Goal: Task Accomplishment & Management: Use online tool/utility

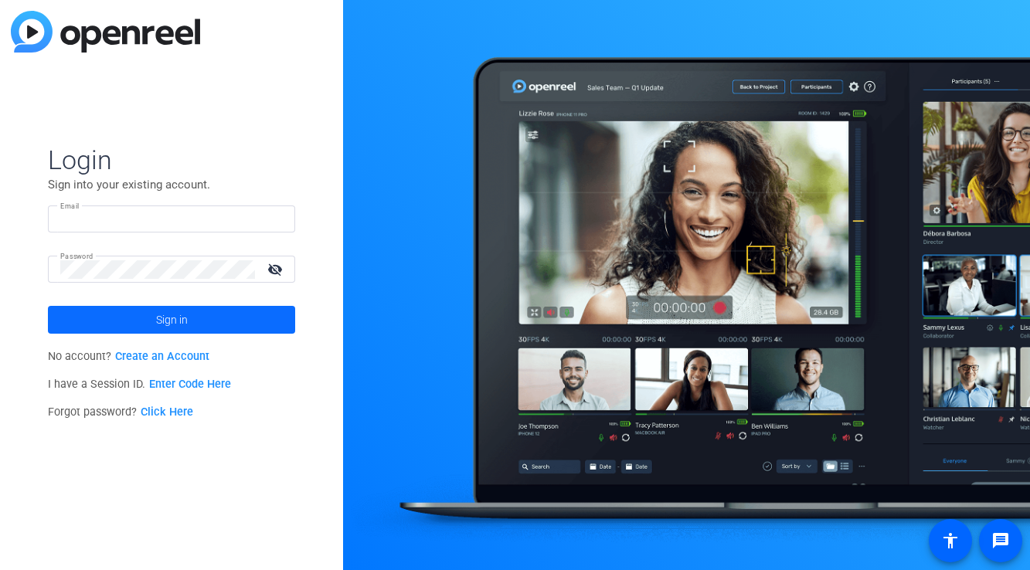
type input "[PERSON_NAME][EMAIL_ADDRESS][PERSON_NAME][DOMAIN_NAME]"
click at [124, 311] on span at bounding box center [171, 319] width 247 height 37
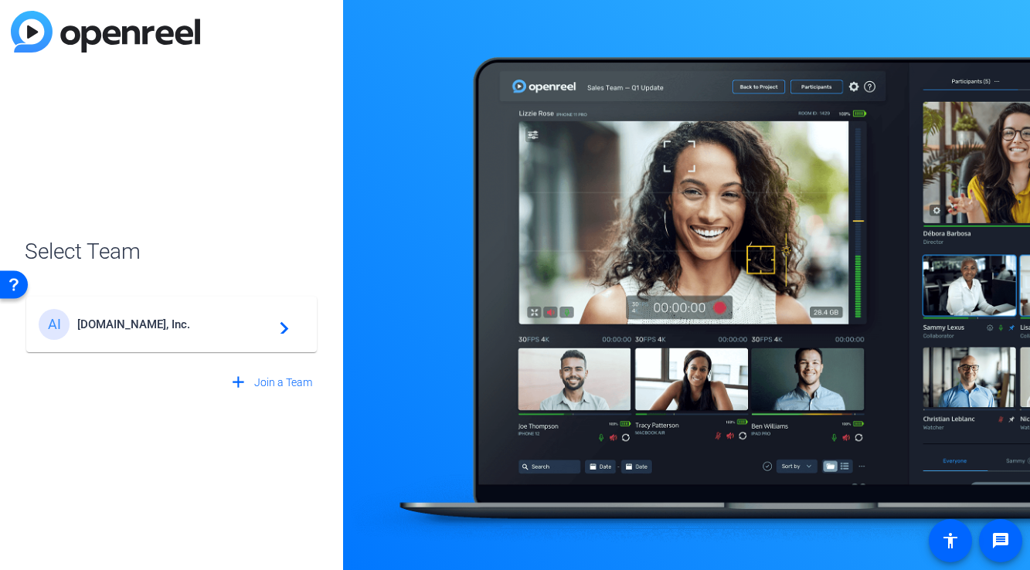
click at [151, 322] on span "[DOMAIN_NAME], Inc." at bounding box center [173, 324] width 193 height 14
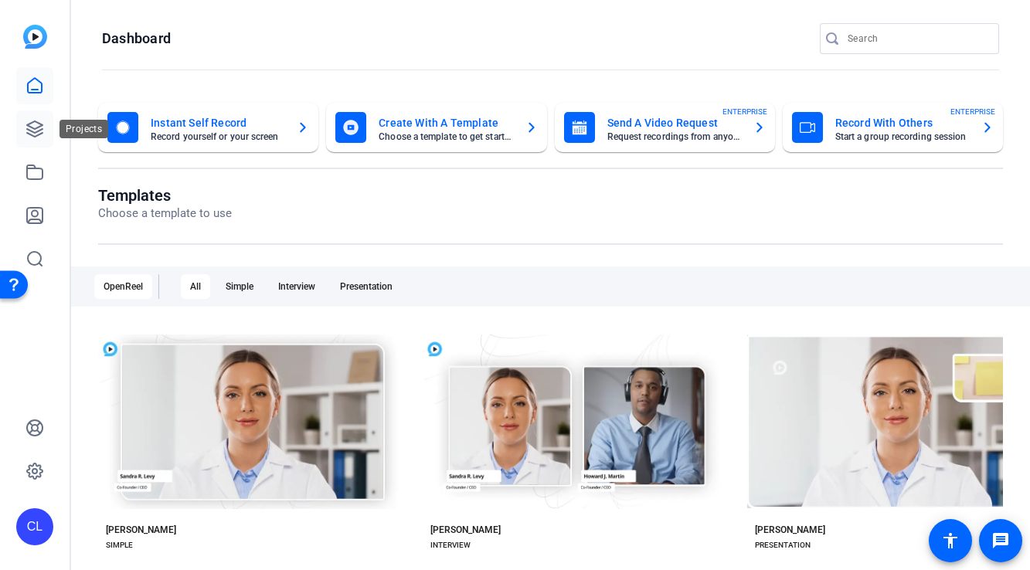
click at [21, 122] on link at bounding box center [34, 128] width 37 height 37
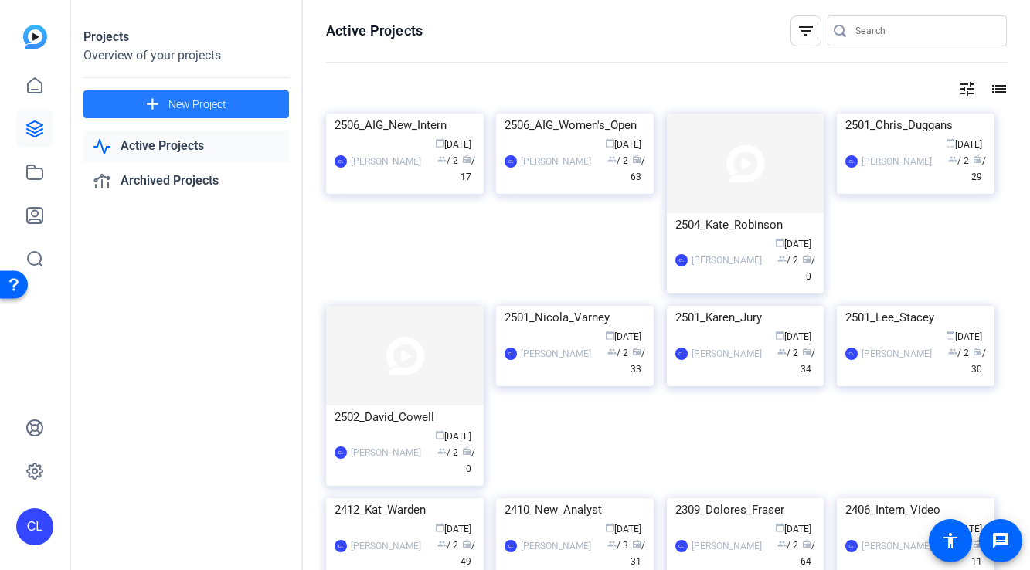
click at [167, 108] on span at bounding box center [185, 104] width 205 height 37
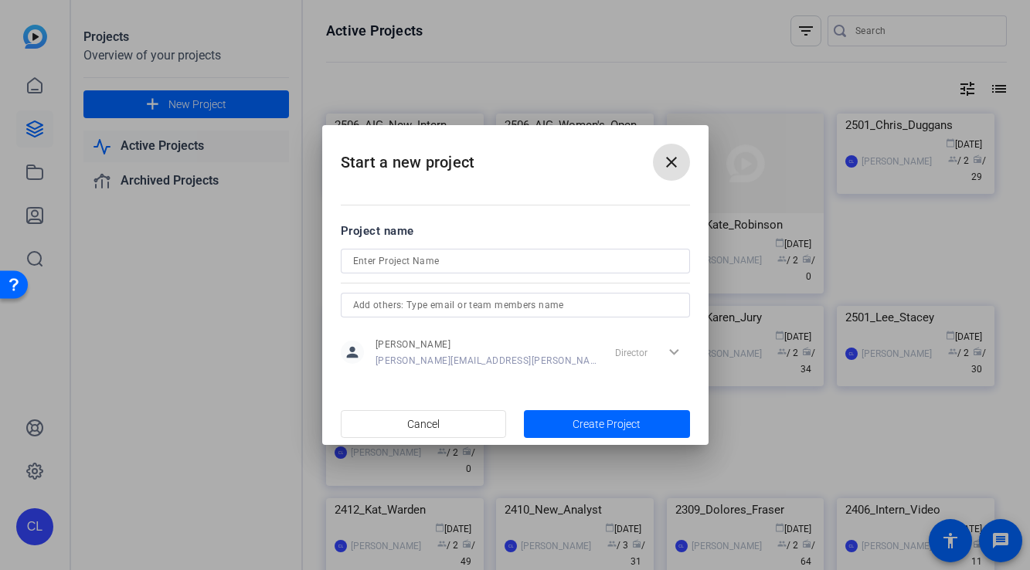
click at [545, 260] on input at bounding box center [515, 261] width 324 height 19
type input "Test Japanese prompt"
click at [642, 422] on span "button" at bounding box center [607, 423] width 166 height 37
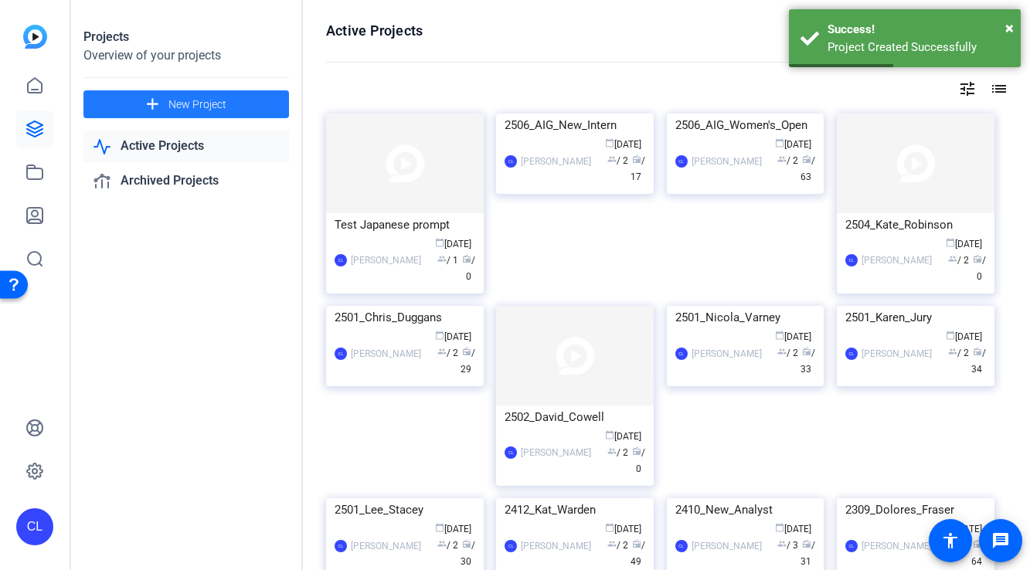
click at [460, 227] on div "Test Japanese prompt" at bounding box center [404, 224] width 141 height 23
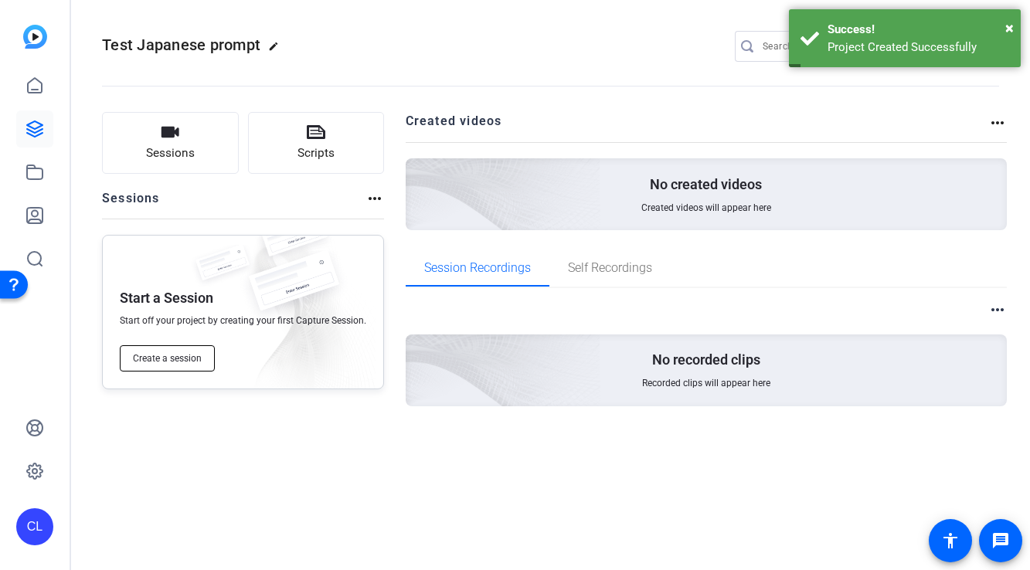
click at [188, 365] on button "Create a session" at bounding box center [167, 358] width 95 height 26
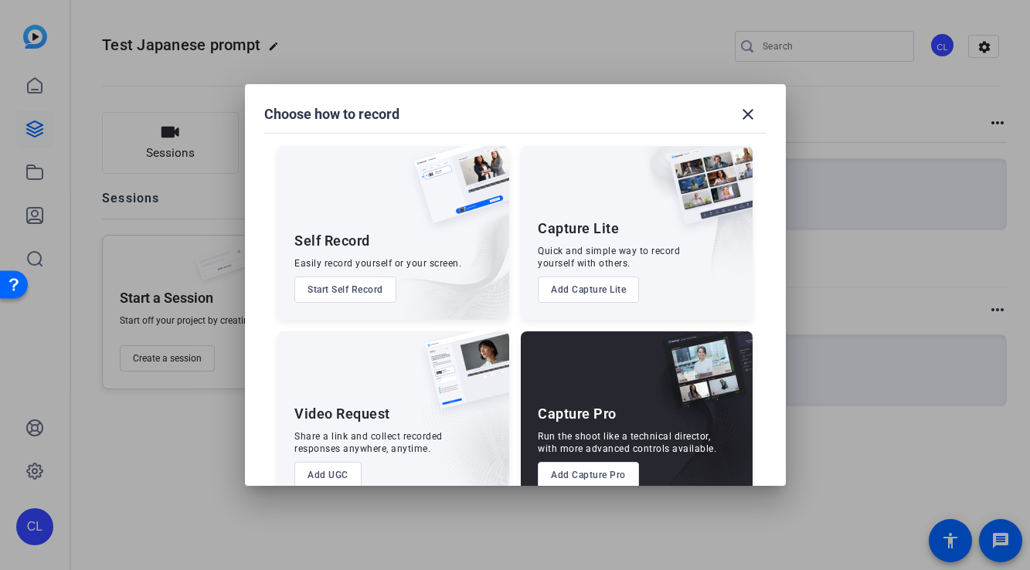
scroll to position [35, 0]
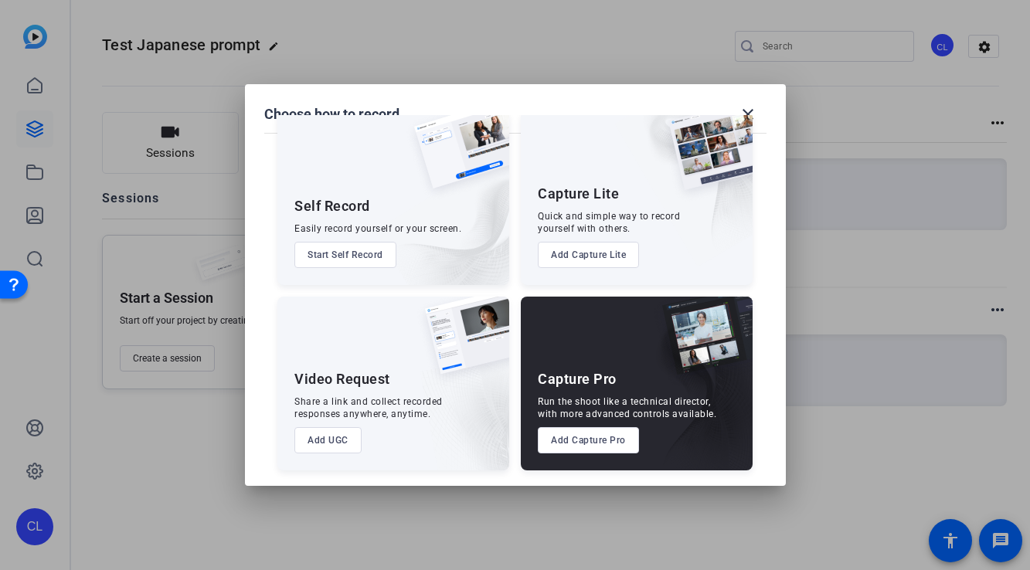
click at [580, 437] on button "Add Capture Pro" at bounding box center [588, 440] width 101 height 26
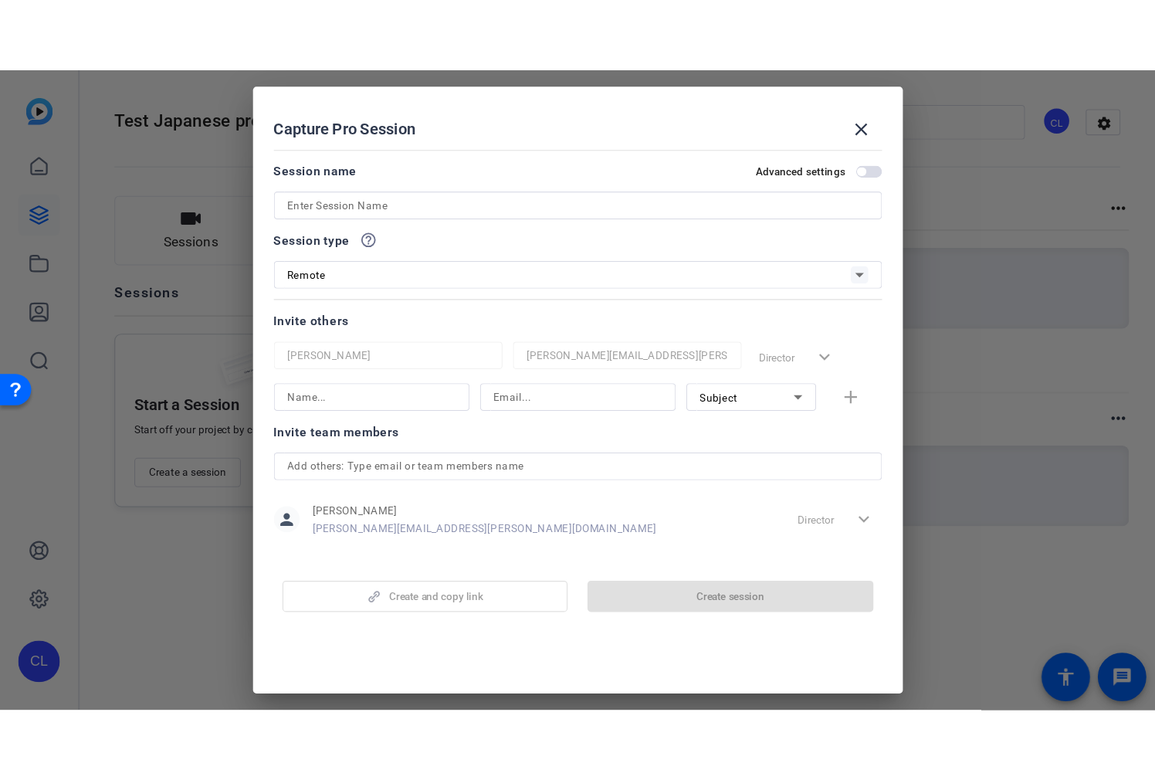
scroll to position [16, 0]
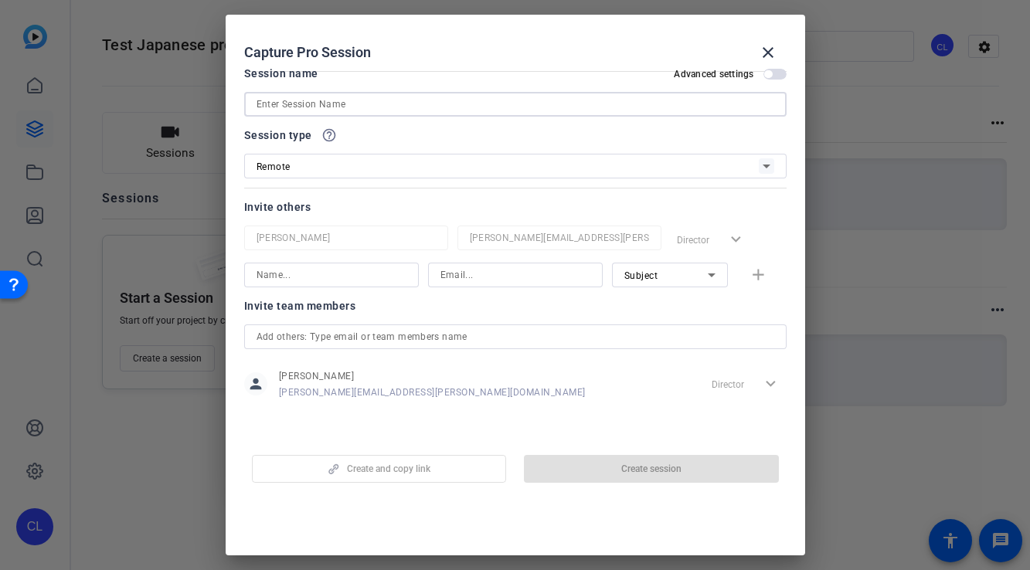
click at [365, 99] on input at bounding box center [514, 104] width 517 height 19
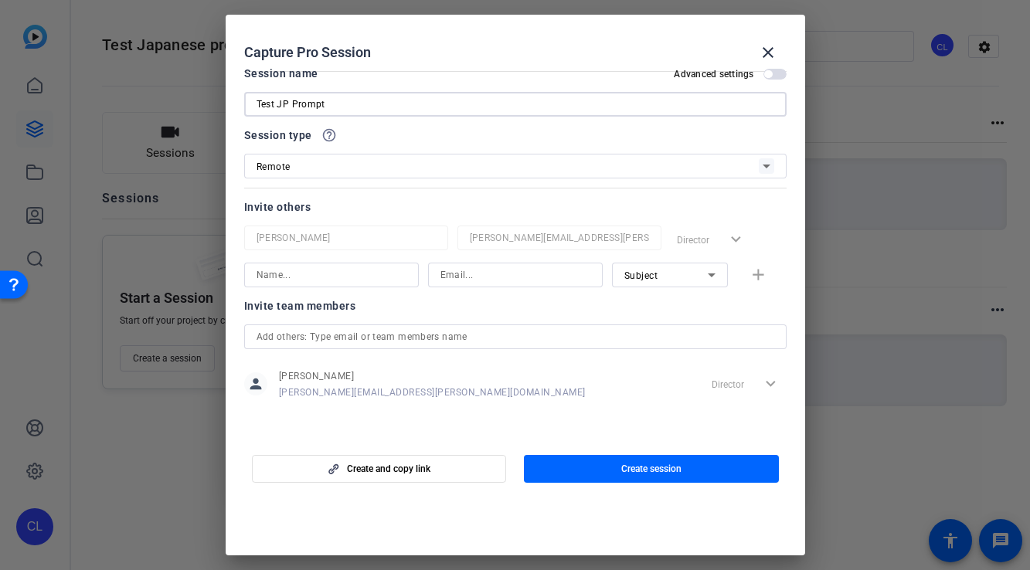
type input "Test JP Prompt"
click at [652, 470] on span "Create session" at bounding box center [651, 469] width 60 height 12
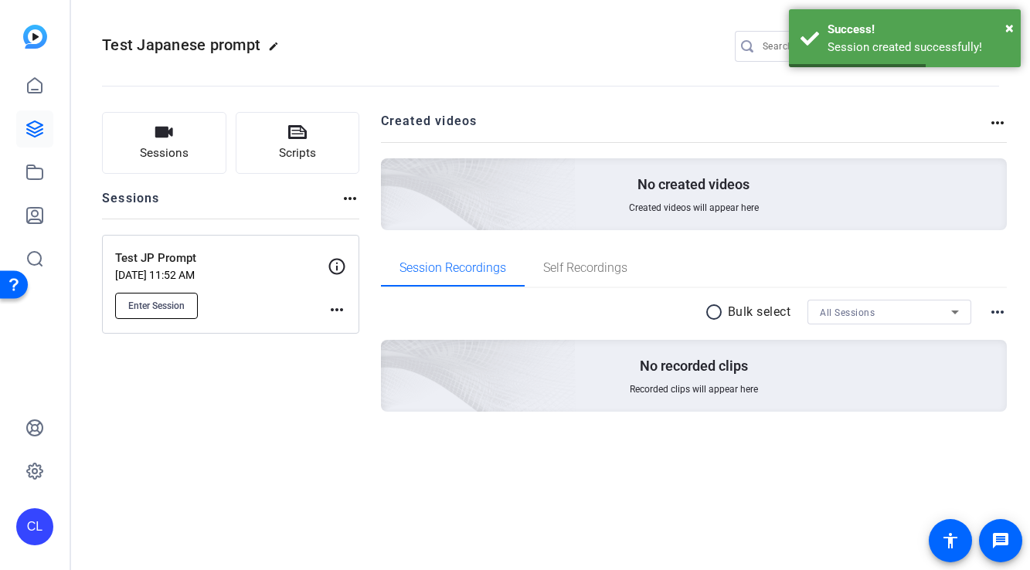
click at [182, 309] on span "Enter Session" at bounding box center [156, 306] width 56 height 12
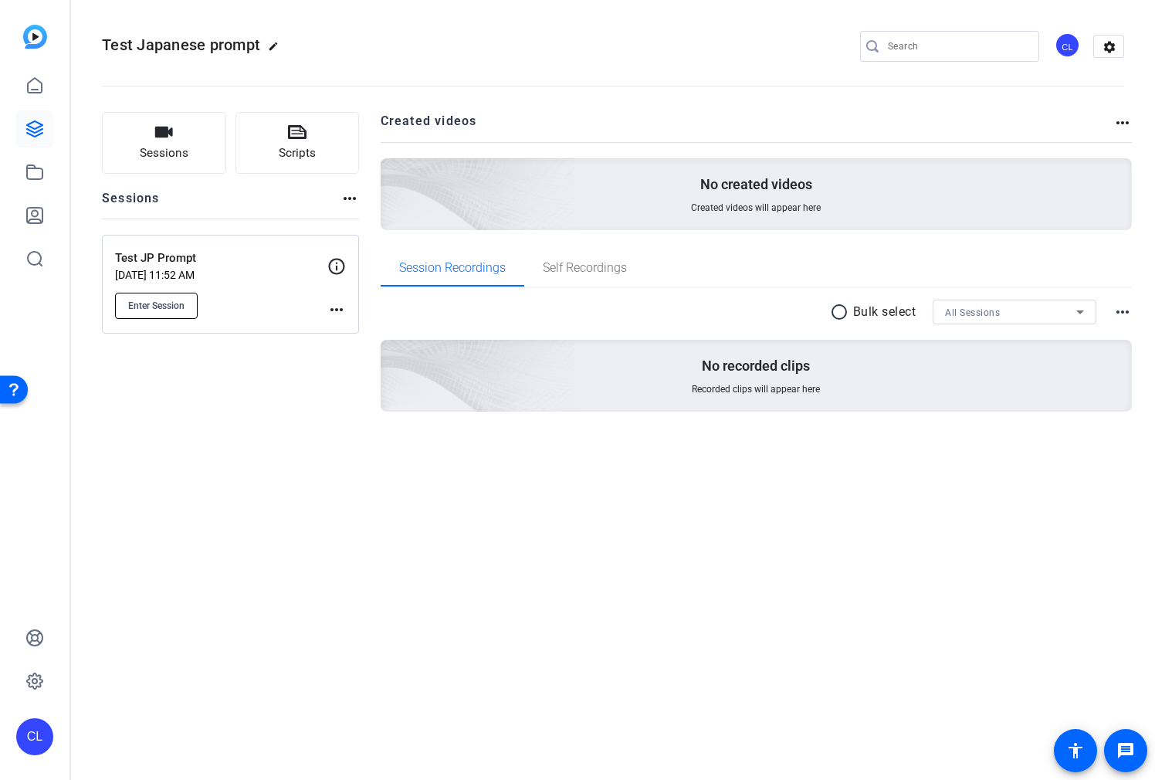
click at [186, 307] on button "Enter Session" at bounding box center [156, 306] width 83 height 26
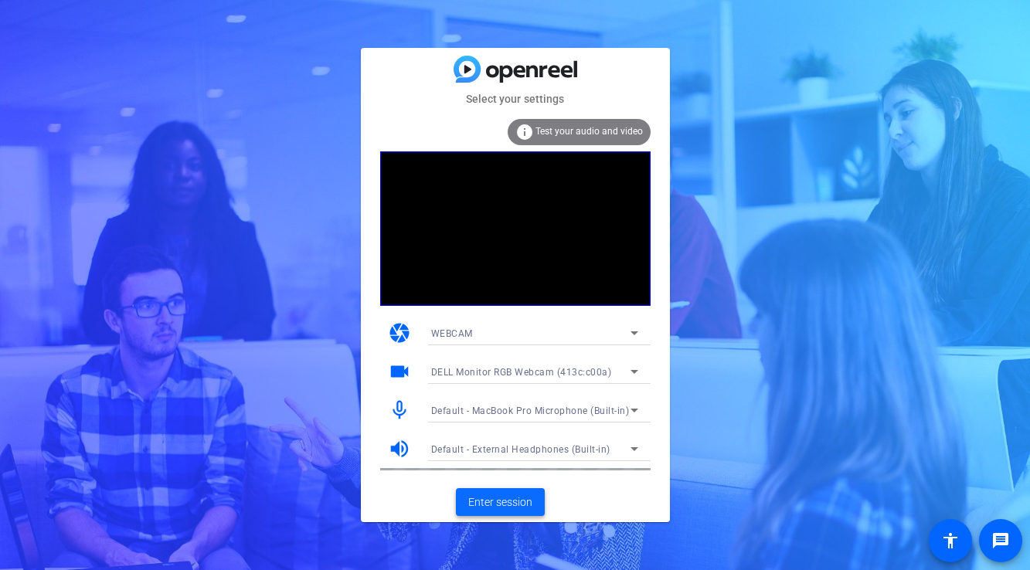
click at [505, 506] on span "Enter session" at bounding box center [500, 502] width 64 height 16
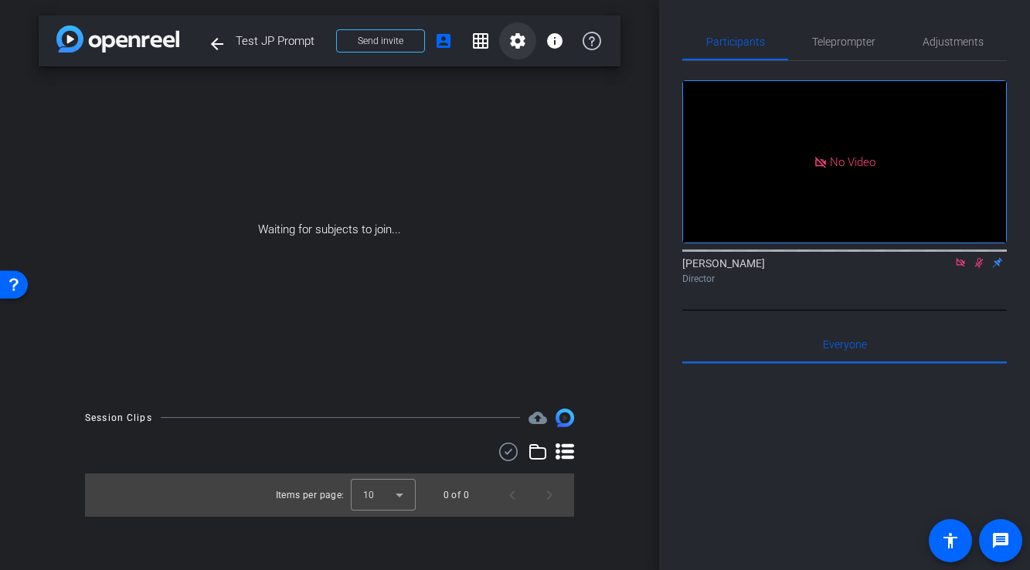
click at [508, 43] on mat-icon "settings" at bounding box center [517, 41] width 19 height 19
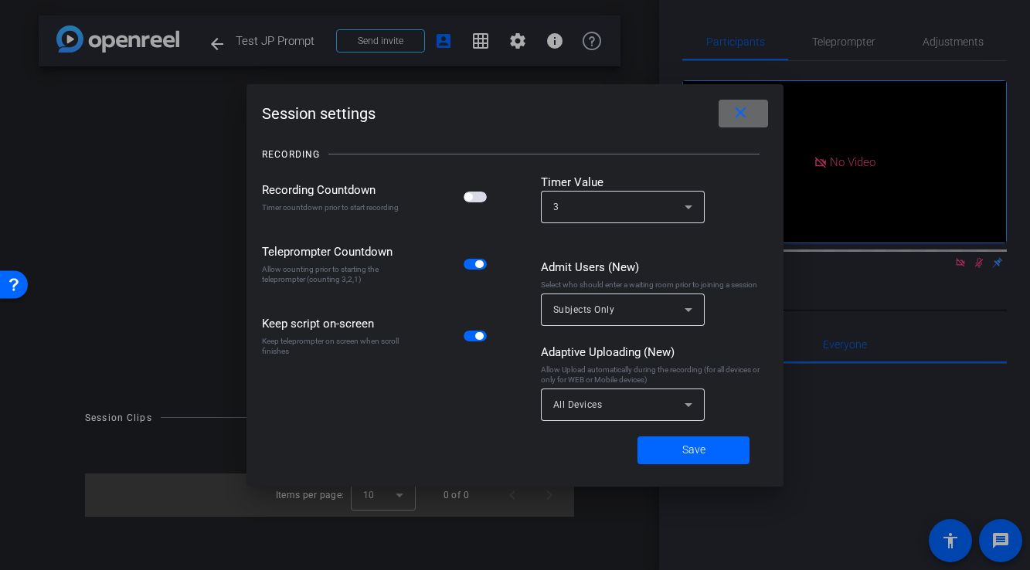
drag, startPoint x: 745, startPoint y: 110, endPoint x: 816, endPoint y: 70, distance: 80.9
click at [745, 110] on mat-icon "close" at bounding box center [740, 112] width 19 height 19
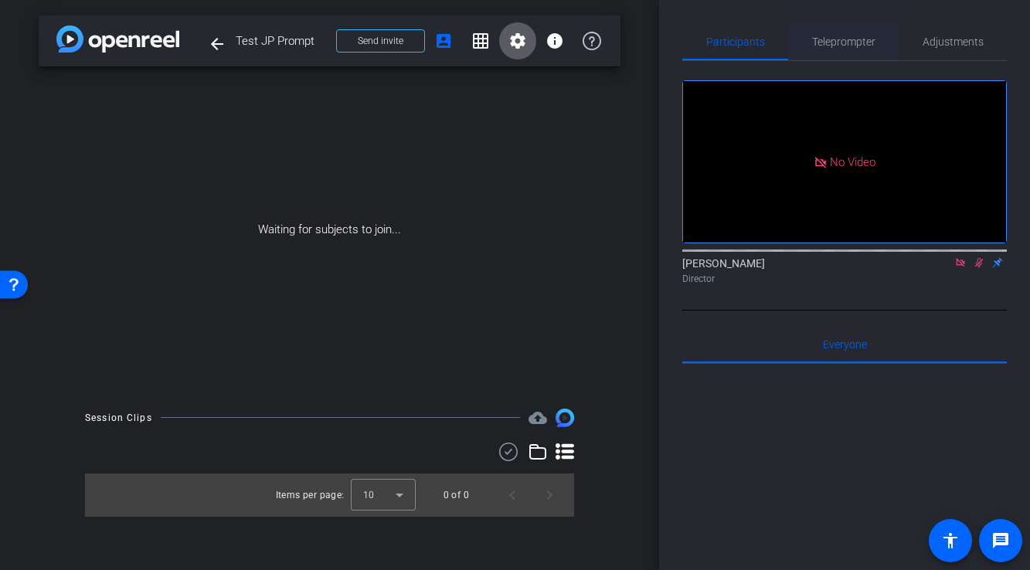
click at [844, 39] on span "Teleprompter" at bounding box center [843, 41] width 63 height 11
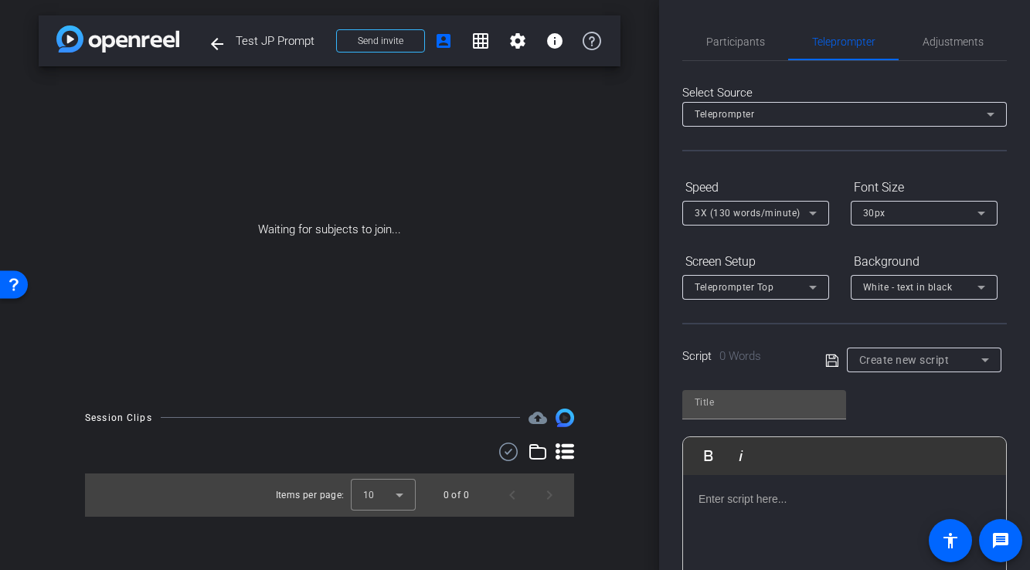
click at [794, 527] on div at bounding box center [844, 552] width 323 height 154
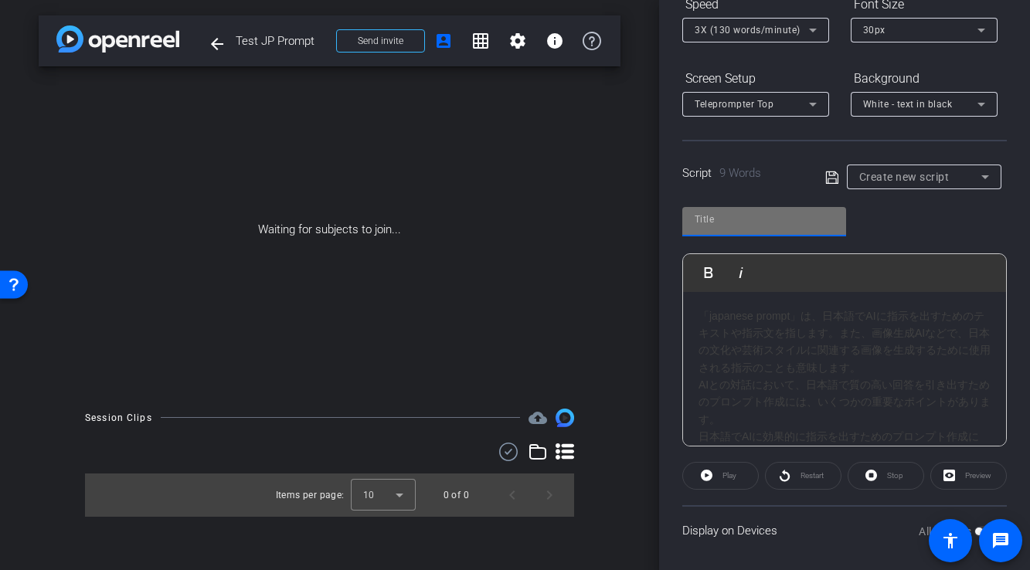
drag, startPoint x: 770, startPoint y: 223, endPoint x: 779, endPoint y: 220, distance: 9.0
click at [770, 223] on input "text" at bounding box center [763, 219] width 139 height 19
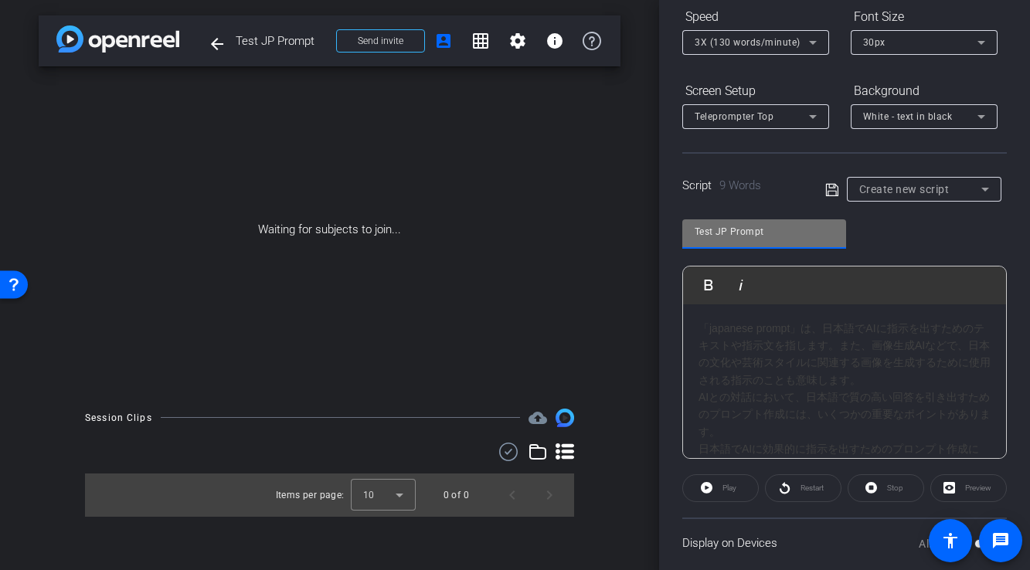
scroll to position [191, 0]
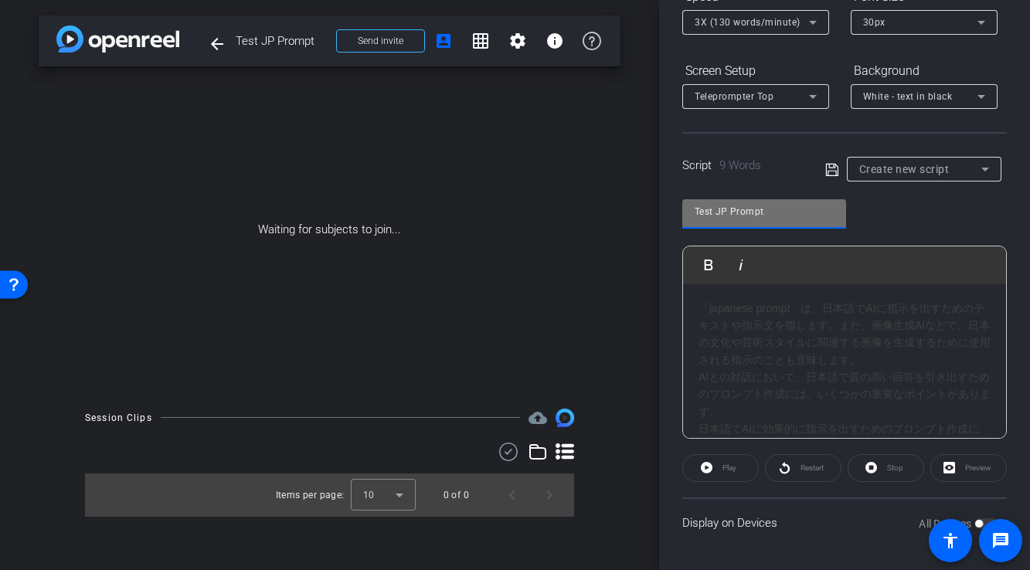
type input "Test JP Prompt"
click at [738, 469] on div "Play" at bounding box center [720, 468] width 76 height 28
click at [716, 470] on div "Play" at bounding box center [720, 468] width 76 height 28
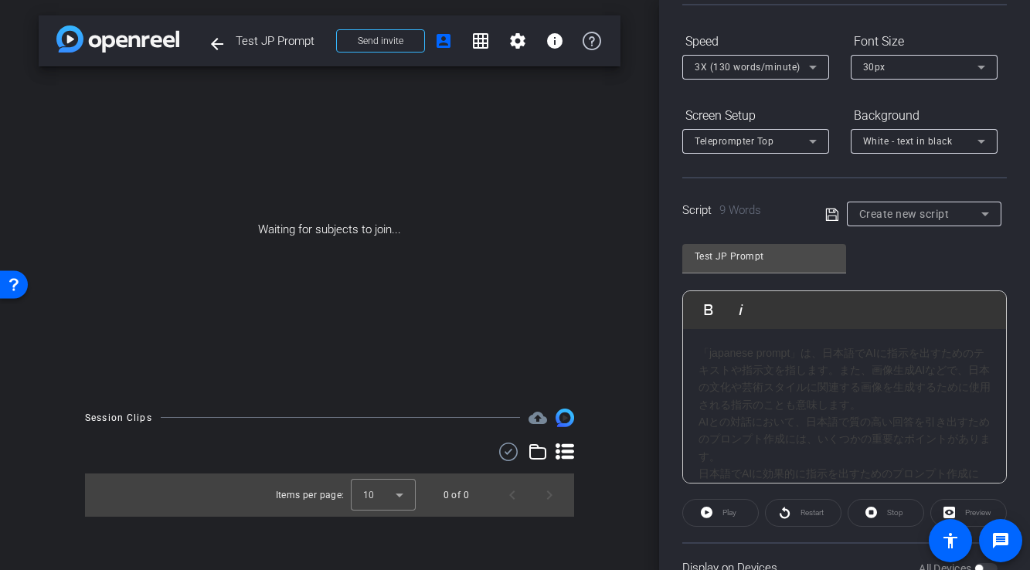
scroll to position [133, 0]
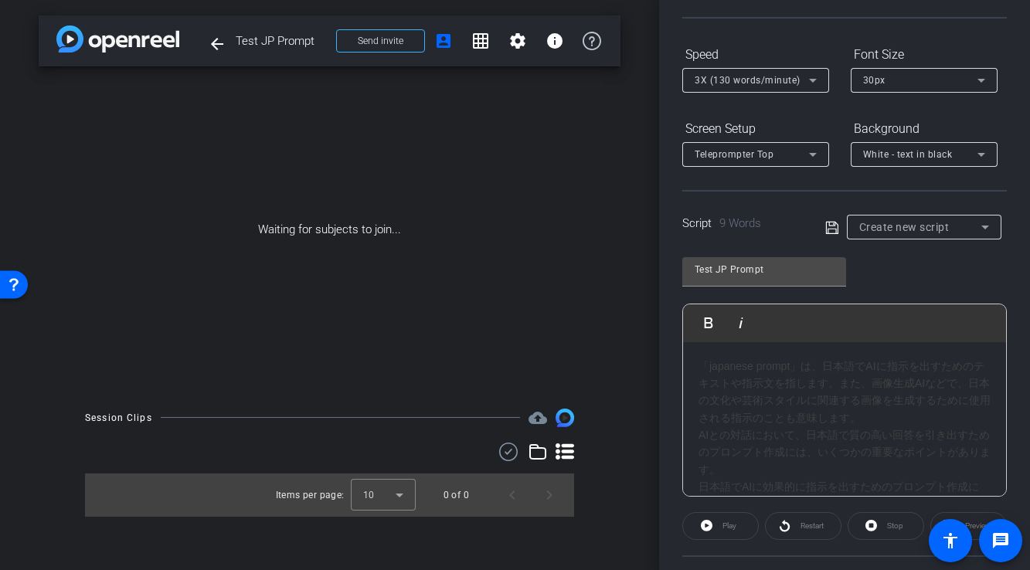
click at [806, 445] on div "AIとの対話において、日本語で質の高い回答を引き出すためのプロンプト作成には、いくつかの重要なポイントがあります。" at bounding box center [844, 452] width 292 height 52
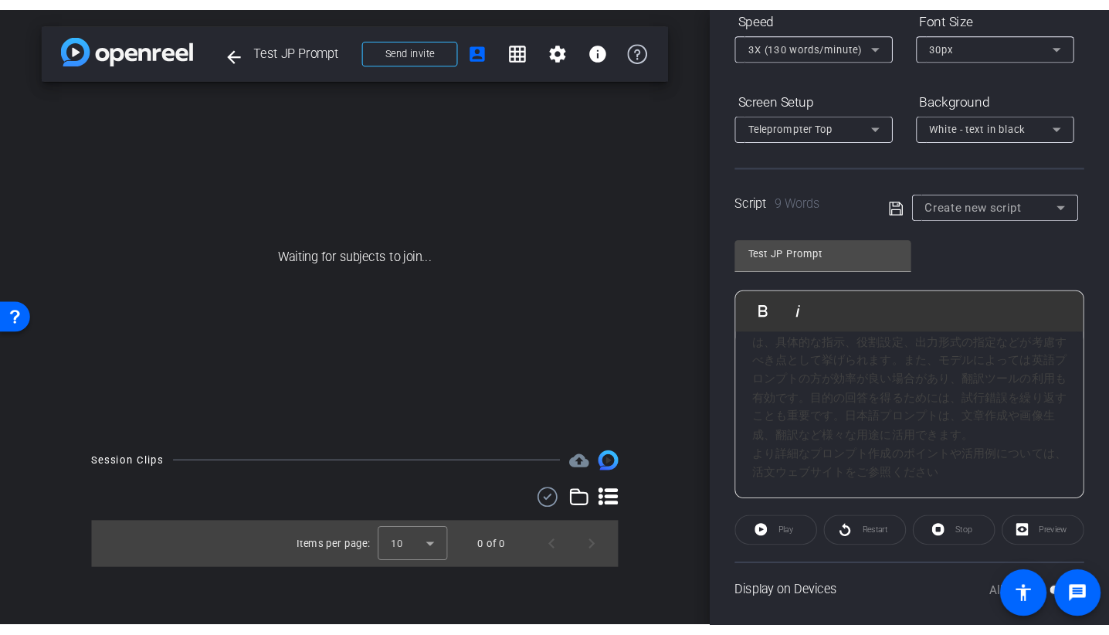
scroll to position [191, 0]
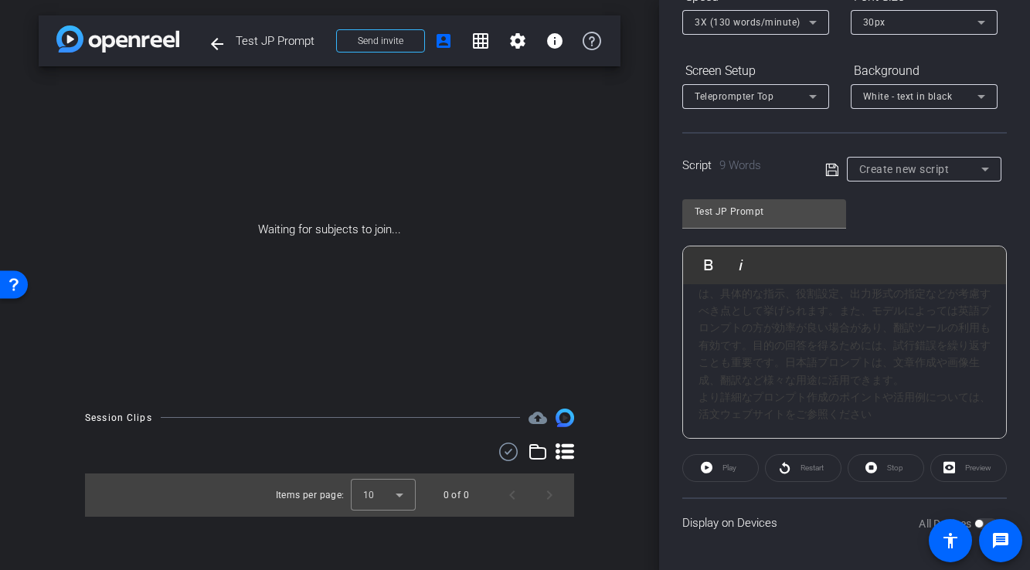
click at [978, 470] on div "Preview" at bounding box center [968, 468] width 76 height 28
click at [948, 470] on div "Preview" at bounding box center [968, 468] width 76 height 28
click at [812, 517] on div "Display on Devices All Devices" at bounding box center [844, 522] width 324 height 50
click at [979, 521] on span at bounding box center [1000, 540] width 43 height 43
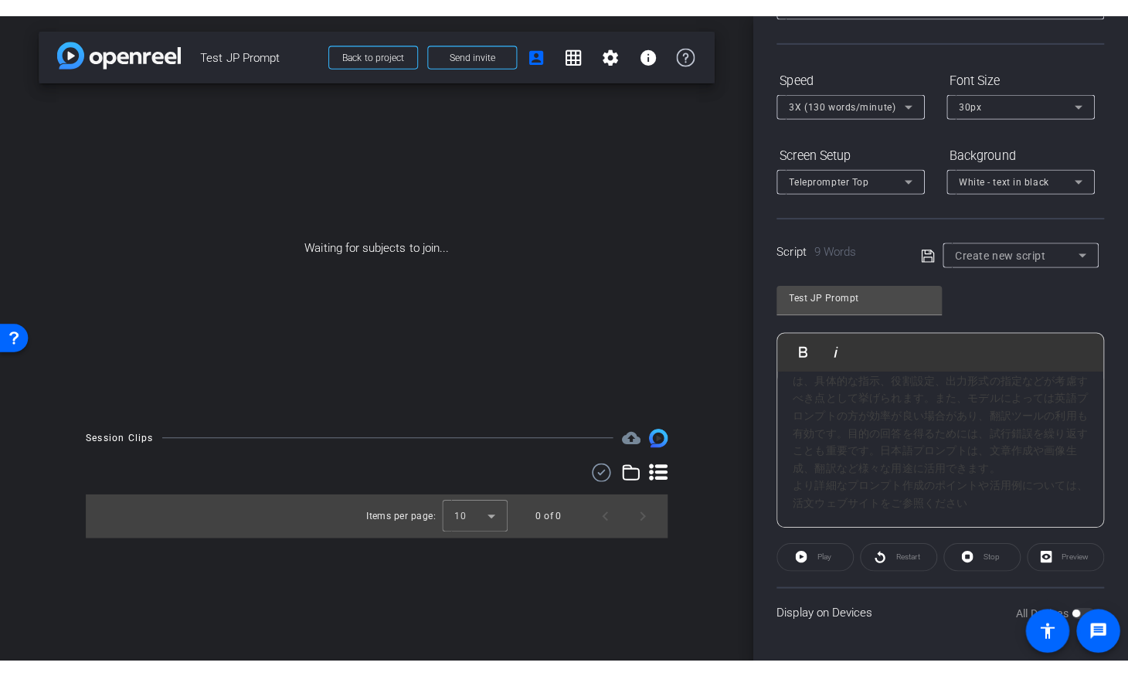
scroll to position [122, 0]
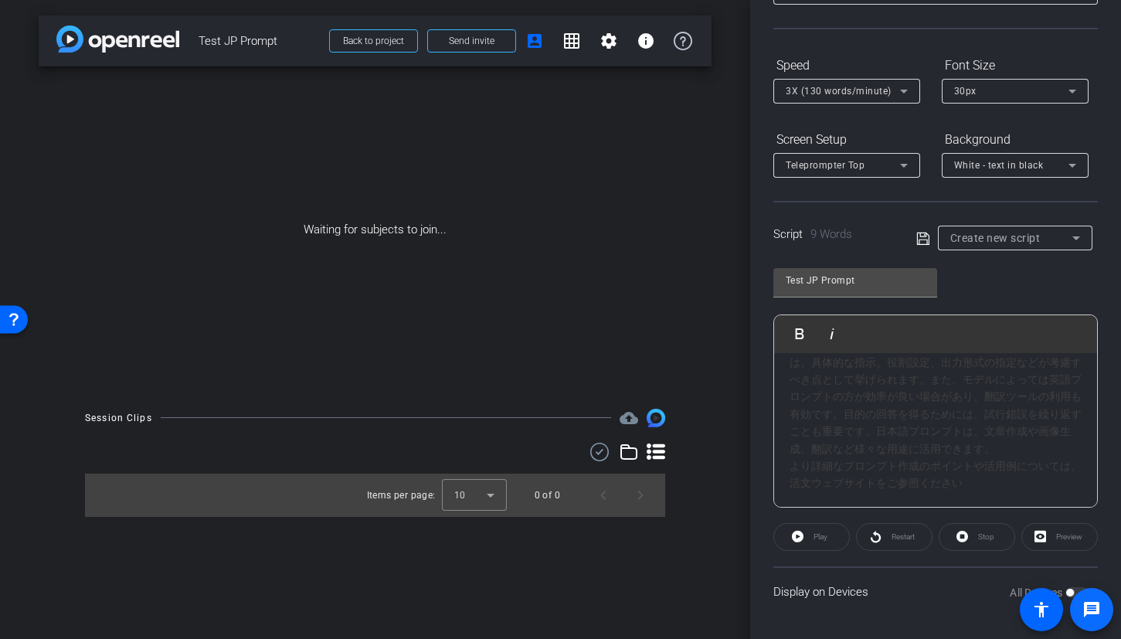
click at [1029, 569] on span at bounding box center [1091, 609] width 37 height 37
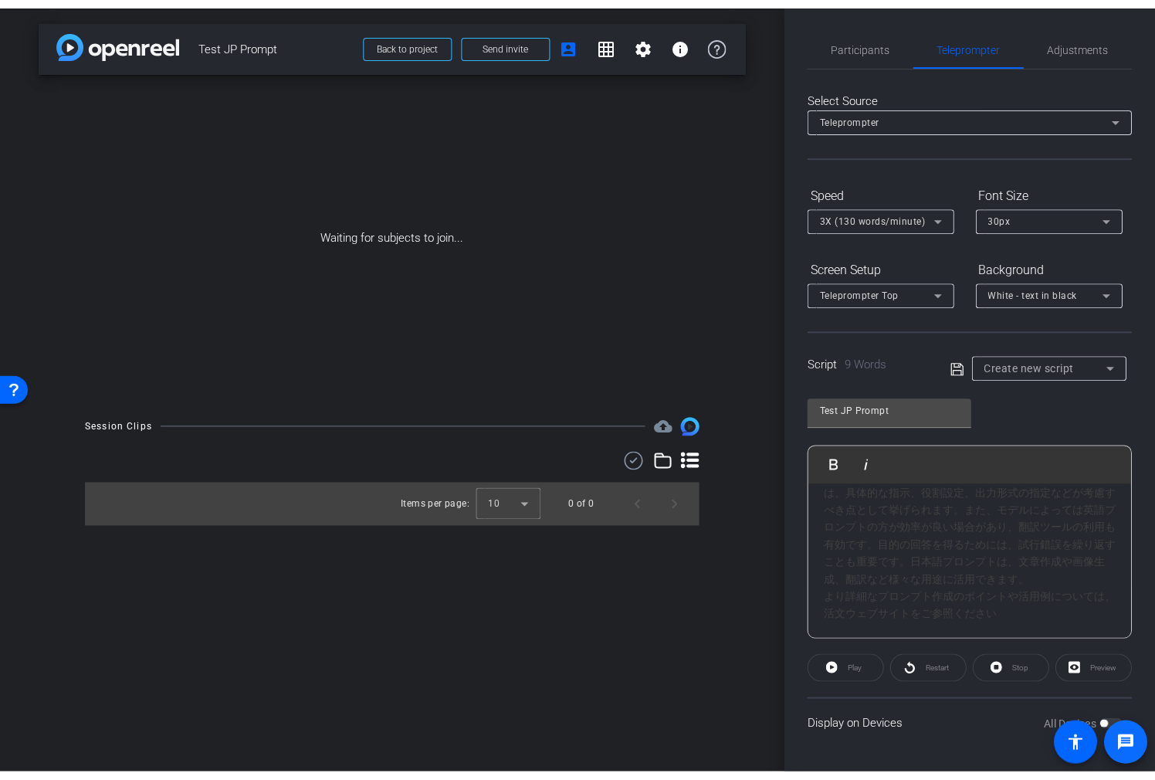
scroll to position [0, 0]
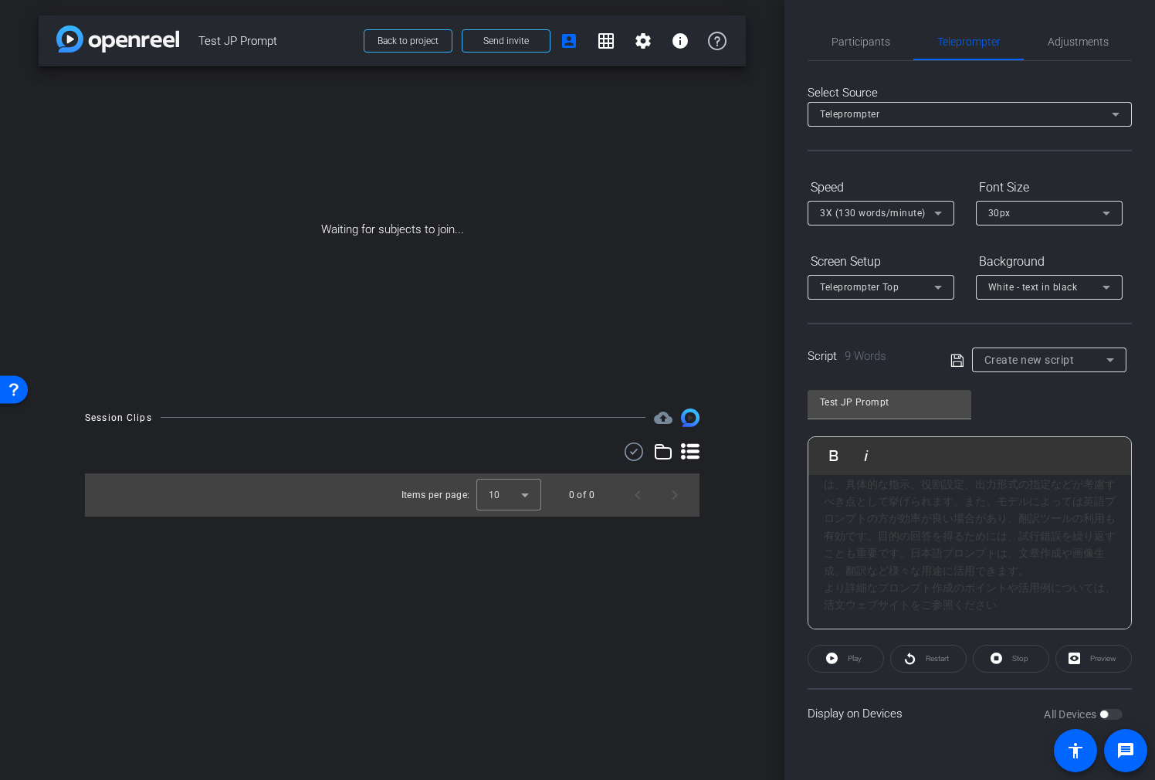
click at [1029, 569] on div "All Devices" at bounding box center [1083, 714] width 79 height 15
click at [1016, 511] on div "日本語でAIに効果的に指示を出すためのプロンプト作成には、具体的な指示、役割設定、出力形式の指定などが考慮すべき点として挙げられます。また、モデルによっては英…" at bounding box center [970, 518] width 292 height 121
click at [941, 399] on input "Test JP Prompt" at bounding box center [889, 402] width 139 height 19
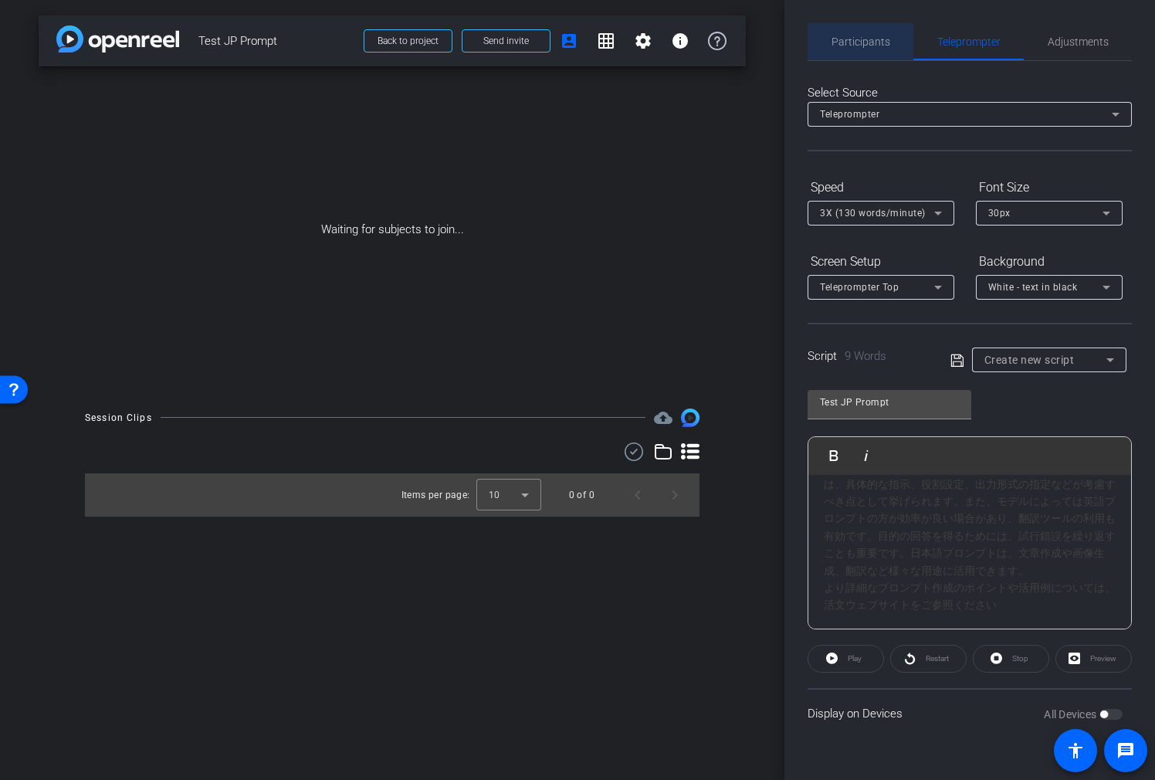
click at [867, 45] on span "Participants" at bounding box center [861, 41] width 59 height 11
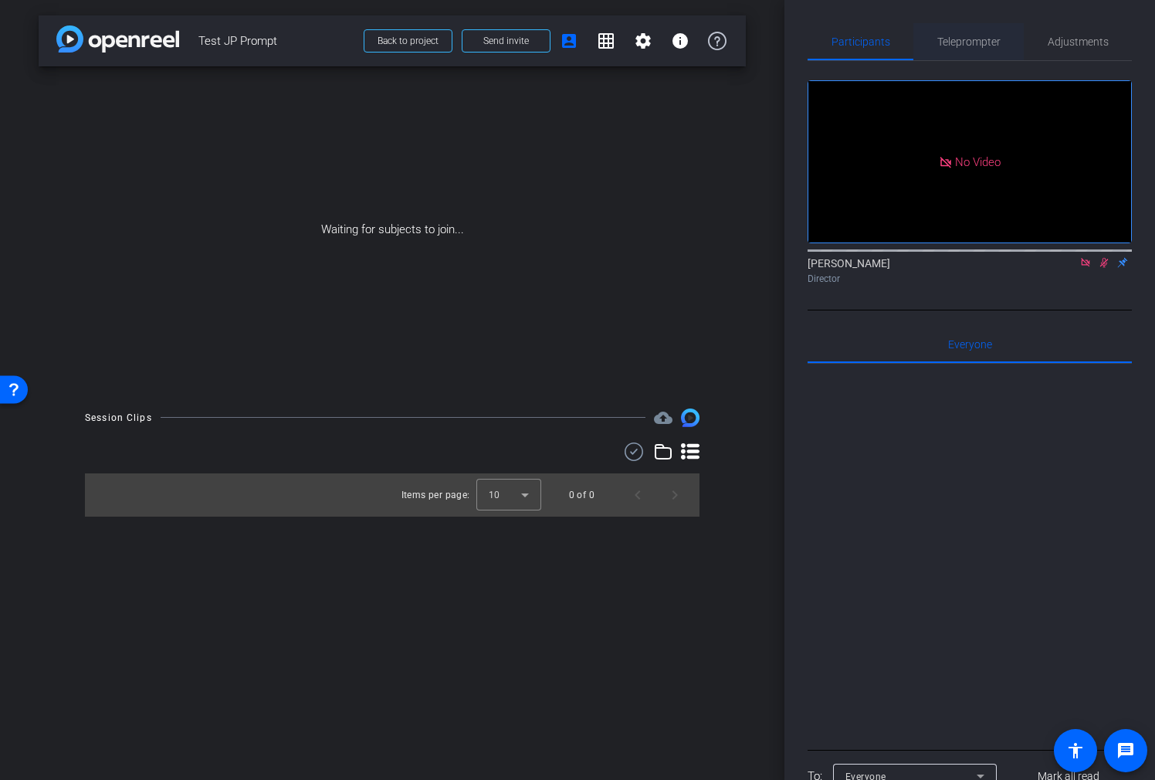
click at [975, 42] on span "Teleprompter" at bounding box center [969, 41] width 63 height 11
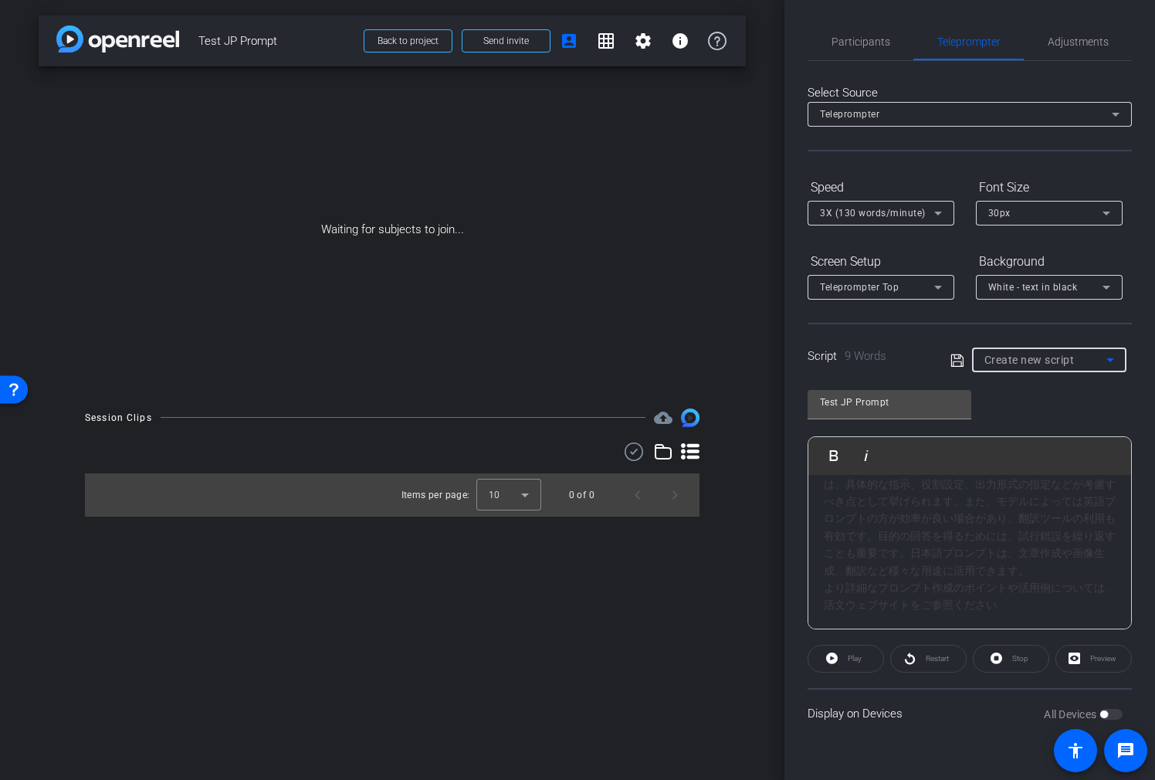
click at [1029, 355] on span "Create new script" at bounding box center [1030, 360] width 90 height 12
click at [1029, 388] on mat-option "Create new script" at bounding box center [1049, 390] width 154 height 25
click at [958, 358] on icon at bounding box center [958, 360] width 14 height 19
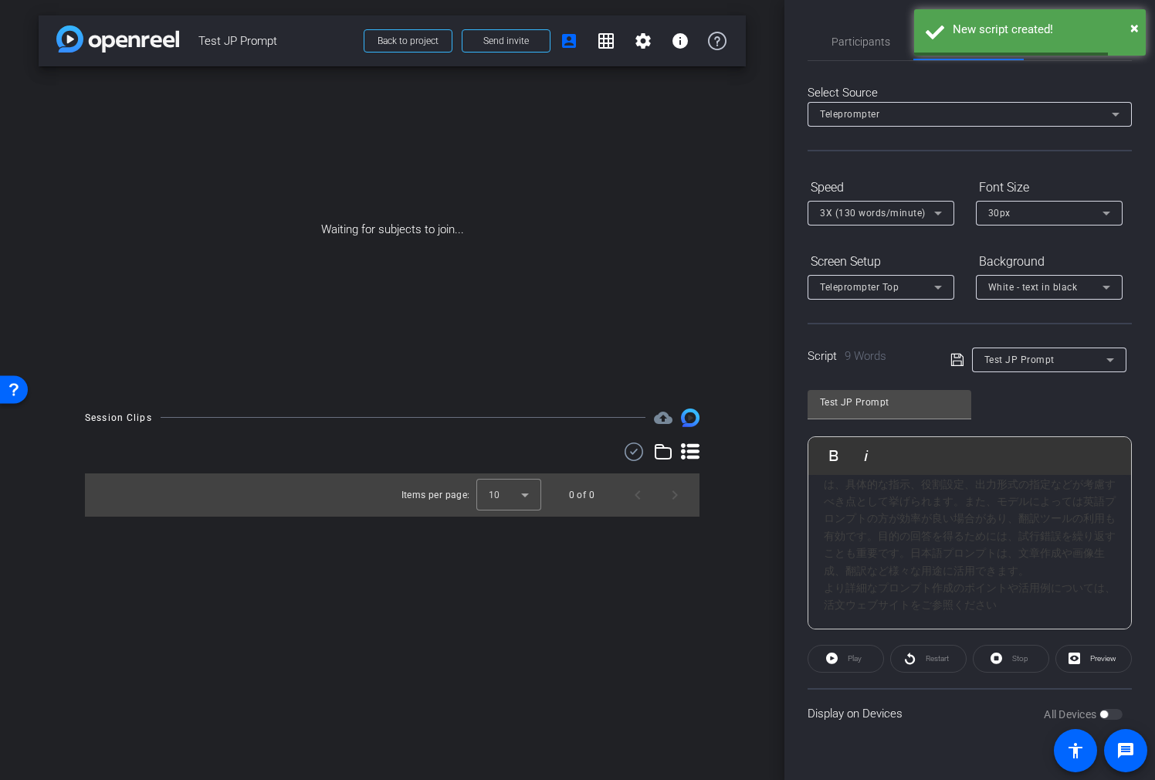
click at [1029, 409] on div "Test JP Prompt Play Play from this location Play Selected Play and display the …" at bounding box center [970, 503] width 324 height 251
click at [1029, 569] on span "Preview" at bounding box center [1104, 658] width 26 height 8
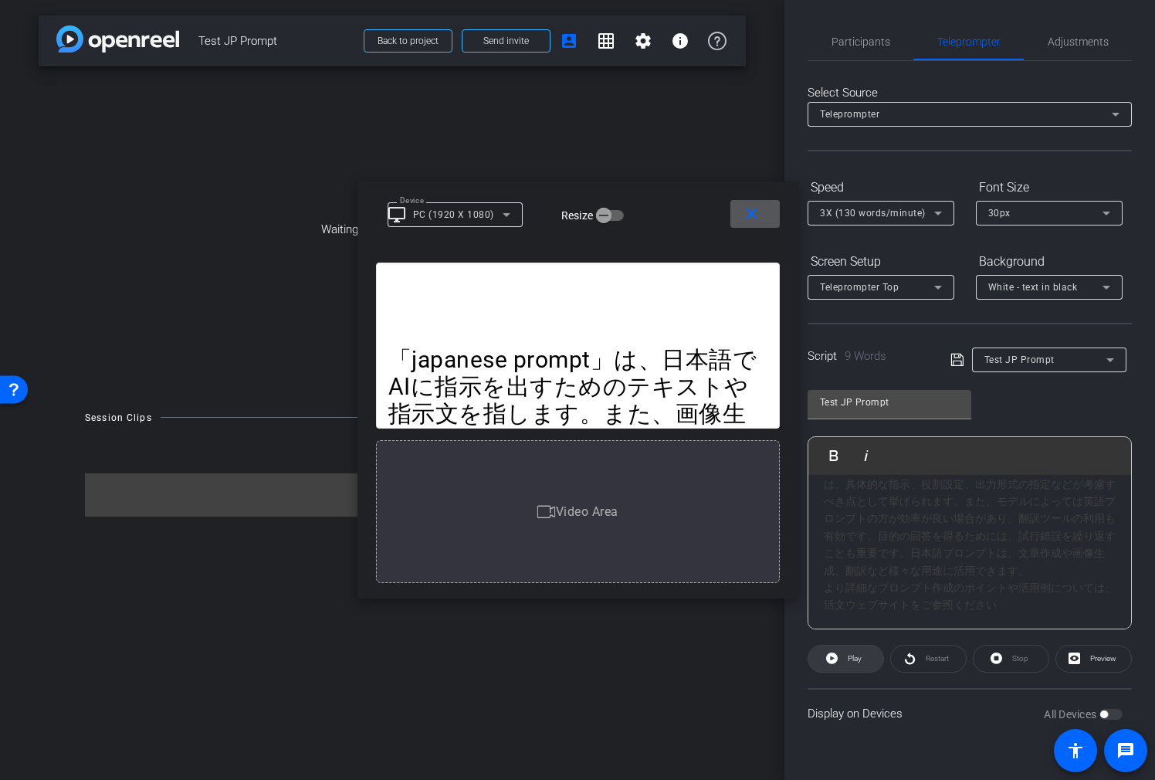
click at [857, 569] on span "Play" at bounding box center [855, 658] width 14 height 8
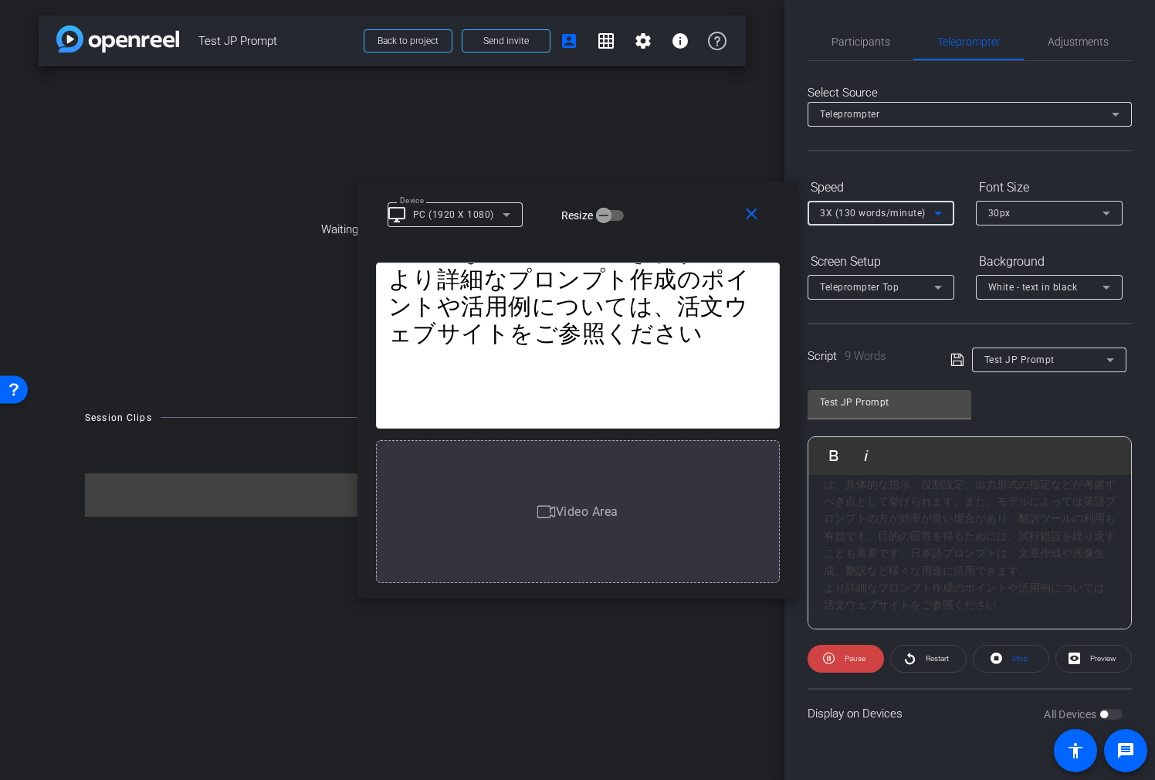
click at [924, 207] on div "3X (130 words/minute)" at bounding box center [877, 212] width 114 height 19
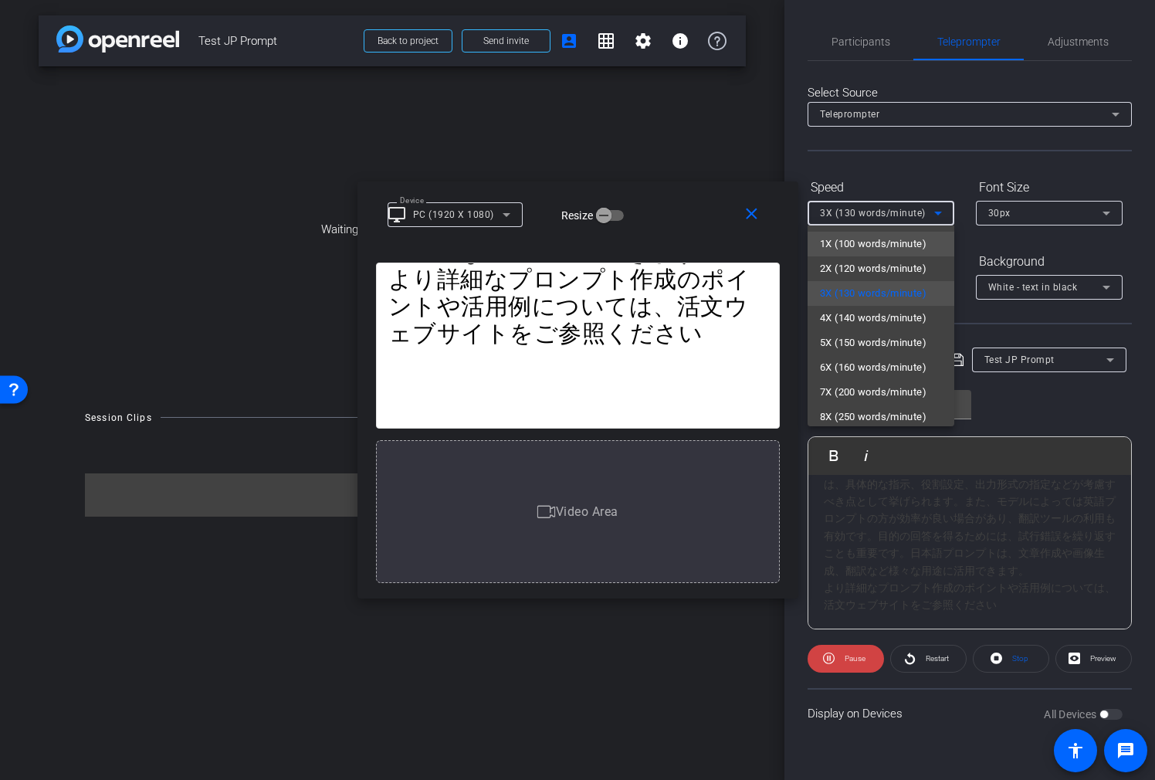
click at [897, 246] on span "1X (100 words/minute)" at bounding box center [873, 244] width 107 height 19
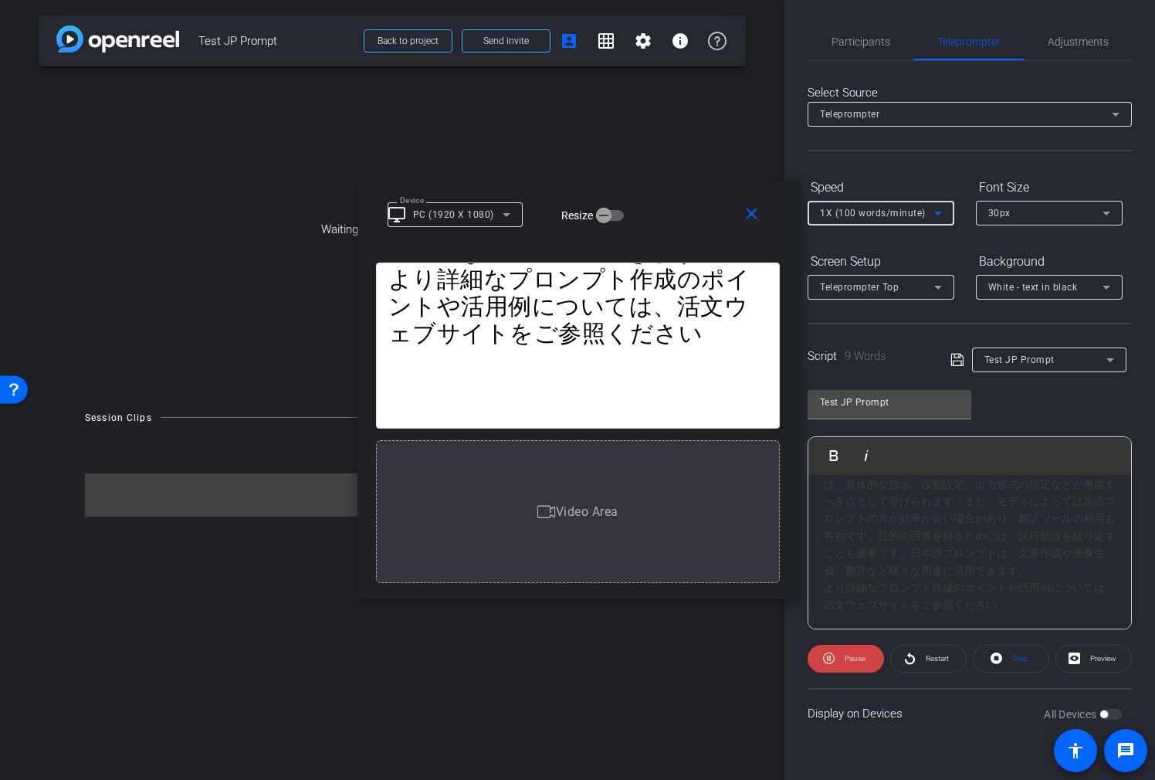
click at [917, 215] on span "1X (100 words/minute)" at bounding box center [873, 213] width 106 height 11
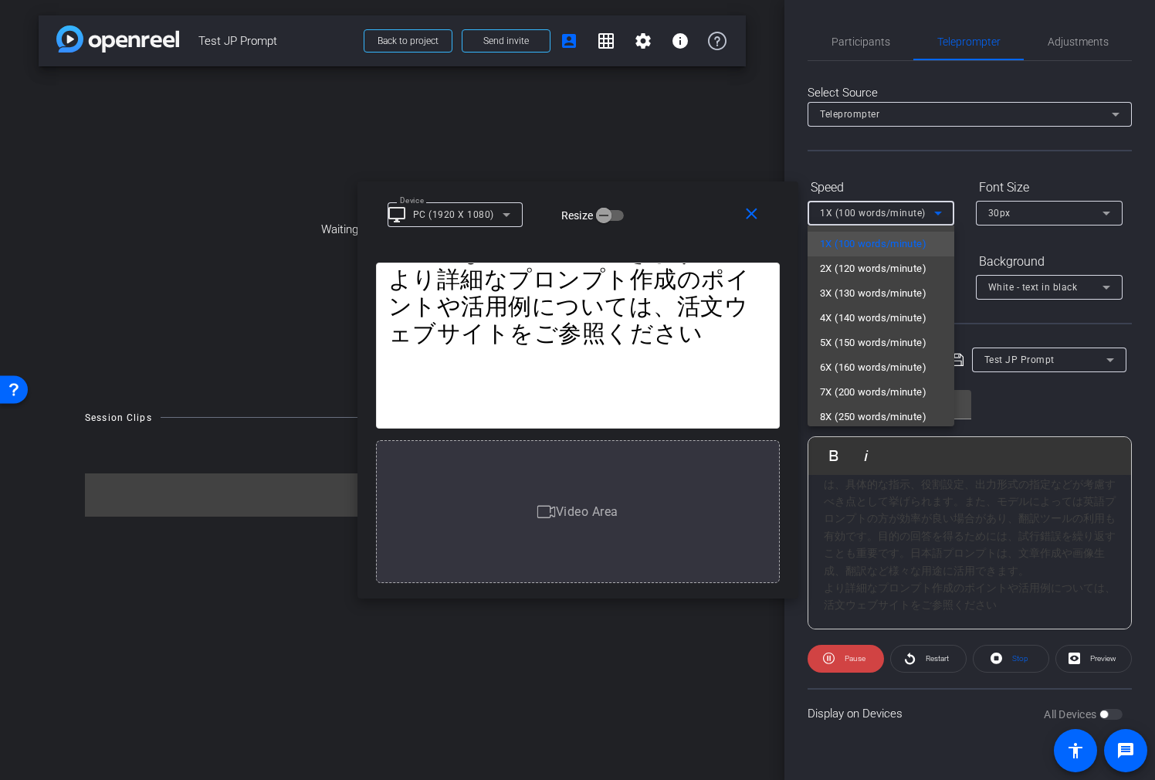
click at [907, 282] on mat-option "3X (130 words/minute)" at bounding box center [881, 293] width 147 height 25
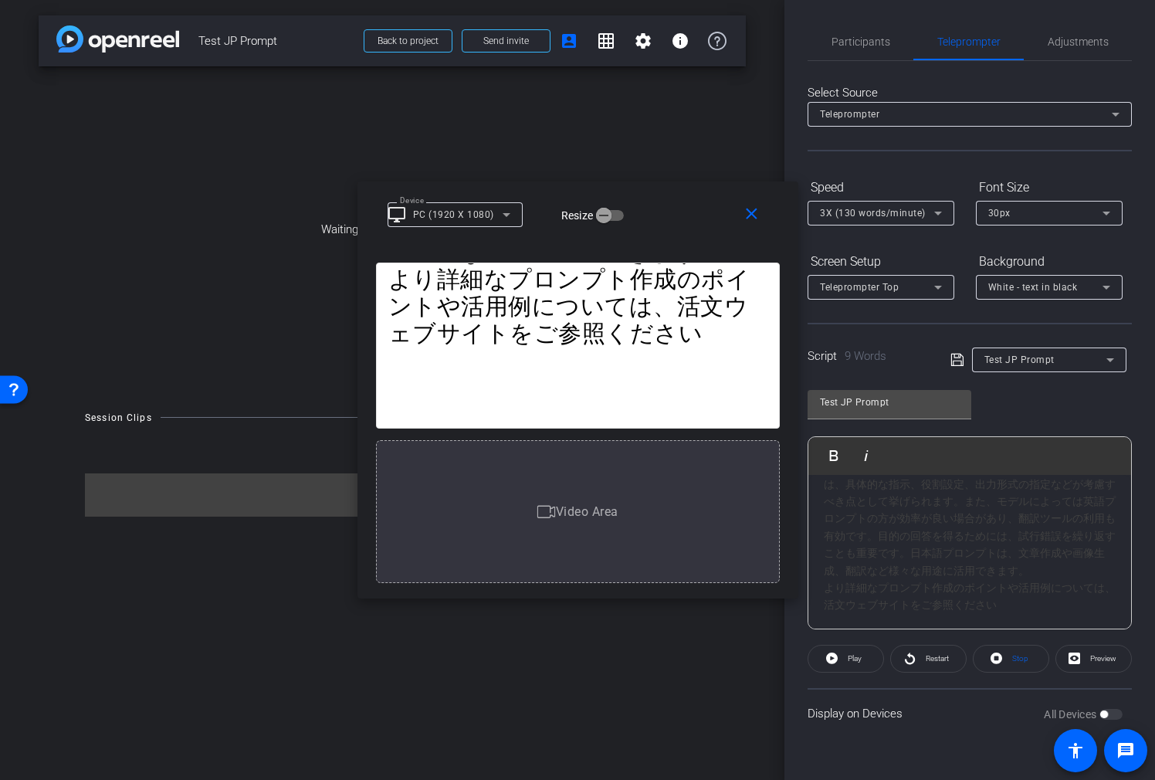
click at [908, 226] on div at bounding box center [881, 234] width 147 height 17
click at [917, 209] on span "3X (130 words/minute)" at bounding box center [873, 213] width 106 height 11
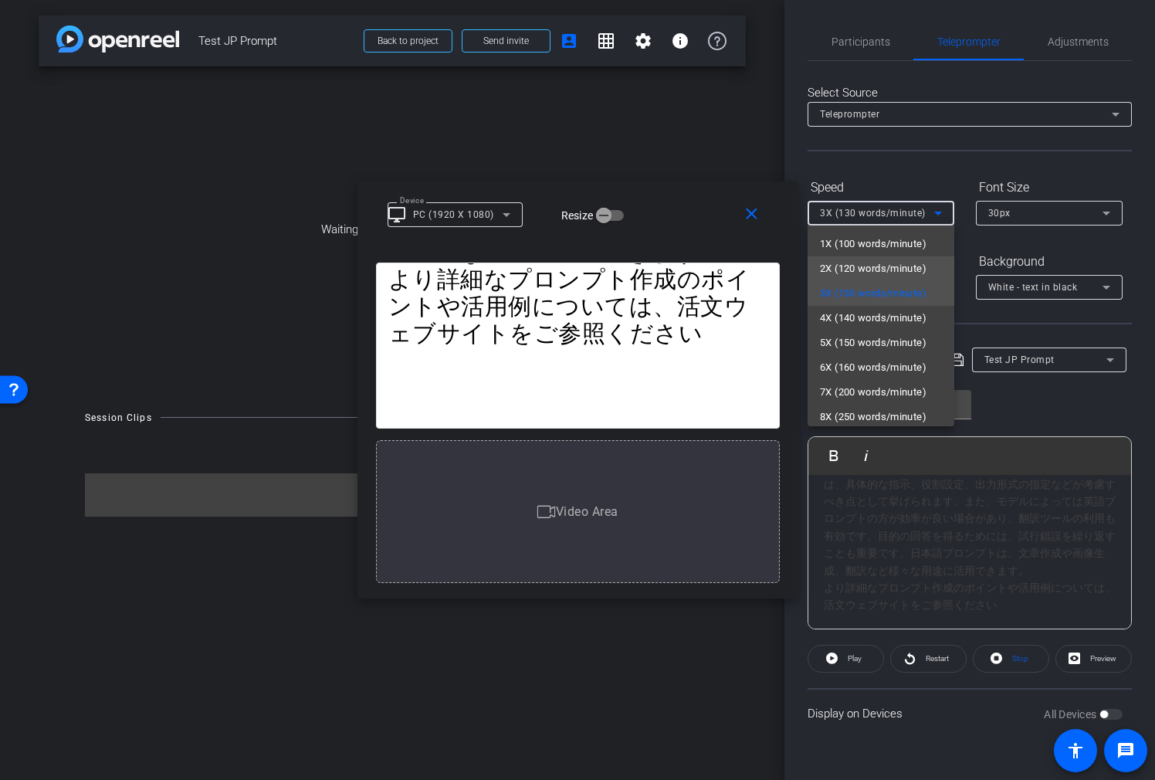
click at [908, 262] on span "2X (120 words/minute)" at bounding box center [873, 269] width 107 height 19
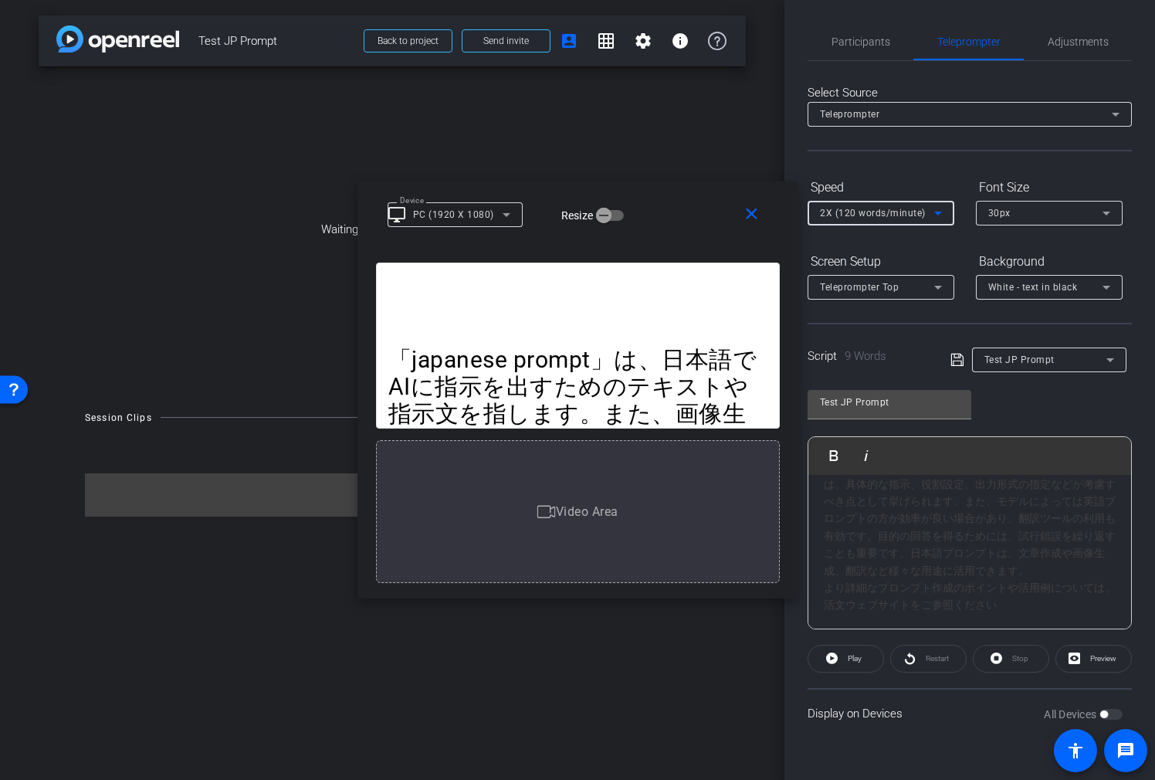
click at [1029, 277] on div "White - text in black" at bounding box center [1046, 286] width 114 height 19
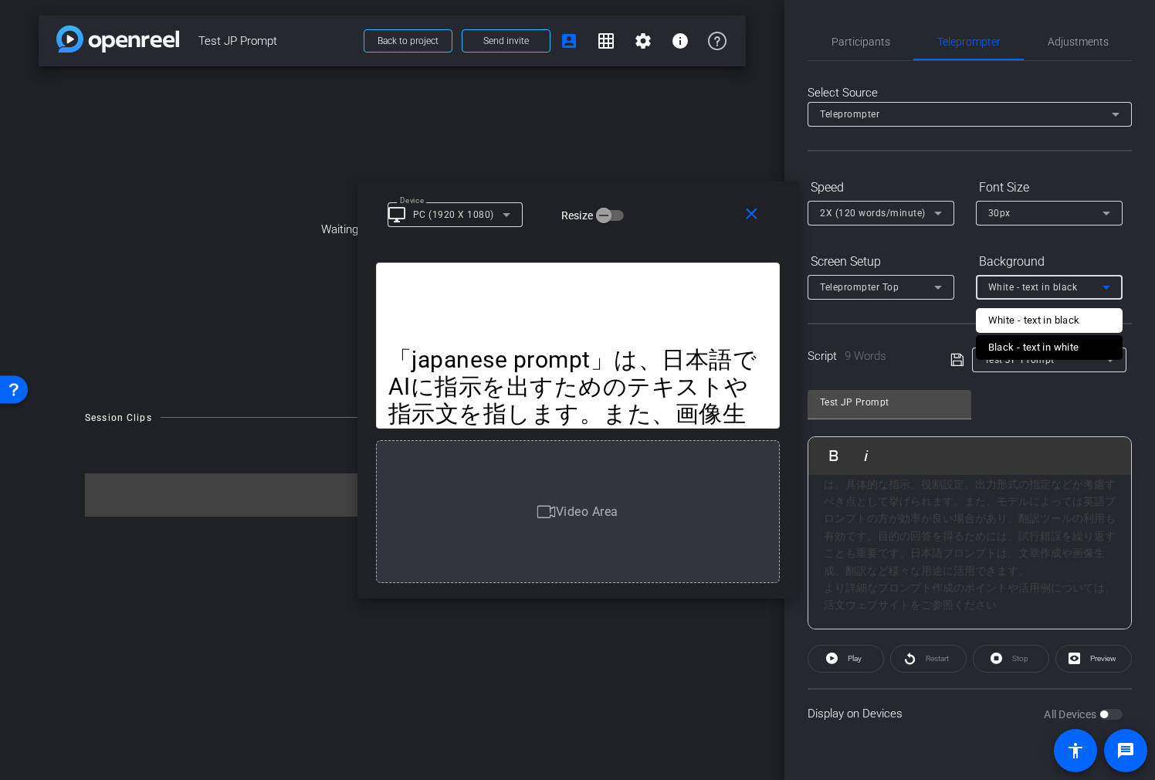
click at [1029, 342] on div "Black - text in white" at bounding box center [1034, 347] width 91 height 19
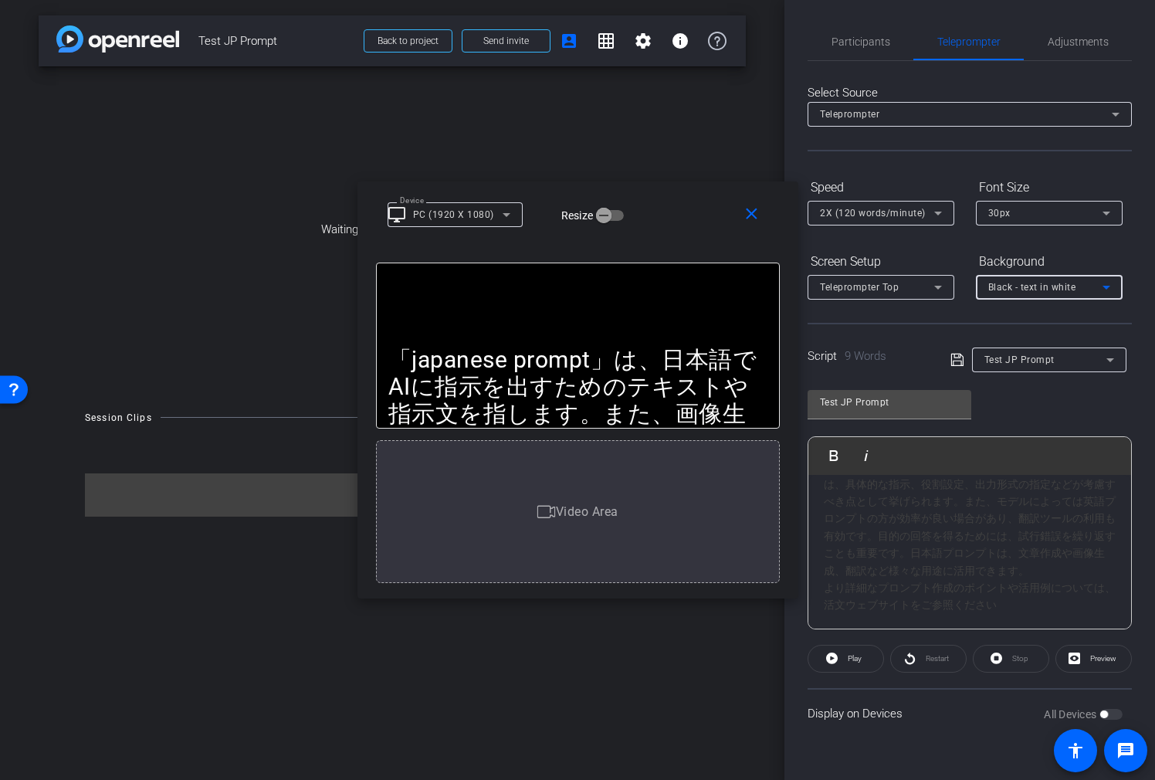
click at [1029, 280] on div "Black - text in white" at bounding box center [1046, 286] width 114 height 19
drag, startPoint x: 1050, startPoint y: 317, endPoint x: 999, endPoint y: 297, distance: 54.8
click at [1029, 317] on div "White - text in black" at bounding box center [1035, 320] width 92 height 19
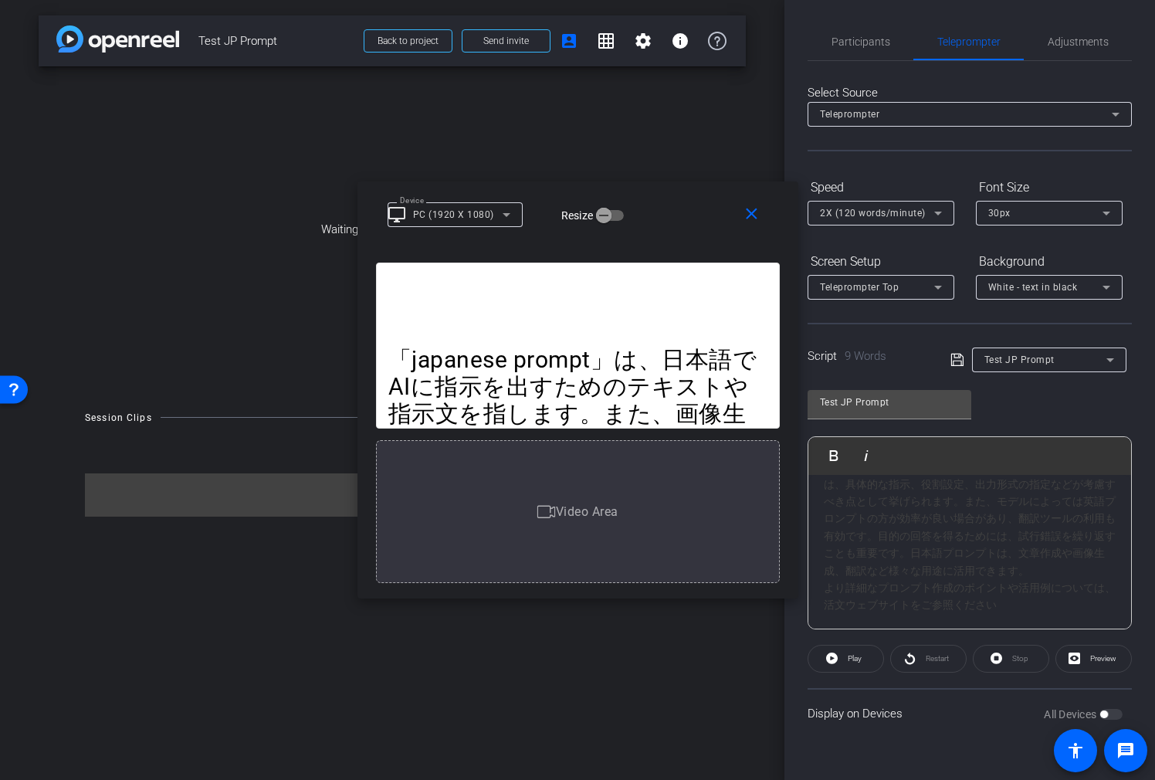
click at [927, 275] on div "Teleprompter Top" at bounding box center [881, 287] width 122 height 25
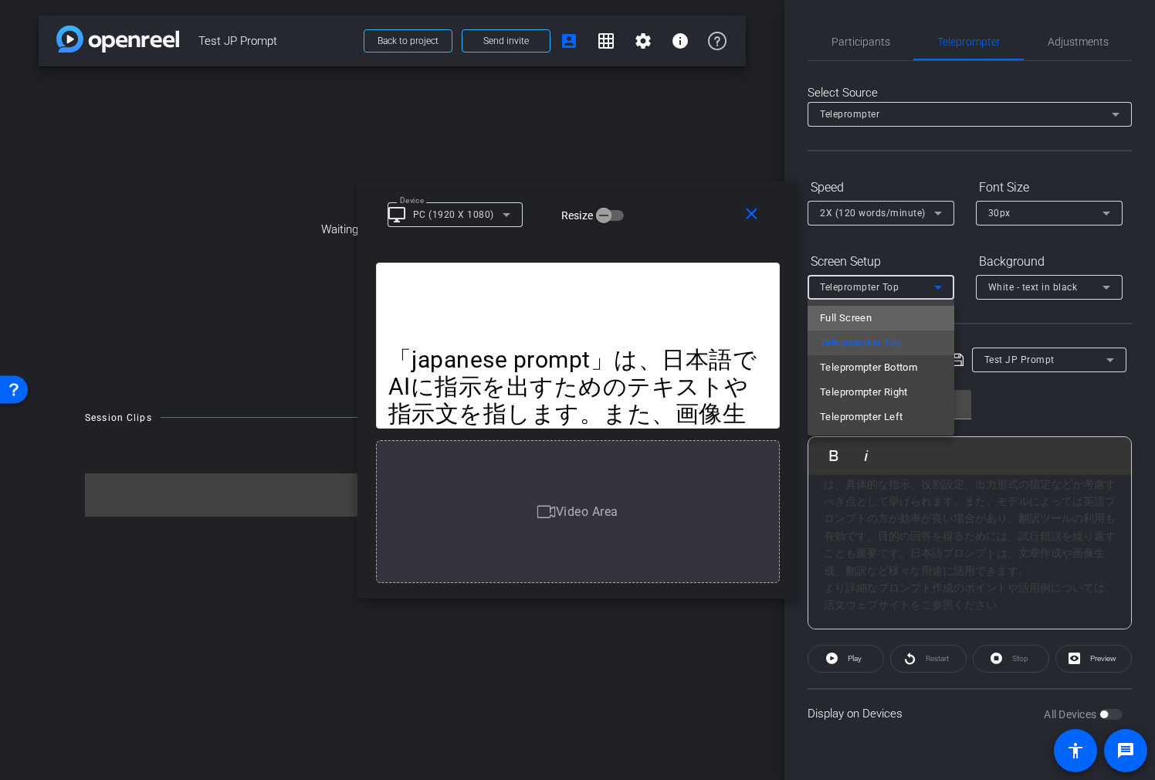
click at [878, 307] on mat-option "Full Screen" at bounding box center [881, 318] width 147 height 25
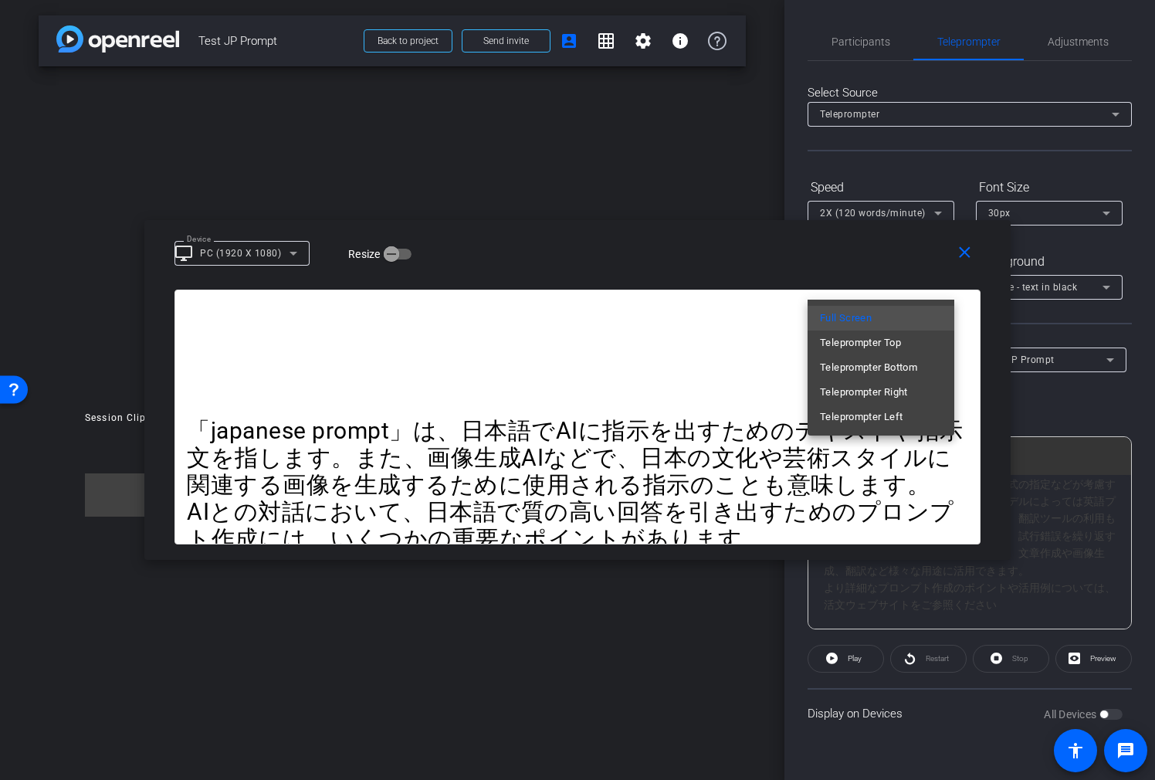
drag, startPoint x: 690, startPoint y: 288, endPoint x: 609, endPoint y: 279, distance: 81.6
click at [689, 288] on div at bounding box center [577, 390] width 1155 height 780
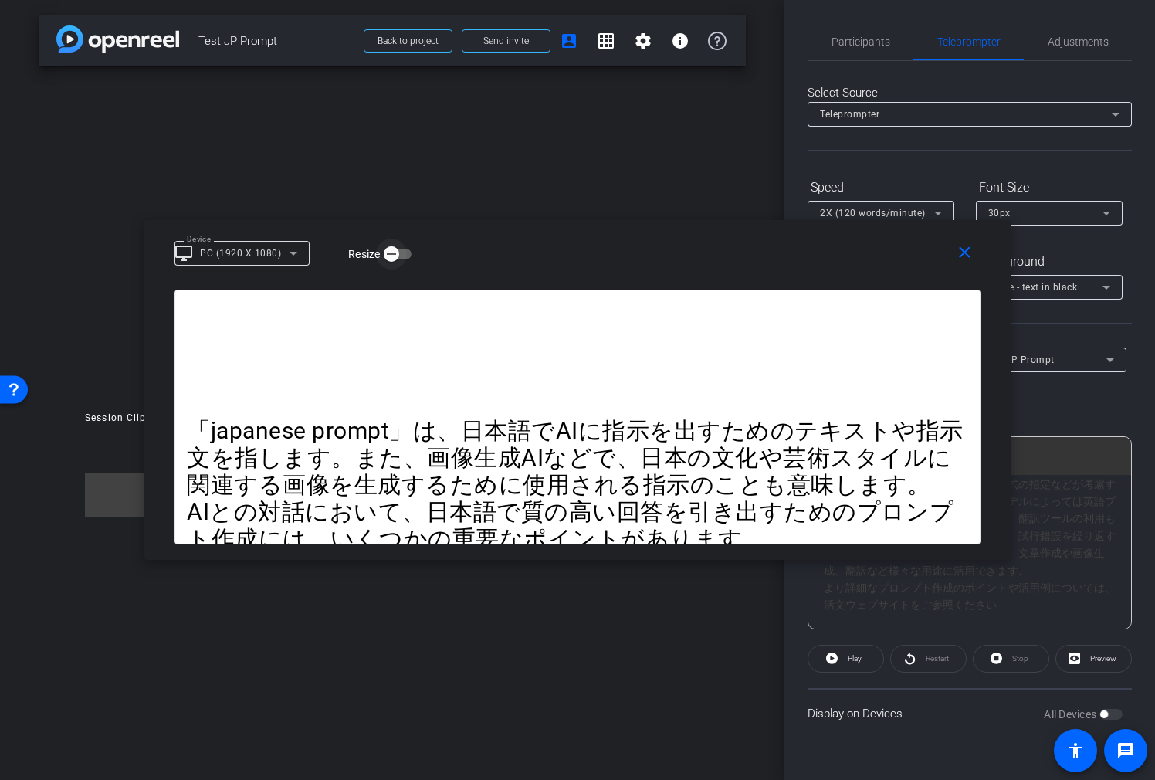
click at [399, 251] on span "button" at bounding box center [391, 254] width 31 height 31
click at [405, 252] on icon "button" at bounding box center [404, 254] width 14 height 14
click at [298, 250] on icon at bounding box center [293, 252] width 19 height 19
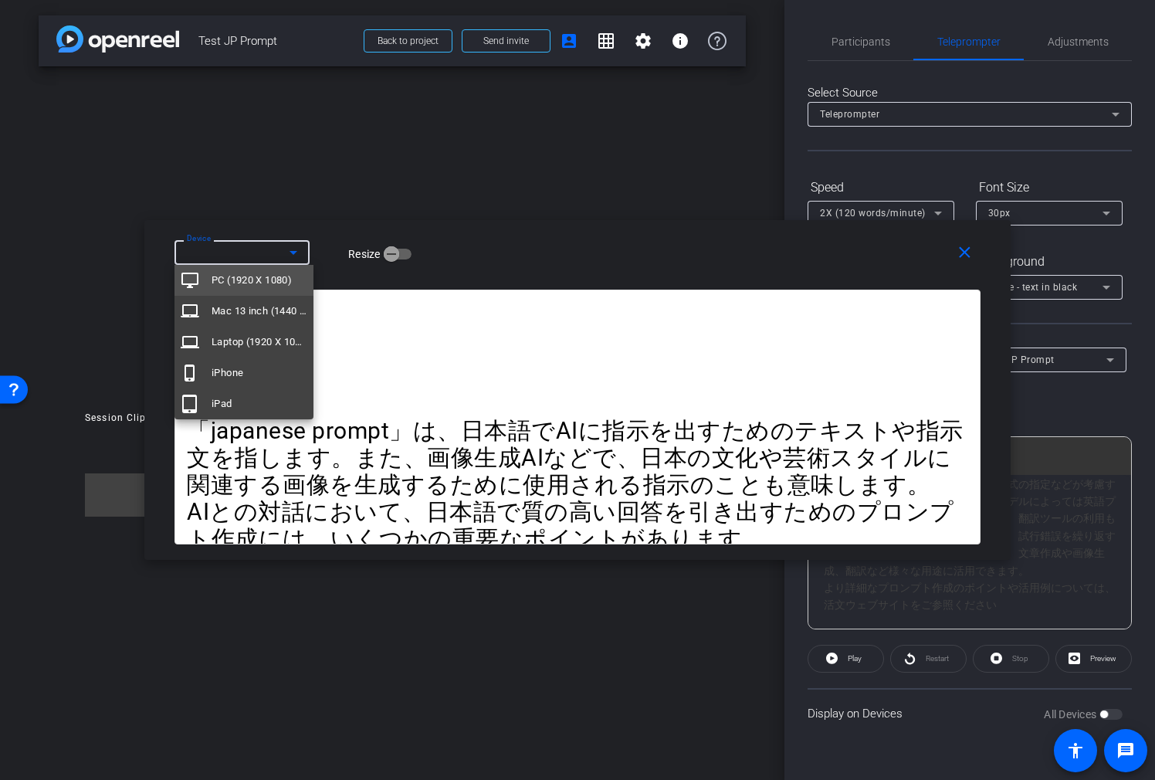
click at [292, 273] on span "PC (1920 X 1080)" at bounding box center [252, 280] width 80 height 19
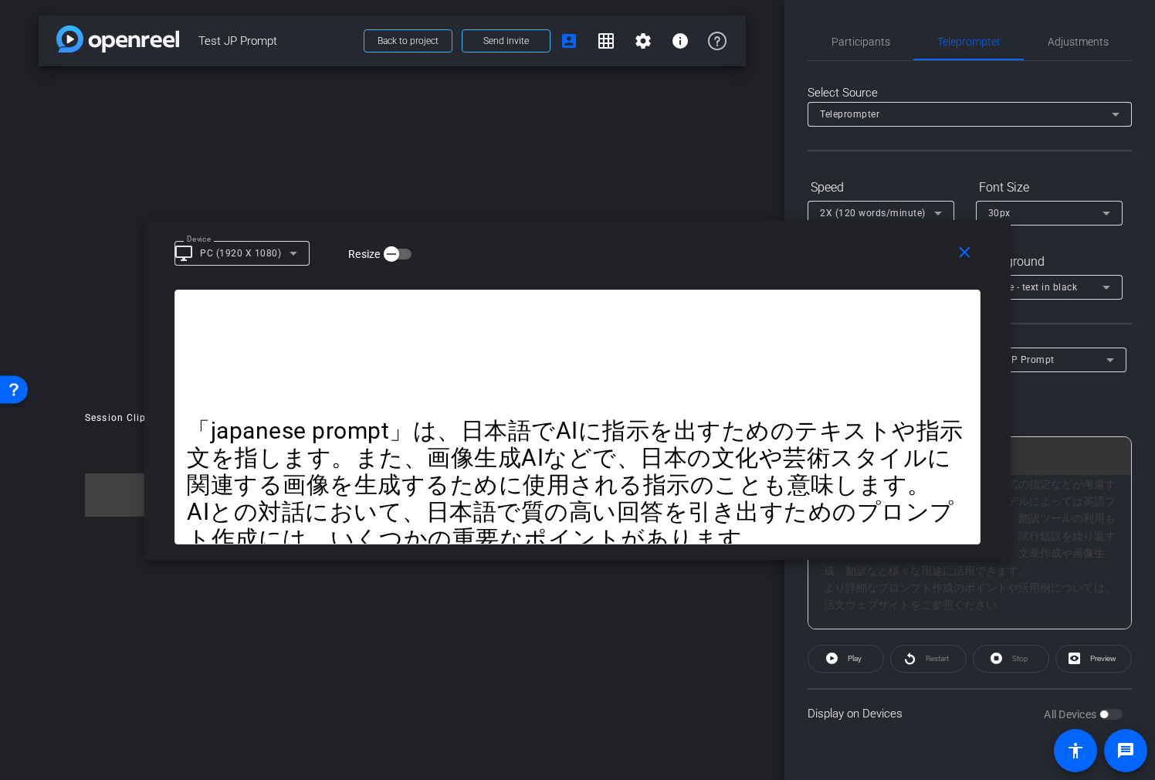
drag, startPoint x: 392, startPoint y: 254, endPoint x: 488, endPoint y: 258, distance: 95.8
click at [392, 255] on icon "button" at bounding box center [392, 254] width 14 height 14
click at [535, 260] on div "Device Resize" at bounding box center [584, 252] width 818 height 27
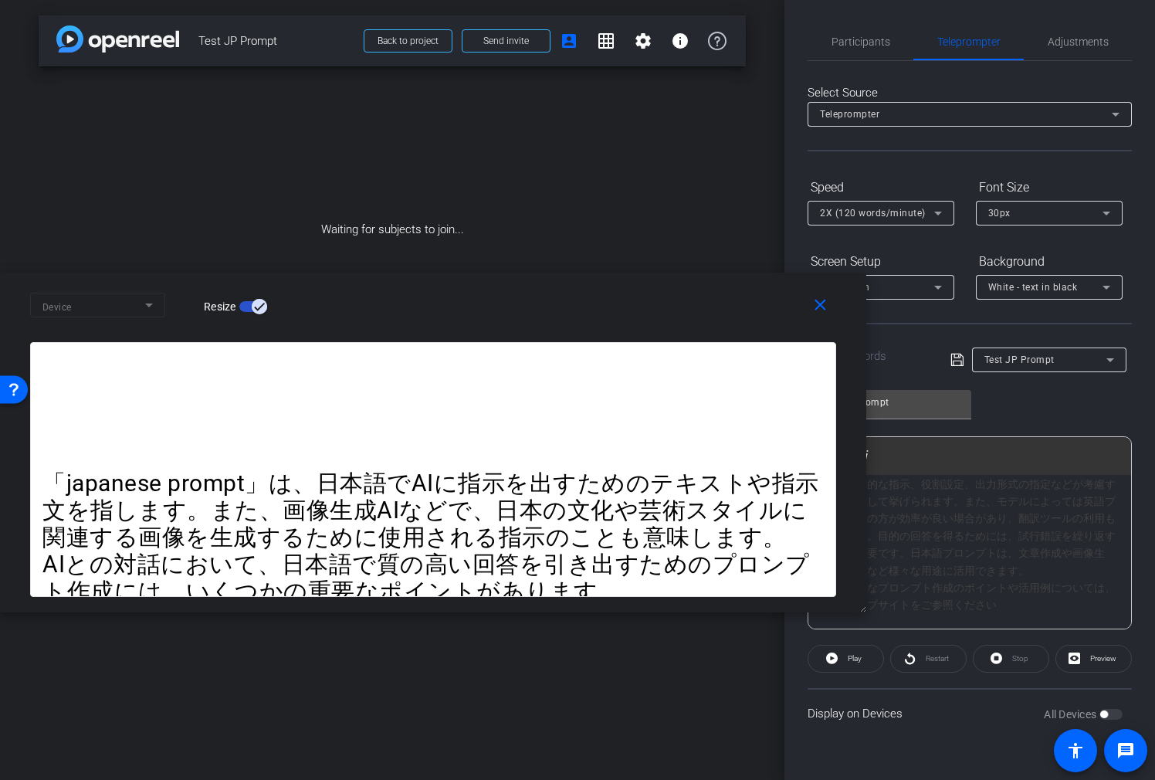
drag, startPoint x: 847, startPoint y: 243, endPoint x: 1047, endPoint y: 256, distance: 200.5
click at [542, 295] on div "Device Resize" at bounding box center [439, 304] width 818 height 27
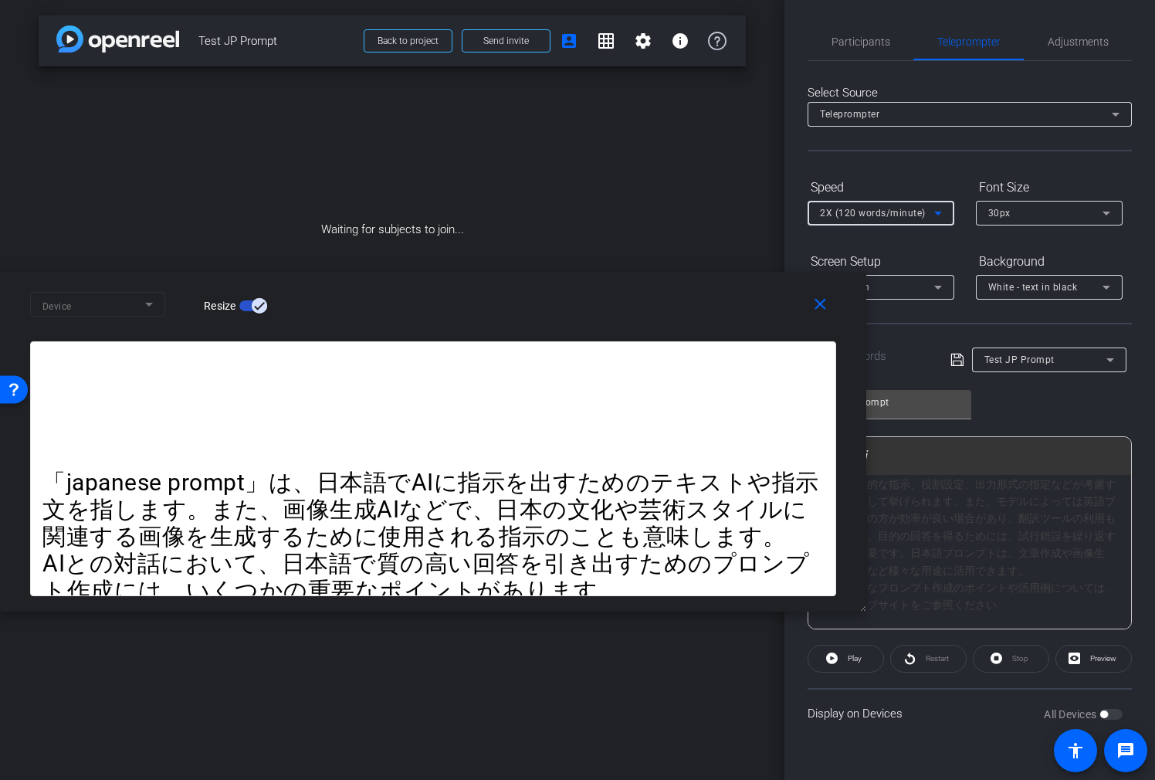
click at [905, 214] on span "2X (120 words/minute)" at bounding box center [873, 213] width 106 height 11
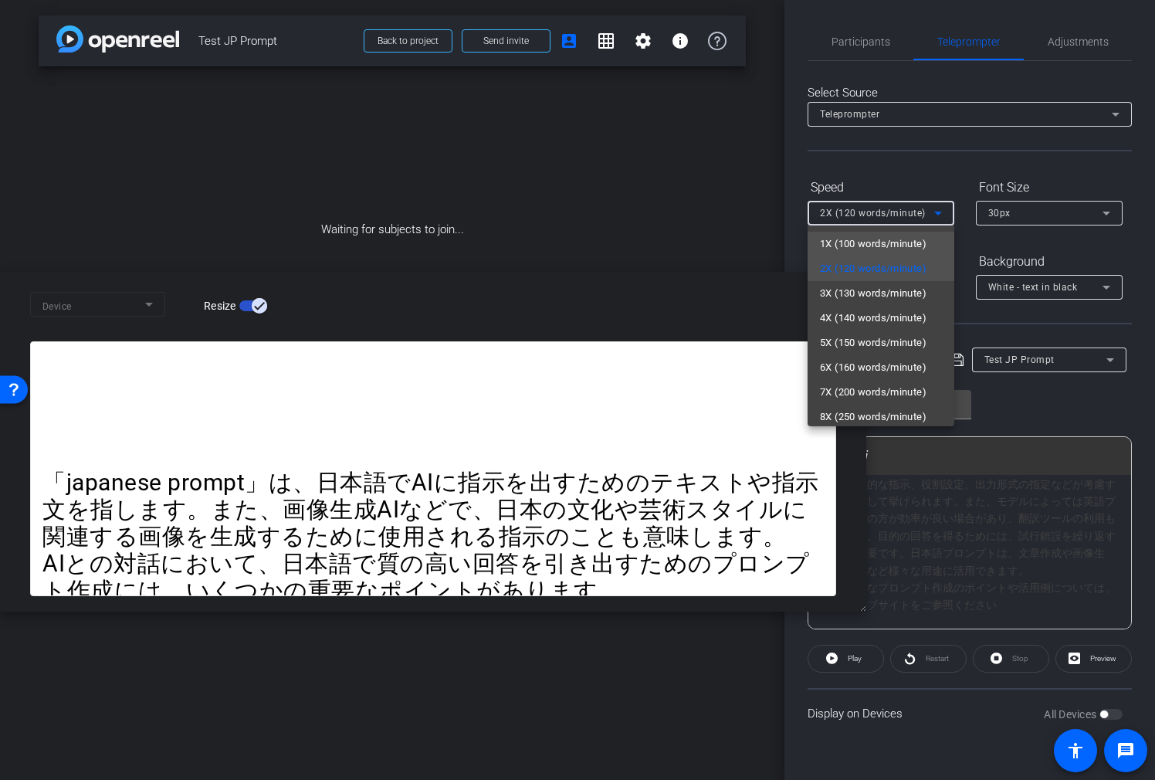
click at [904, 251] on span "1X (100 words/minute)" at bounding box center [873, 244] width 107 height 19
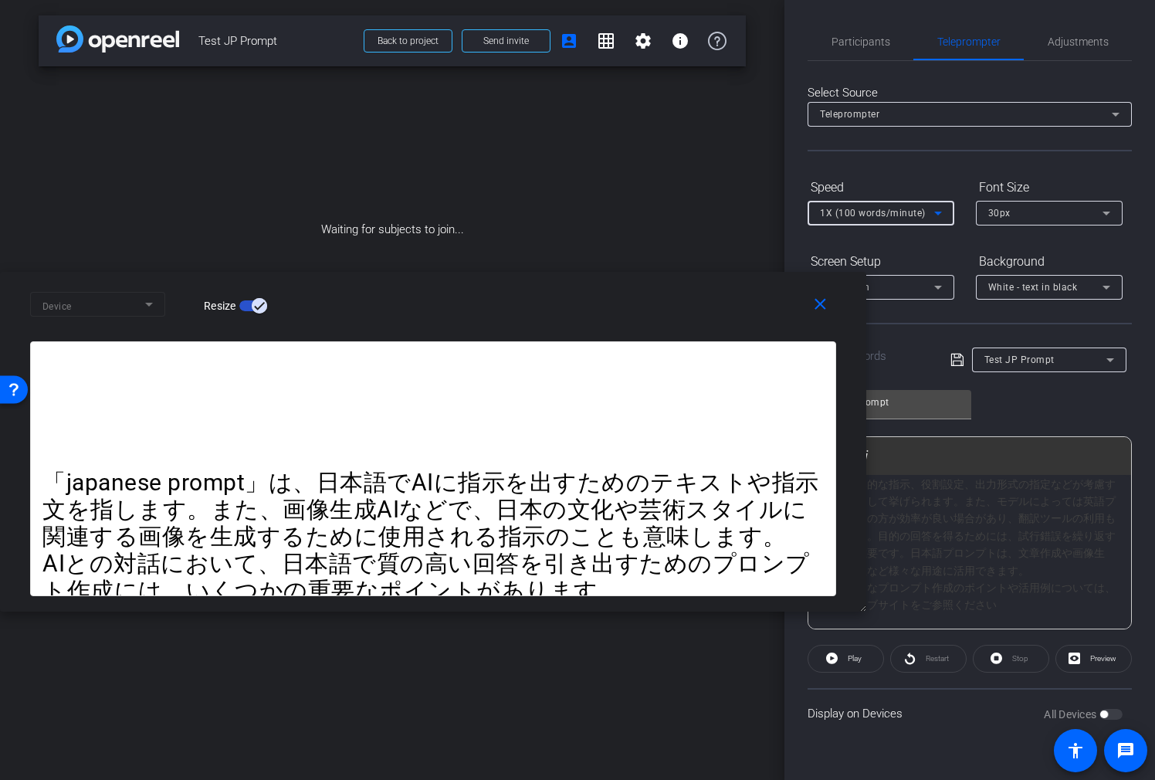
click at [938, 247] on form "Speed 1X (100 words/minute) Font Size 30px Screen Setup Full Screen Background …" at bounding box center [970, 237] width 324 height 125
click at [1029, 208] on icon at bounding box center [1107, 213] width 19 height 19
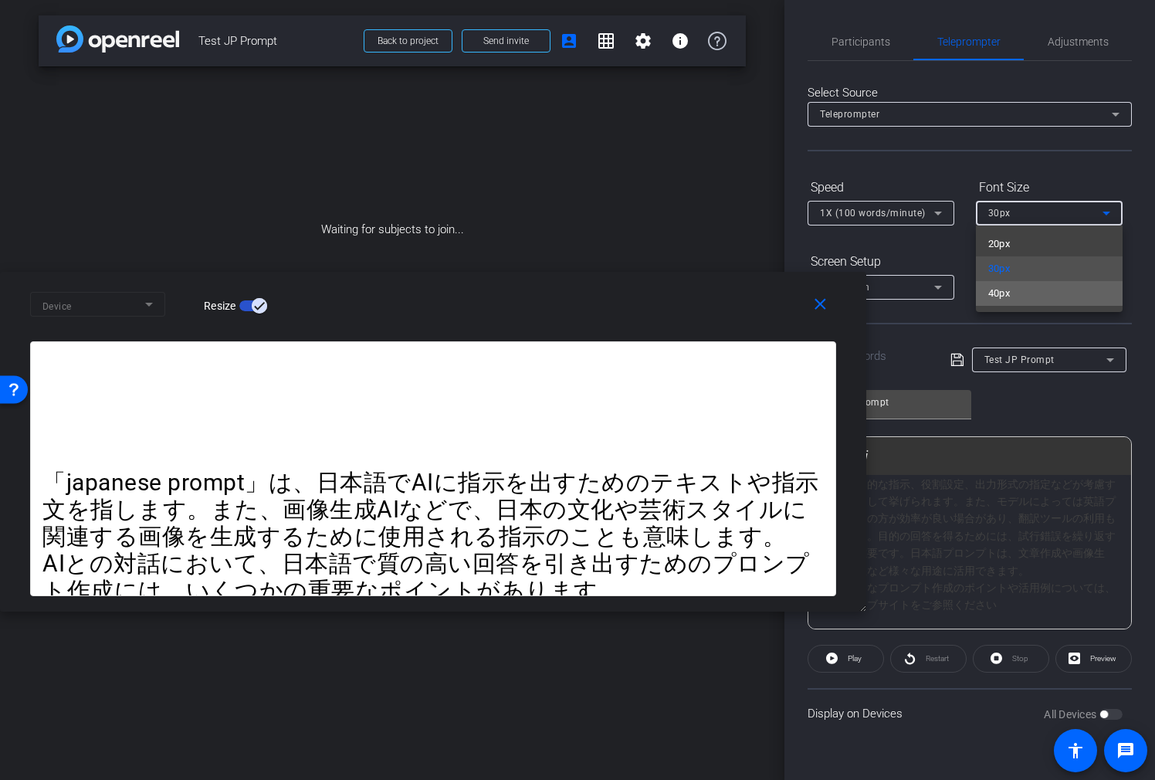
click at [1029, 288] on mat-option "40px" at bounding box center [1049, 293] width 147 height 25
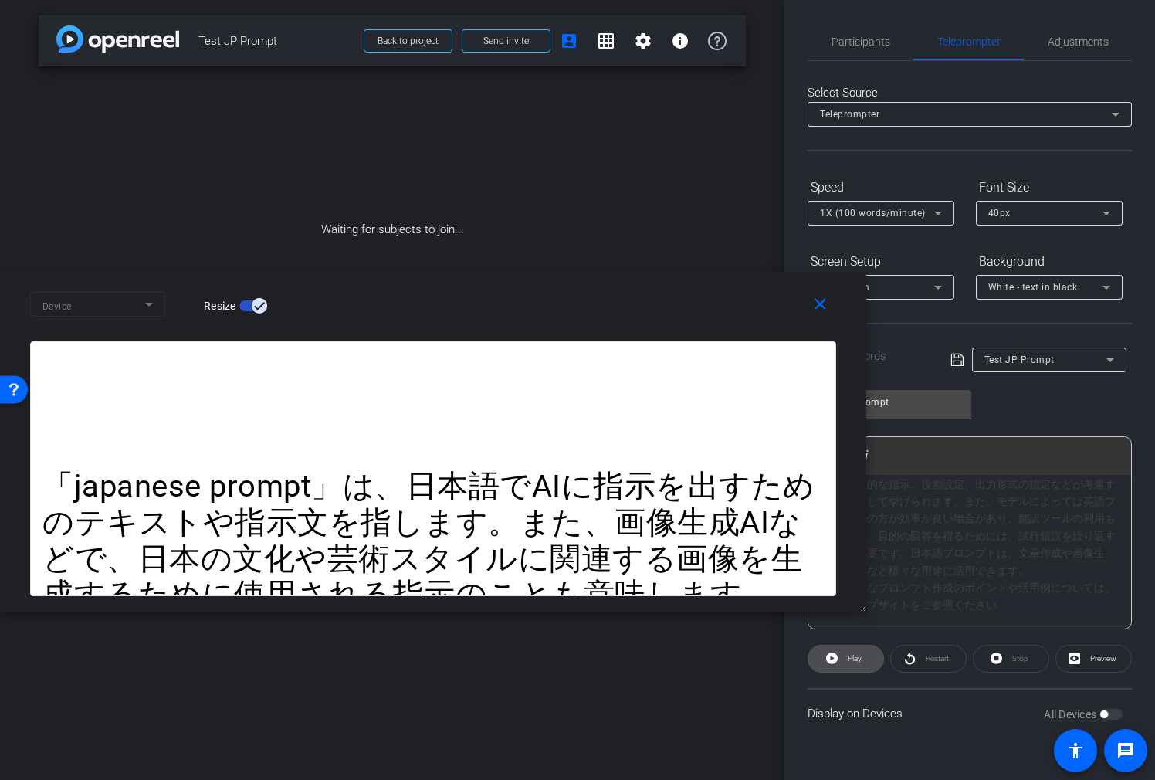
click at [854, 569] on span at bounding box center [846, 658] width 75 height 37
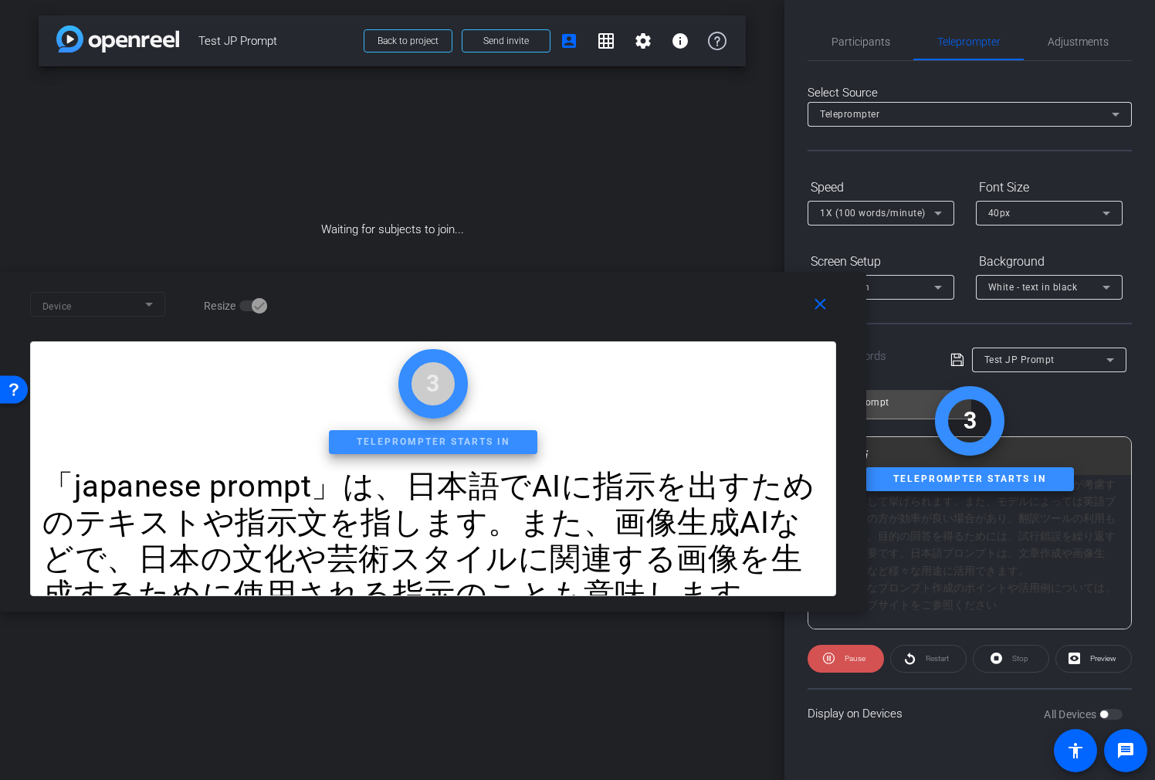
click at [853, 569] on span "Pause" at bounding box center [855, 658] width 21 height 8
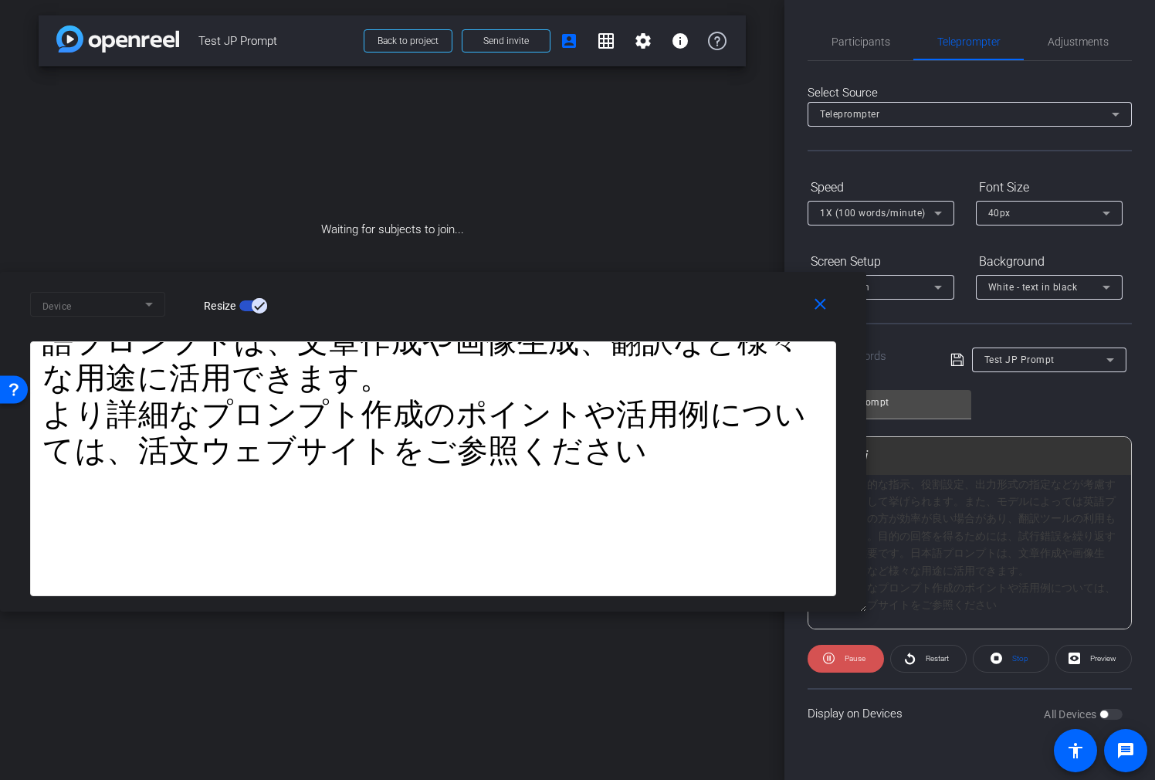
click at [863, 569] on span "Pause" at bounding box center [855, 658] width 21 height 8
click at [934, 175] on div "Speed" at bounding box center [881, 188] width 147 height 26
click at [934, 212] on icon at bounding box center [938, 213] width 19 height 19
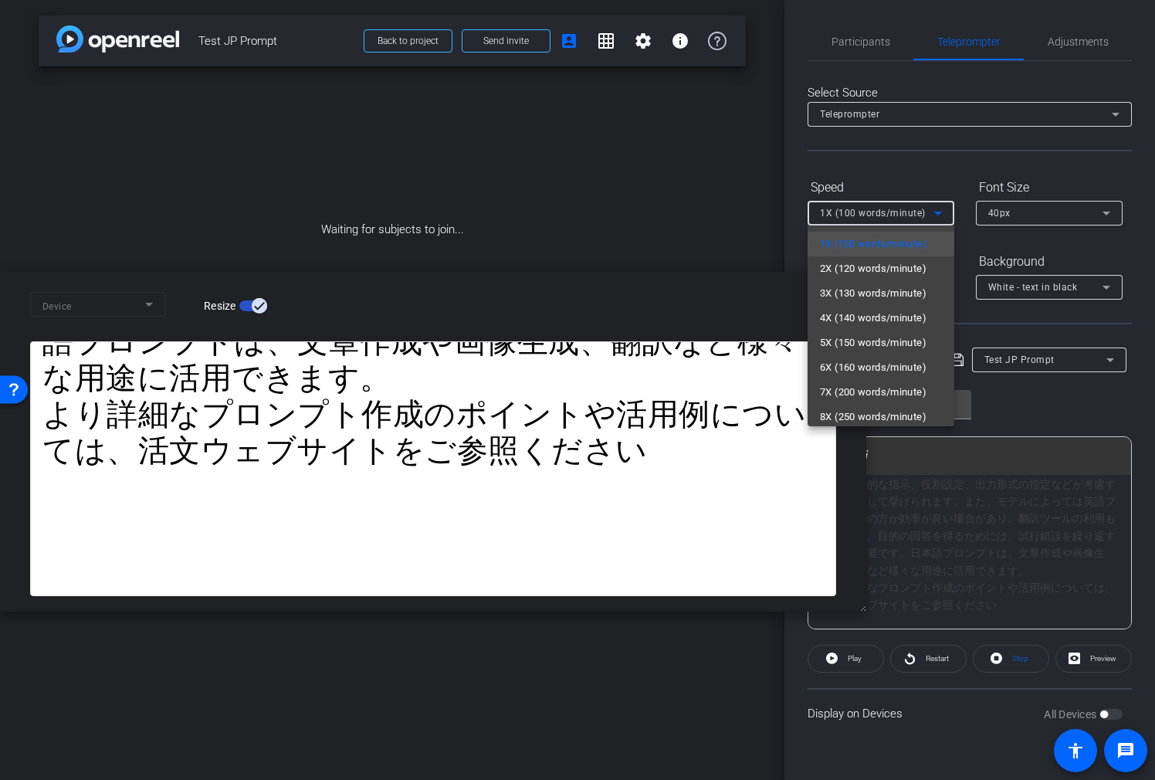
click at [949, 181] on div at bounding box center [577, 390] width 1155 height 780
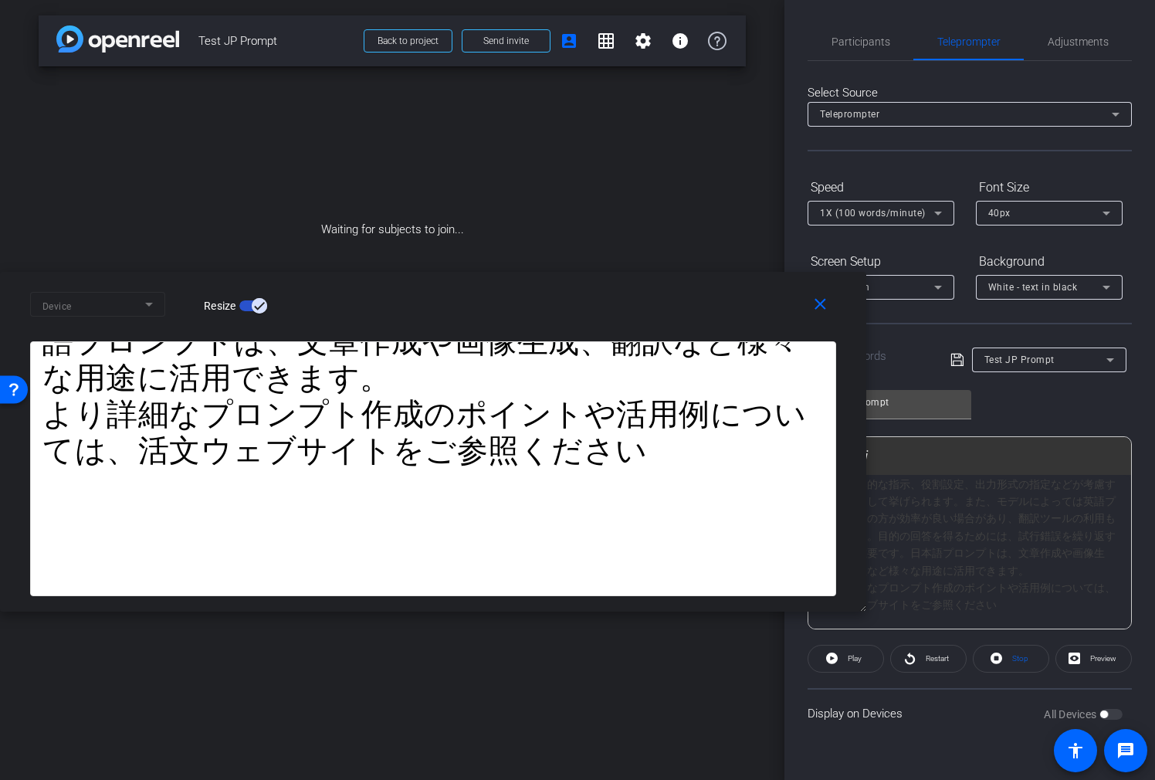
drag, startPoint x: 601, startPoint y: 475, endPoint x: 582, endPoint y: 480, distance: 19.1
click at [601, 107] on div "AIとの対話において、日本語で質の高い回答を引き出すためのプロンプト作成には、いくつかの重要なポイントがあります。" at bounding box center [433, 53] width 782 height 108
click at [450, 397] on div "日本語でAIに効果的に指示を出すためのプロンプト作成には、具体的な指示、役割設定、出力形式の指定などが考慮すべき点として挙げられます。また、モデルによっては英…" at bounding box center [433, 252] width 782 height 289
click at [1020, 504] on div "日本語でAIに効果的に指示を出すためのプロンプト作成には、具体的な指示、役割設定、出力形式の指定などが考慮すべき点として挙げられます。また、モデルによっては英…" at bounding box center [970, 518] width 292 height 121
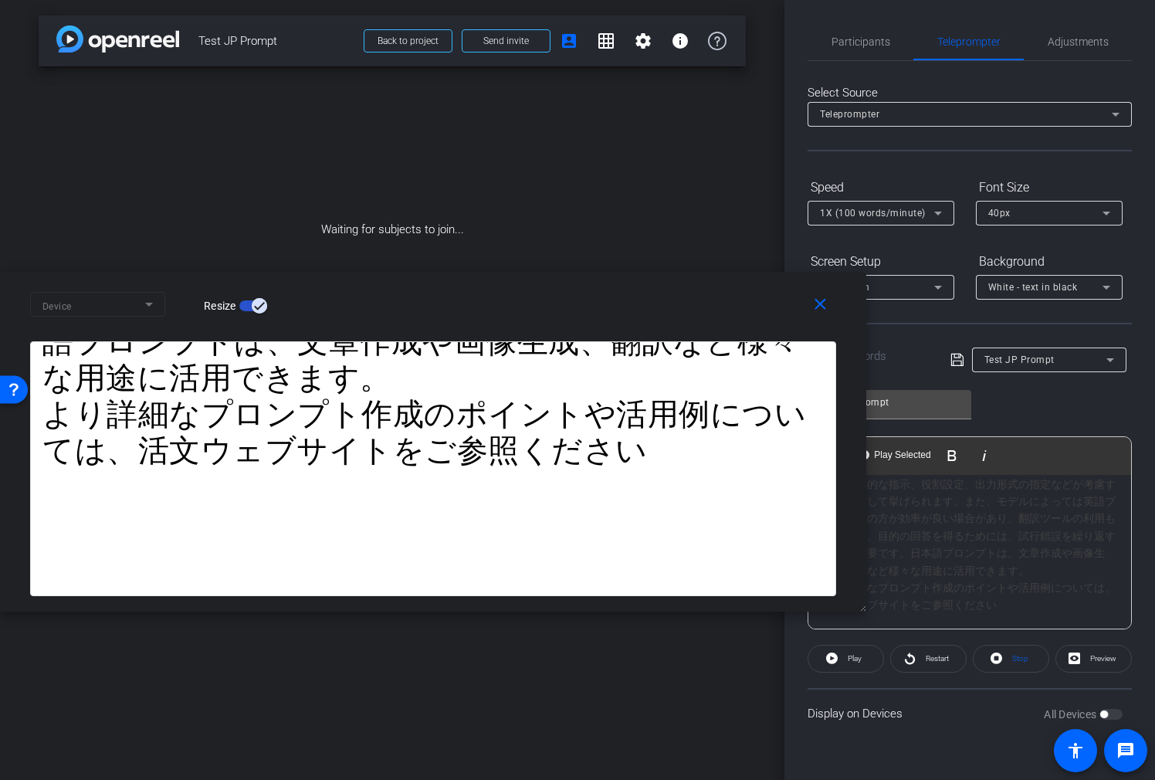
click at [1029, 514] on div "日本語でAIに効果的に指示を出すためのプロンプト作成には、具体的な指示、役割設定、出力形式の指定などが考慮すべき点として挙げられます。また、モデルによっては英…" at bounding box center [970, 518] width 292 height 121
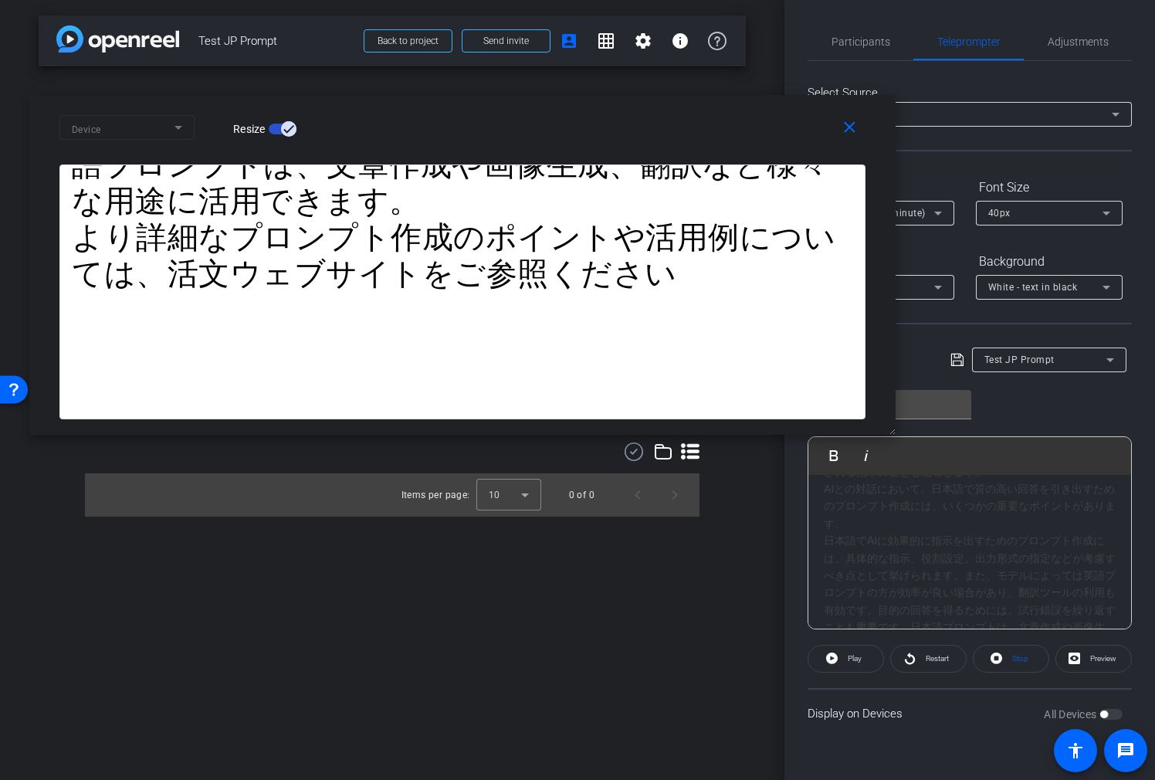
drag, startPoint x: 737, startPoint y: 287, endPoint x: 772, endPoint y: 110, distance: 180.4
click at [766, 110] on div "close Device Resize" at bounding box center [462, 130] width 867 height 70
click at [1029, 215] on div "40px" at bounding box center [1046, 212] width 114 height 19
click at [1029, 187] on div at bounding box center [577, 390] width 1155 height 780
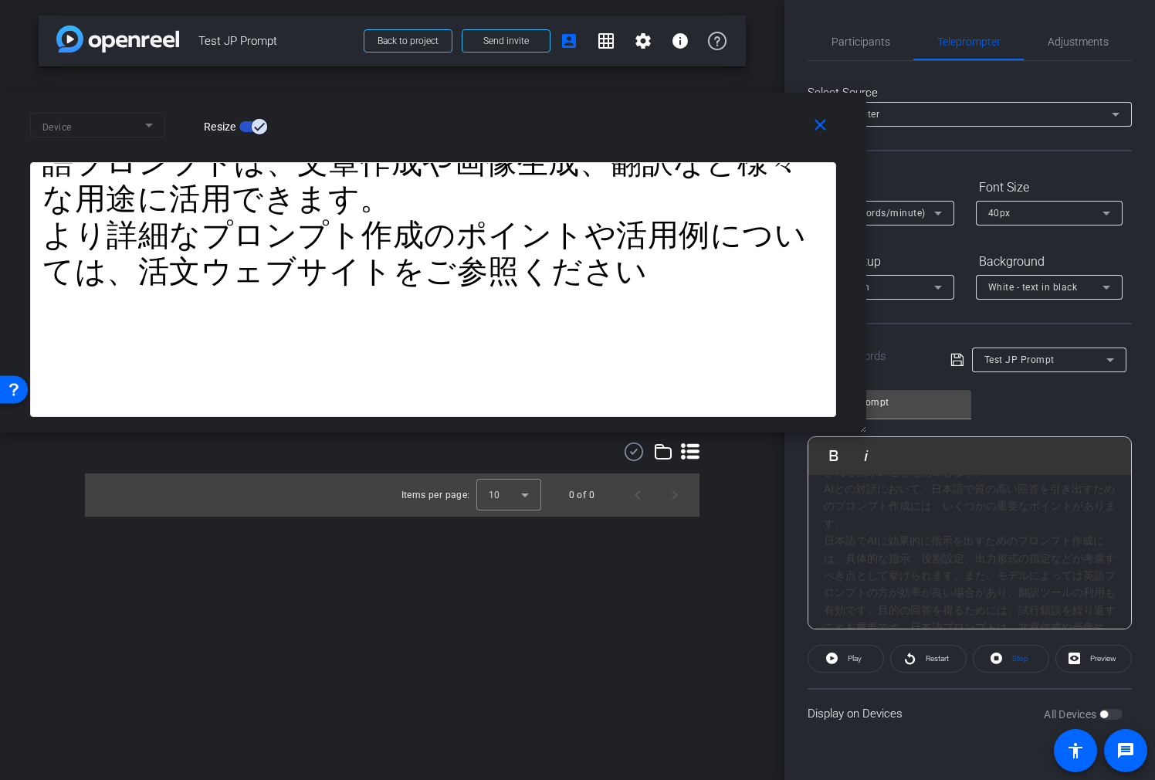
drag, startPoint x: 797, startPoint y: 119, endPoint x: 335, endPoint y: 406, distance: 543.9
click at [46, 117] on div "Device Resize" at bounding box center [439, 124] width 818 height 27
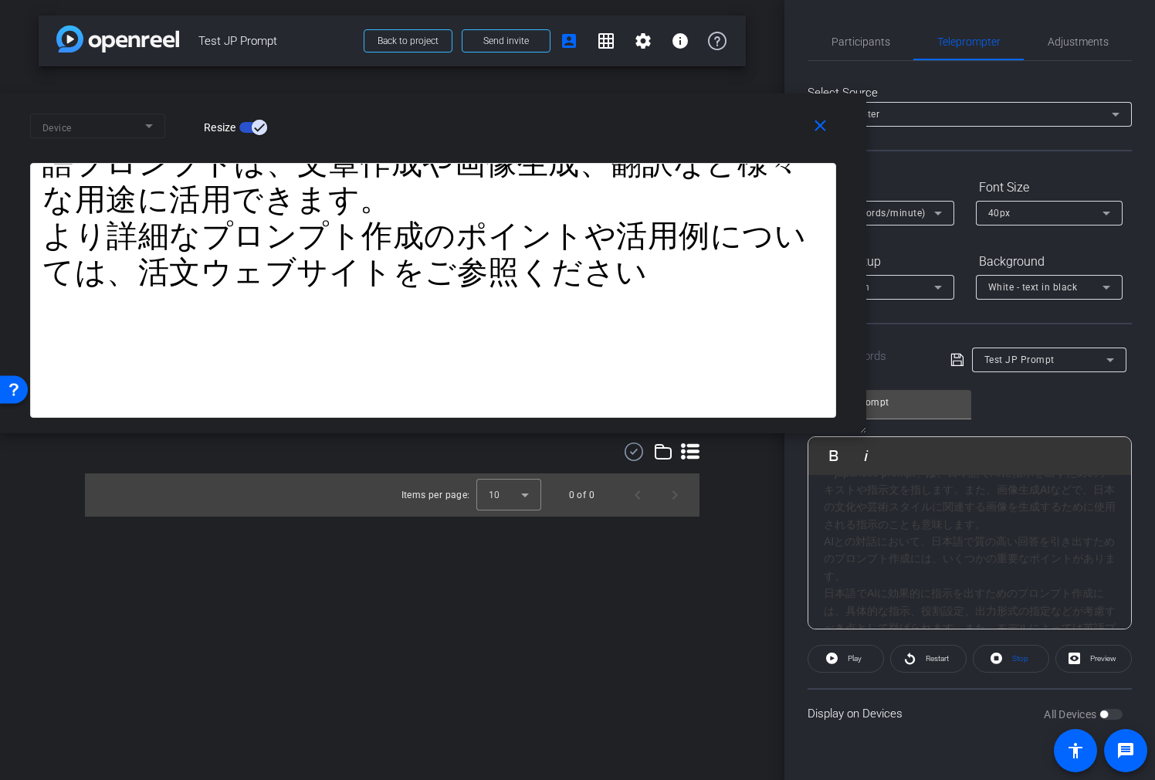
scroll to position [0, 0]
drag, startPoint x: 1009, startPoint y: 537, endPoint x: 1008, endPoint y: 550, distance: 13.2
click at [1009, 538] on div "「japanese prompt」は、日本語でAIに指示を出すためのテキストや指示文を指します。また、画像生成AIなどで、日本の文化や芸術スタイルに関連する画…" at bounding box center [970, 525] width 292 height 70
click at [1008, 551] on div "「japanese prompt」は、日本語でAIに指示を出すためのテキストや指示文を指します。また、画像生成AIなどで、日本の文化や芸術スタイルに関連する画…" at bounding box center [970, 525] width 292 height 70
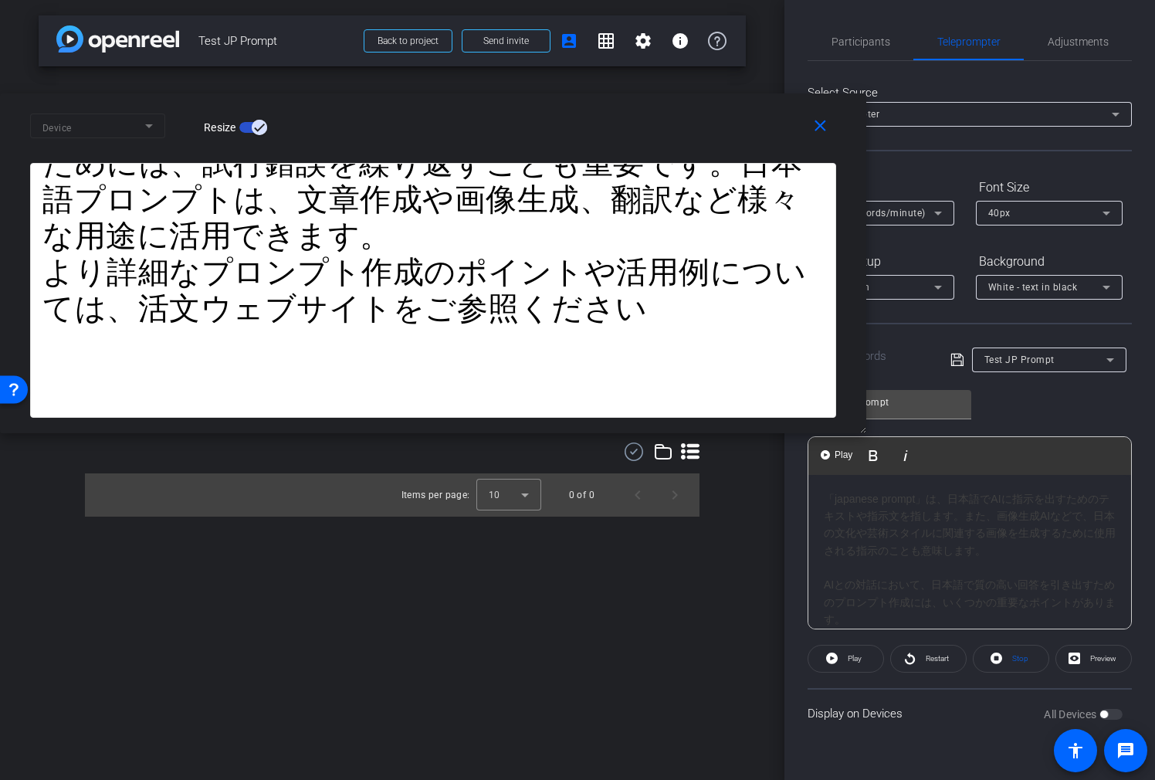
click at [865, 569] on div "AIとの対話において、日本語で質の高い回答を引き出すためのプロンプト作成には、いくつかの重要なポイントがあります。" at bounding box center [970, 602] width 292 height 52
click at [923, 569] on span "Restart" at bounding box center [935, 659] width 27 height 22
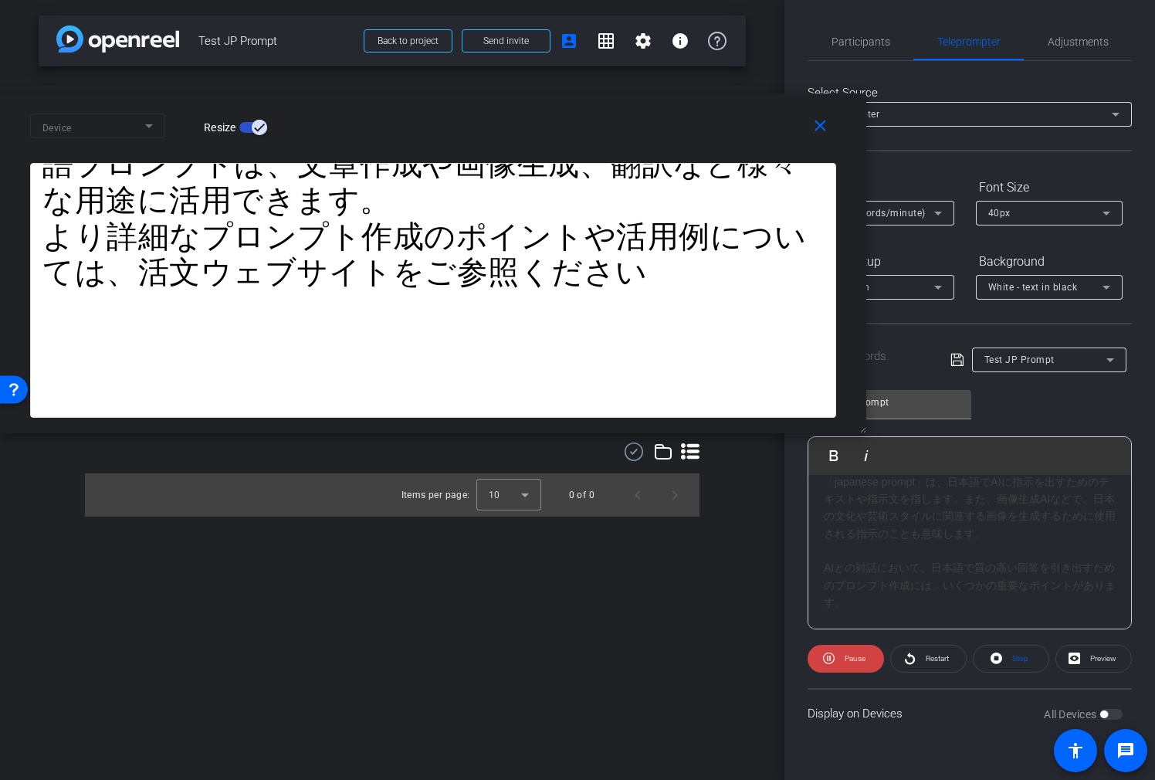
click at [922, 223] on div "1X (100 words/minute)" at bounding box center [881, 213] width 122 height 25
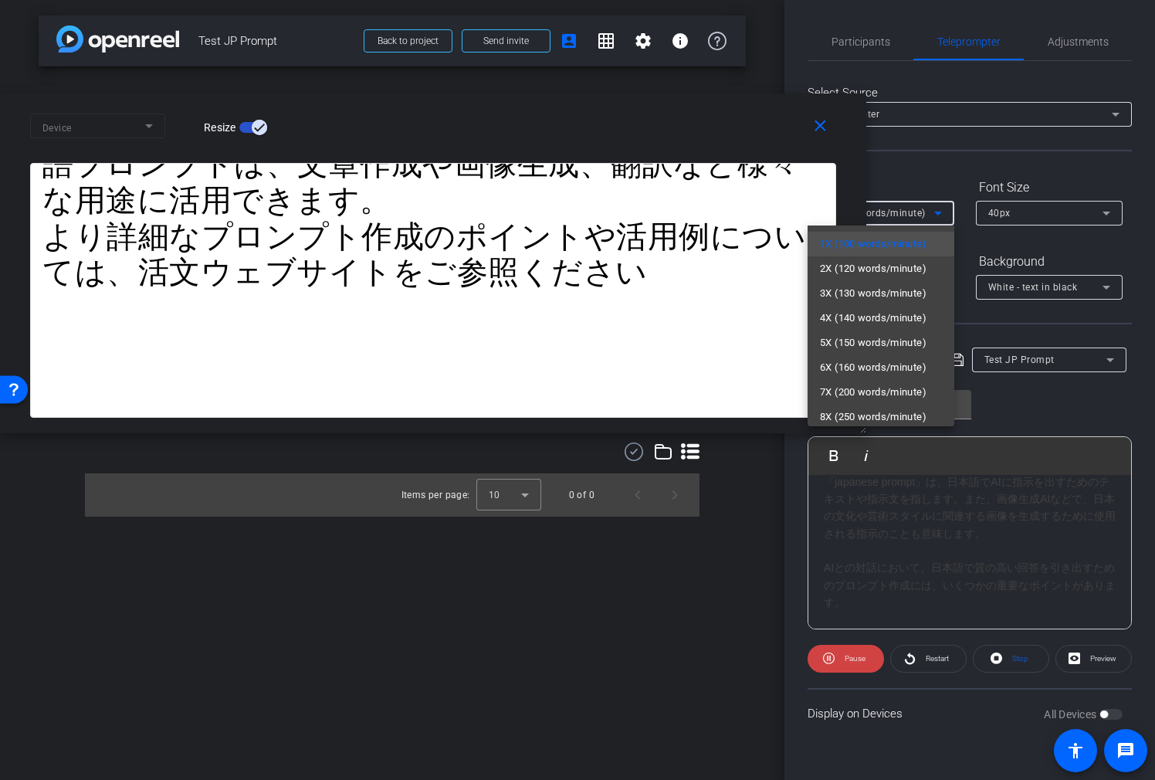
click at [927, 215] on div at bounding box center [577, 390] width 1155 height 780
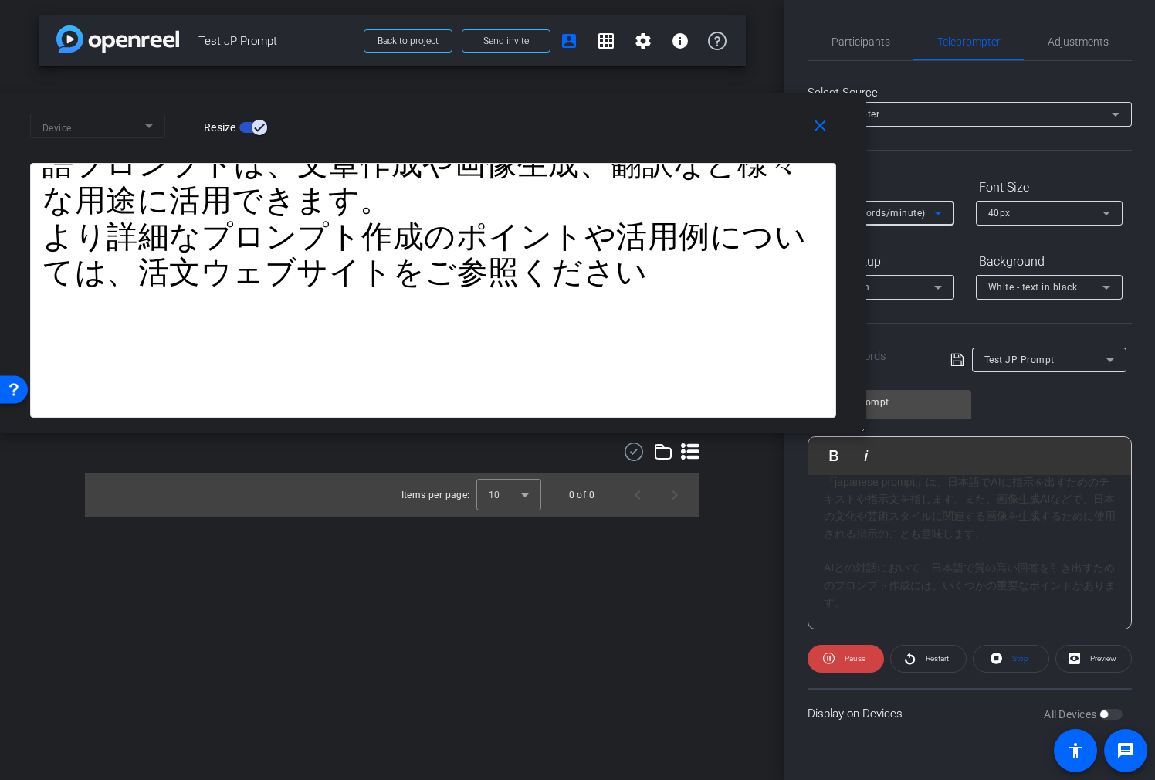
click at [927, 215] on div "1X (100 words/minute)" at bounding box center [877, 212] width 114 height 19
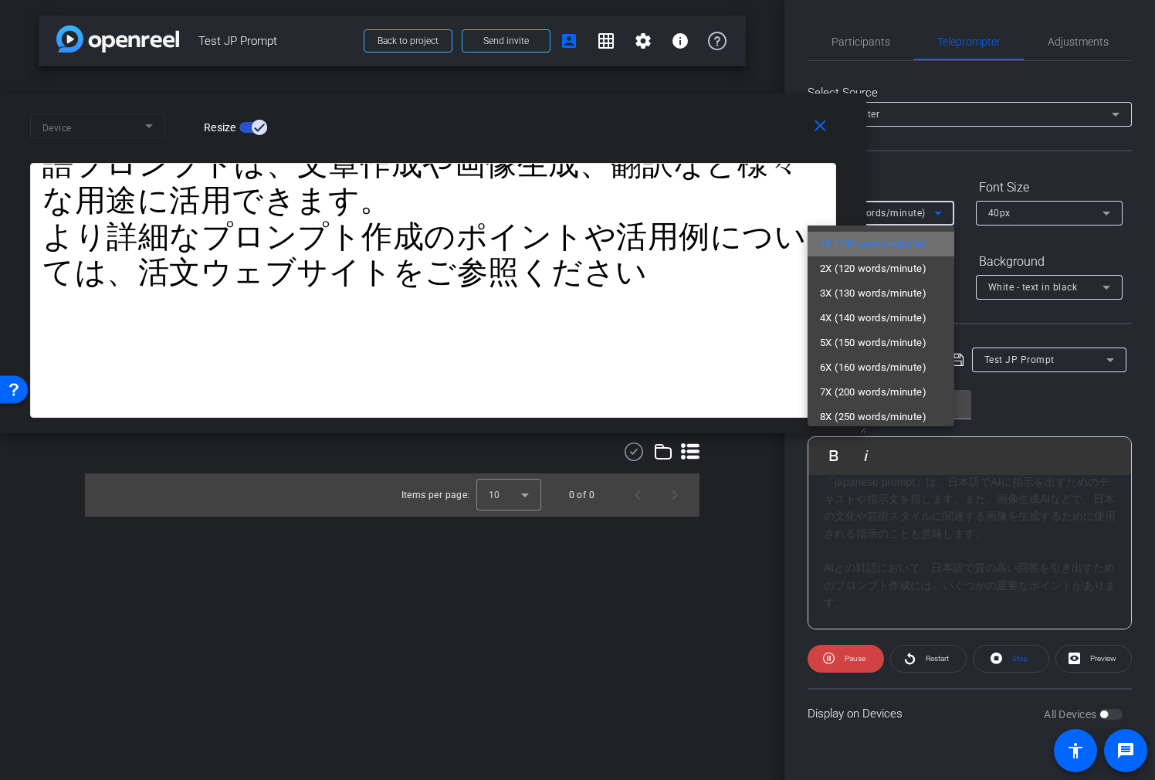
click at [927, 241] on span "1X (100 words/minute)" at bounding box center [873, 244] width 107 height 19
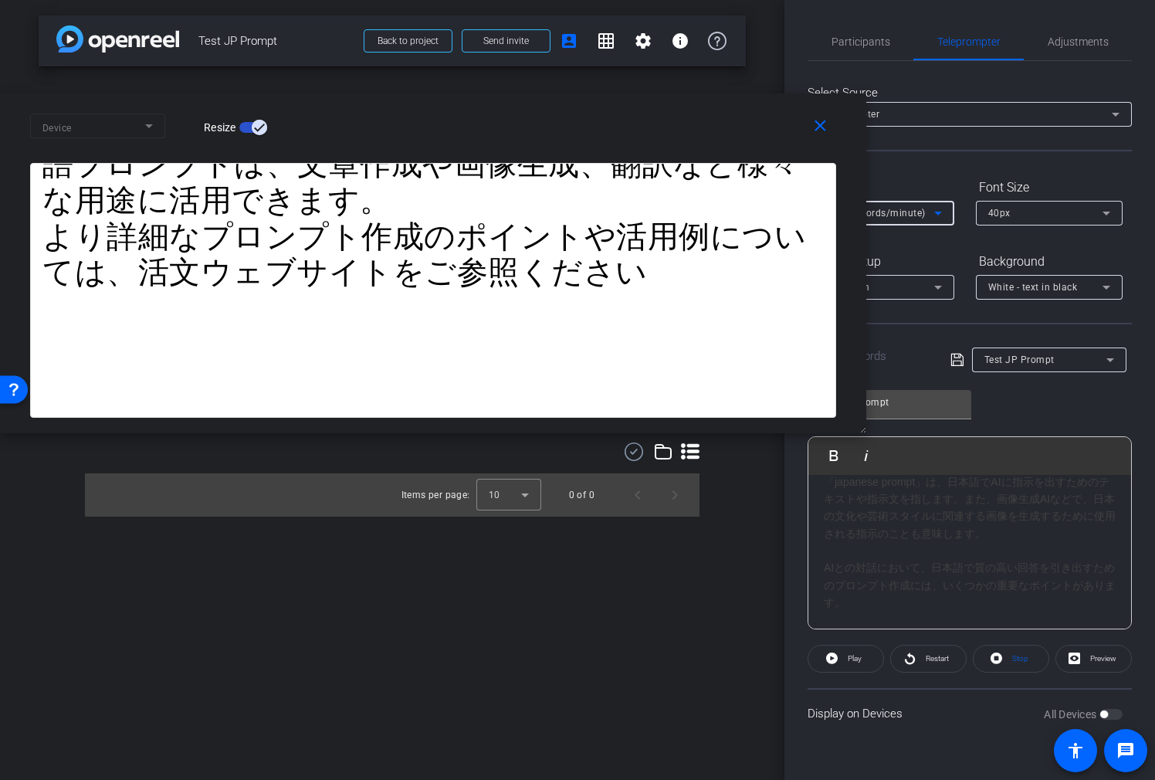
click at [1029, 204] on icon at bounding box center [1107, 213] width 19 height 19
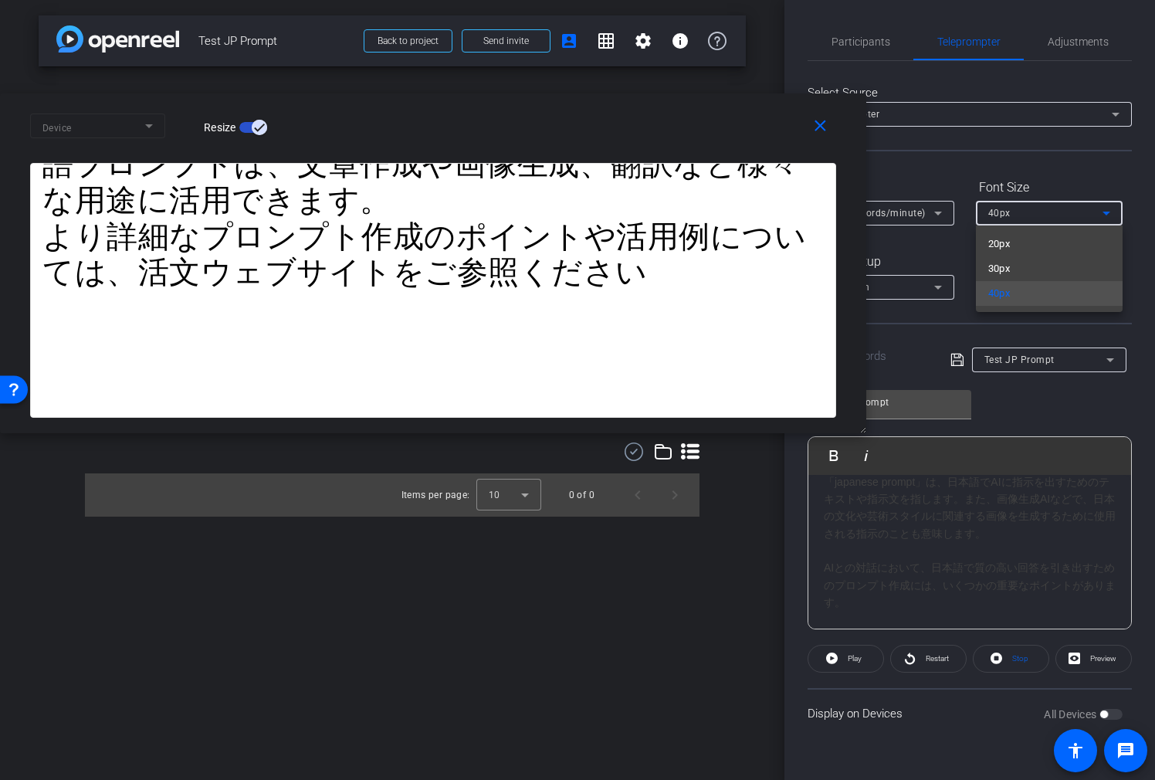
drag, startPoint x: 1082, startPoint y: 411, endPoint x: 1080, endPoint y: 426, distance: 14.9
click at [1029, 411] on div at bounding box center [577, 390] width 1155 height 780
click at [960, 514] on div "「japanese prompt」は、日本語でAIに指示を出すためのテキストや指示文を指します。また、画像生成AIなどで、日本の文化や芸術スタイルに関連する画…" at bounding box center [970, 523] width 292 height 70
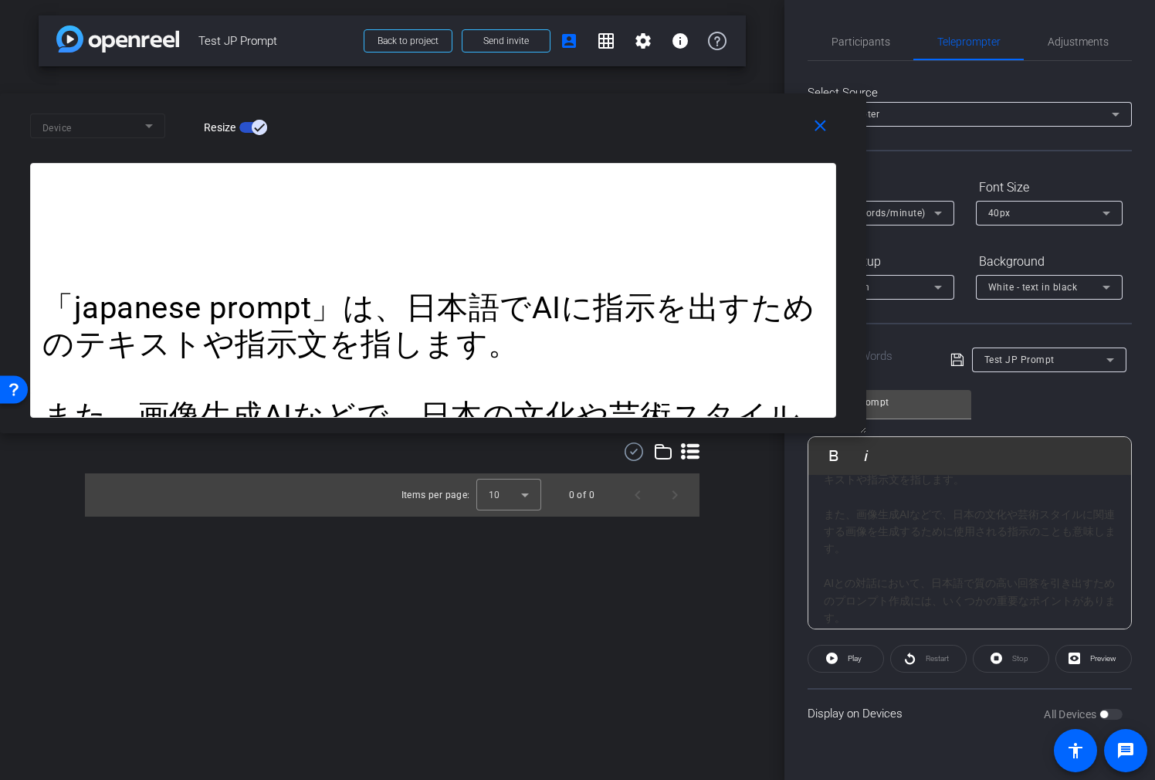
scroll to position [16, 0]
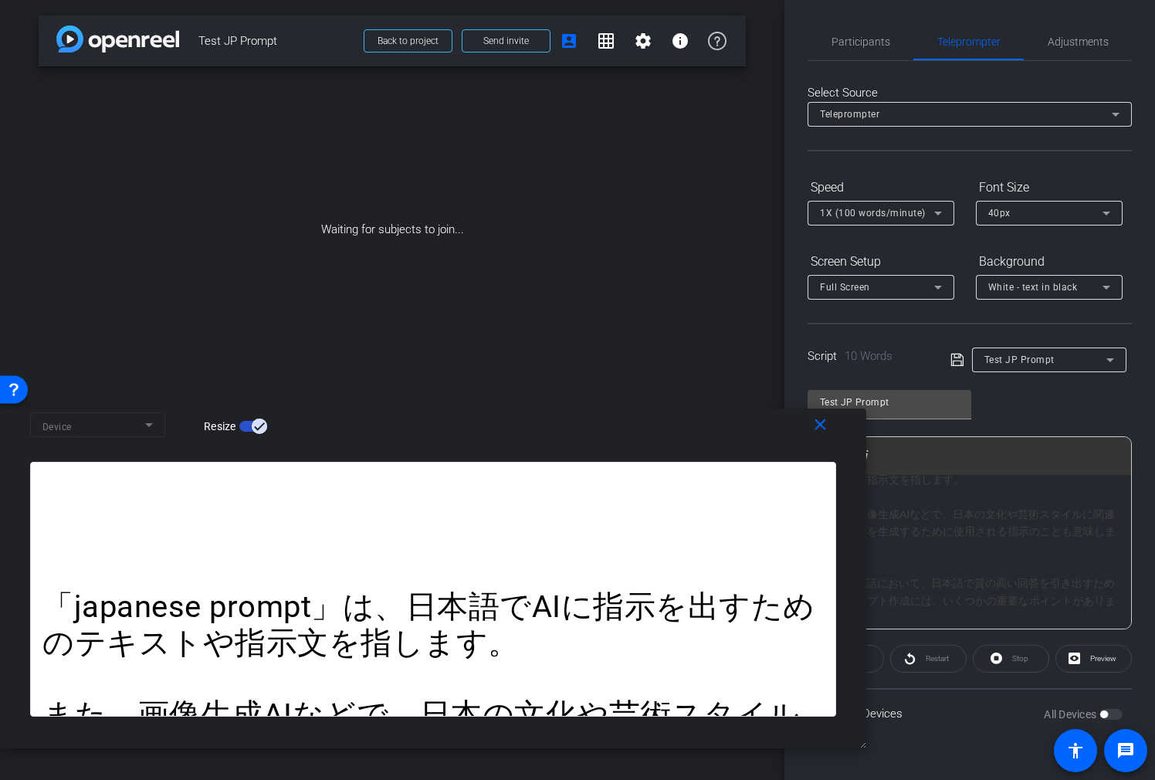
drag, startPoint x: 694, startPoint y: 109, endPoint x: 619, endPoint y: 390, distance: 290.7
click at [572, 422] on div "Device Resize" at bounding box center [439, 424] width 818 height 27
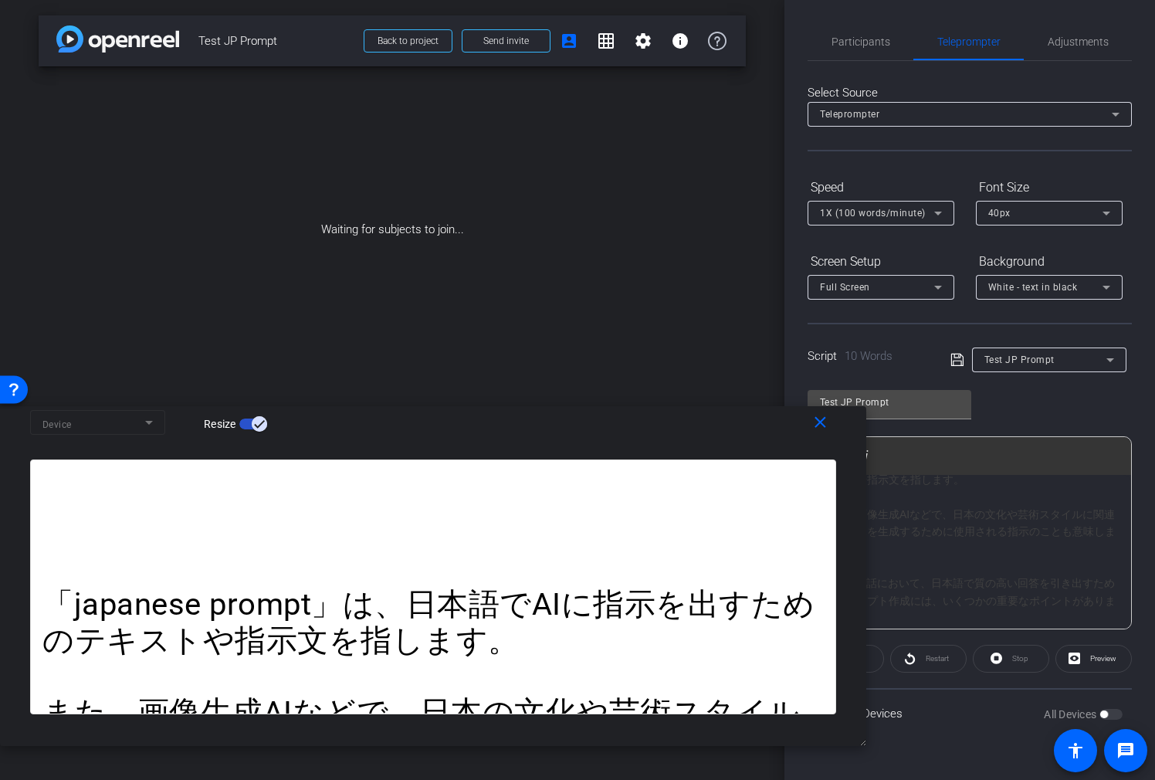
click at [961, 361] on icon at bounding box center [957, 360] width 12 height 12
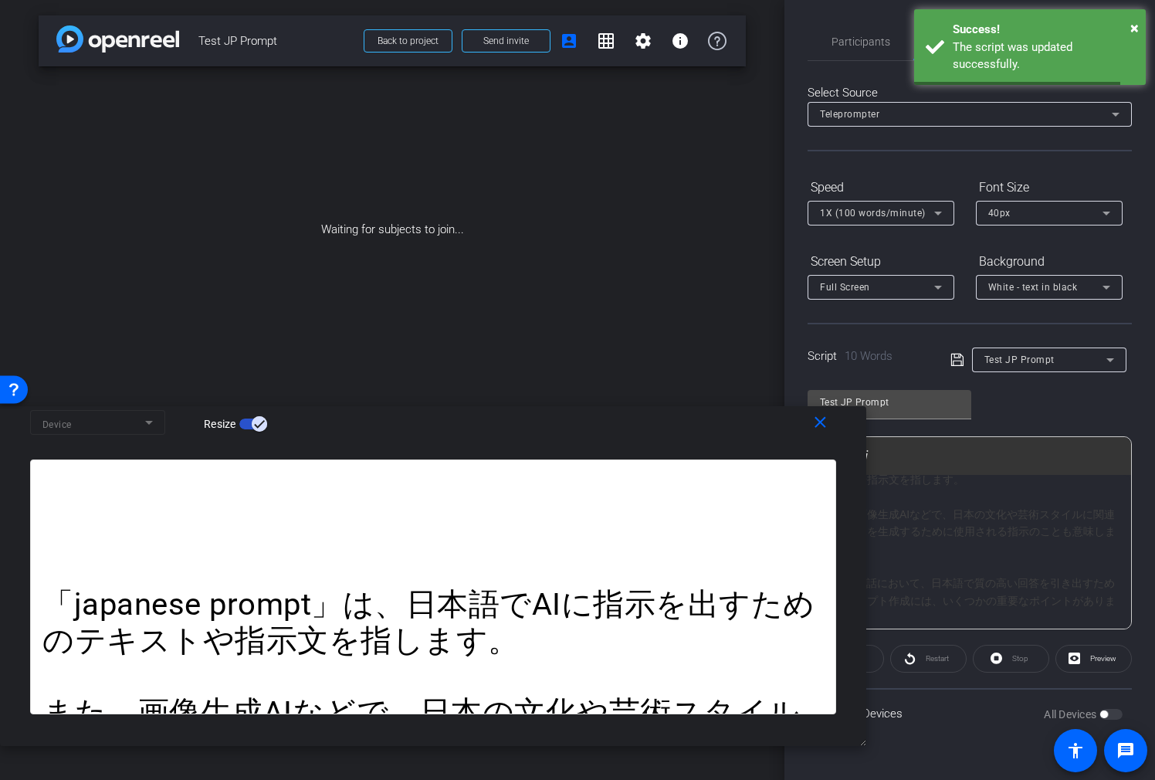
click at [1029, 398] on div "Test JP Prompt Play Play from this location Play Selected Play and display the …" at bounding box center [970, 503] width 324 height 251
click at [1029, 350] on div "Test JP Prompt" at bounding box center [1046, 359] width 122 height 19
click at [1029, 387] on mat-option "Create new script" at bounding box center [1049, 390] width 154 height 25
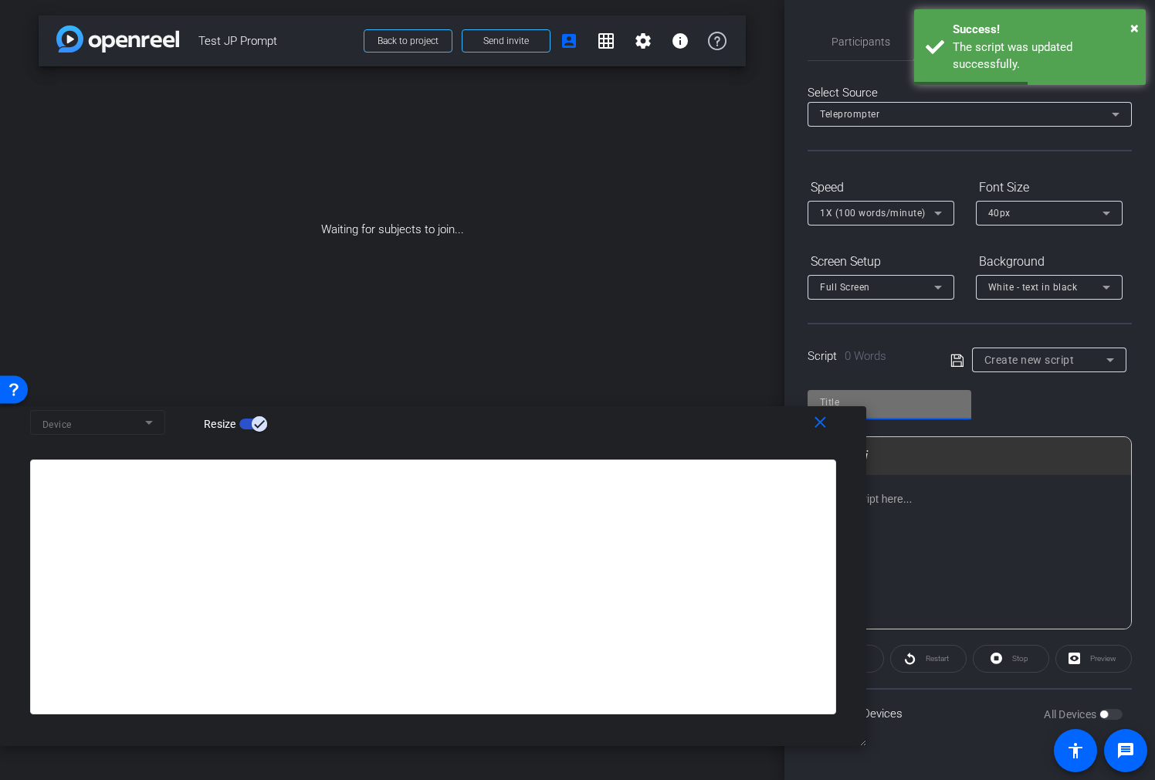
click at [927, 398] on input "text" at bounding box center [889, 402] width 139 height 19
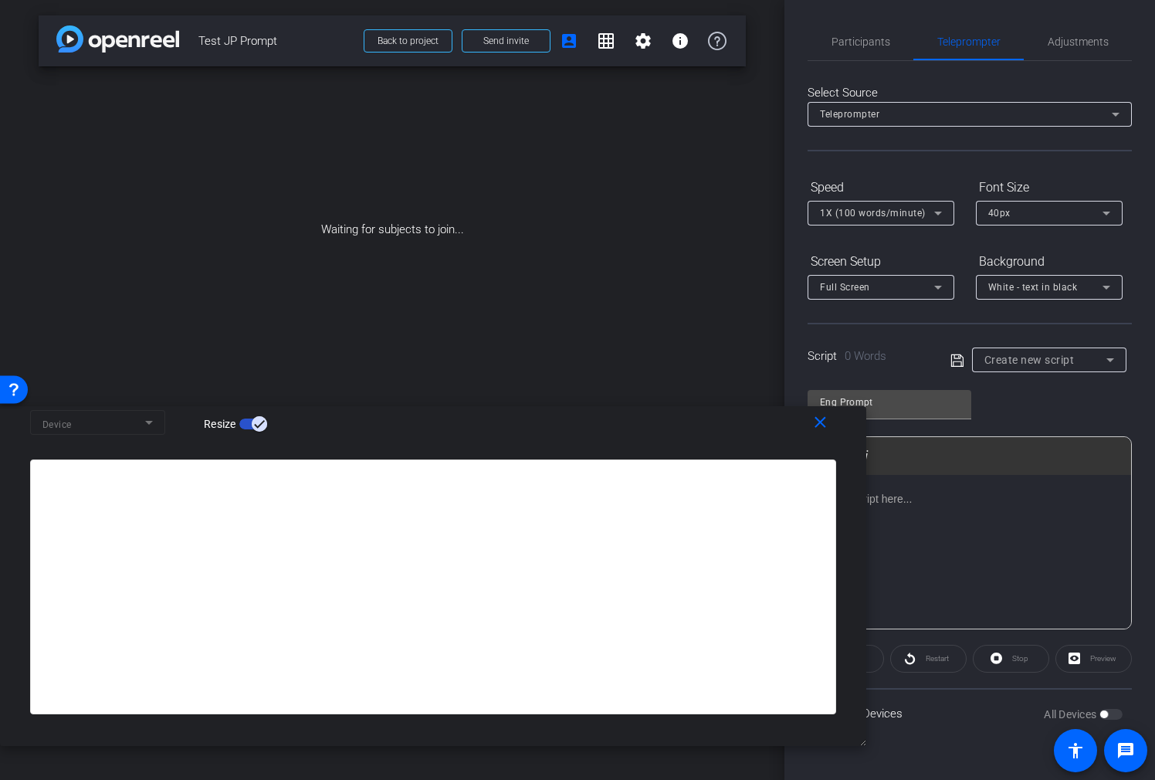
drag, startPoint x: 927, startPoint y: 493, endPoint x: 927, endPoint y: 504, distance: 10.8
click at [927, 494] on p at bounding box center [970, 498] width 292 height 17
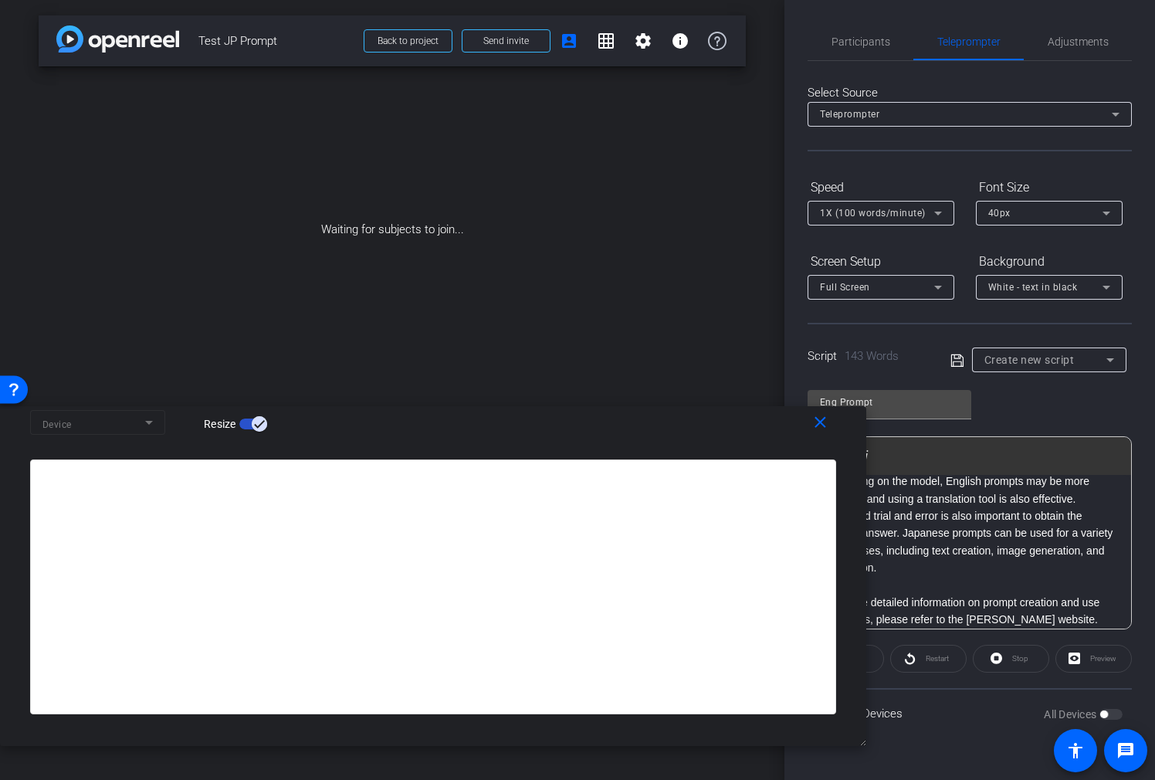
scroll to position [12518, 2]
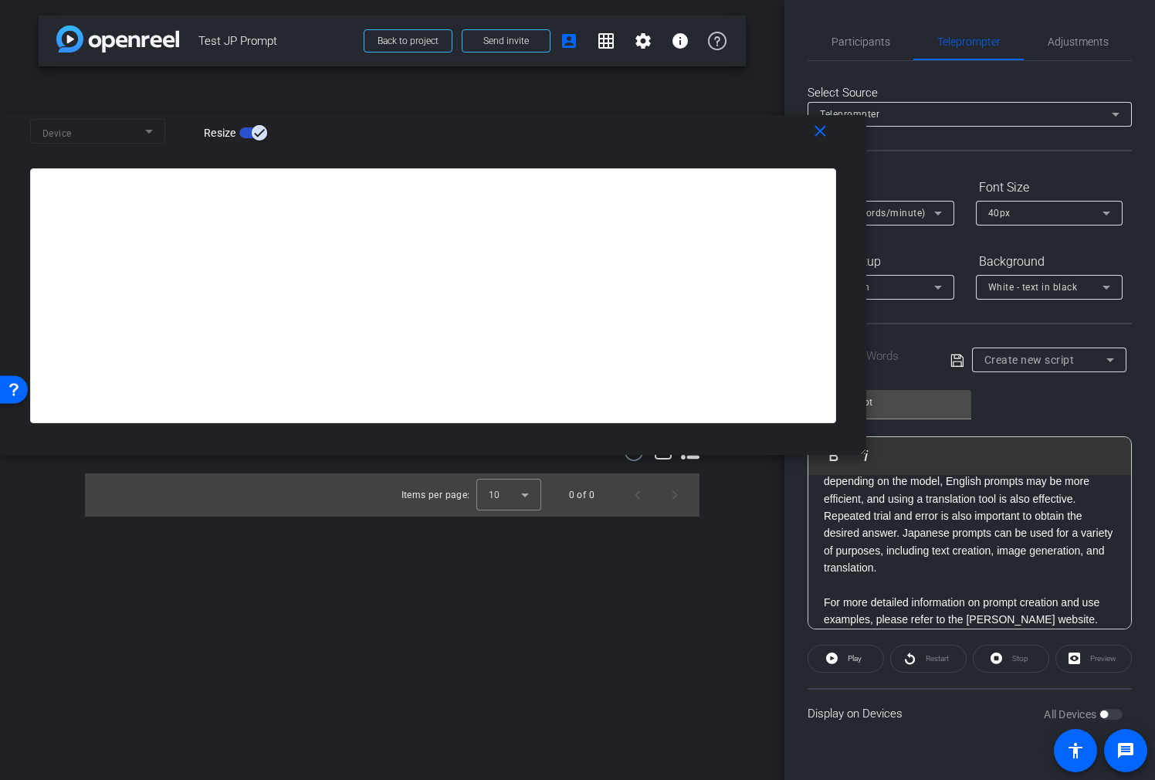
drag, startPoint x: 648, startPoint y: 419, endPoint x: 677, endPoint y: 304, distance: 118.6
click at [574, 130] on div "Device Resize" at bounding box center [439, 130] width 818 height 27
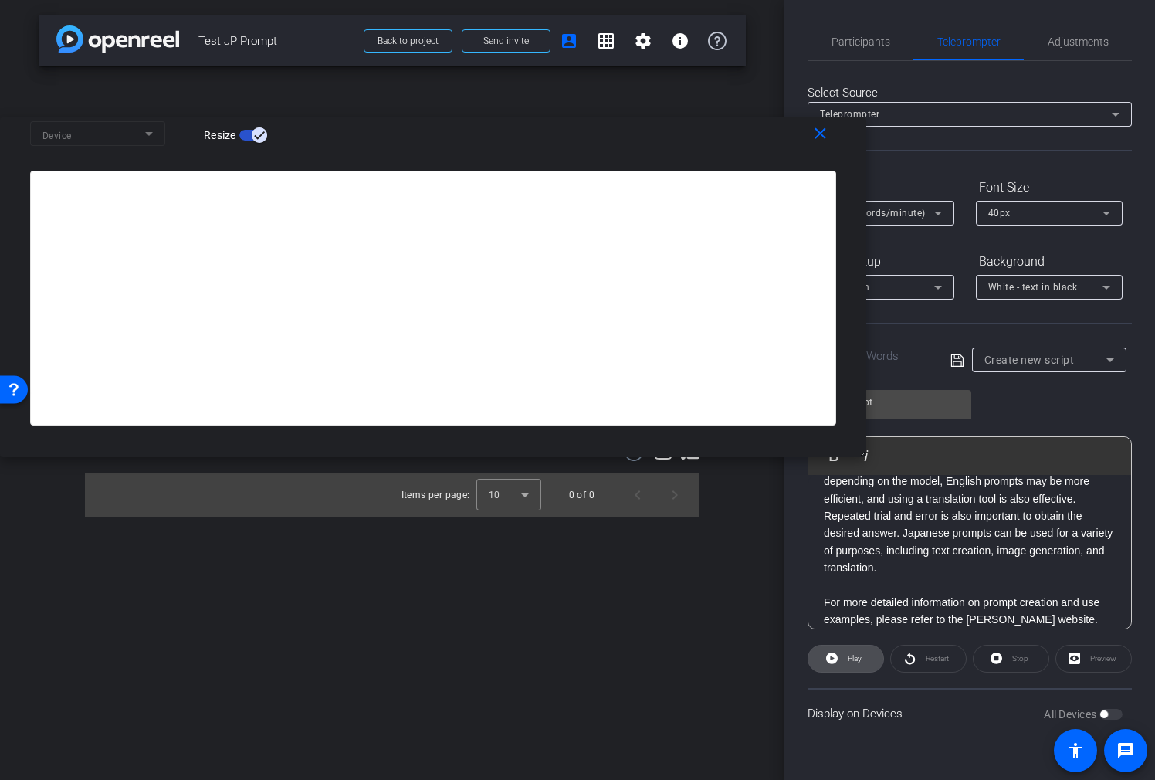
click at [860, 569] on span "Play" at bounding box center [855, 658] width 14 height 8
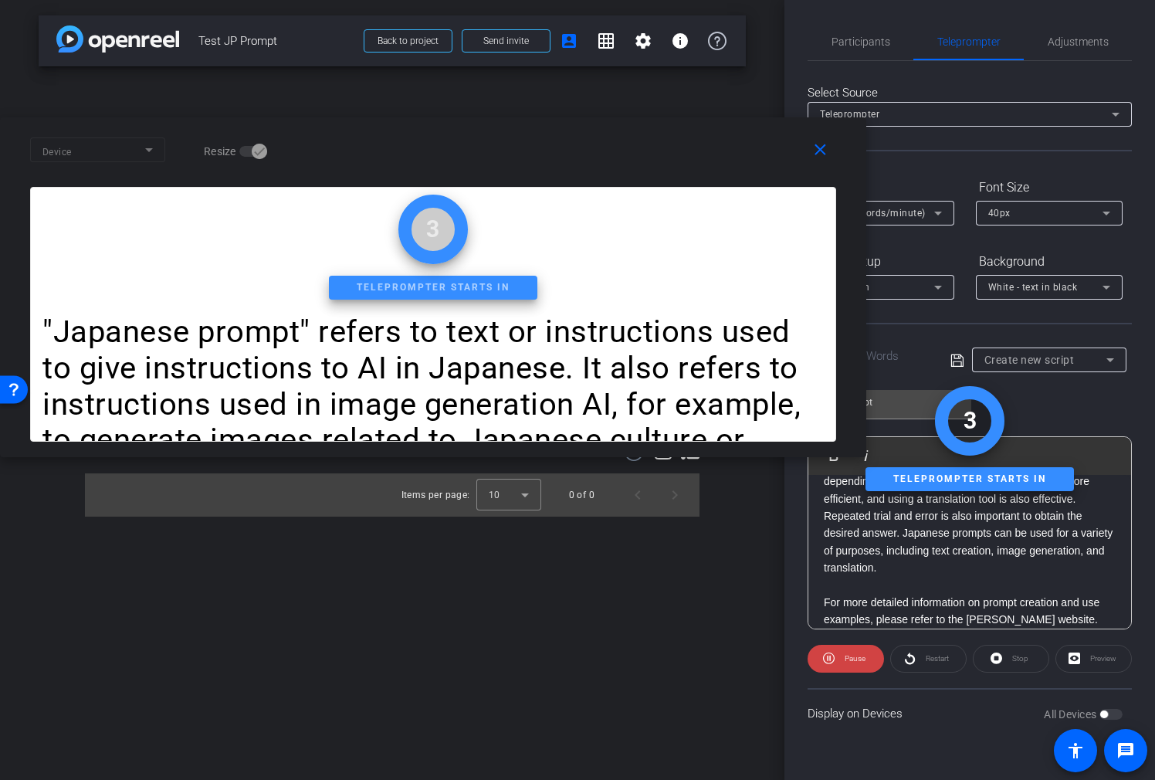
scroll to position [0, 0]
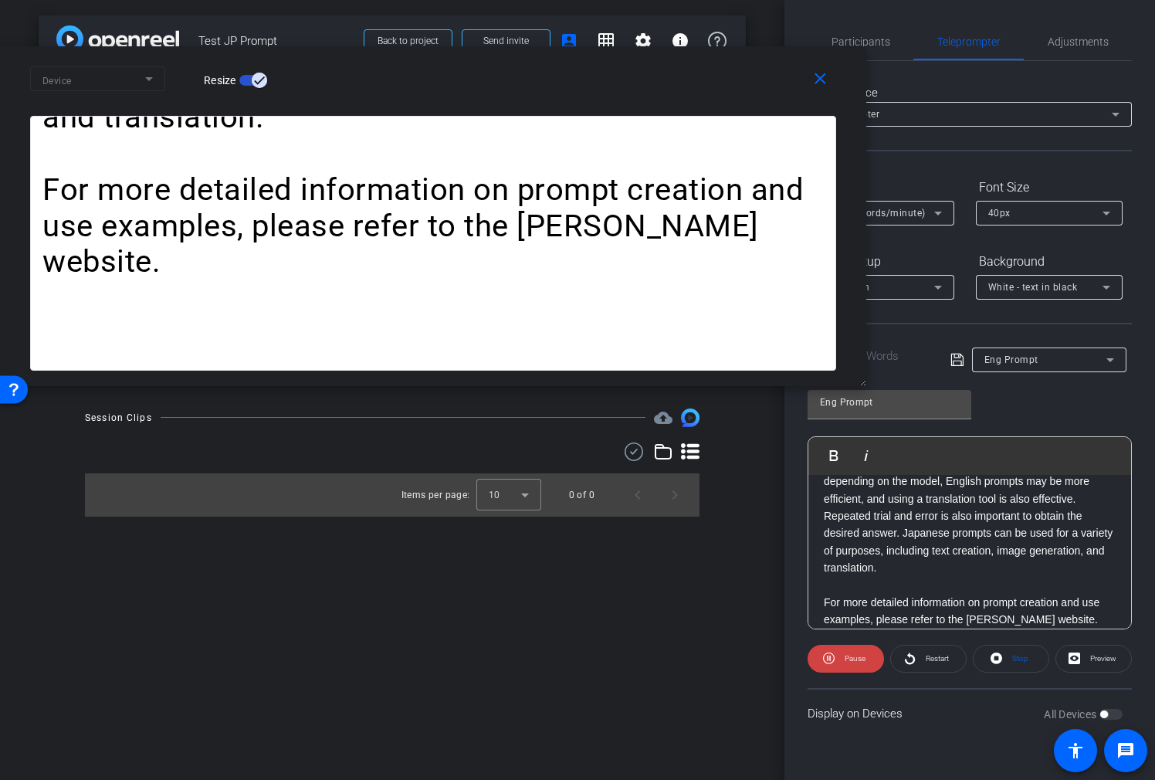
drag, startPoint x: 735, startPoint y: 141, endPoint x: 677, endPoint y: 70, distance: 91.7
click at [677, 70] on div "Device Resize" at bounding box center [439, 78] width 818 height 27
click at [862, 569] on span "Pause" at bounding box center [855, 658] width 21 height 8
click at [1029, 351] on div "Eng Prompt" at bounding box center [1046, 359] width 122 height 19
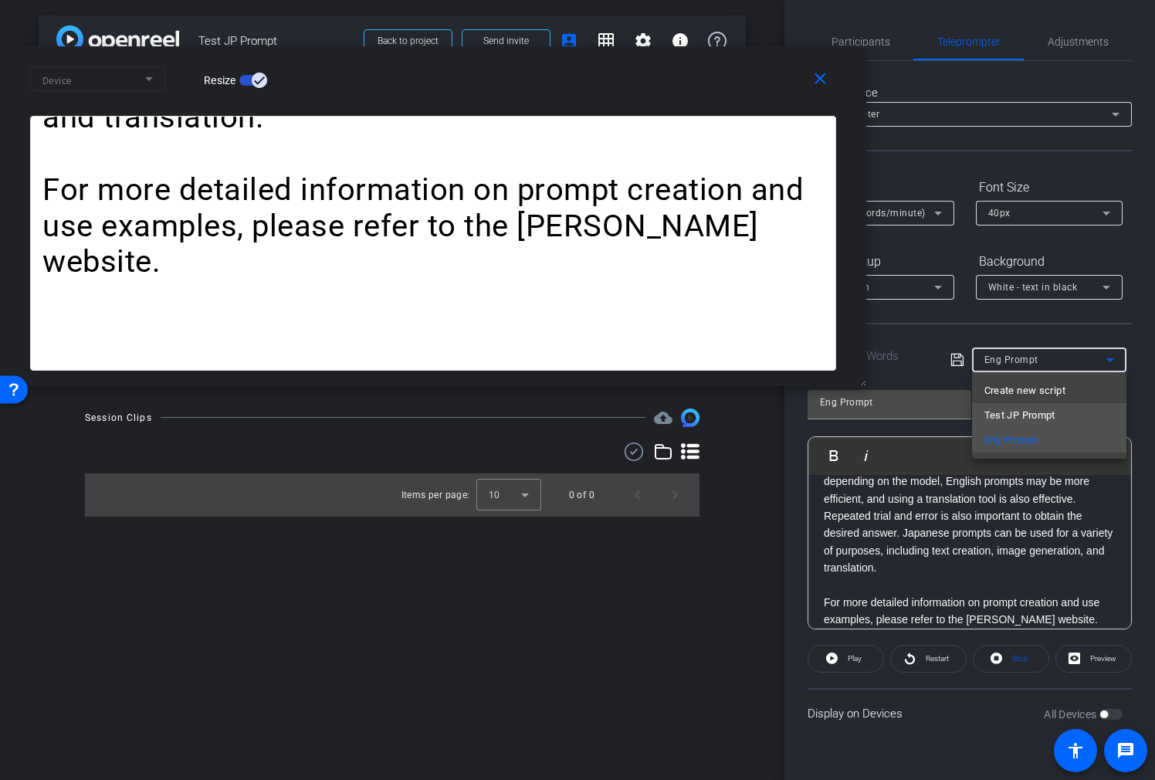
click at [1029, 417] on mat-option "Test JP Prompt" at bounding box center [1049, 415] width 154 height 25
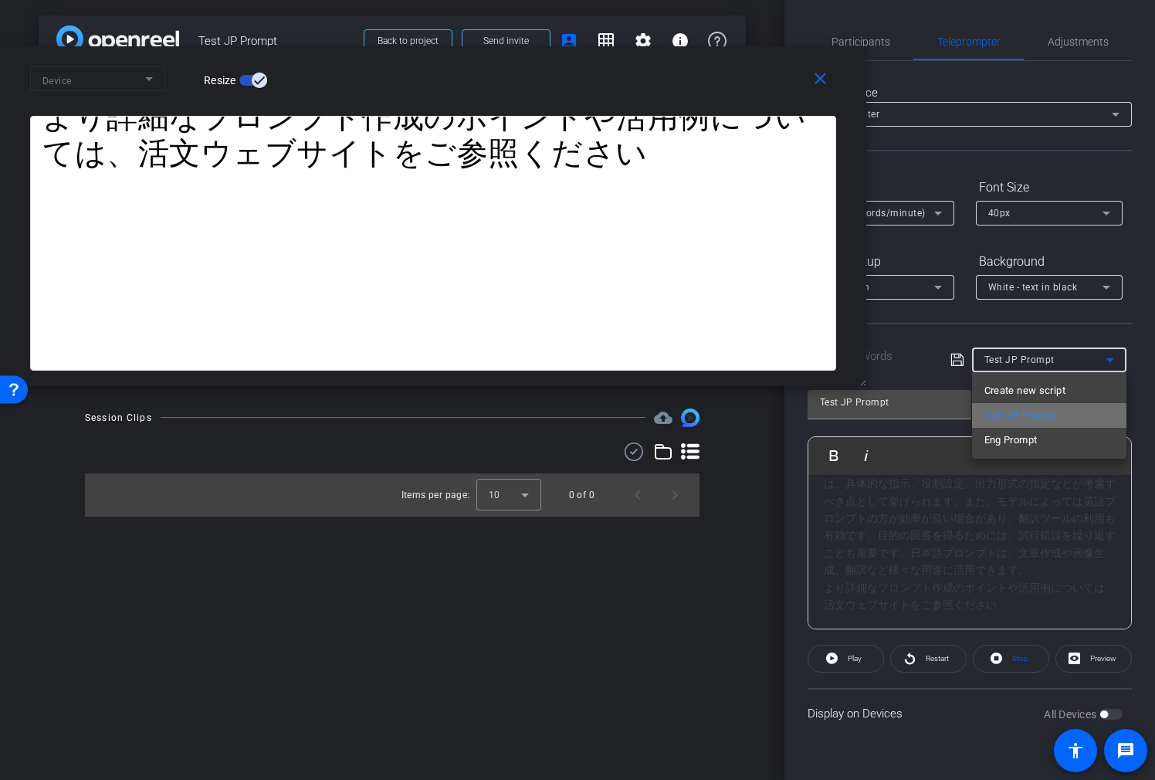
scroll to position [222, 0]
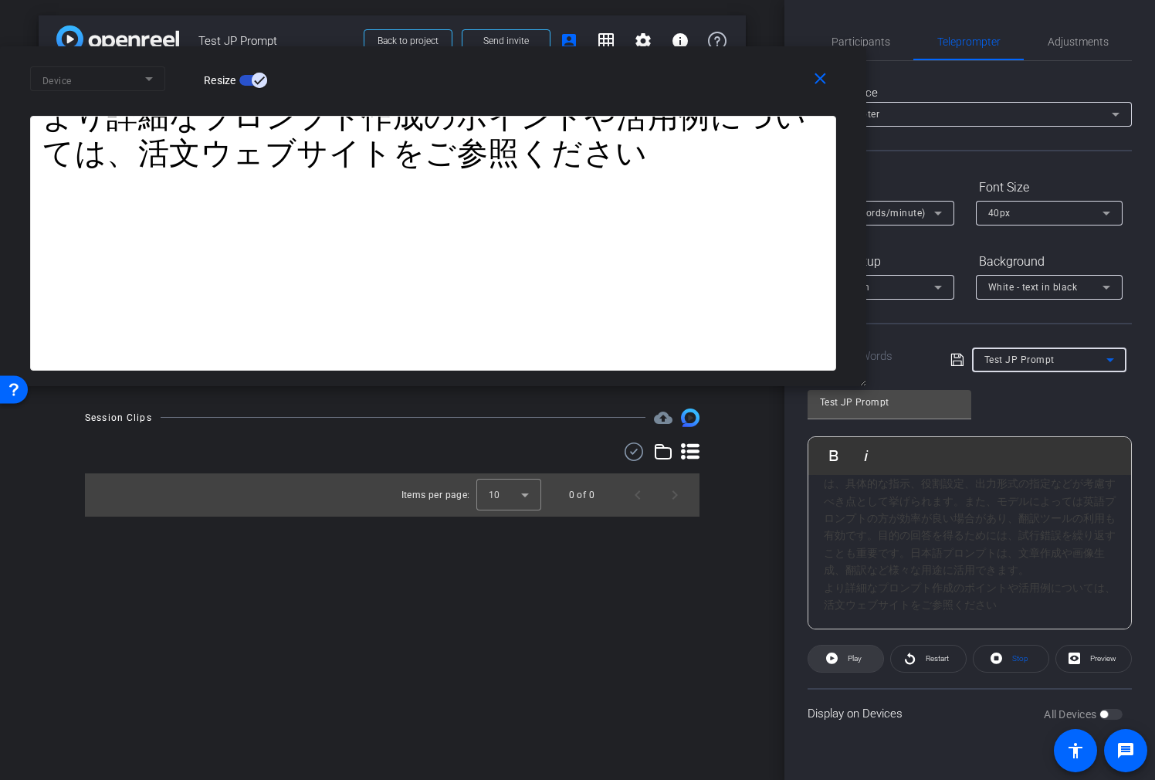
click at [844, 569] on span "Play" at bounding box center [853, 659] width 18 height 22
click at [857, 569] on span "Pause" at bounding box center [855, 658] width 21 height 8
drag, startPoint x: 830, startPoint y: 549, endPoint x: 1070, endPoint y: 562, distance: 241.3
click at [833, 550] on div "「japanese prompt」は、日本語でAIに指示を出すためのテキストや指示文を指します。 また、画像生成AIなどで、日本の文化や芸術スタイルに関連する…" at bounding box center [970, 541] width 292 height 103
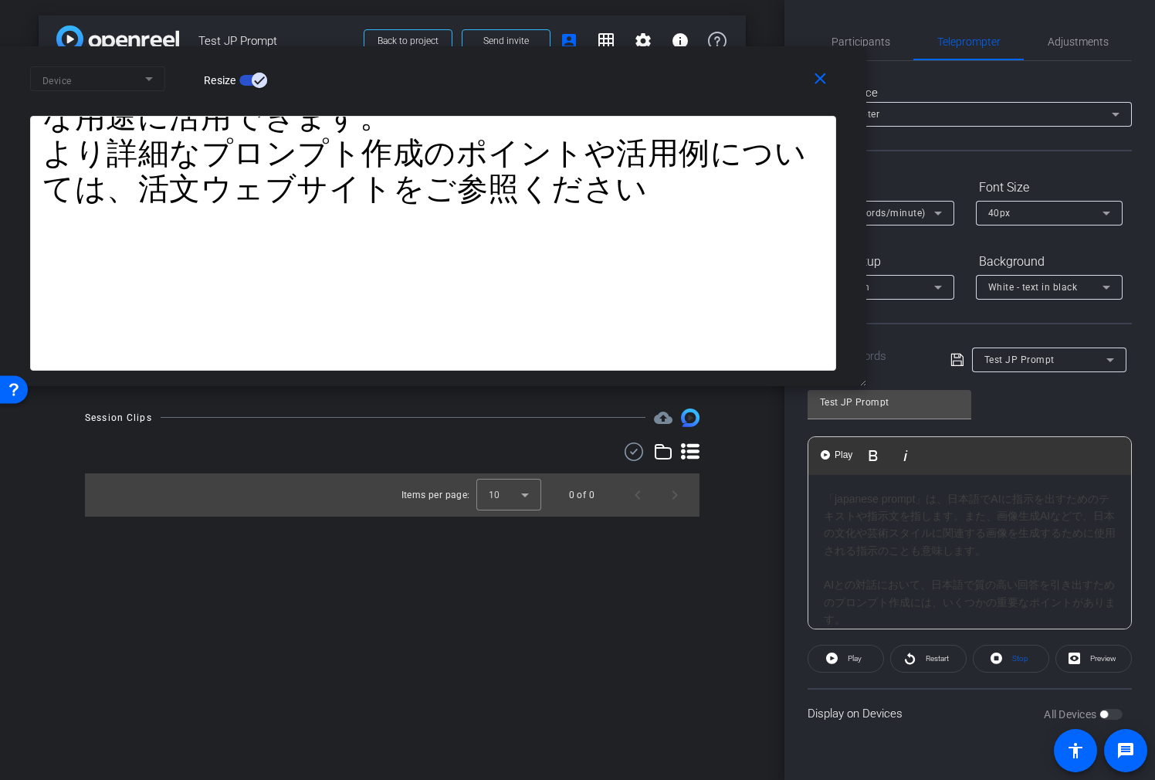
drag, startPoint x: 826, startPoint y: 583, endPoint x: 845, endPoint y: 584, distance: 19.3
click at [826, 569] on div "AIとの対話において、日本語で質の高い回答を引き出すためのプロンプト作成には、いくつかの重要なポイントがあります。" at bounding box center [970, 602] width 292 height 52
click at [844, 569] on span "Play" at bounding box center [853, 659] width 18 height 22
click at [853, 569] on span "Pause" at bounding box center [855, 658] width 21 height 8
drag, startPoint x: 995, startPoint y: 548, endPoint x: 1014, endPoint y: 548, distance: 19.3
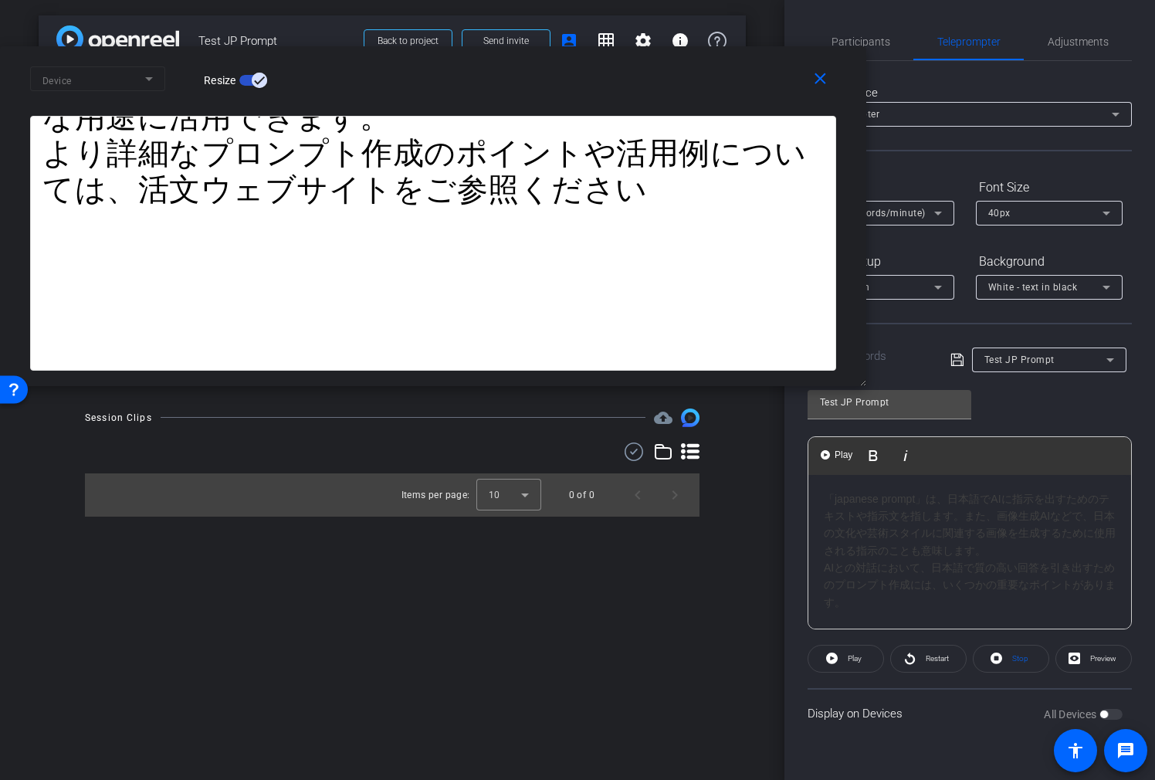
click at [995, 548] on div "「japanese prompt」は、日本語でAIに指示を出すためのテキストや指示文を指します。また、画像生成AIなどで、日本の文化や芸術スタイルに関連する画…" at bounding box center [970, 525] width 292 height 70
click at [847, 569] on span "Play" at bounding box center [853, 659] width 18 height 22
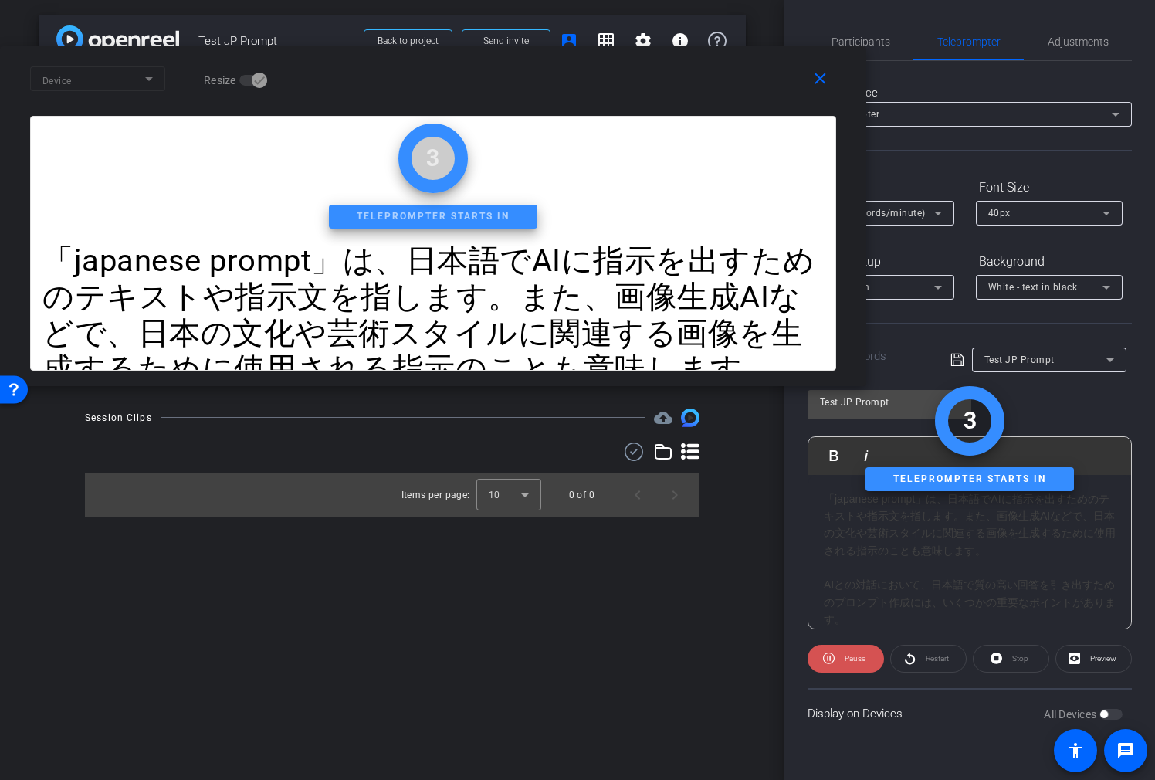
click at [847, 569] on span "Pause" at bounding box center [855, 658] width 21 height 8
click at [928, 569] on span "Restart" at bounding box center [937, 658] width 23 height 8
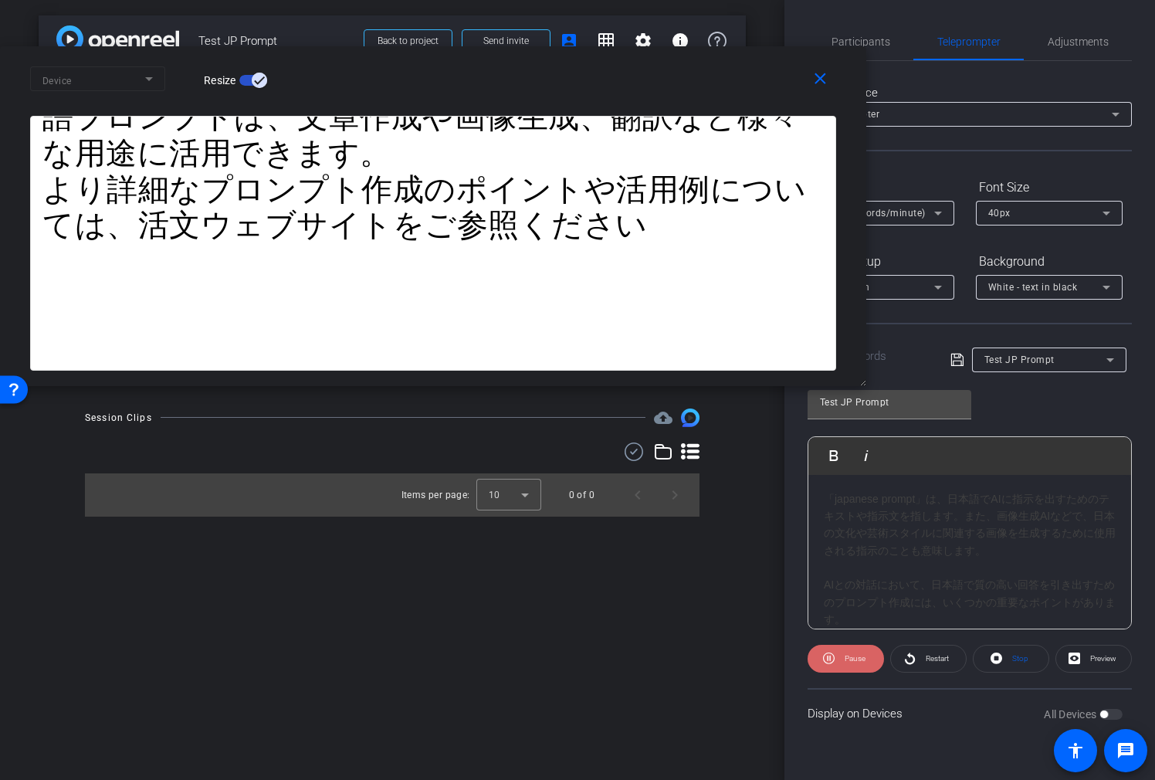
click at [836, 569] on span at bounding box center [846, 658] width 76 height 37
click at [1029, 361] on div "Test JP Prompt" at bounding box center [1046, 359] width 122 height 19
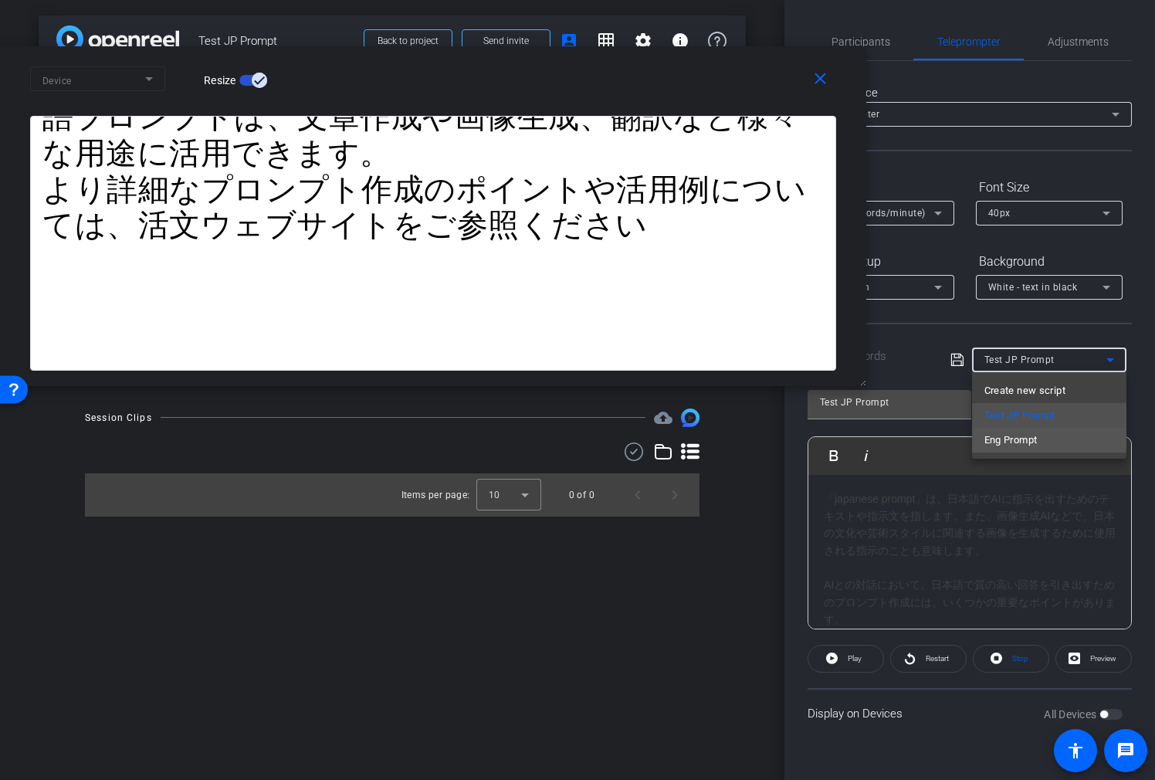
click at [1029, 437] on mat-option "Eng Prompt" at bounding box center [1049, 440] width 154 height 25
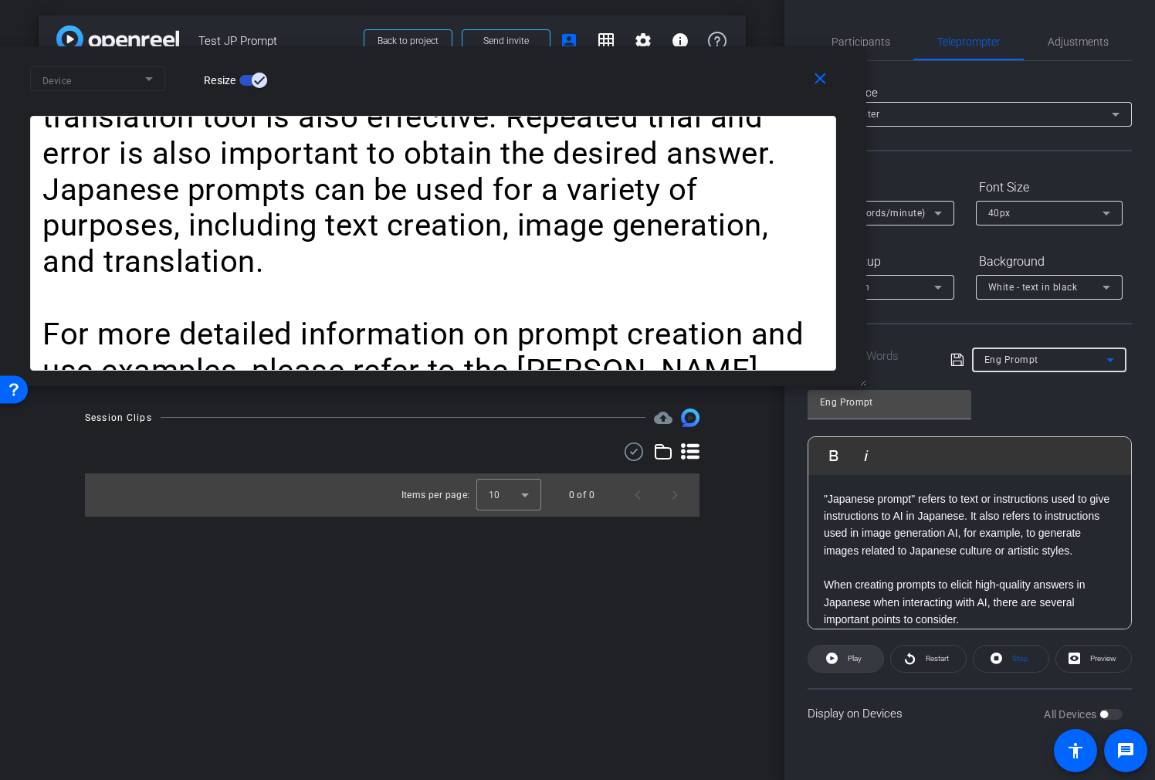
click at [861, 569] on span "Play" at bounding box center [855, 658] width 14 height 8
click at [855, 569] on span "Pause" at bounding box center [855, 658] width 21 height 8
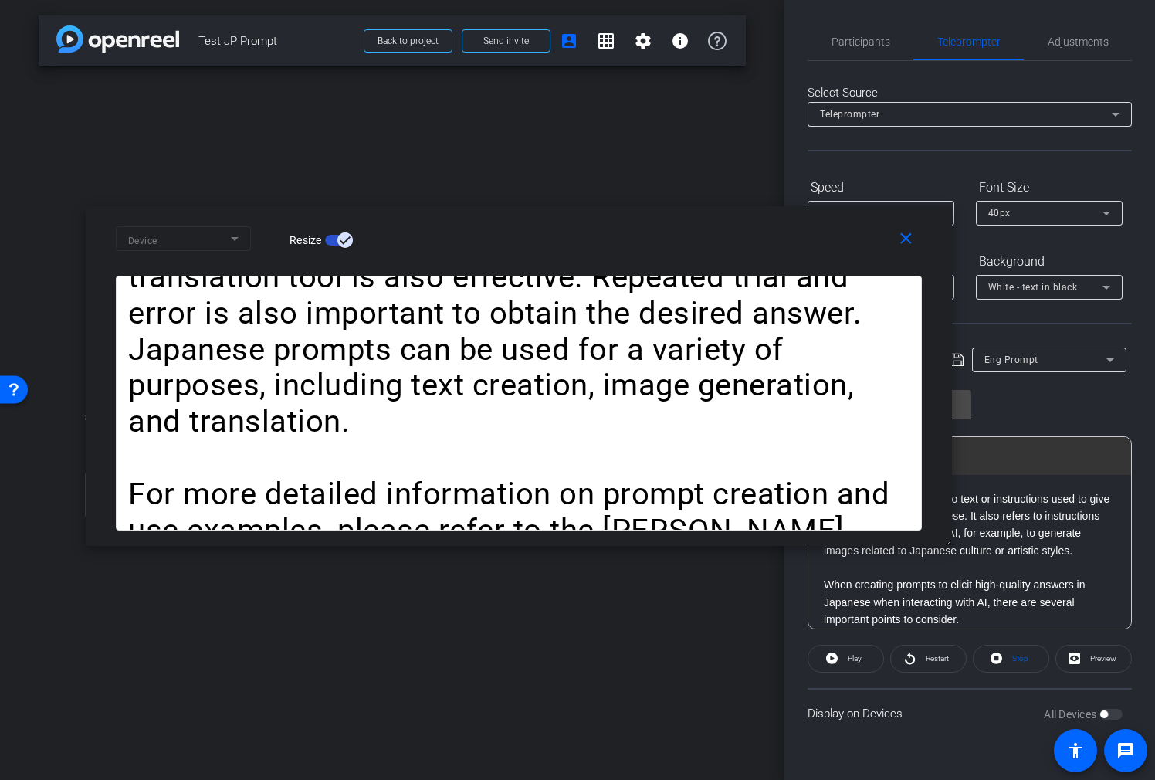
drag, startPoint x: 680, startPoint y: 65, endPoint x: 802, endPoint y: 277, distance: 244.3
click at [766, 226] on div "Device Resize" at bounding box center [525, 238] width 818 height 27
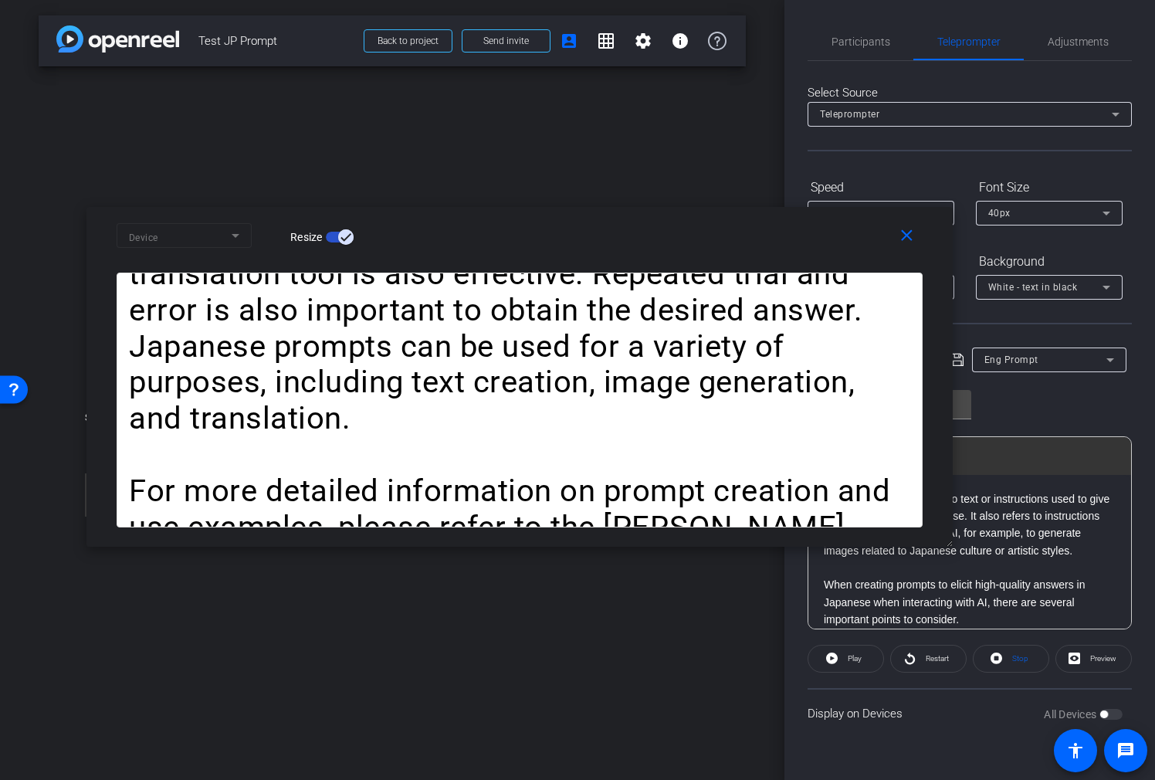
click at [961, 358] on icon at bounding box center [958, 360] width 14 height 19
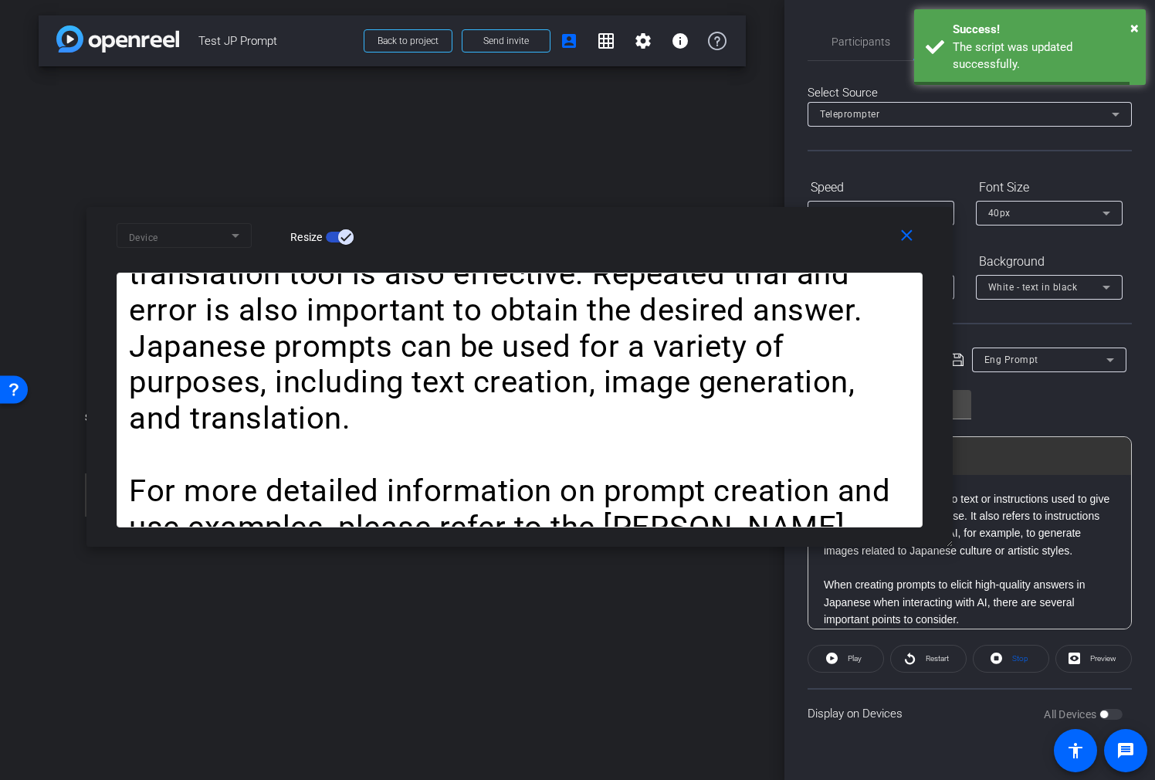
click at [961, 360] on icon at bounding box center [957, 360] width 12 height 12
click at [945, 569] on span "Restart" at bounding box center [935, 659] width 27 height 22
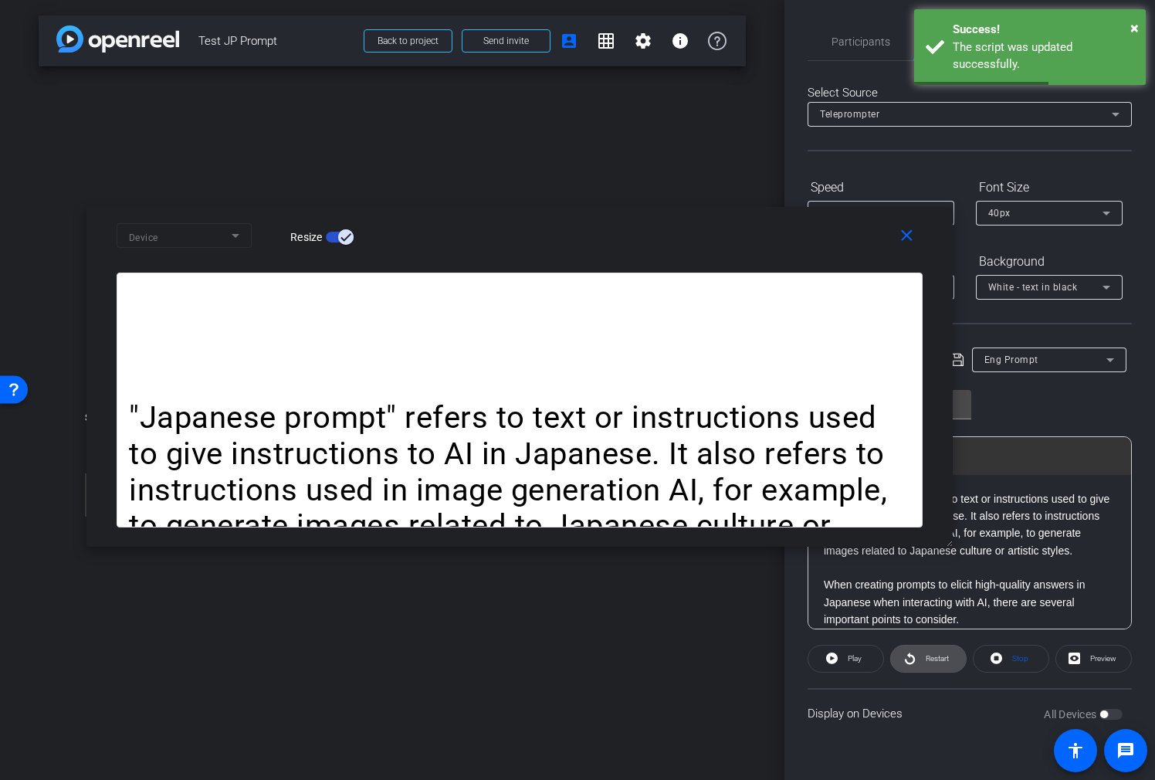
scroll to position [0, 0]
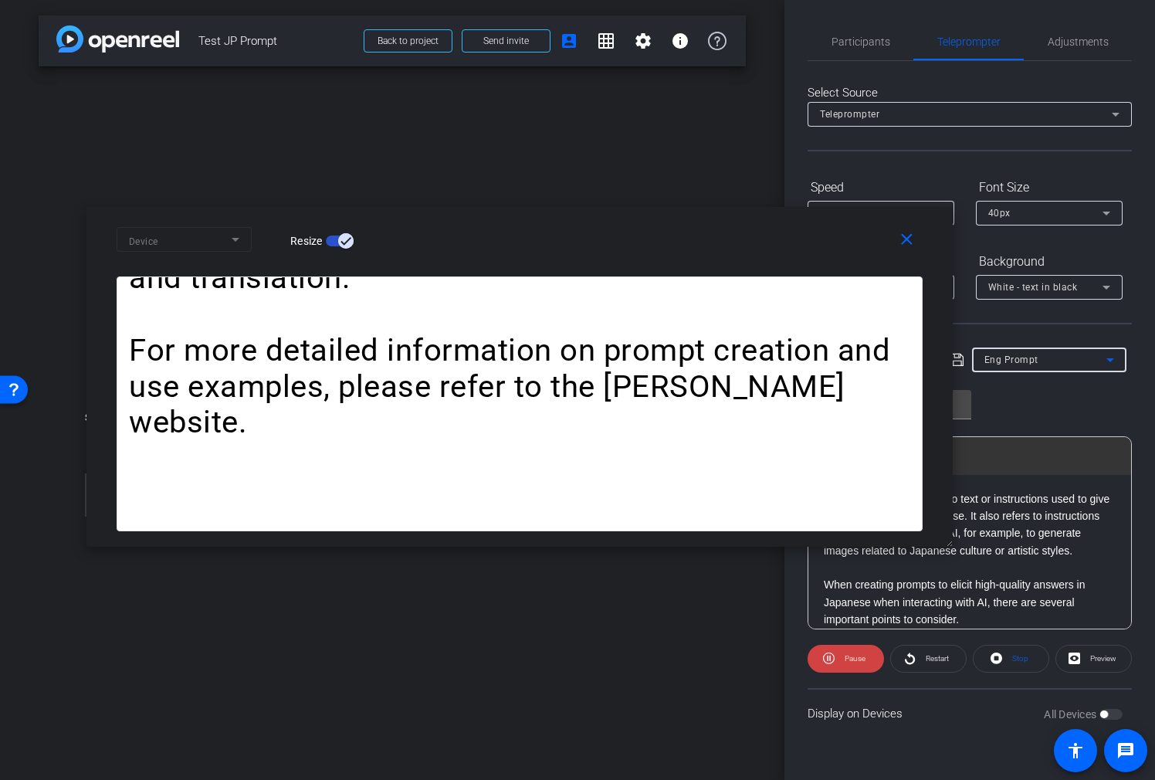
click at [1029, 366] on div "Eng Prompt" at bounding box center [1046, 359] width 122 height 19
click at [1029, 409] on mat-option "Test JP Prompt" at bounding box center [1049, 415] width 154 height 25
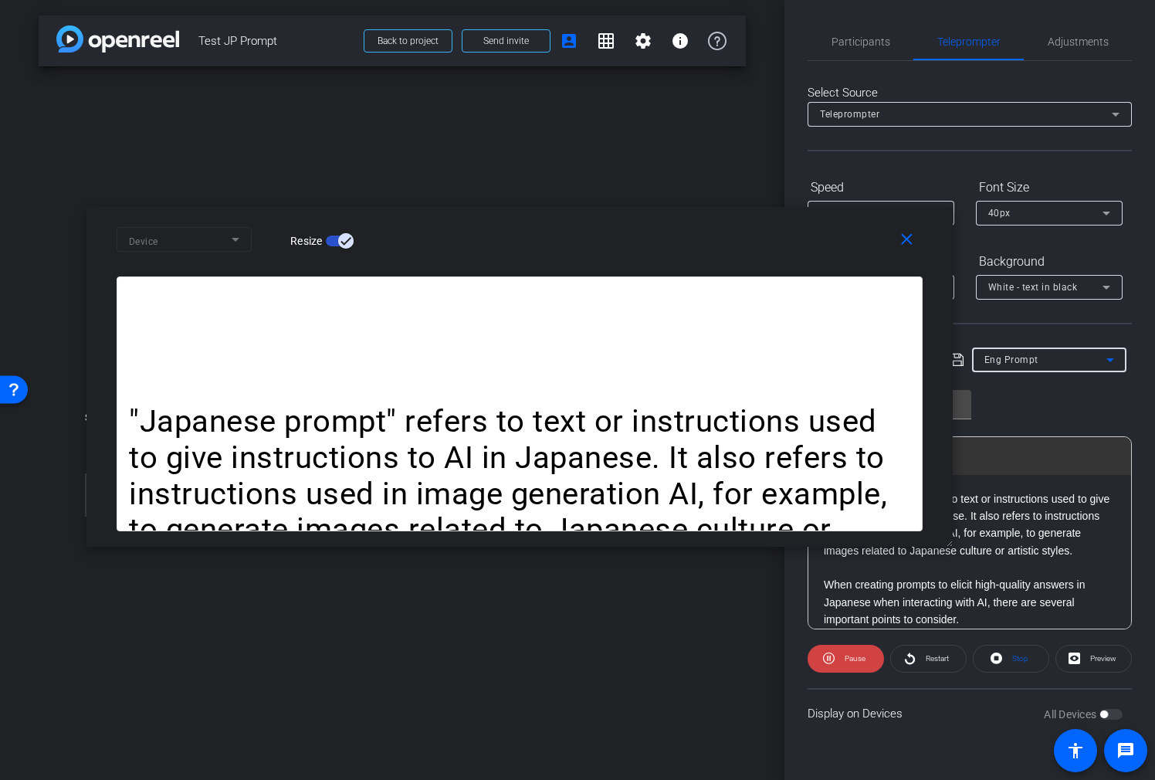
type input "Test JP Prompt"
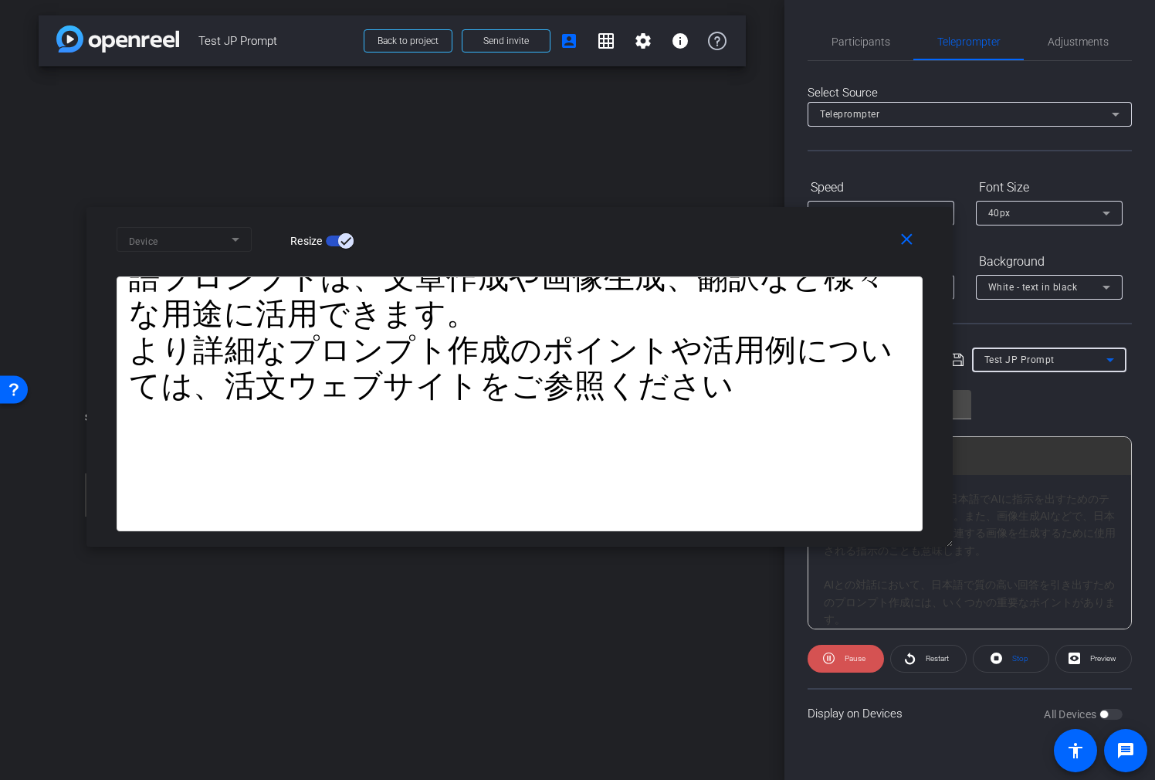
click at [839, 569] on span at bounding box center [846, 658] width 76 height 37
click at [969, 569] on div "Play Restart Stop Preview" at bounding box center [970, 659] width 324 height 28
click at [930, 569] on span "Restart" at bounding box center [937, 658] width 23 height 8
click at [844, 569] on span "Pause" at bounding box center [853, 659] width 25 height 22
click at [1013, 569] on span "Stop" at bounding box center [1021, 658] width 16 height 8
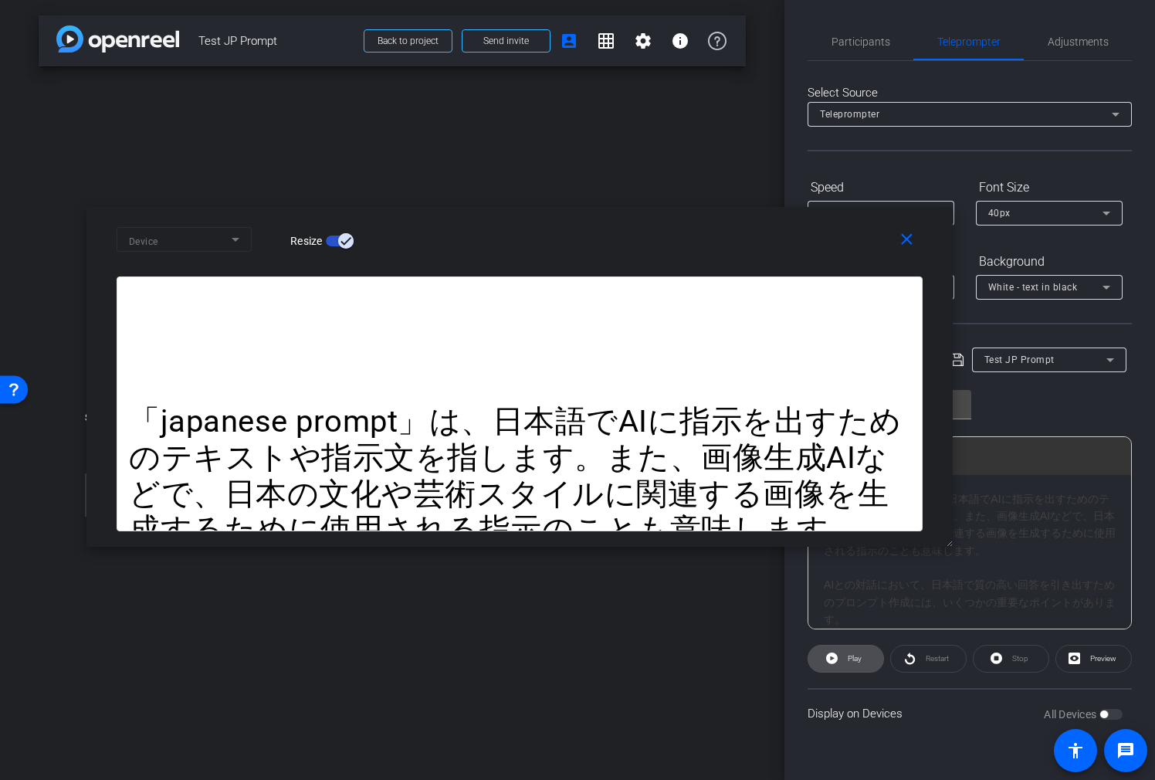
click at [824, 569] on span at bounding box center [846, 658] width 75 height 37
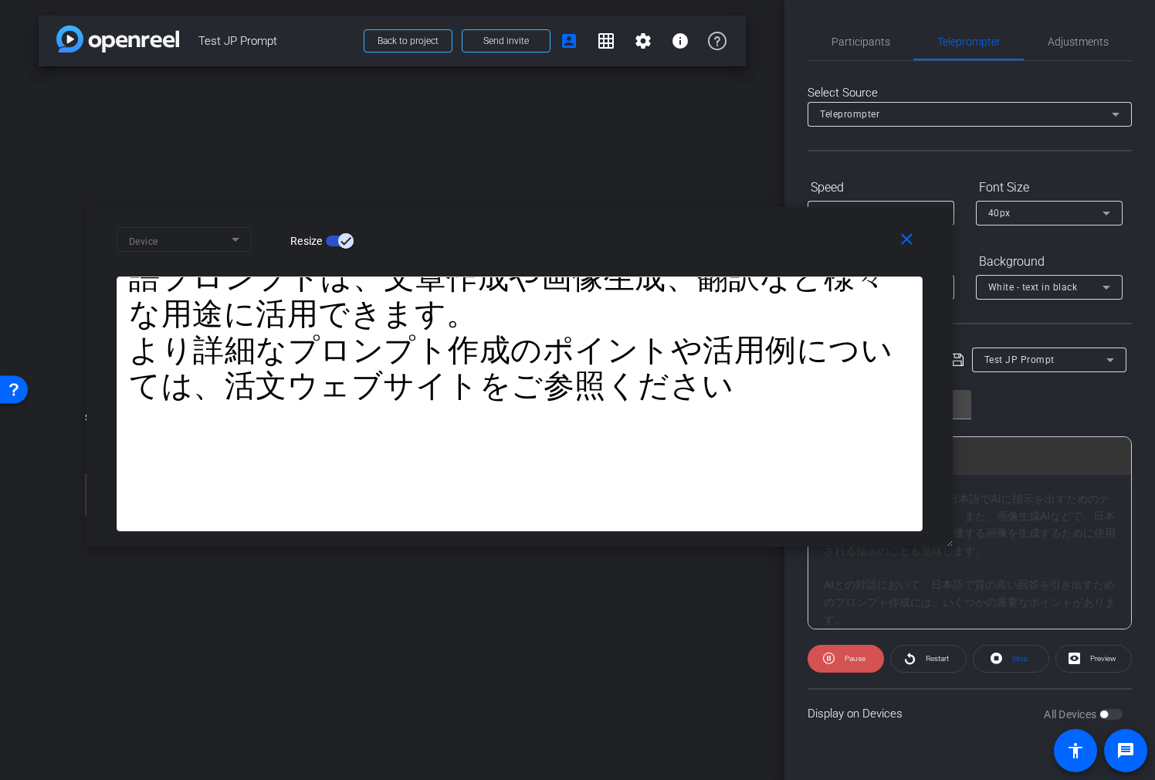
click at [834, 569] on icon at bounding box center [829, 659] width 12 height 12
click at [963, 361] on icon at bounding box center [958, 360] width 14 height 19
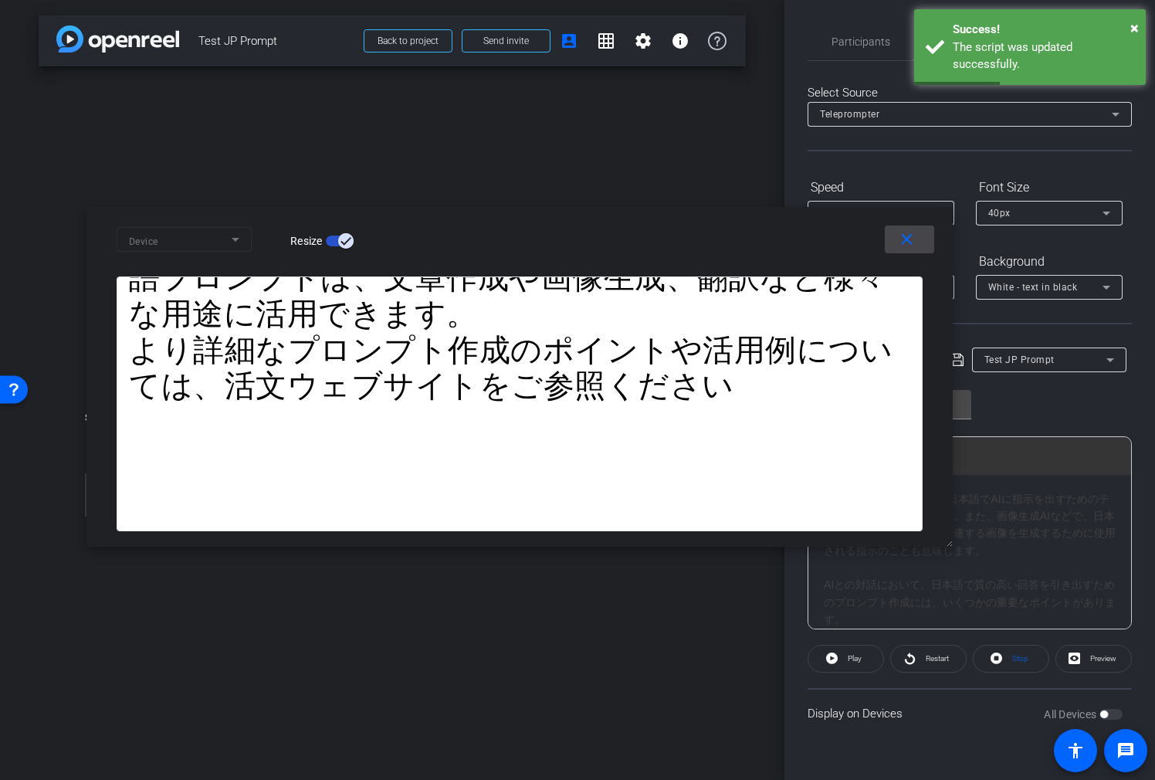
click at [903, 240] on mat-icon "close" at bounding box center [906, 239] width 19 height 19
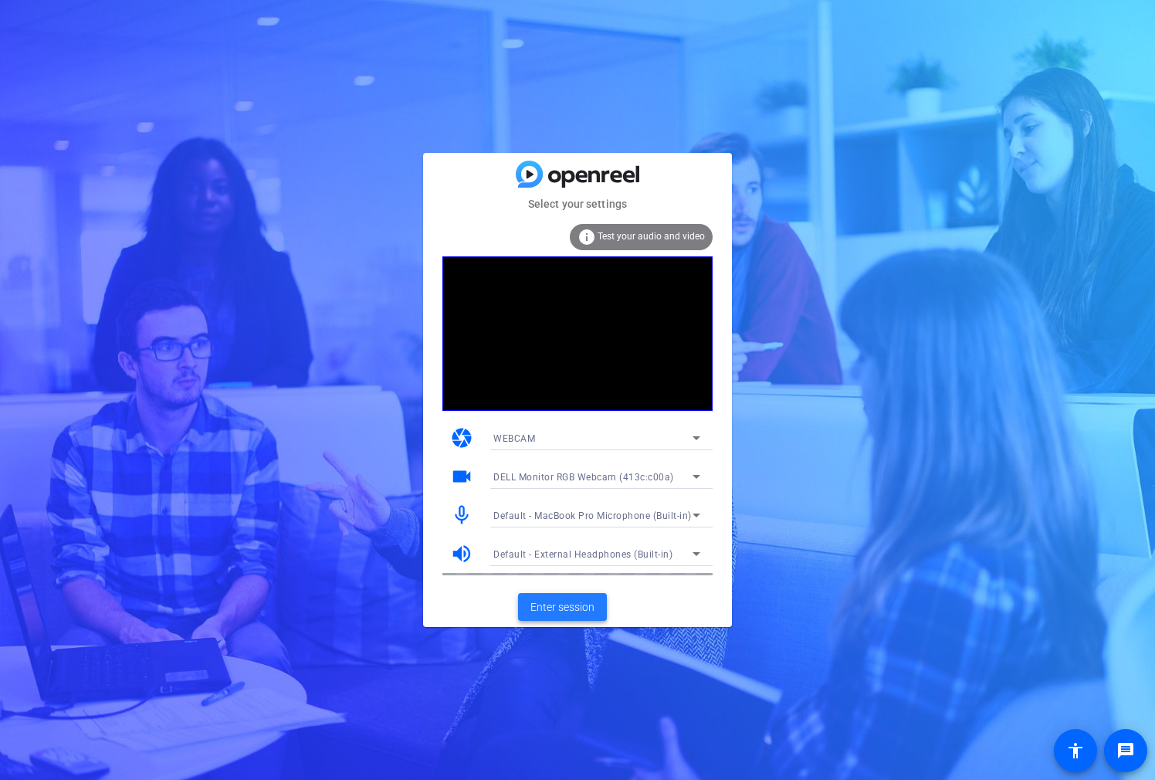
click at [573, 599] on span "Enter session" at bounding box center [563, 607] width 64 height 16
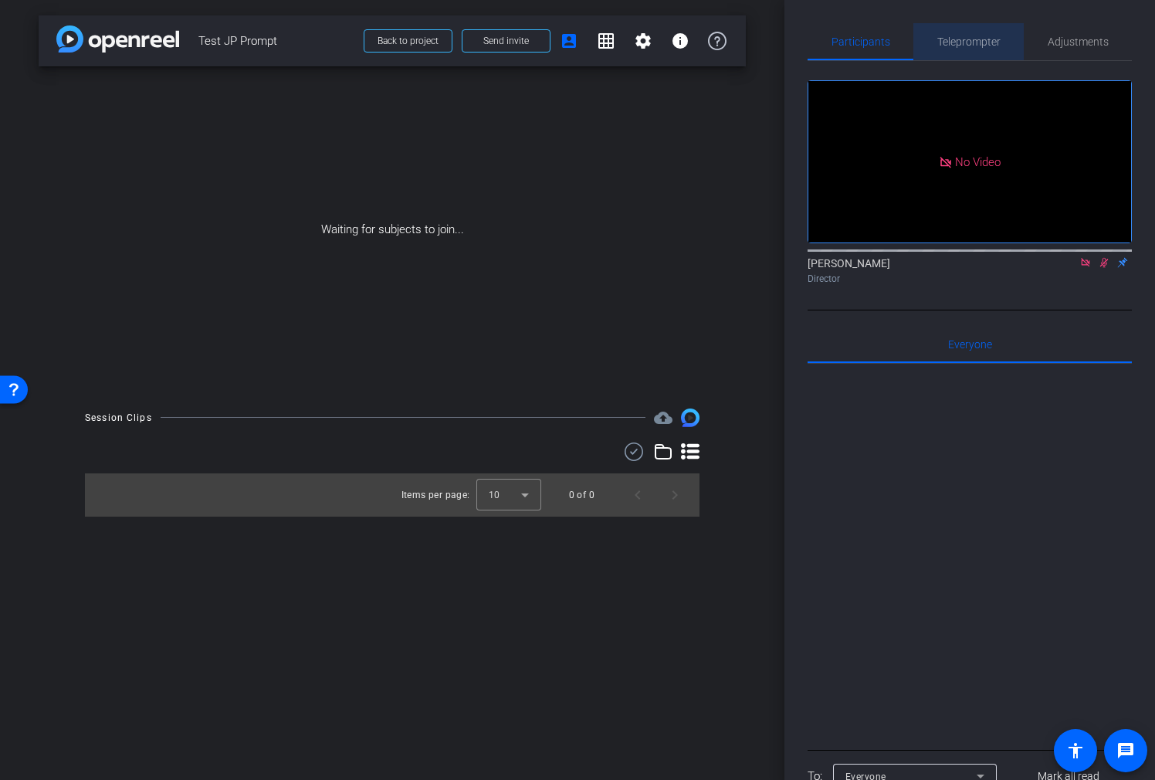
click at [993, 42] on span "Teleprompter" at bounding box center [969, 41] width 63 height 11
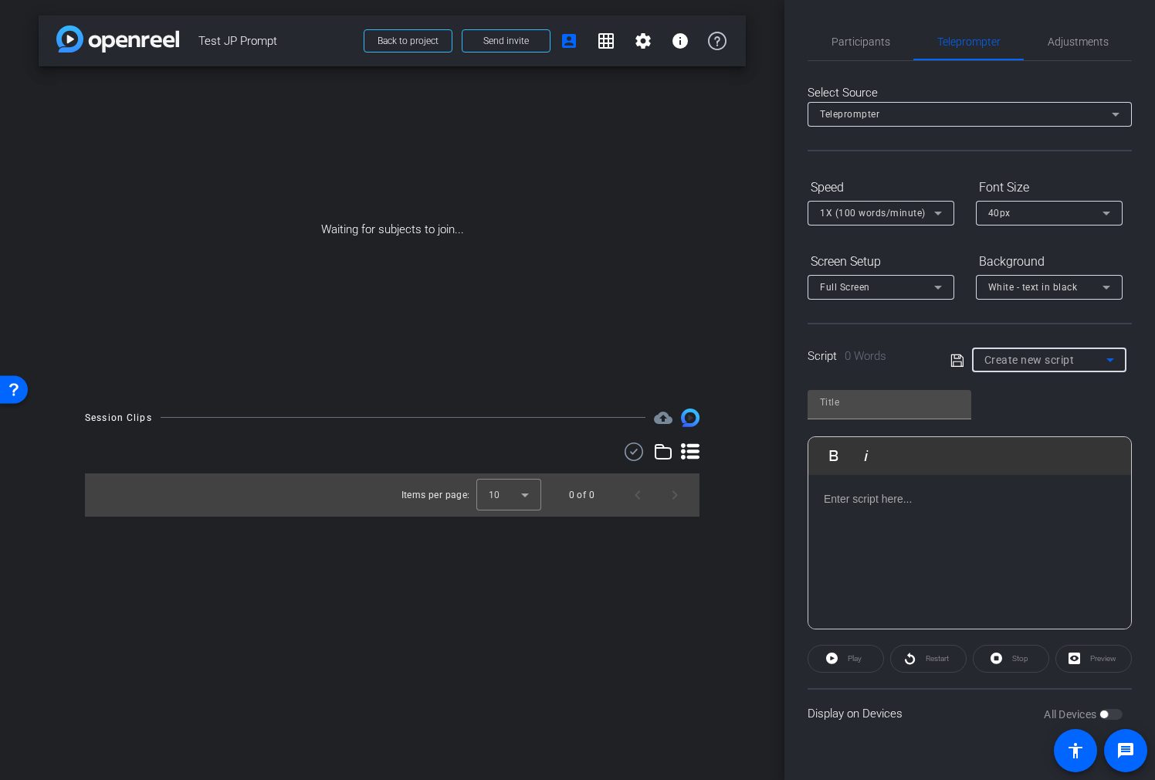
click at [1063, 364] on span "Create new script" at bounding box center [1030, 360] width 90 height 12
click at [1059, 414] on mat-option "Test JP Prompt" at bounding box center [1049, 415] width 154 height 25
click at [1118, 711] on div "All Devices" at bounding box center [1083, 714] width 79 height 15
click at [1116, 661] on span "Preview" at bounding box center [1104, 658] width 26 height 8
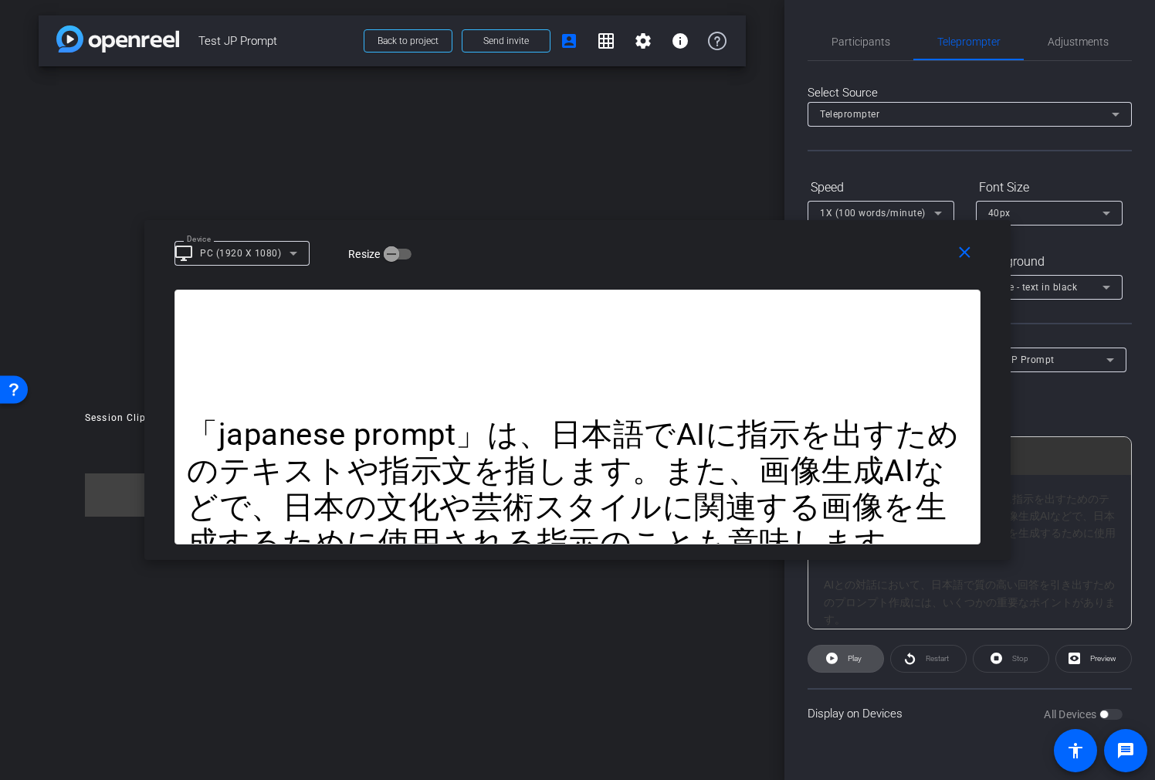
click at [866, 667] on span at bounding box center [846, 658] width 75 height 37
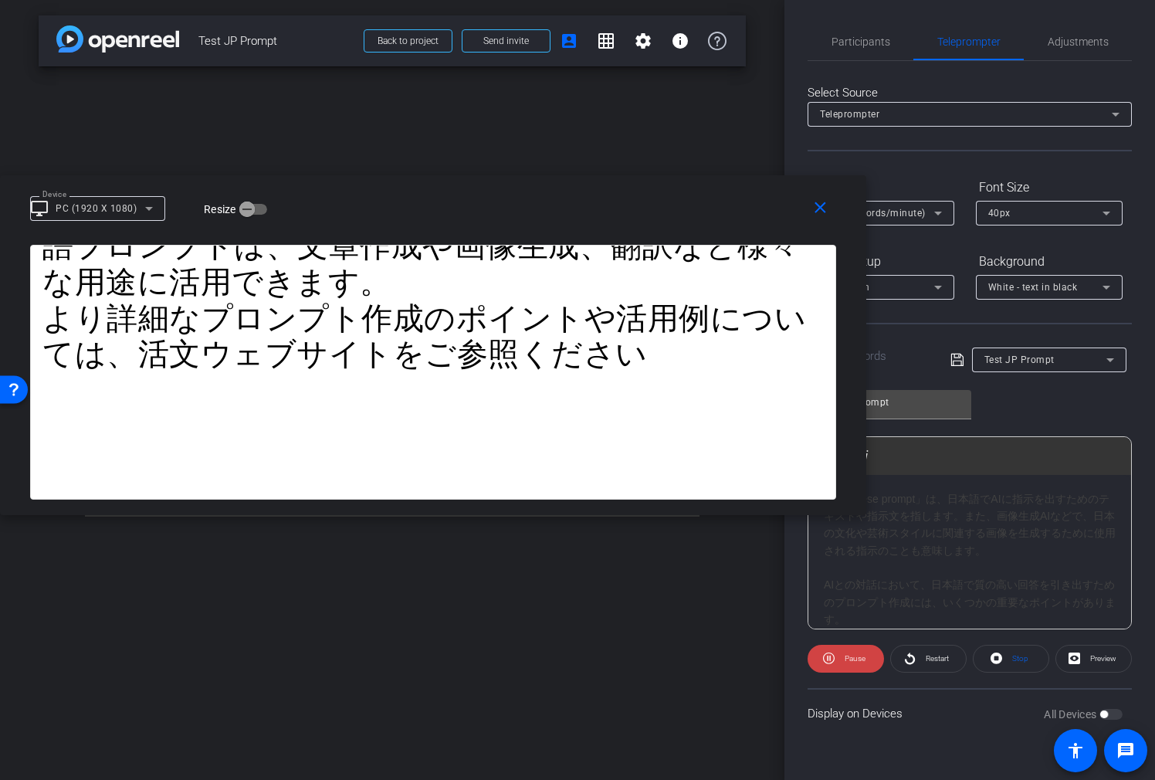
drag, startPoint x: 867, startPoint y: 251, endPoint x: 565, endPoint y: 206, distance: 304.5
click at [565, 206] on div "Device desktop_windows PC (1920 X 1080) Resize" at bounding box center [439, 207] width 818 height 27
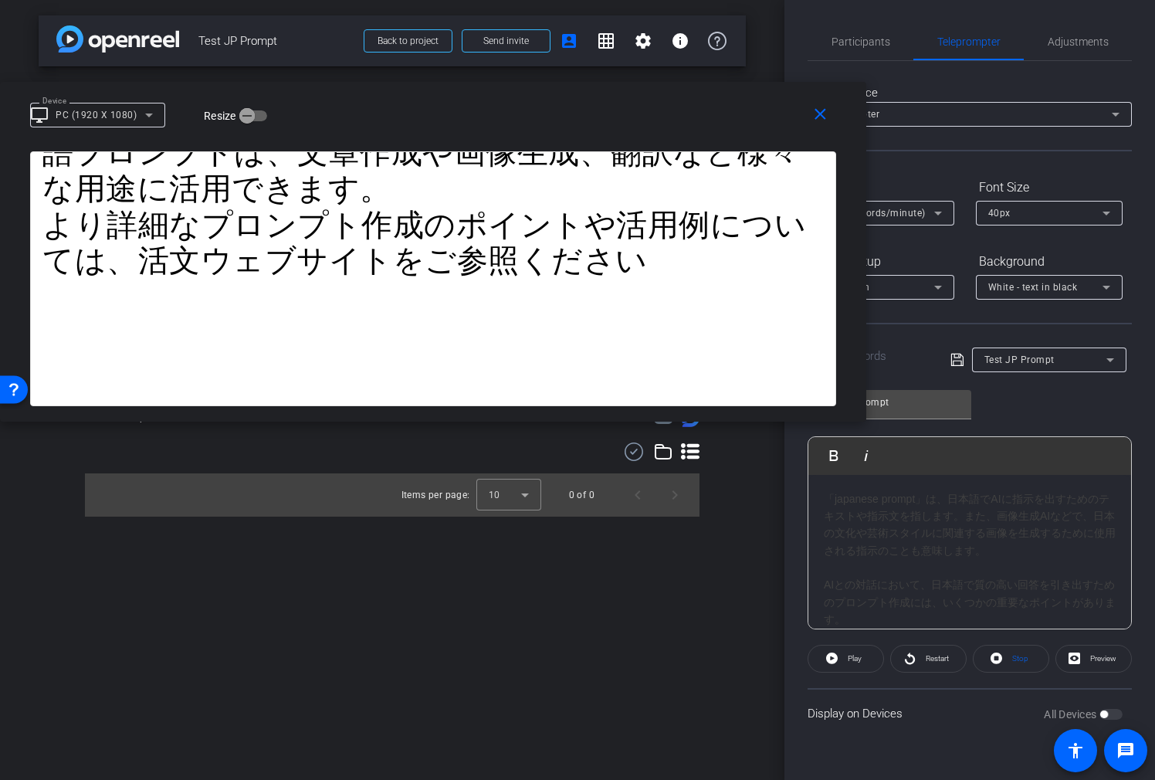
drag, startPoint x: 737, startPoint y: 188, endPoint x: 499, endPoint y: 98, distance: 254.5
click at [498, 97] on div "close Device desktop_windows PC (1920 X 1080) Resize" at bounding box center [433, 117] width 867 height 70
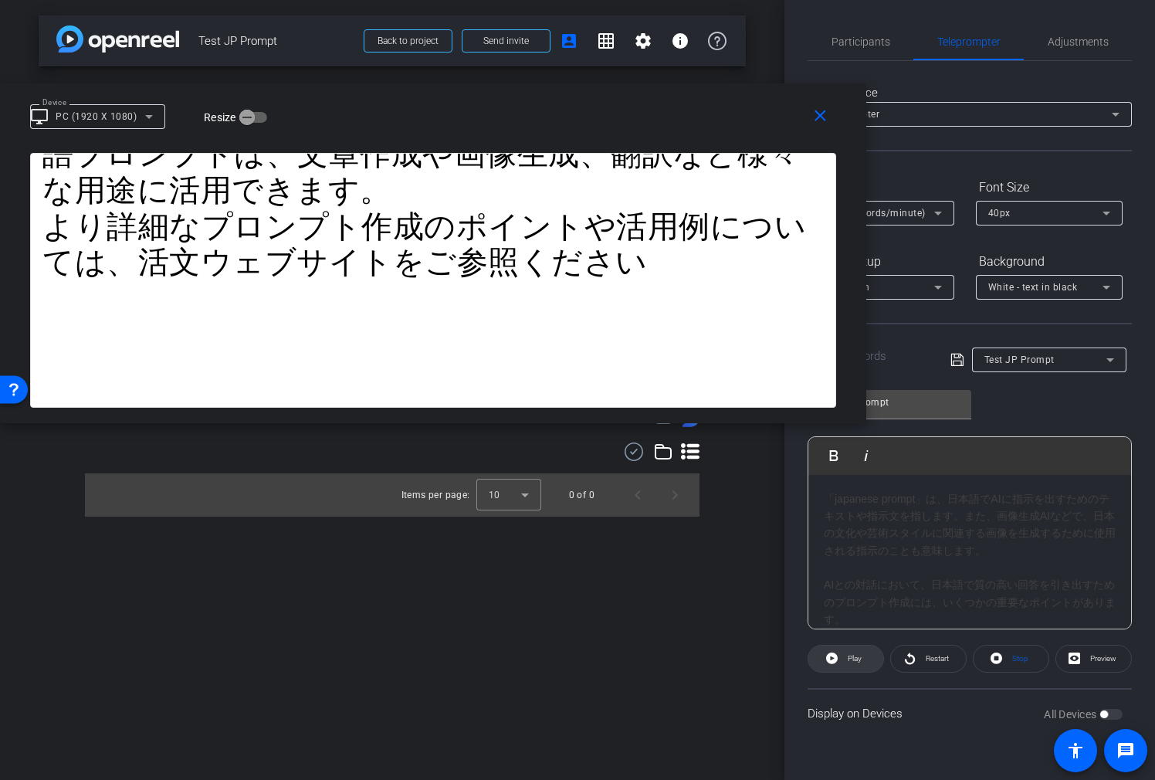
click at [857, 653] on span "Play" at bounding box center [853, 659] width 18 height 22
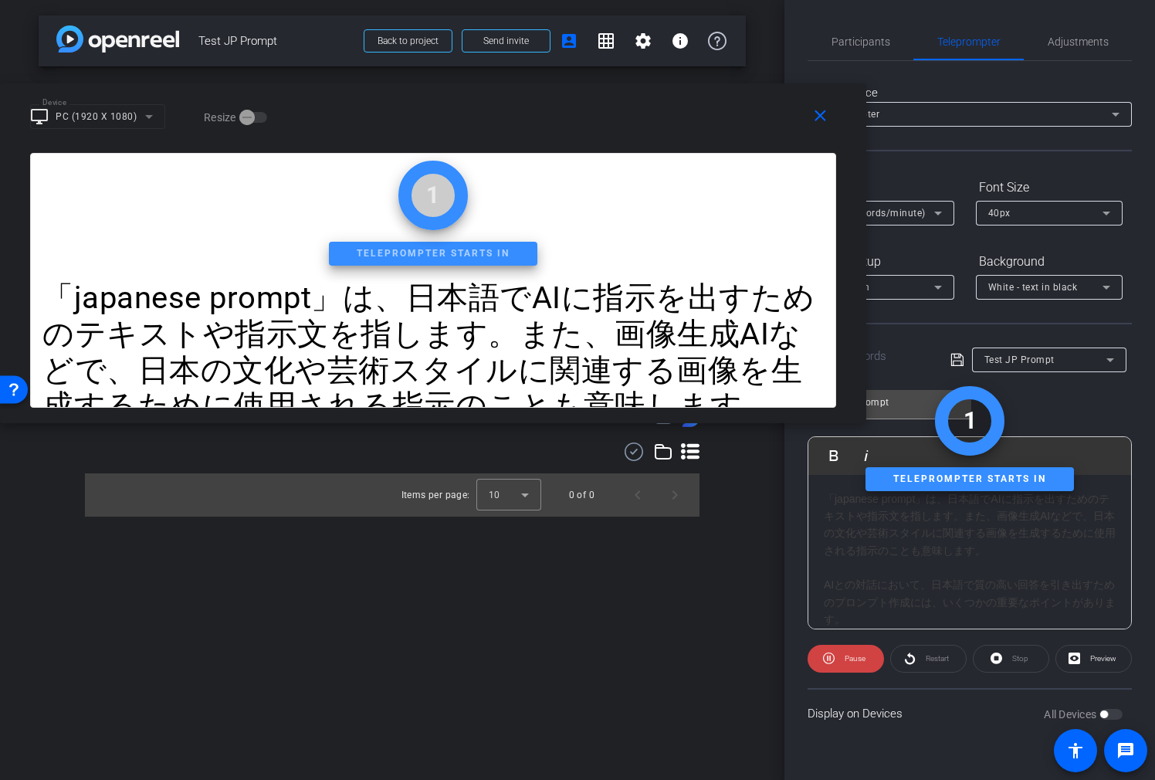
click at [928, 197] on div "Speed" at bounding box center [881, 188] width 147 height 26
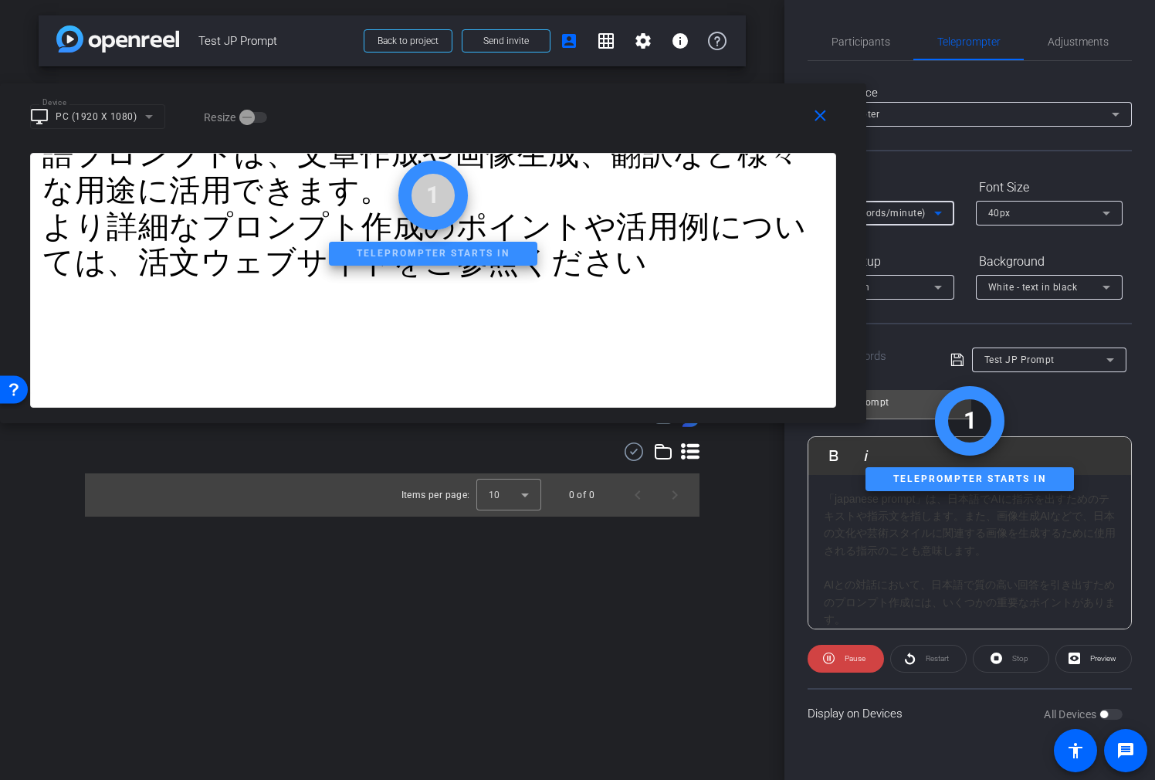
click at [927, 212] on div "1X (100 words/minute)" at bounding box center [877, 212] width 114 height 19
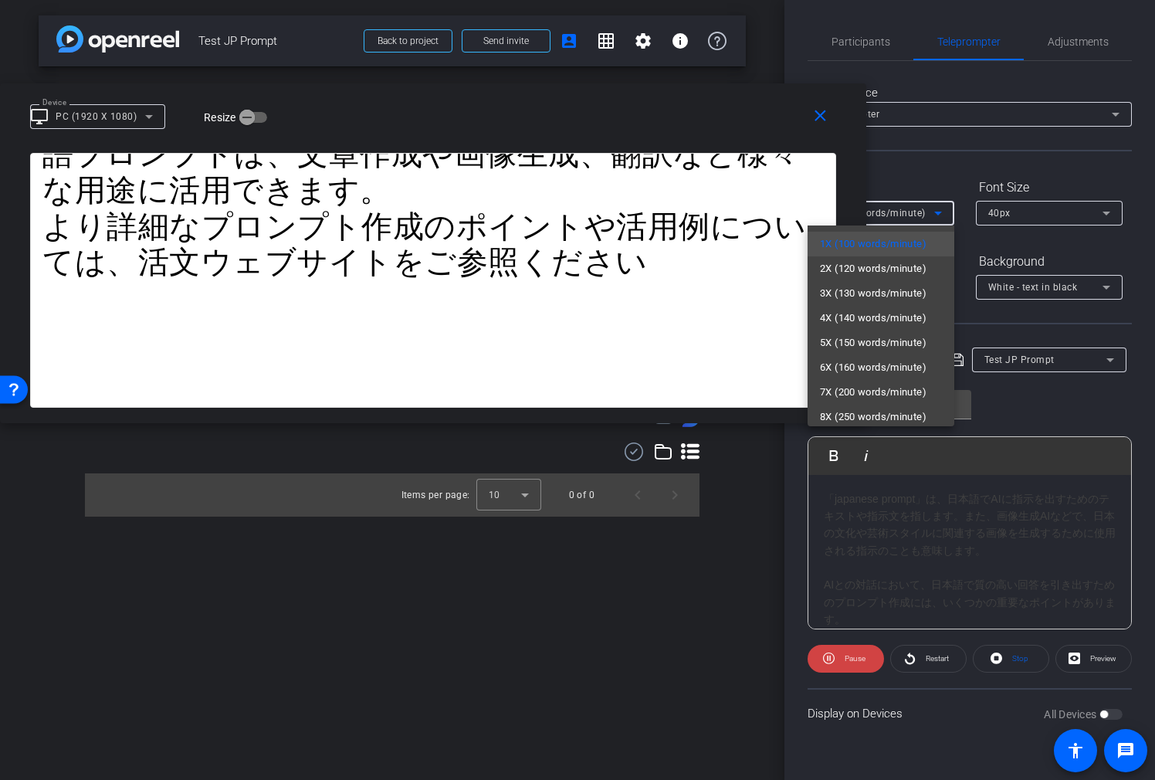
click at [914, 175] on div at bounding box center [577, 390] width 1155 height 780
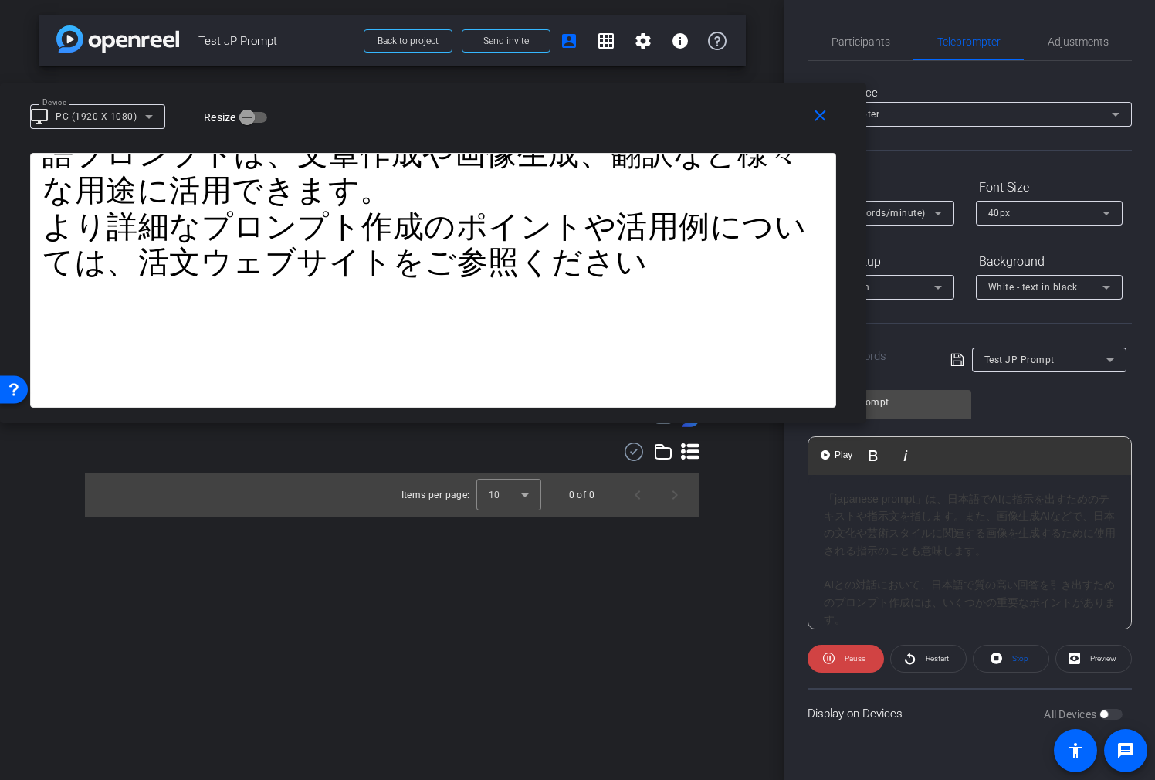
click at [946, 521] on div "「japanese prompt」は、日本語でAIに指示を出すためのテキストや指示文を指します。また、画像生成AIなどで、日本の文化や芸術スタイルに関連する画…" at bounding box center [970, 525] width 292 height 70
drag, startPoint x: 965, startPoint y: 517, endPoint x: 1121, endPoint y: 528, distance: 155.6
click at [969, 517] on div "「japanese prompt」は、日本語でAIに指示を出すためのテキストや指示文を指します。また、画像生成AIなどで、日本の文化や芸術スタイルに関連する画…" at bounding box center [970, 525] width 292 height 70
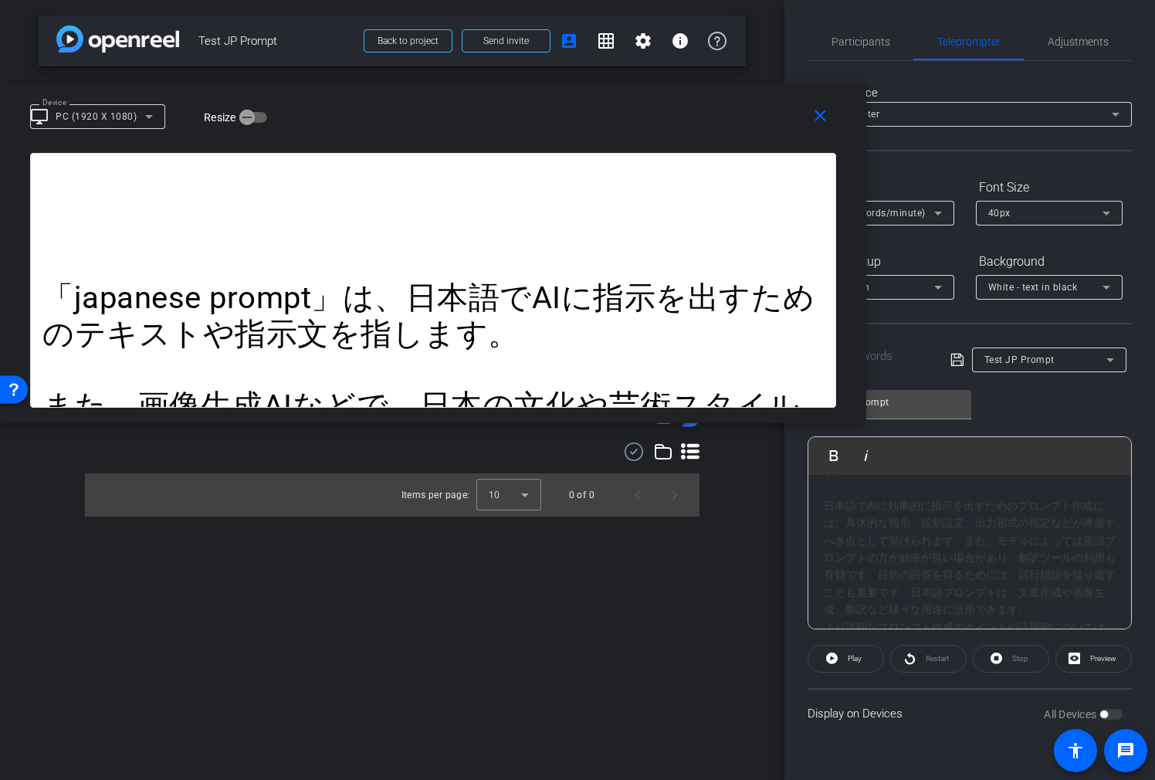
scroll to position [193, 0]
drag, startPoint x: 968, startPoint y: 531, endPoint x: 996, endPoint y: 539, distance: 29.6
click at [968, 531] on div "日本語でAIに効果的に指示を出すためのプロンプト作成には、具体的な指示、役割設定、出力形式の指定などが考慮すべき点として挙げられます。また、モデルによっては英…" at bounding box center [970, 547] width 292 height 121
click at [955, 354] on icon at bounding box center [957, 360] width 12 height 12
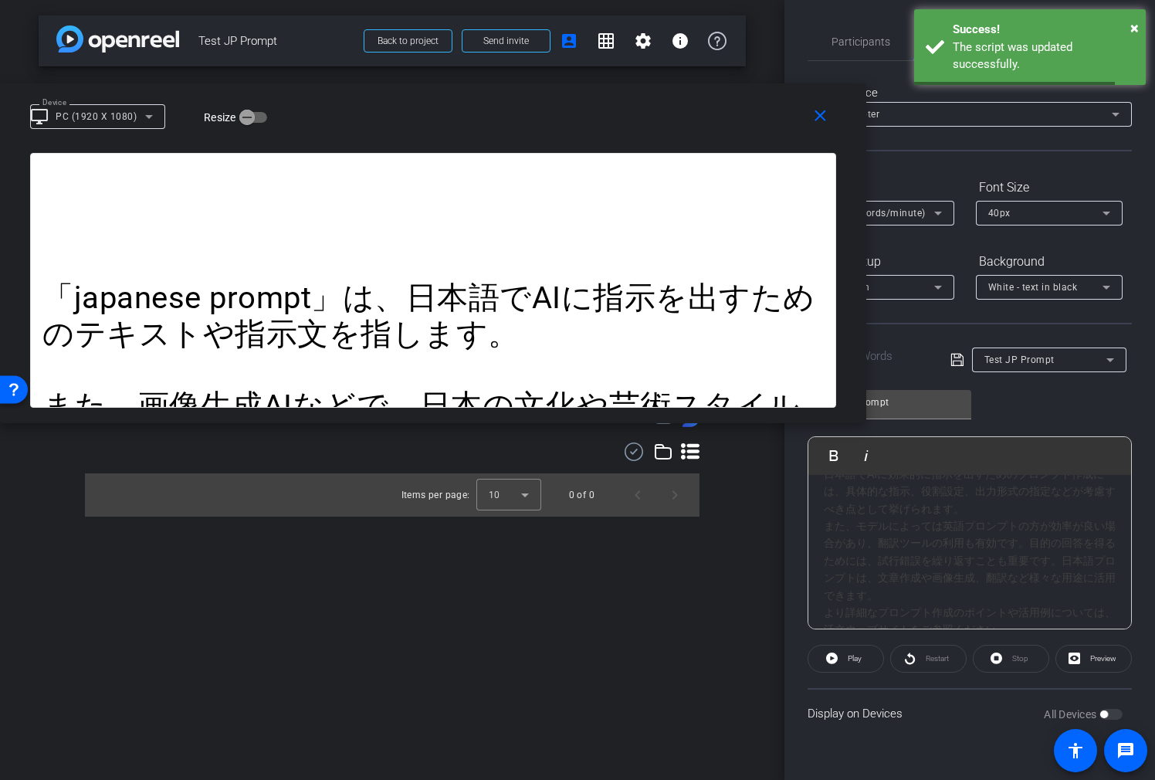
click at [1064, 355] on div "Test JP Prompt" at bounding box center [1046, 359] width 122 height 19
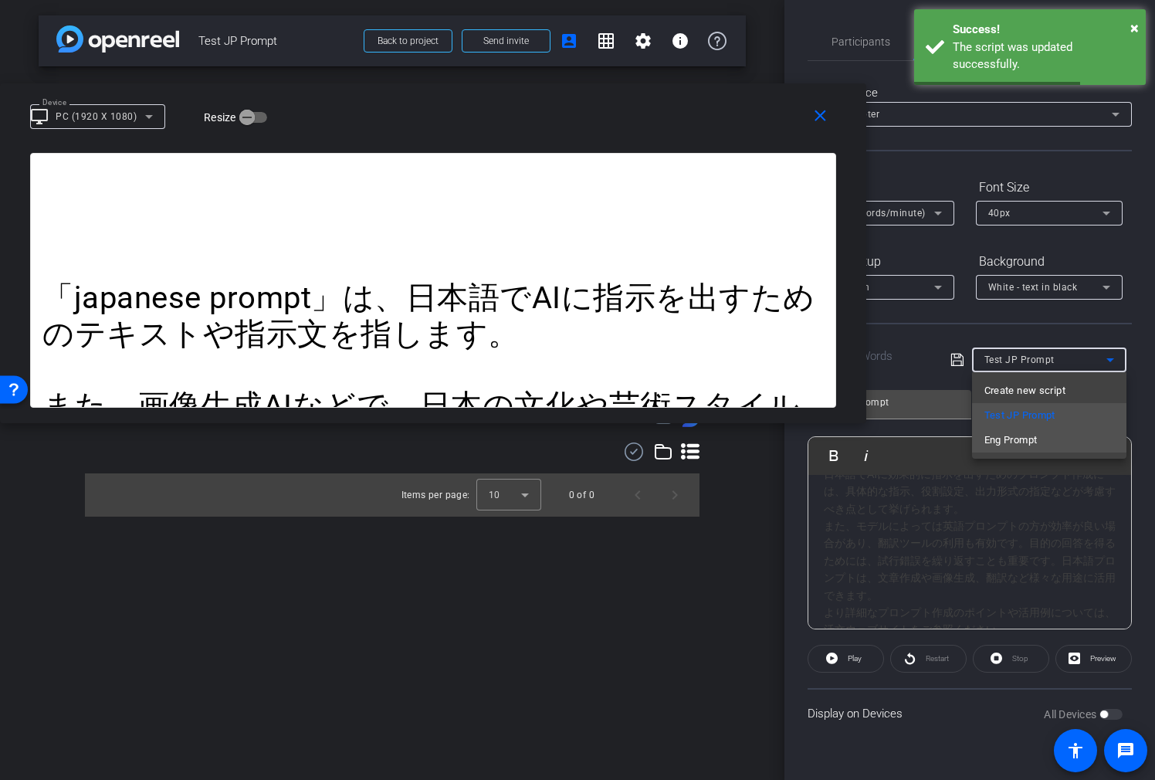
click at [1060, 444] on mat-option "Eng Prompt" at bounding box center [1049, 440] width 154 height 25
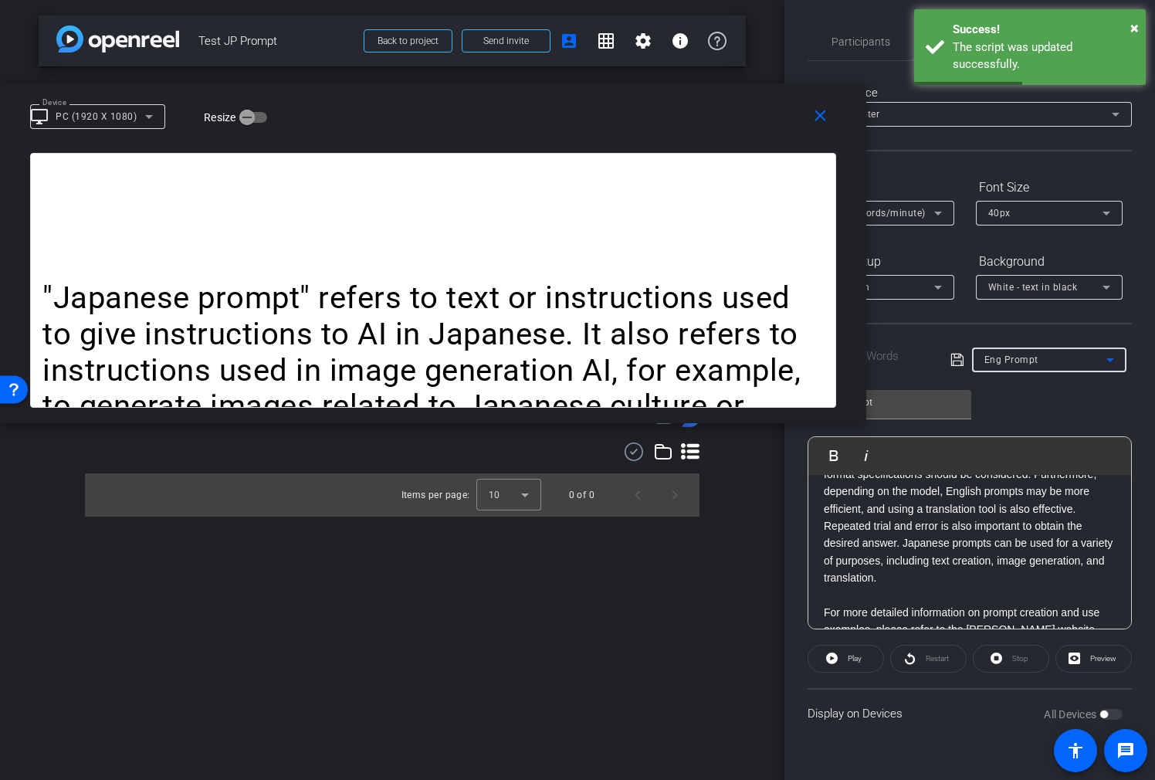
scroll to position [20, 0]
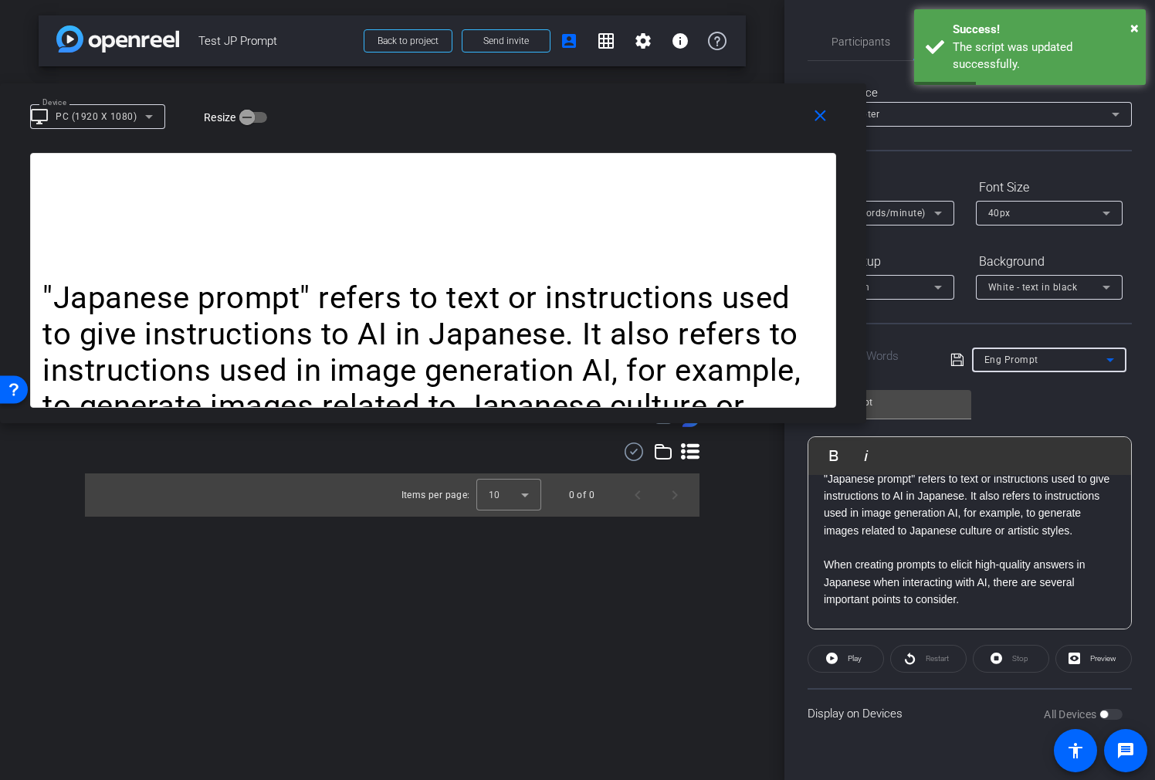
click at [1066, 358] on div "Eng Prompt" at bounding box center [1046, 359] width 122 height 19
click at [1051, 410] on span "Test JP Prompt" at bounding box center [1020, 415] width 71 height 19
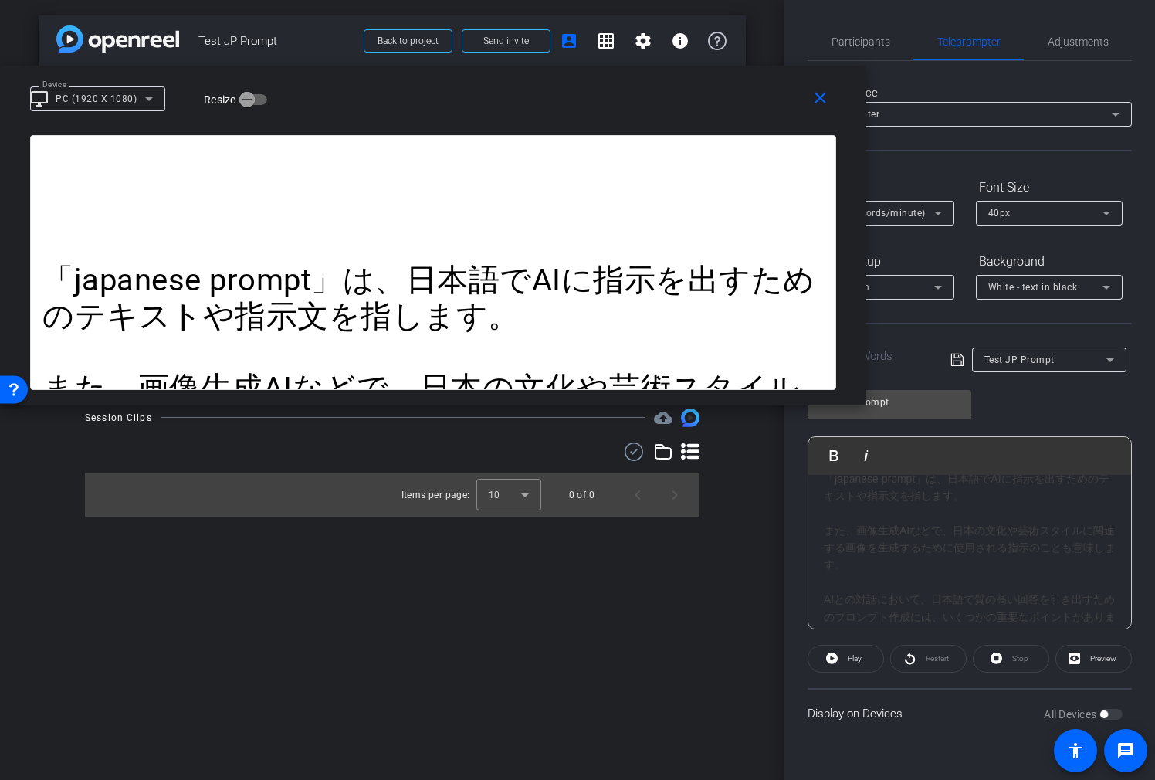
drag, startPoint x: 774, startPoint y: 131, endPoint x: 776, endPoint y: 223, distance: 92.7
click at [650, 118] on div "close Device desktop_windows PC (1920 X 1080) Resize" at bounding box center [433, 101] width 867 height 70
click at [1115, 715] on div "All Devices" at bounding box center [1083, 714] width 79 height 15
click at [1112, 715] on div "All Devices" at bounding box center [1083, 714] width 79 height 15
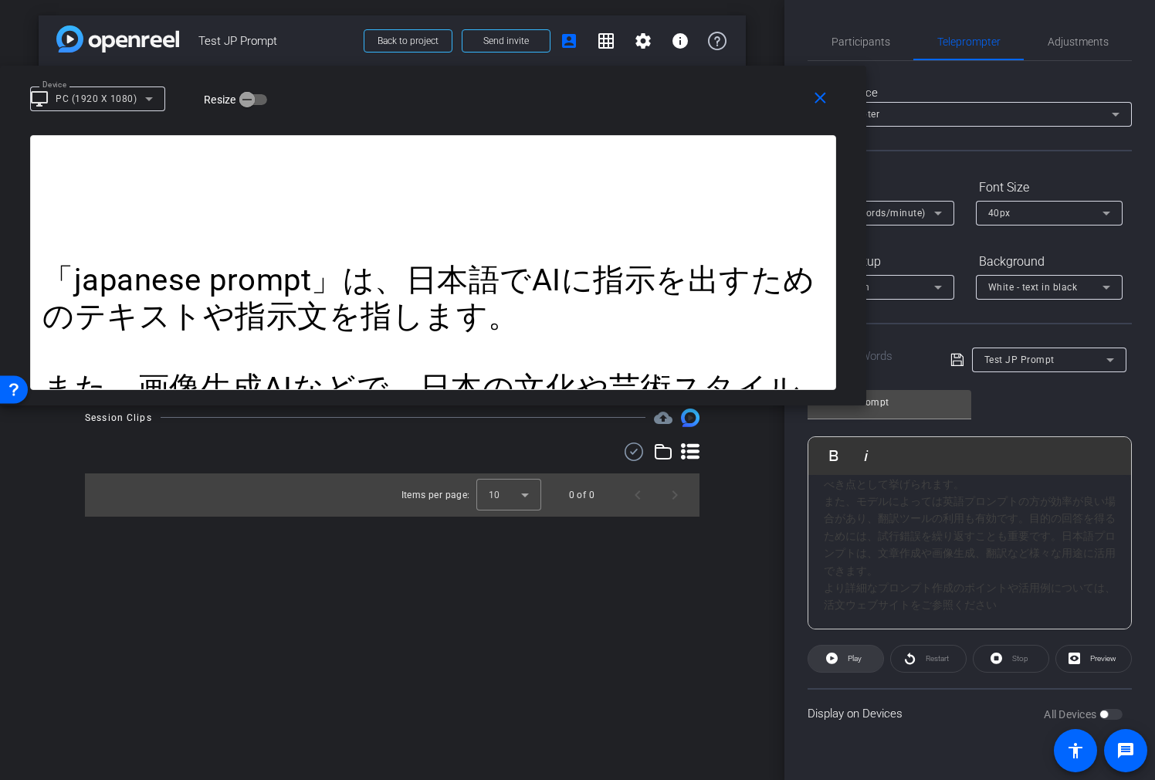
click at [860, 655] on span "Play" at bounding box center [855, 658] width 14 height 8
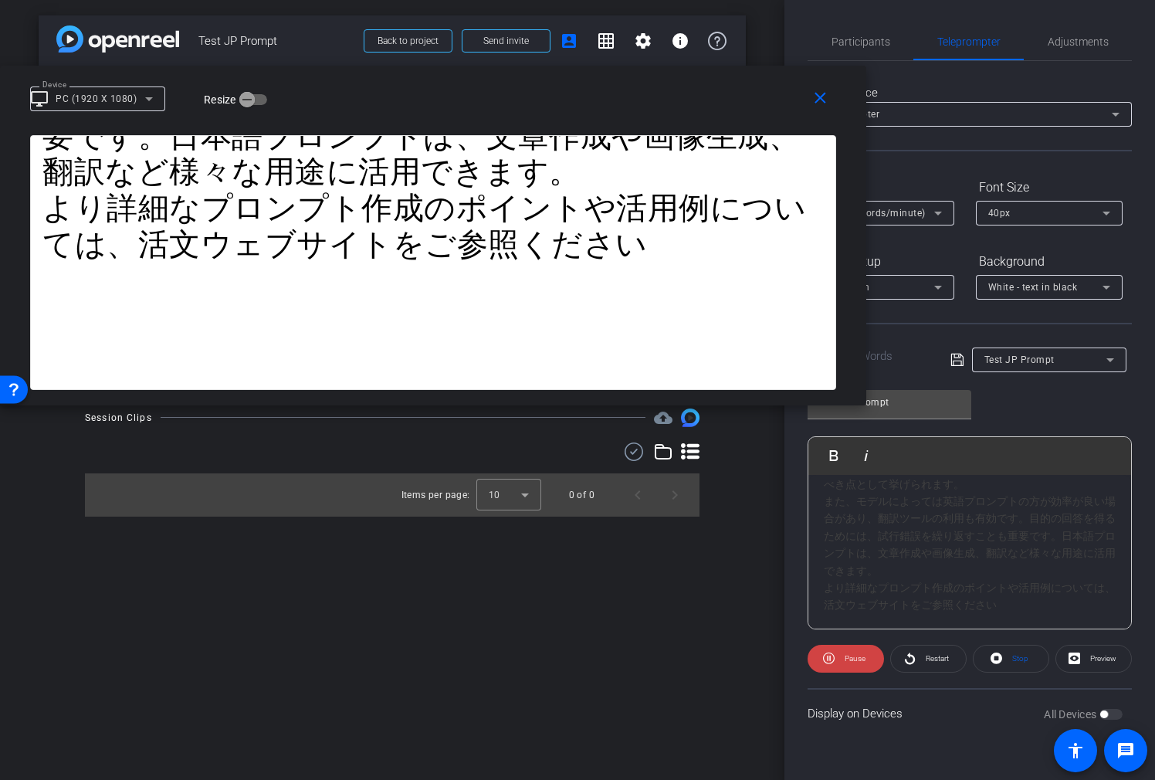
click at [965, 351] on div "Test JP Prompt" at bounding box center [1042, 360] width 182 height 25
click at [986, 660] on span at bounding box center [1011, 658] width 75 height 37
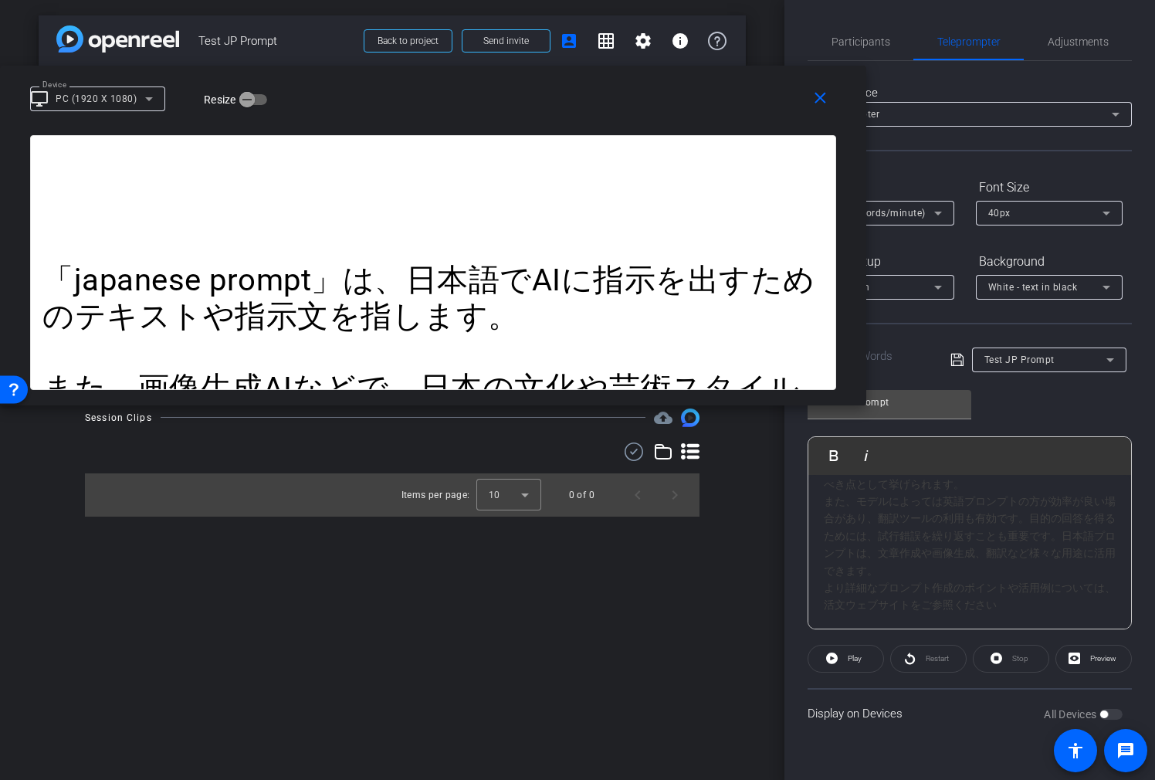
click at [955, 356] on icon at bounding box center [957, 360] width 12 height 12
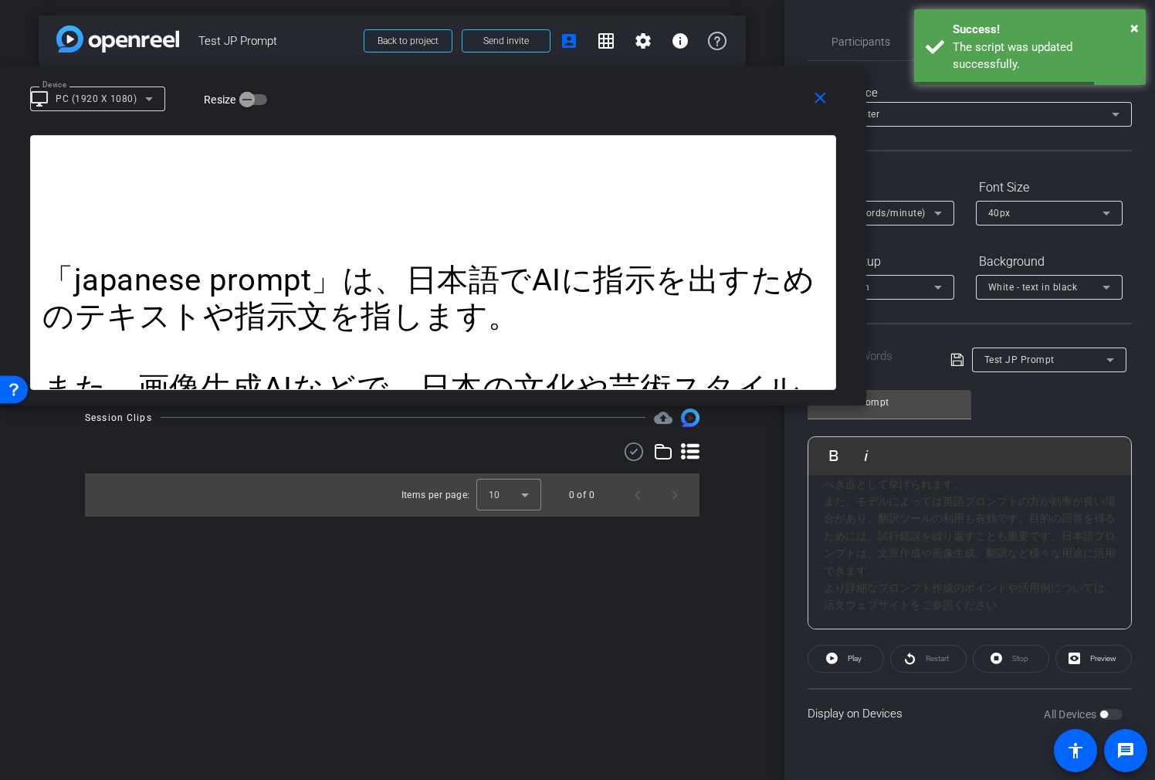
click at [938, 207] on icon at bounding box center [938, 213] width 19 height 19
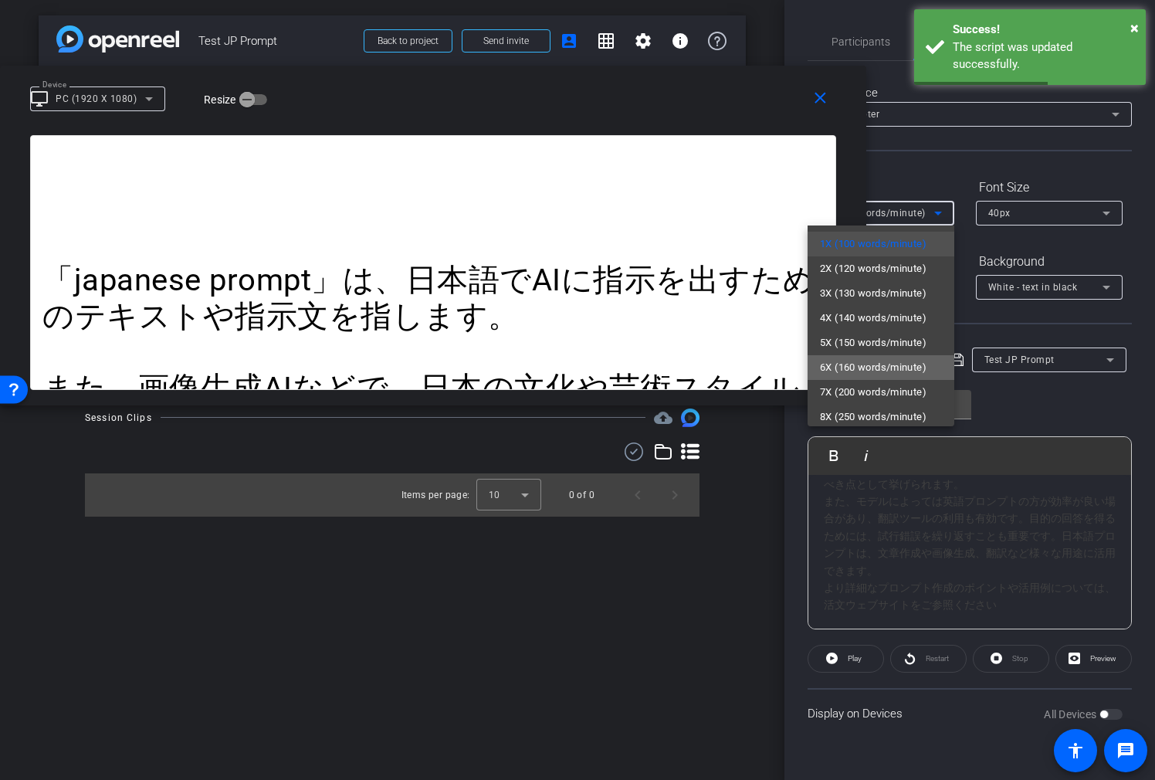
click at [868, 373] on span "6X (160 words/minute)" at bounding box center [873, 367] width 107 height 19
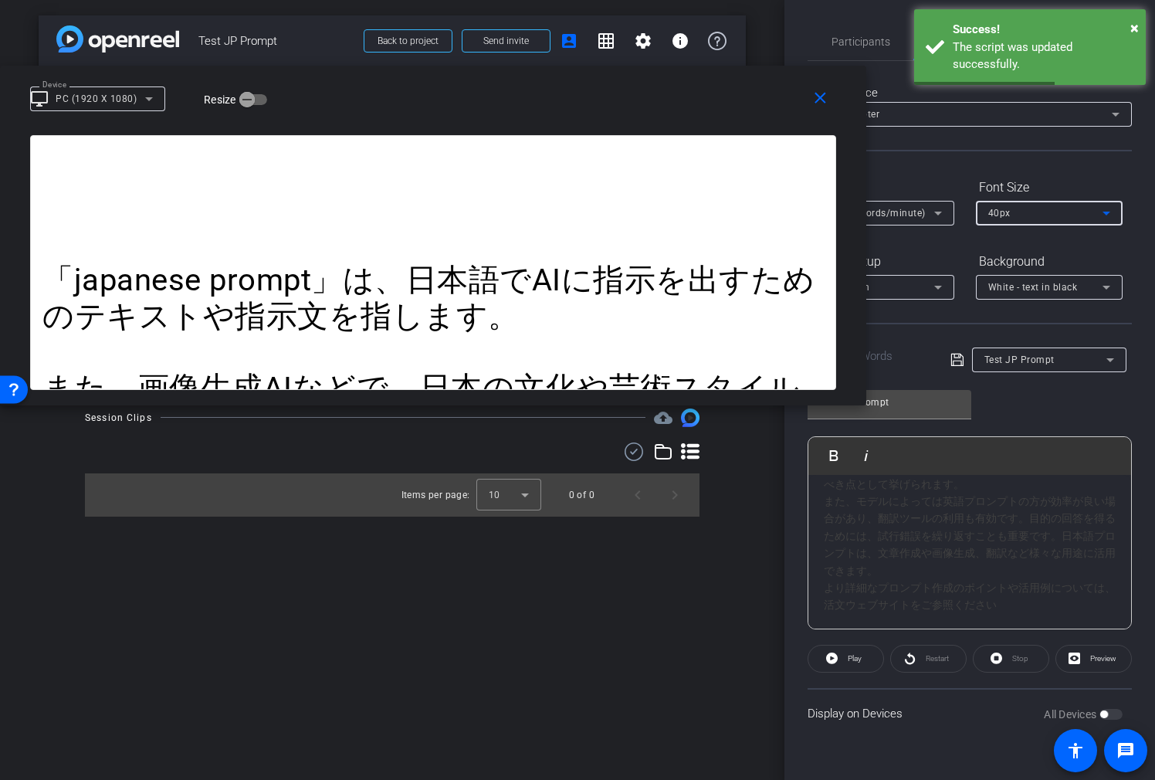
click at [1015, 214] on div "40px" at bounding box center [1046, 212] width 114 height 19
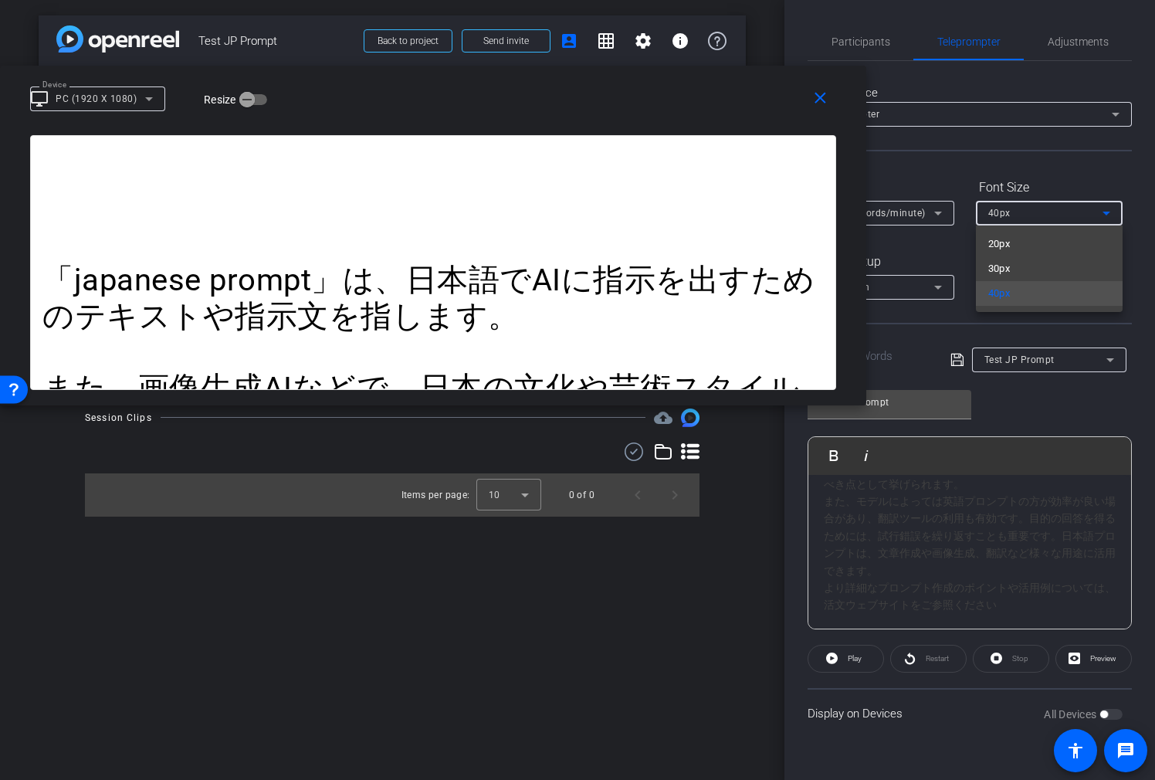
click at [1028, 154] on div at bounding box center [577, 390] width 1155 height 780
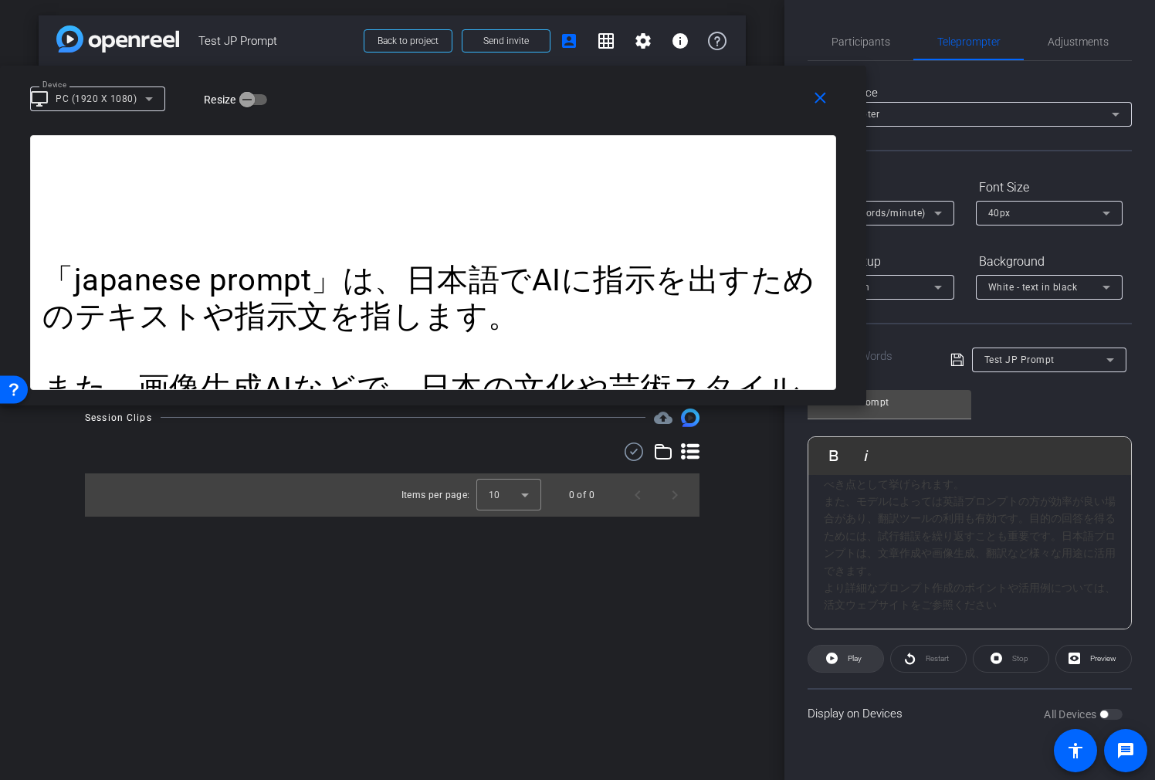
click at [870, 646] on span at bounding box center [846, 658] width 75 height 37
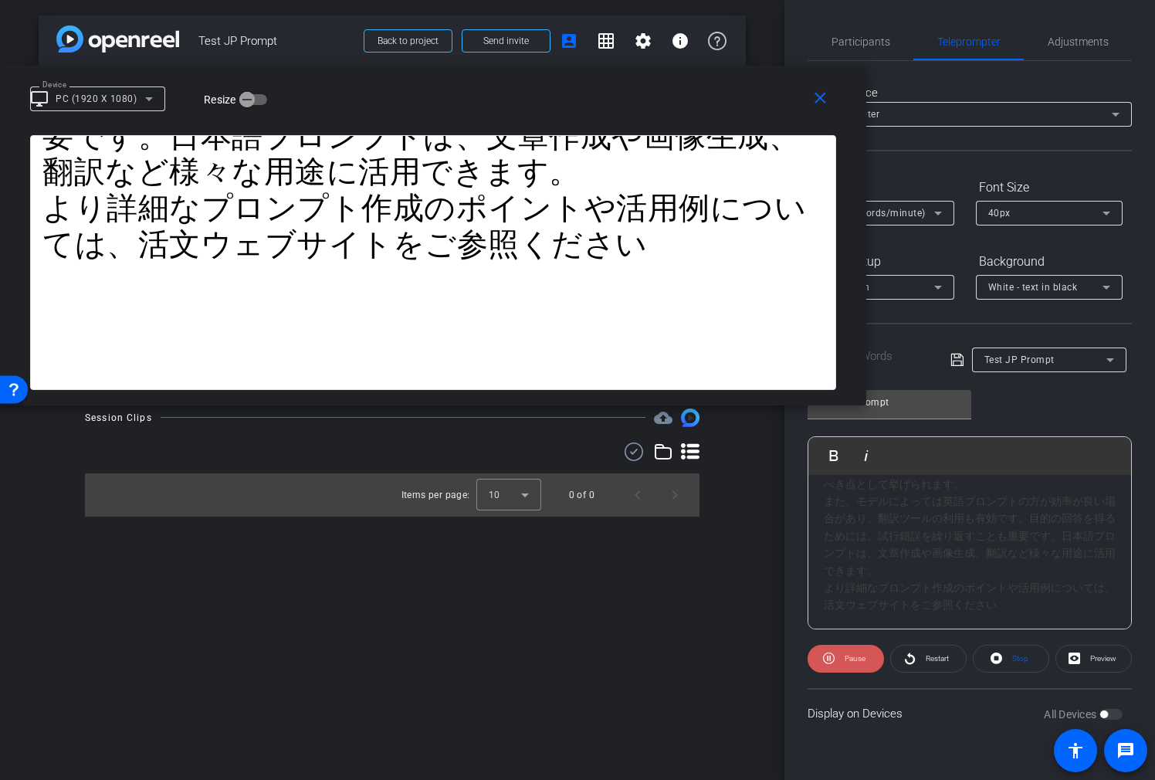
drag, startPoint x: 864, startPoint y: 663, endPoint x: 895, endPoint y: 533, distance: 133.4
click at [864, 663] on span "Pause" at bounding box center [853, 659] width 25 height 22
click at [919, 209] on span "6X (160 words/minute)" at bounding box center [873, 213] width 106 height 11
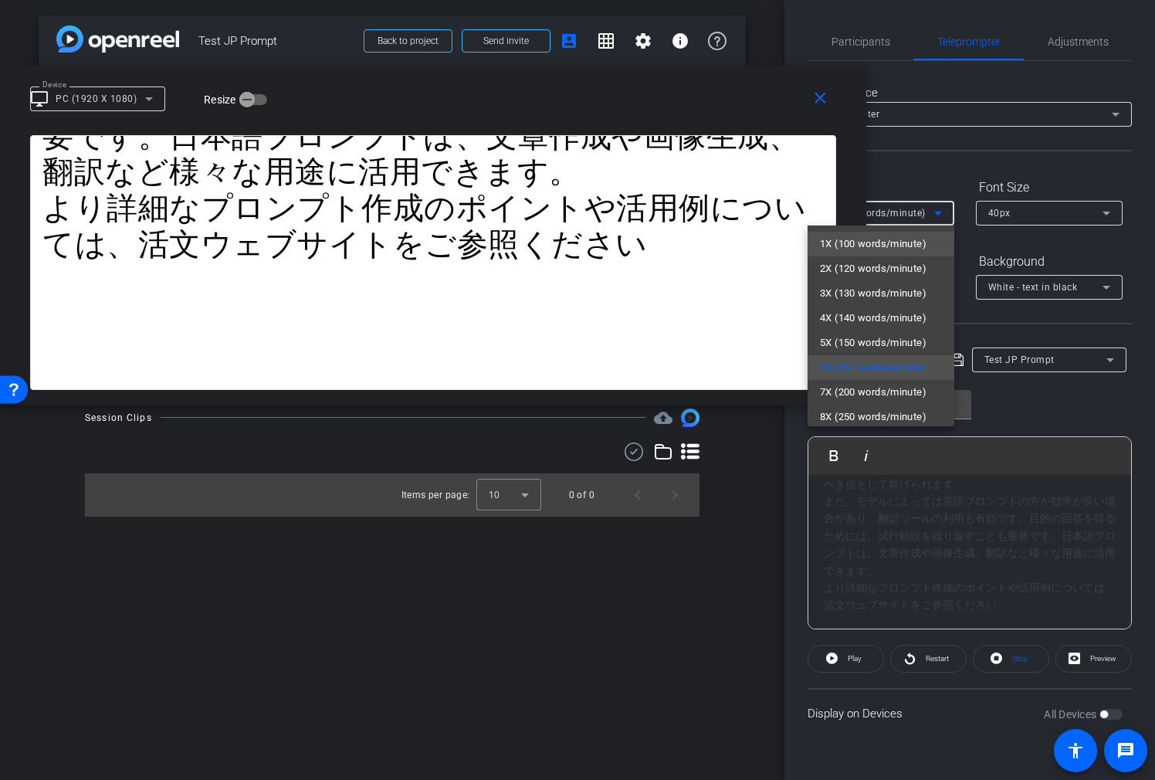
click at [910, 239] on span "1X (100 words/minute)" at bounding box center [873, 244] width 107 height 19
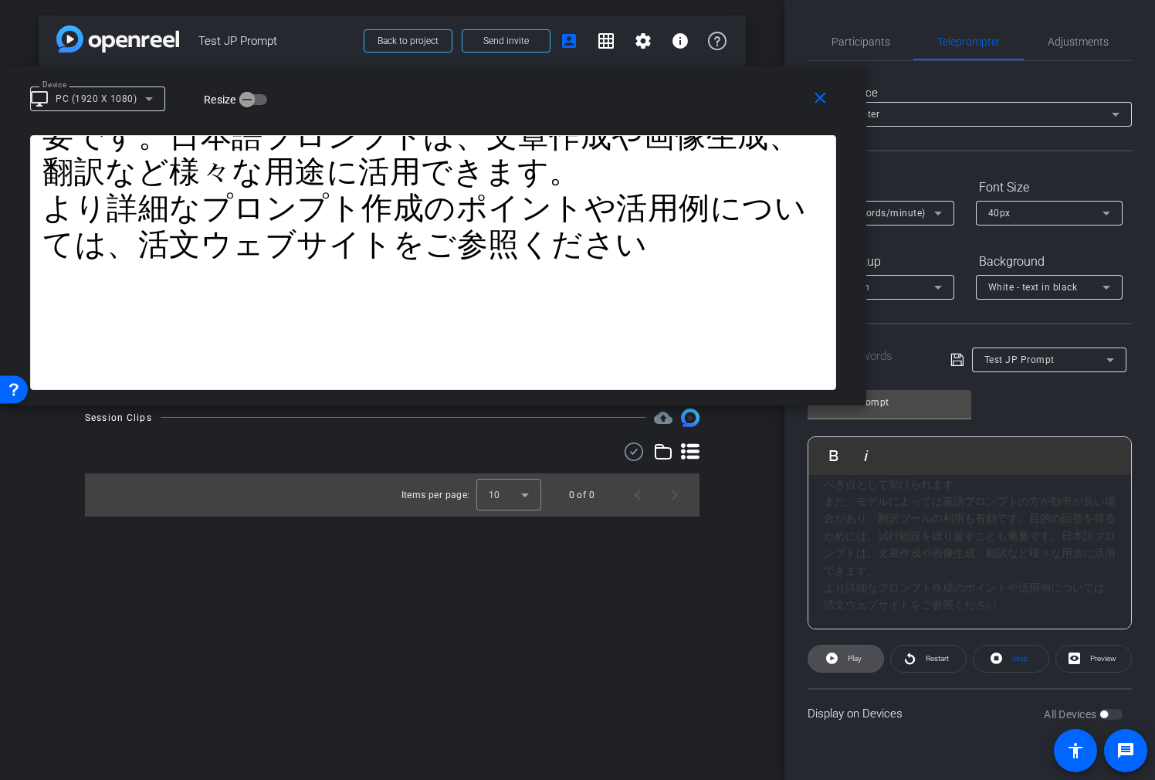
click at [842, 656] on span at bounding box center [846, 658] width 75 height 37
click at [844, 653] on span "Pause" at bounding box center [853, 659] width 25 height 22
click at [1046, 355] on span "Test JP Prompt" at bounding box center [1020, 360] width 70 height 11
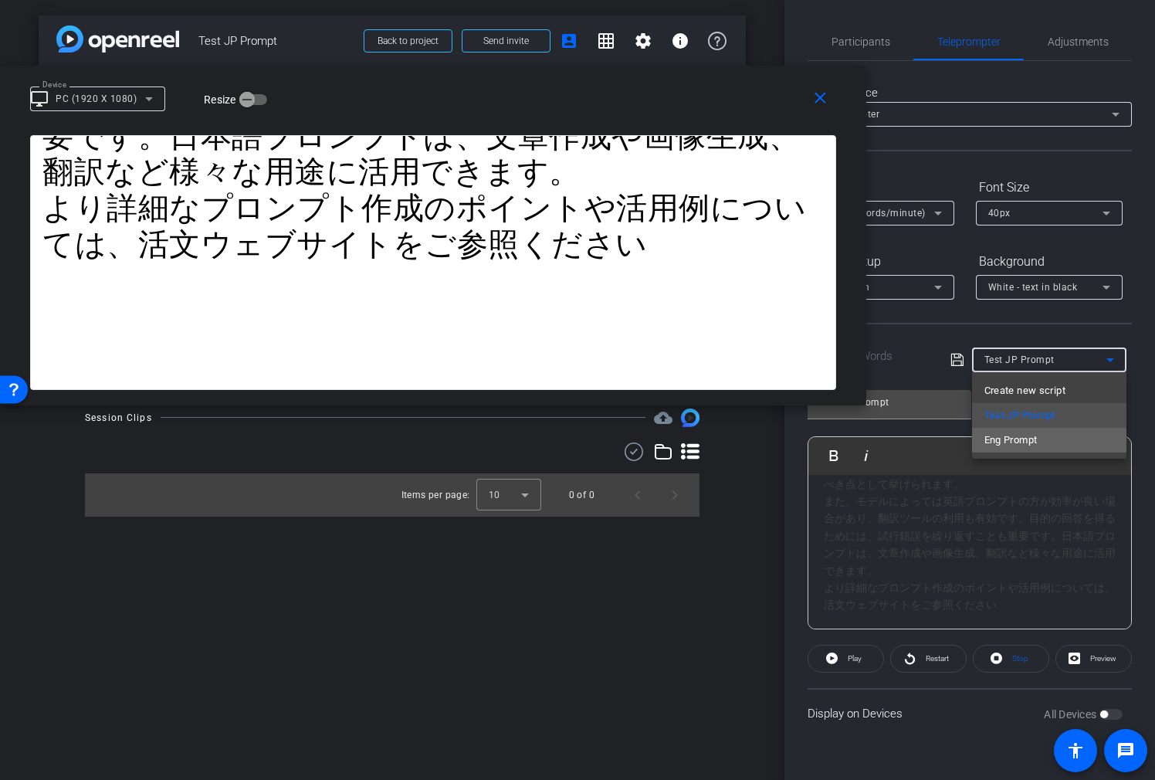
click at [1024, 444] on span "Eng Prompt" at bounding box center [1011, 440] width 53 height 19
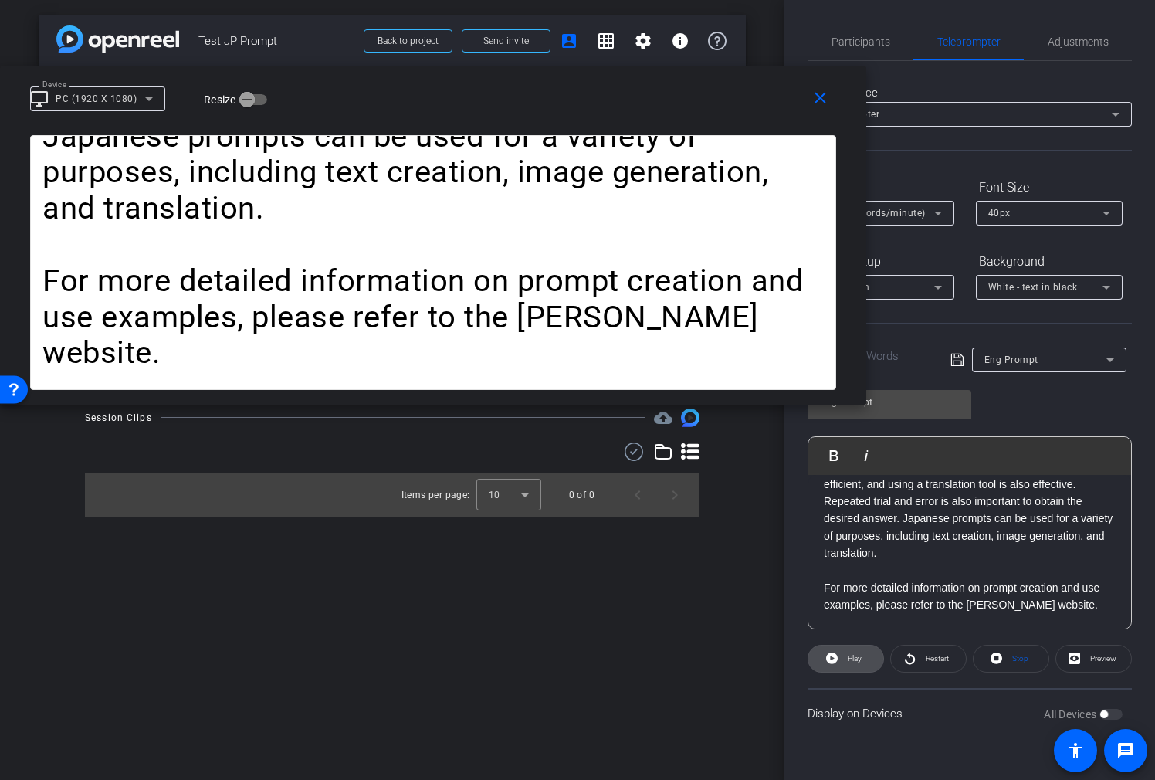
click at [867, 657] on span at bounding box center [846, 658] width 75 height 37
click at [860, 657] on span "Pause" at bounding box center [855, 658] width 21 height 8
click at [927, 213] on div "1X (100 words/minute)" at bounding box center [877, 212] width 114 height 19
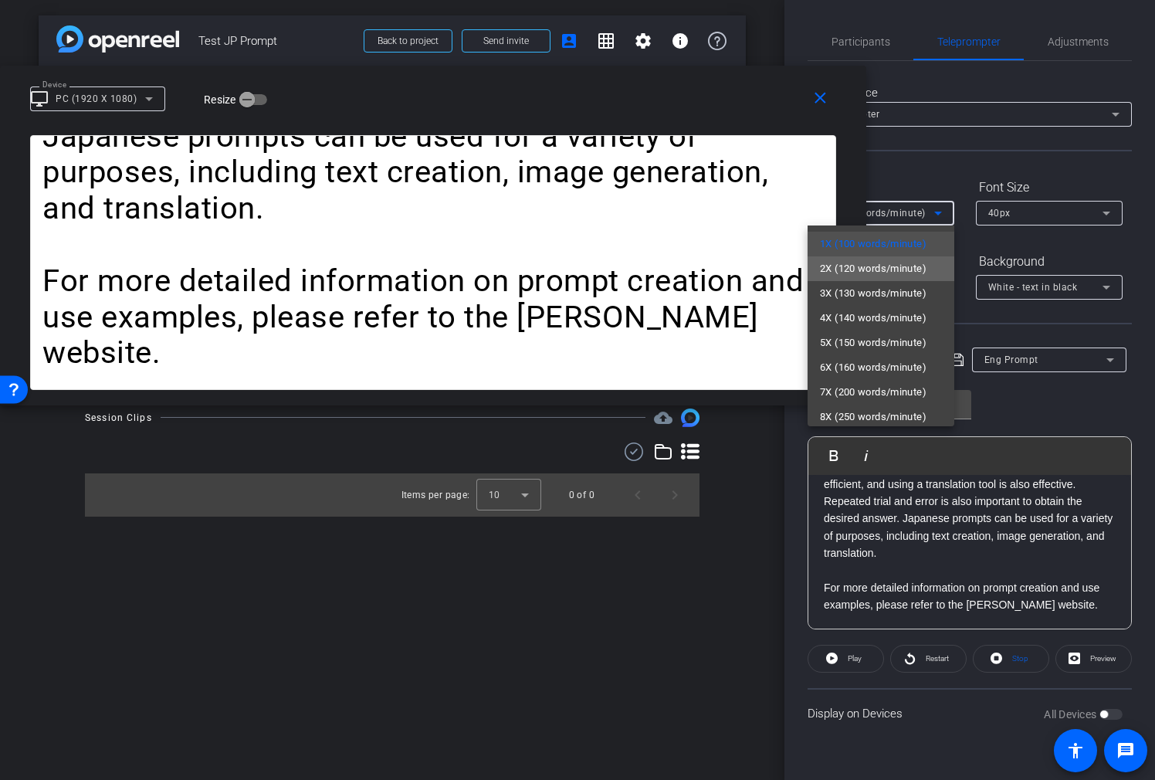
click at [910, 269] on span "2X (120 words/minute)" at bounding box center [873, 269] width 107 height 19
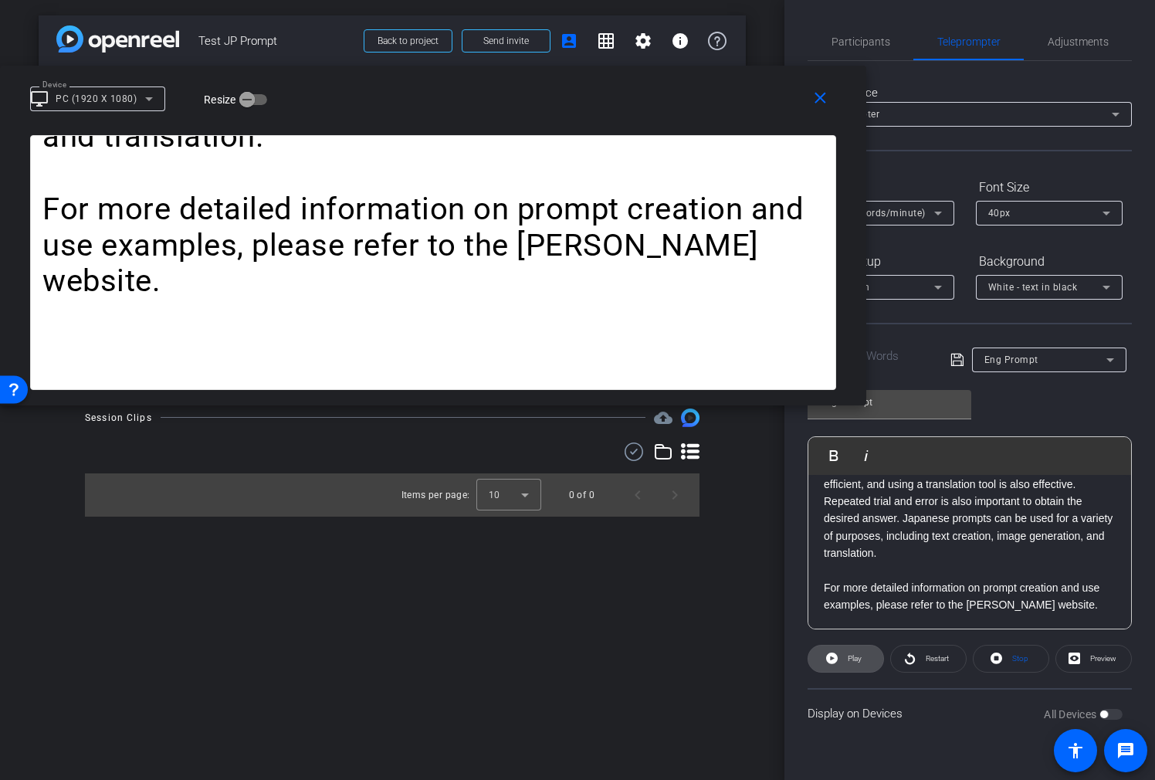
click at [839, 651] on span at bounding box center [846, 658] width 75 height 37
click at [839, 652] on span at bounding box center [846, 658] width 76 height 37
click at [1022, 355] on span "Eng Prompt" at bounding box center [1012, 360] width 54 height 11
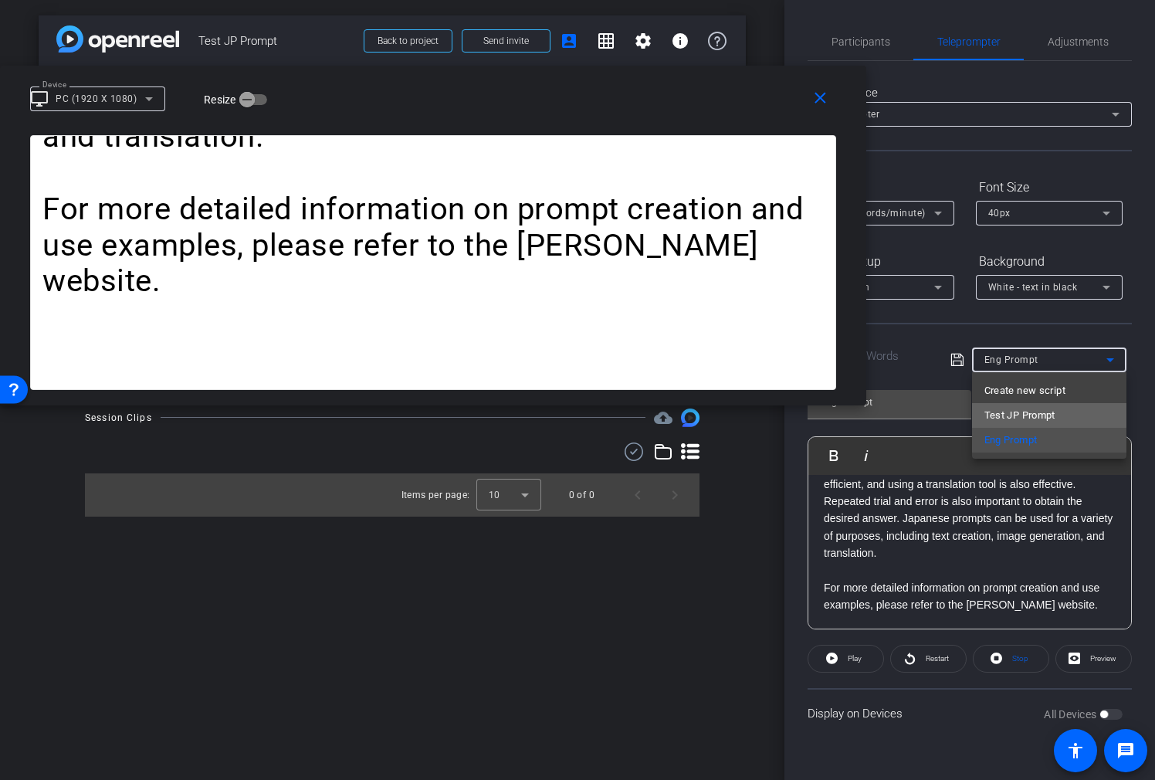
click at [1015, 414] on span "Test JP Prompt" at bounding box center [1020, 415] width 71 height 19
type input "Test JP Prompt"
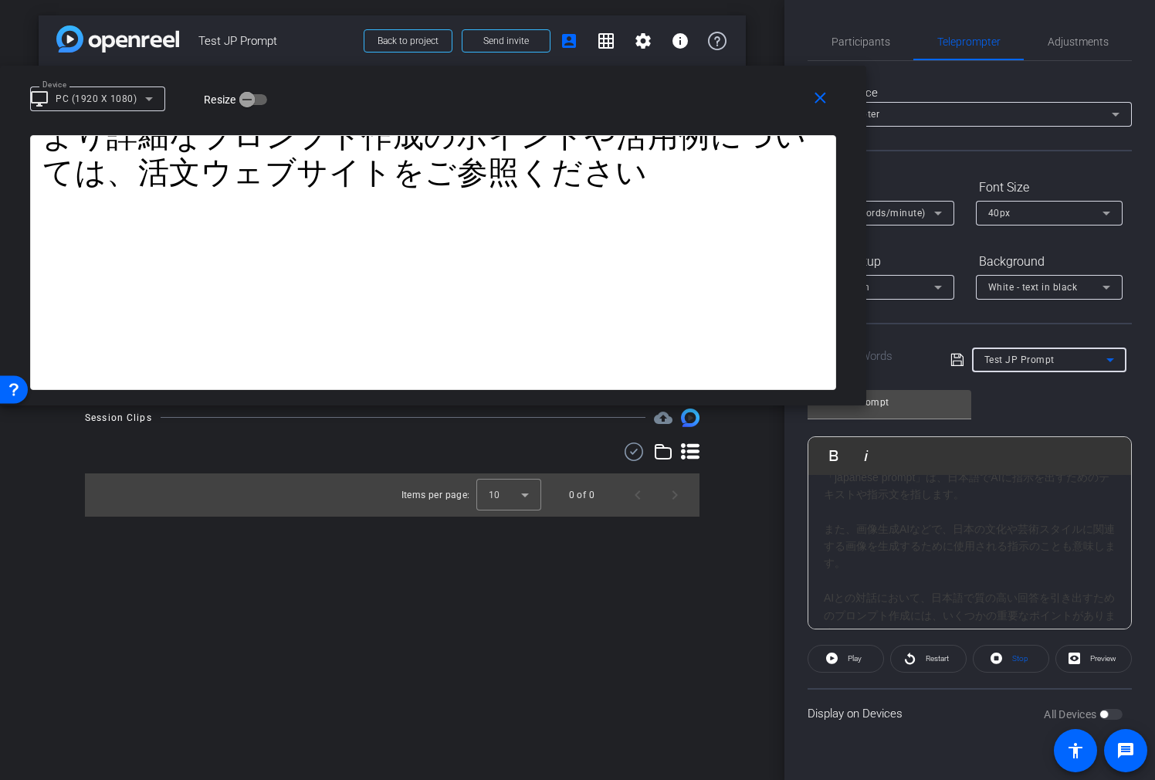
scroll to position [0, 0]
click at [865, 652] on span at bounding box center [846, 658] width 75 height 37
click at [910, 206] on div "2X (120 words/minute)" at bounding box center [877, 212] width 114 height 19
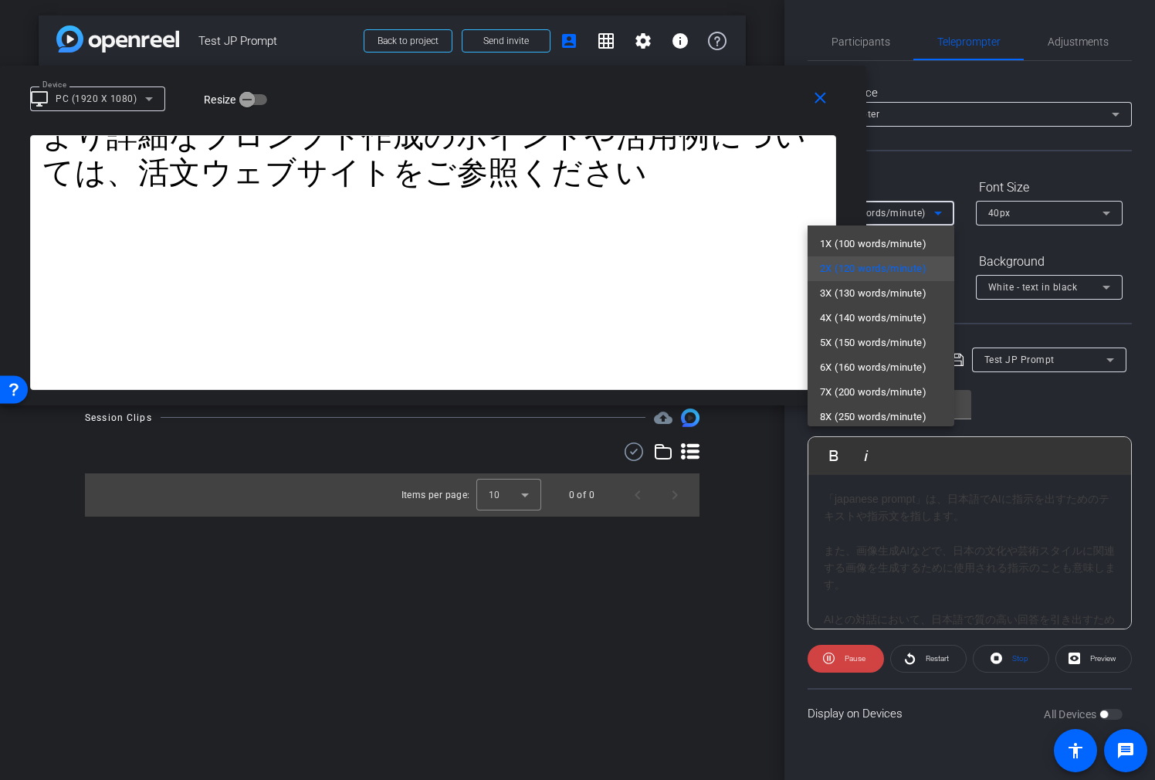
click at [922, 182] on div at bounding box center [577, 390] width 1155 height 780
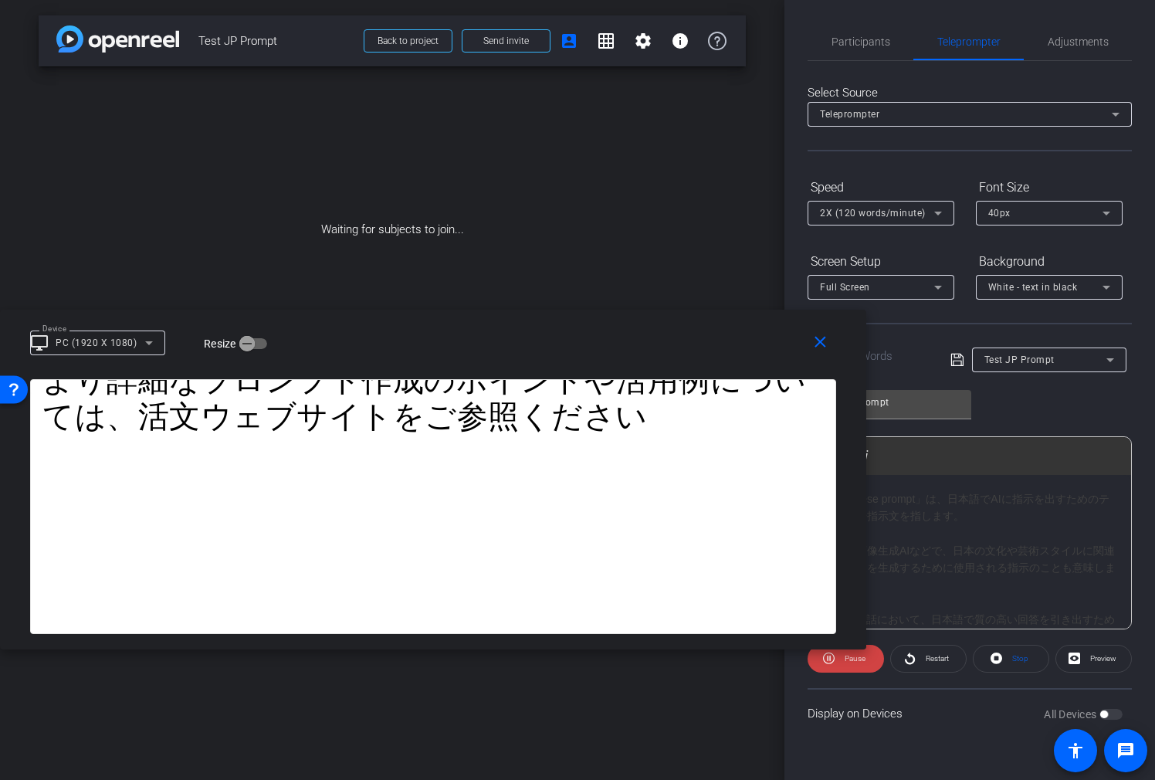
drag, startPoint x: 753, startPoint y: 103, endPoint x: 548, endPoint y: 344, distance: 316.7
click at [548, 344] on div "Device desktop_windows PC (1920 X 1080) Resize" at bounding box center [439, 341] width 818 height 27
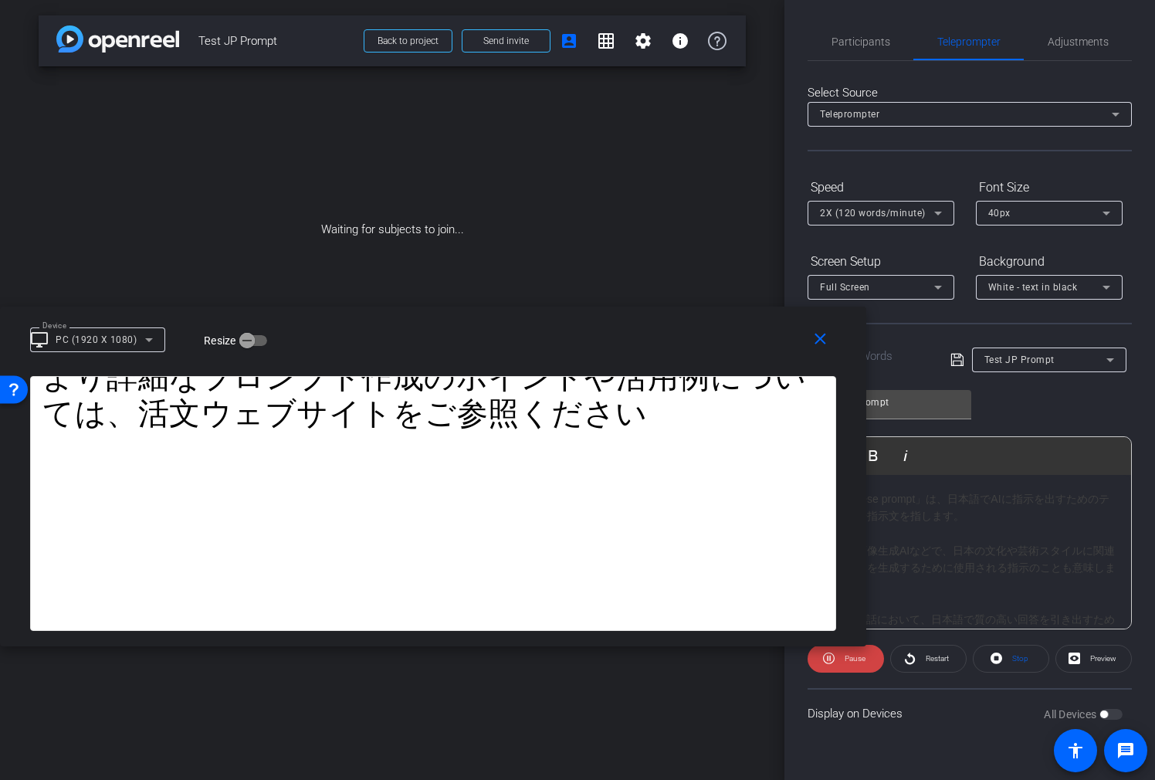
click at [1026, 578] on div "「japanese prompt」は、日本語でAIに指示を出すためのテキストや指示文を指します。 また、画像生成AIなどで、日本の文化や芸術スタイルに関連する…" at bounding box center [970, 541] width 292 height 103
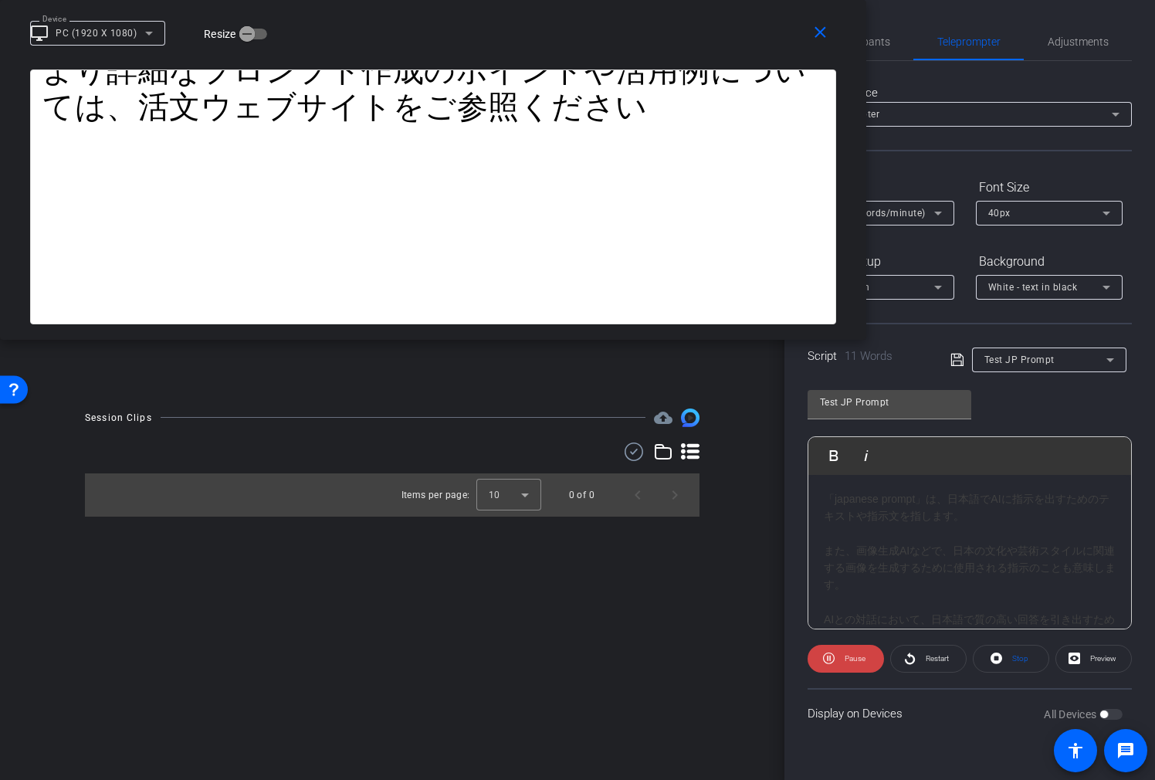
drag, startPoint x: 606, startPoint y: 332, endPoint x: 935, endPoint y: 236, distance: 343.4
click at [578, 0] on html "Accessibility Screen-Reader Guide, Feedback, and Issue Reporting | New window m…" at bounding box center [577, 390] width 1155 height 780
click at [969, 487] on div "「japanese prompt」は、日本語でAIに指示を出すためのテキストや指示文を指します。 また、画像生成AIなどで、日本の文化や芸術スタイルに関連する…" at bounding box center [970, 672] width 323 height 394
drag, startPoint x: 941, startPoint y: 517, endPoint x: 966, endPoint y: 520, distance: 24.9
click at [941, 517] on div "「japanese prompt」は、日本語でAIに指示を出すためのテキストや指示文を指します。 また、画像生成AIなどで、日本の文化や芸術スタイルに関連する…" at bounding box center [970, 541] width 292 height 103
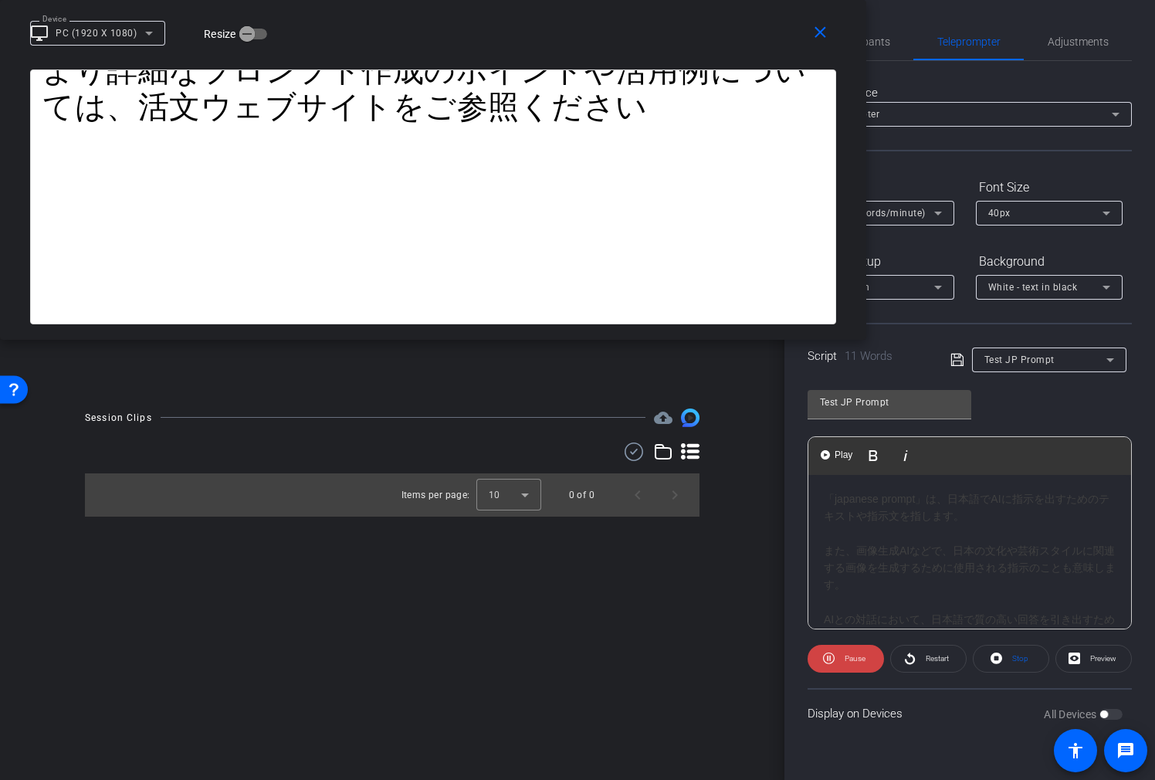
click at [932, 558] on div "「japanese prompt」は、日本語でAIに指示を出すためのテキストや指示文を指します。 また、画像生成AIなどで、日本の文化や芸術スタイルに関連する…" at bounding box center [970, 541] width 292 height 103
click at [1003, 661] on span at bounding box center [1011, 658] width 75 height 37
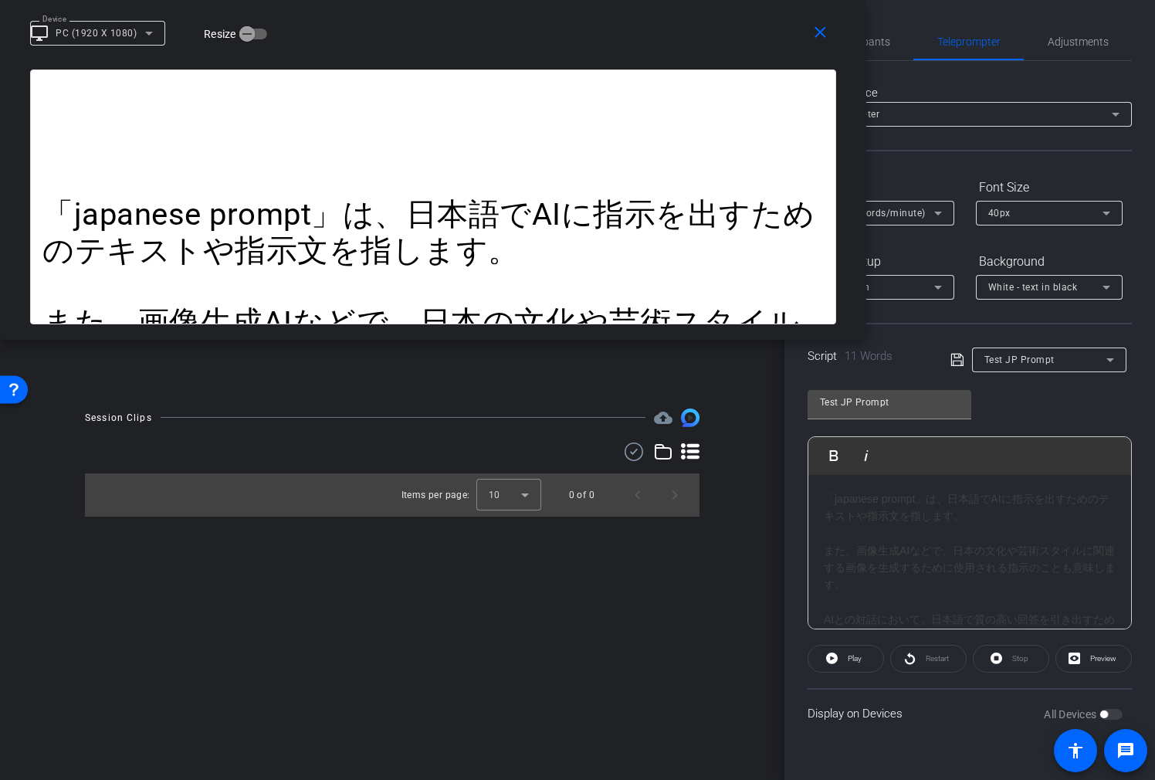
click at [1076, 361] on div "Test JP Prompt" at bounding box center [1046, 359] width 122 height 19
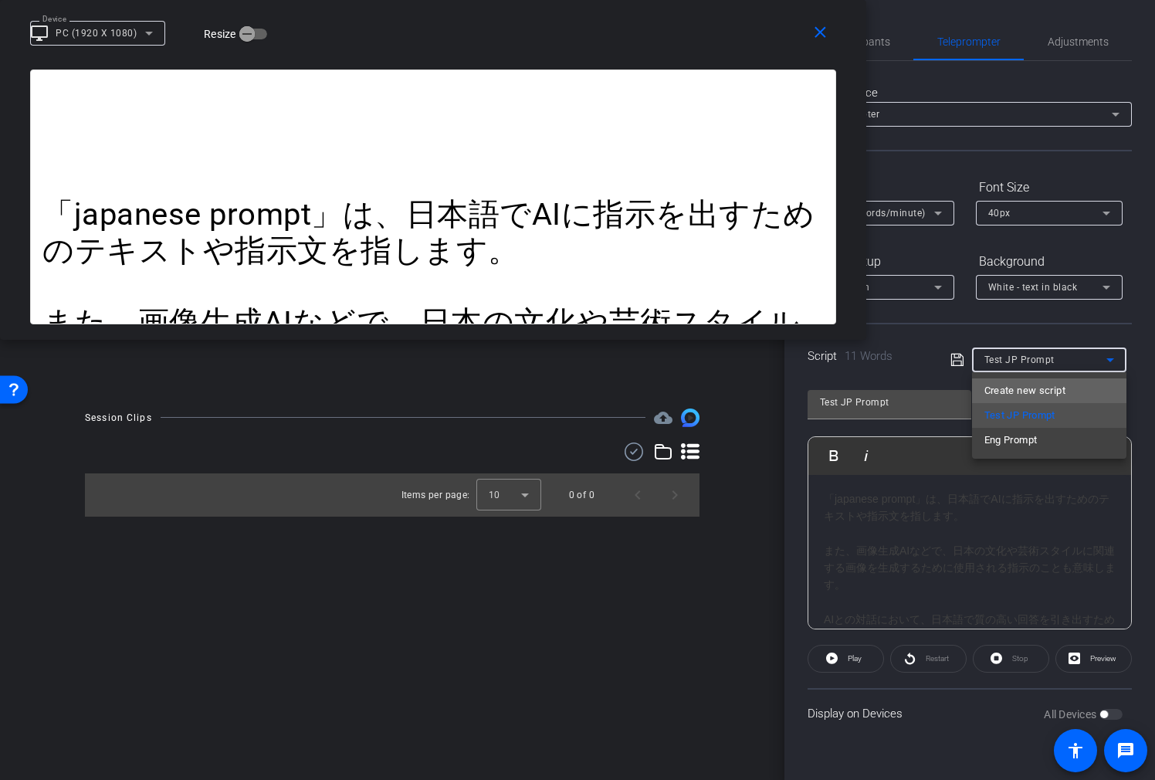
click at [1067, 390] on mat-option "Create new script" at bounding box center [1049, 390] width 154 height 25
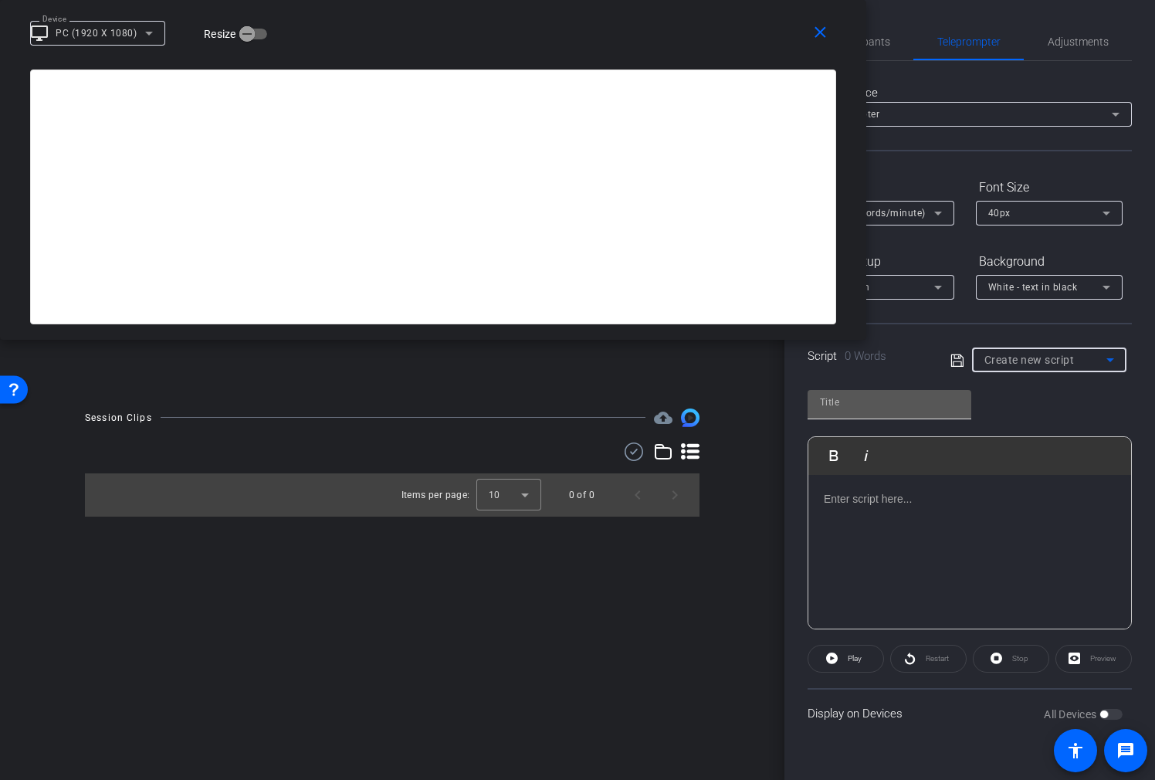
click at [902, 401] on input "text" at bounding box center [889, 402] width 139 height 19
click at [919, 521] on div at bounding box center [970, 552] width 323 height 154
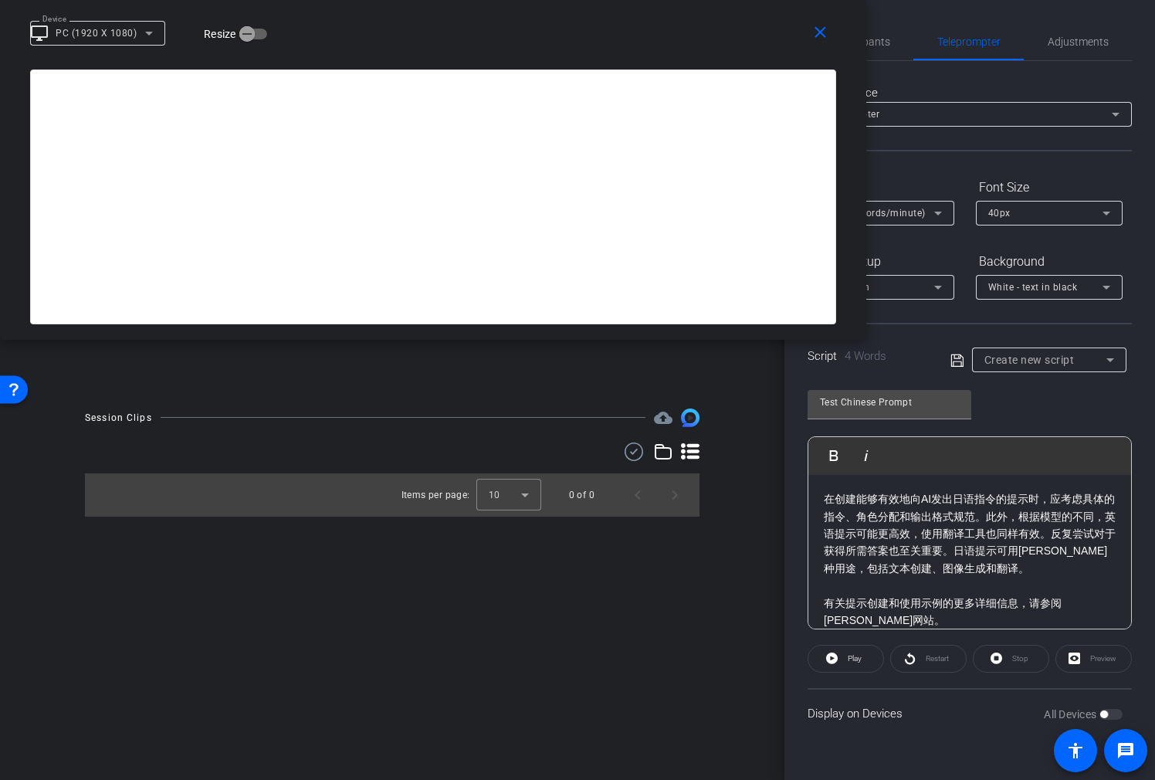
scroll to position [3371, 11]
click at [1113, 404] on div "Test Chinese Prompt Play Play from this location Play Selected Play and display…" at bounding box center [970, 503] width 324 height 251
click at [1077, 355] on div "Create new script" at bounding box center [1046, 360] width 122 height 19
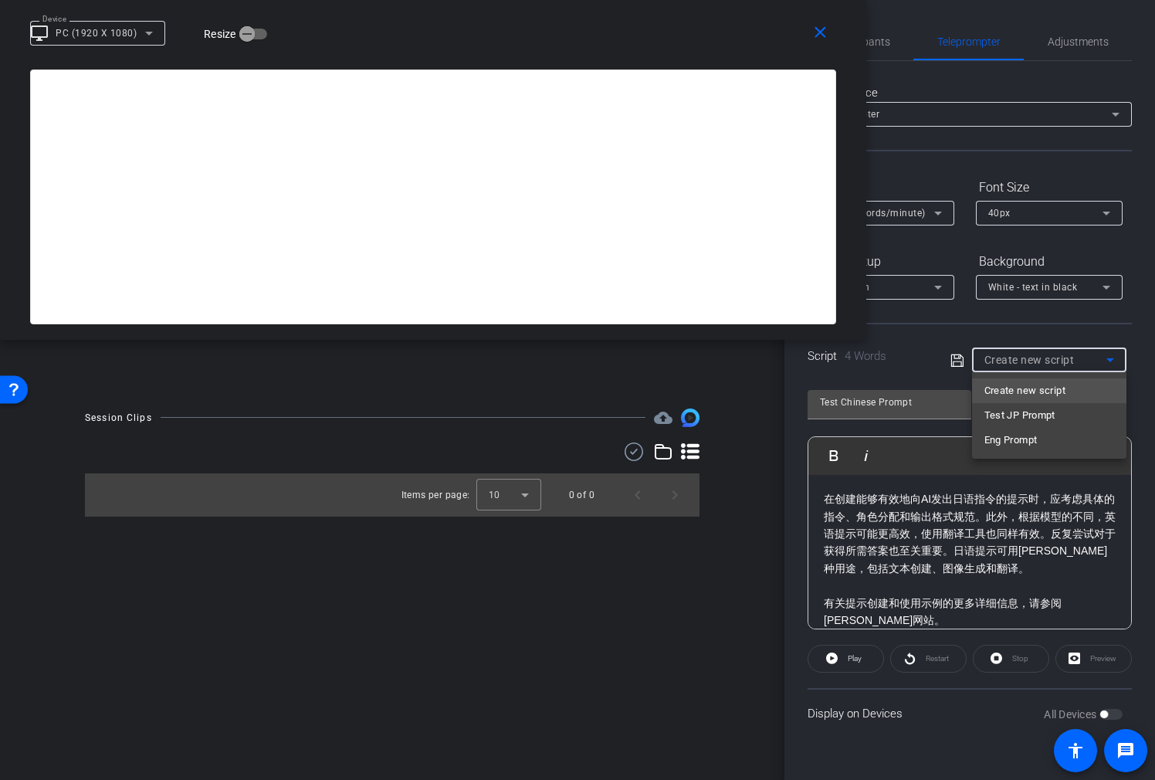
drag, startPoint x: 928, startPoint y: 367, endPoint x: 942, endPoint y: 365, distance: 14.1
click at [928, 367] on div at bounding box center [577, 390] width 1155 height 780
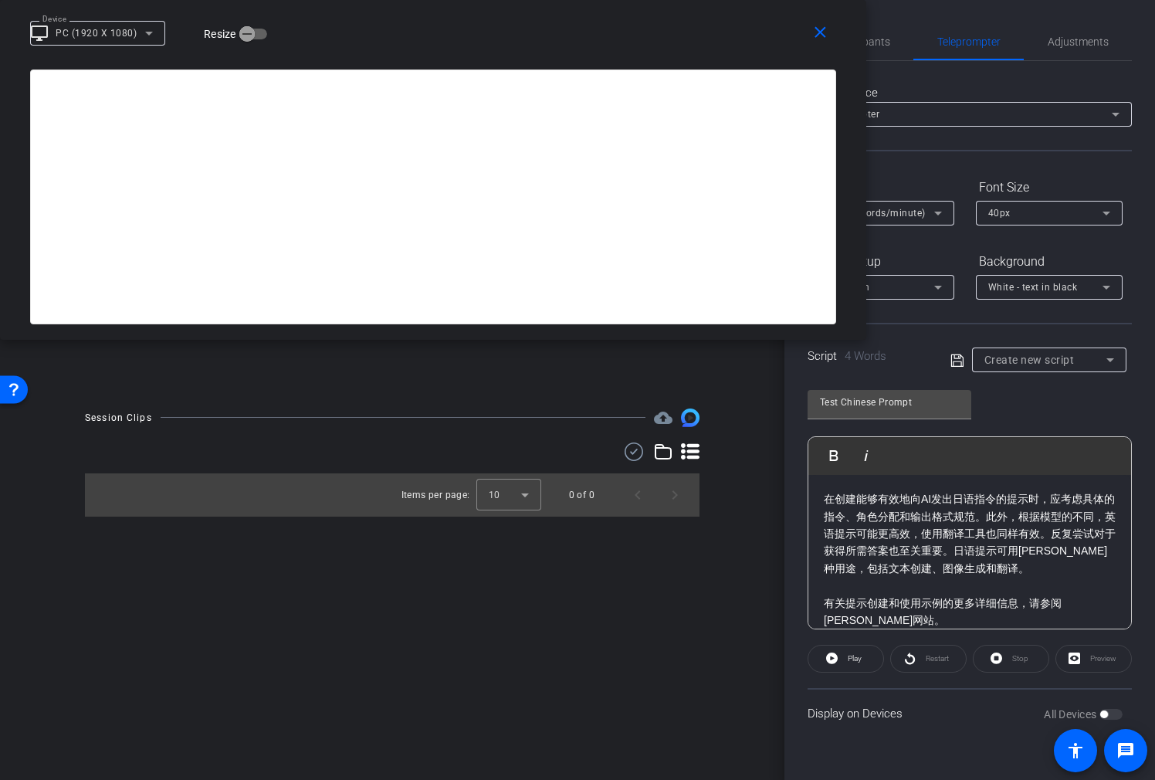
click at [954, 364] on icon at bounding box center [958, 360] width 14 height 19
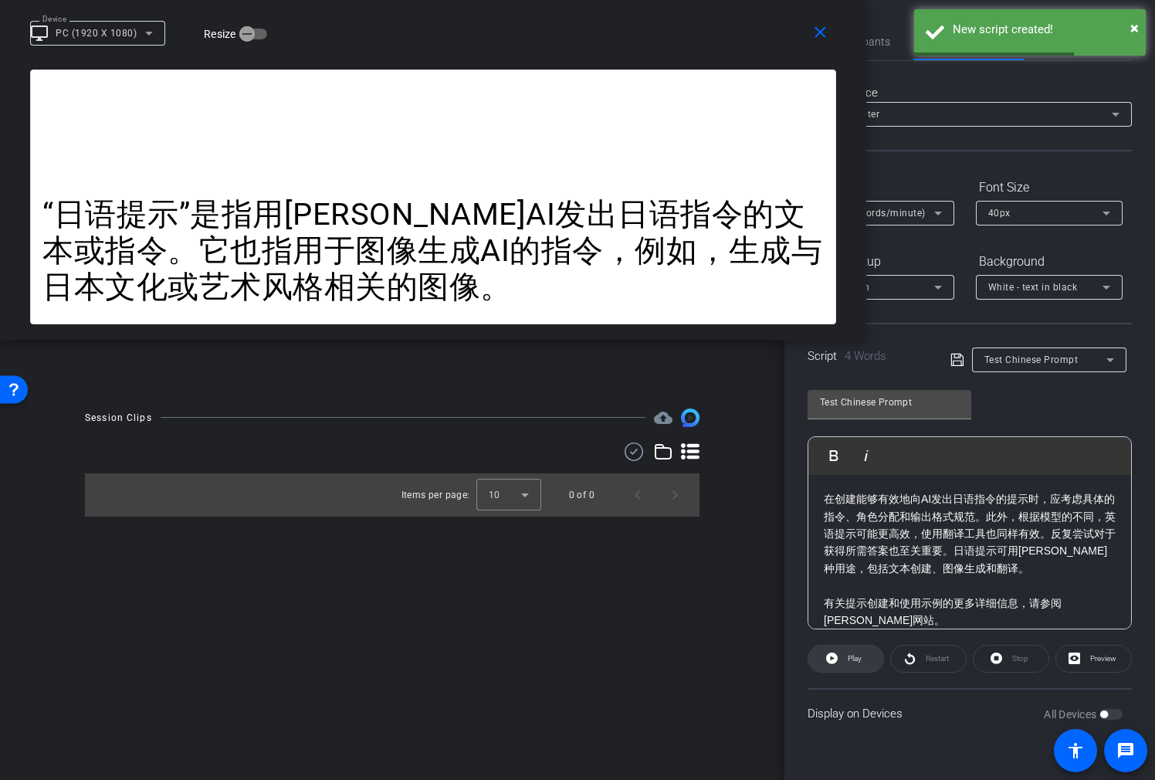
click at [849, 667] on span "Play" at bounding box center [853, 659] width 18 height 22
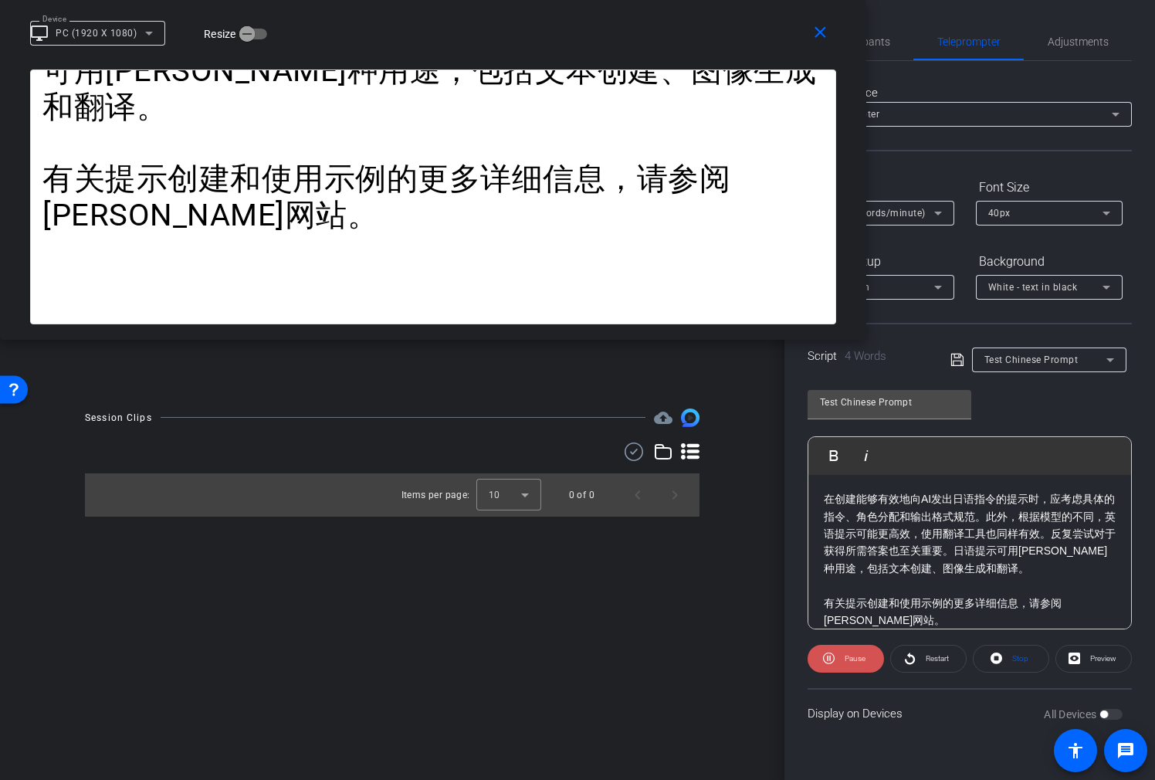
click at [839, 658] on span at bounding box center [846, 658] width 76 height 37
click at [894, 205] on div "2X (120 words/minute)" at bounding box center [877, 212] width 114 height 19
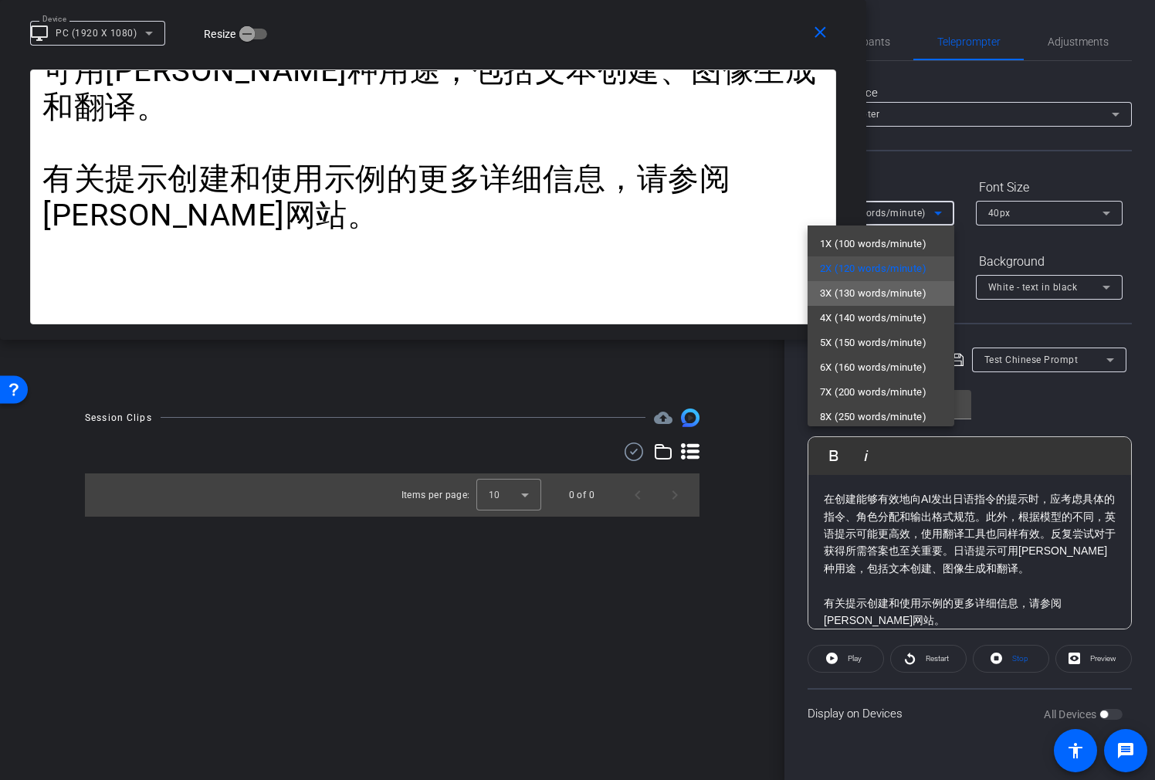
click at [878, 287] on span "3X (130 words/minute)" at bounding box center [873, 293] width 107 height 19
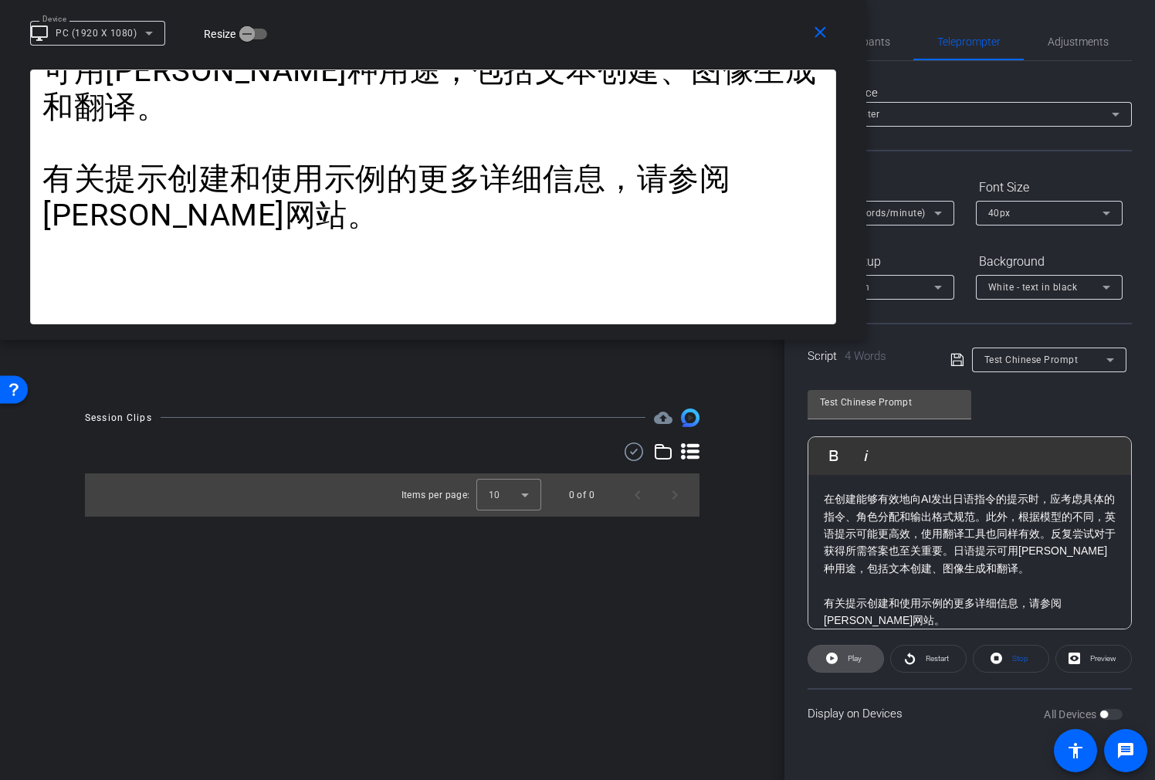
click at [861, 664] on span "Play" at bounding box center [853, 659] width 18 height 22
click at [861, 664] on span "Pause" at bounding box center [853, 659] width 25 height 22
click at [933, 209] on icon at bounding box center [938, 213] width 19 height 19
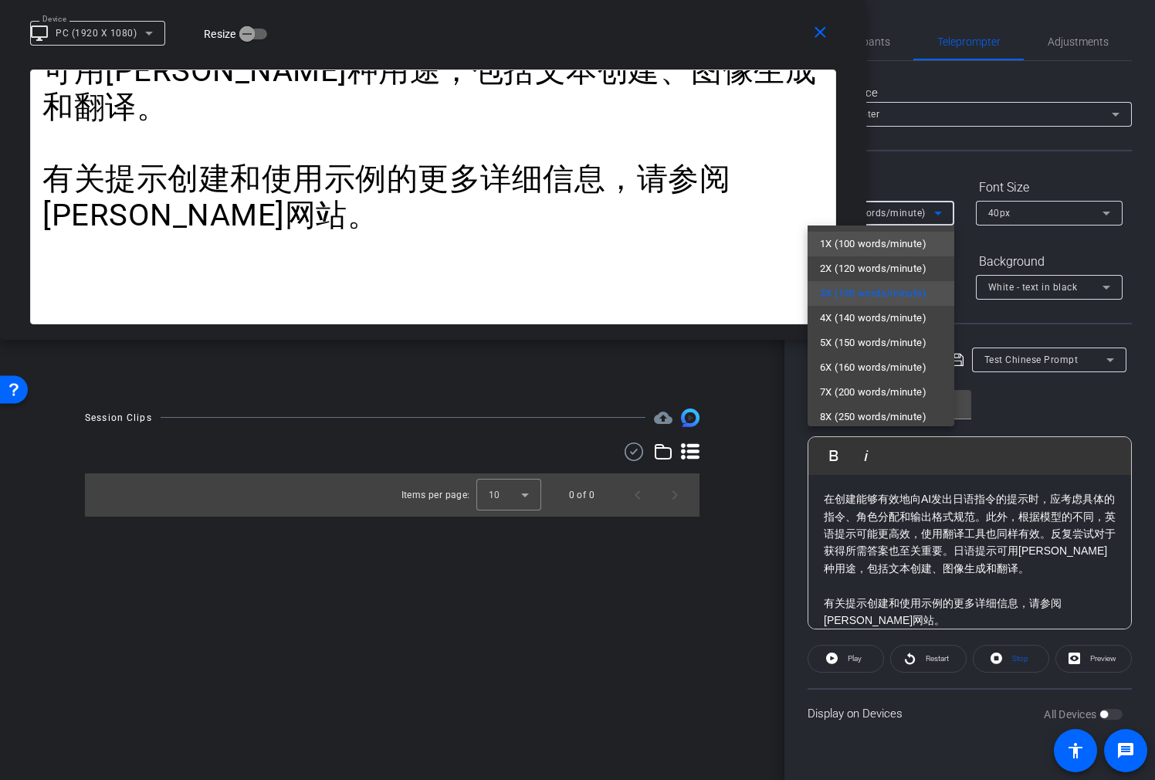
click at [905, 243] on span "1X (100 words/minute)" at bounding box center [873, 244] width 107 height 19
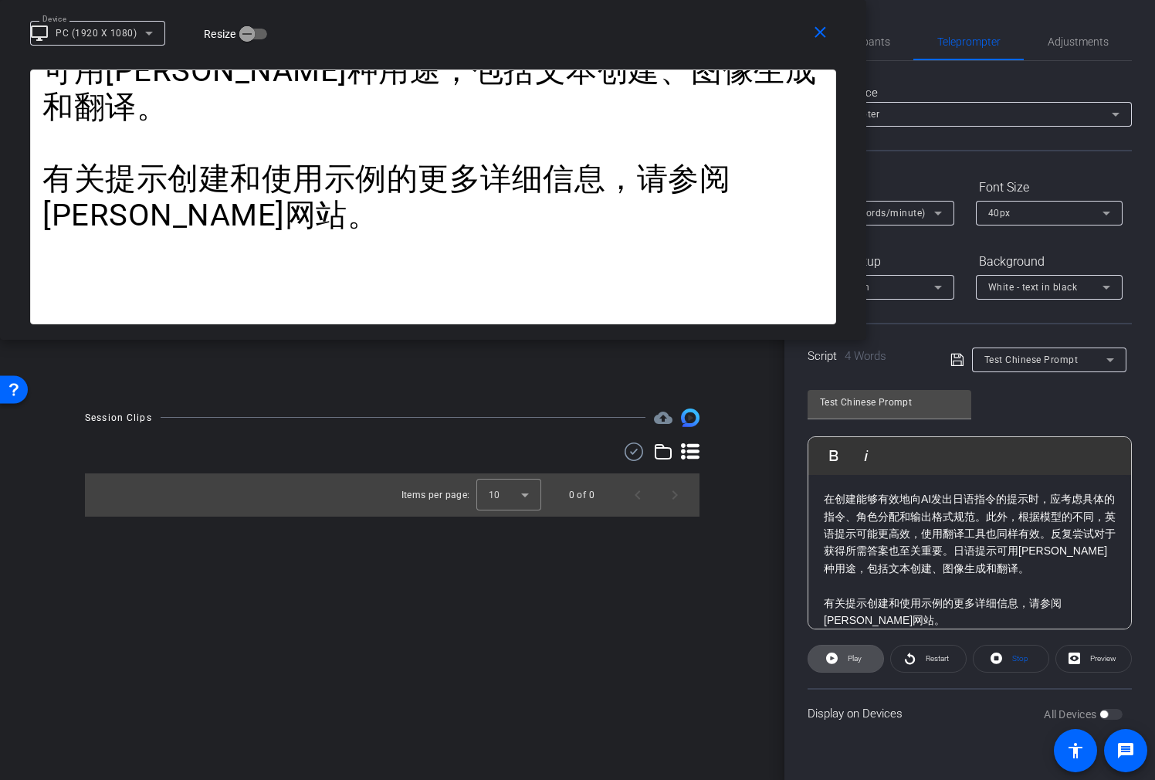
click at [857, 657] on span "Play" at bounding box center [855, 658] width 14 height 8
click at [857, 654] on span "Pause" at bounding box center [855, 658] width 21 height 8
click at [927, 659] on span "Restart" at bounding box center [937, 658] width 23 height 8
click at [956, 359] on icon at bounding box center [958, 360] width 14 height 19
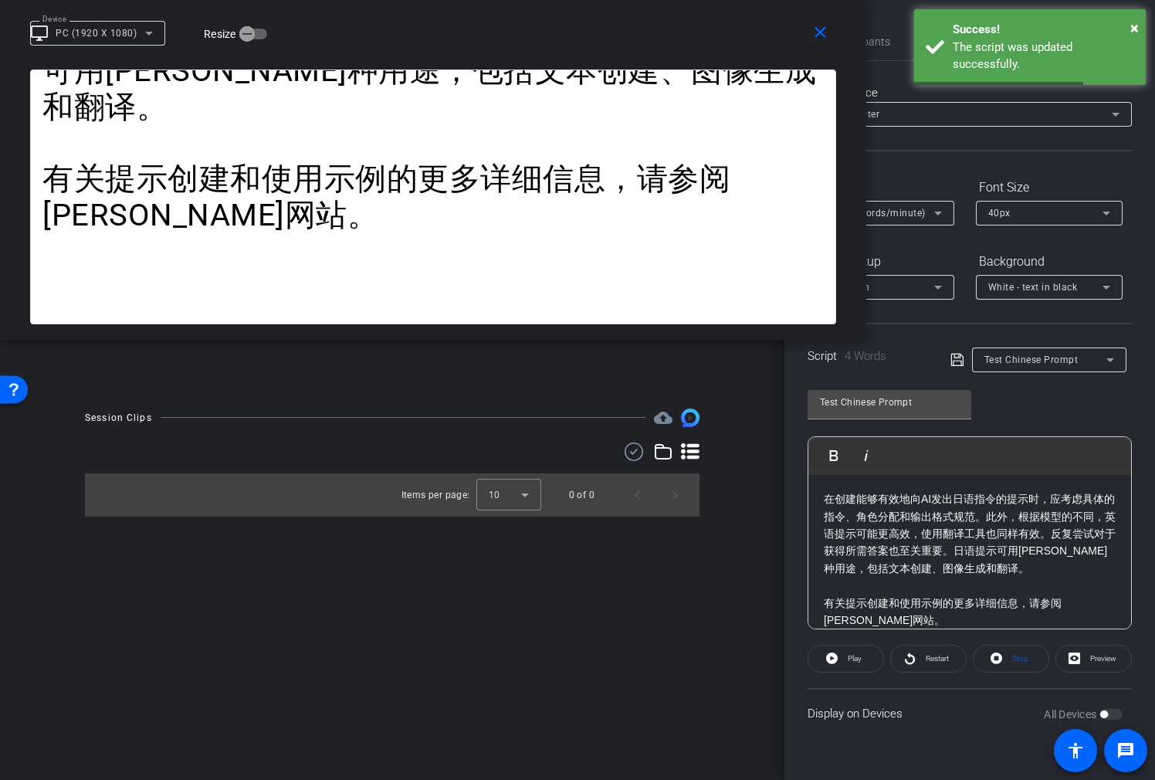
click at [992, 358] on span "Test Chinese Prompt" at bounding box center [1032, 360] width 94 height 11
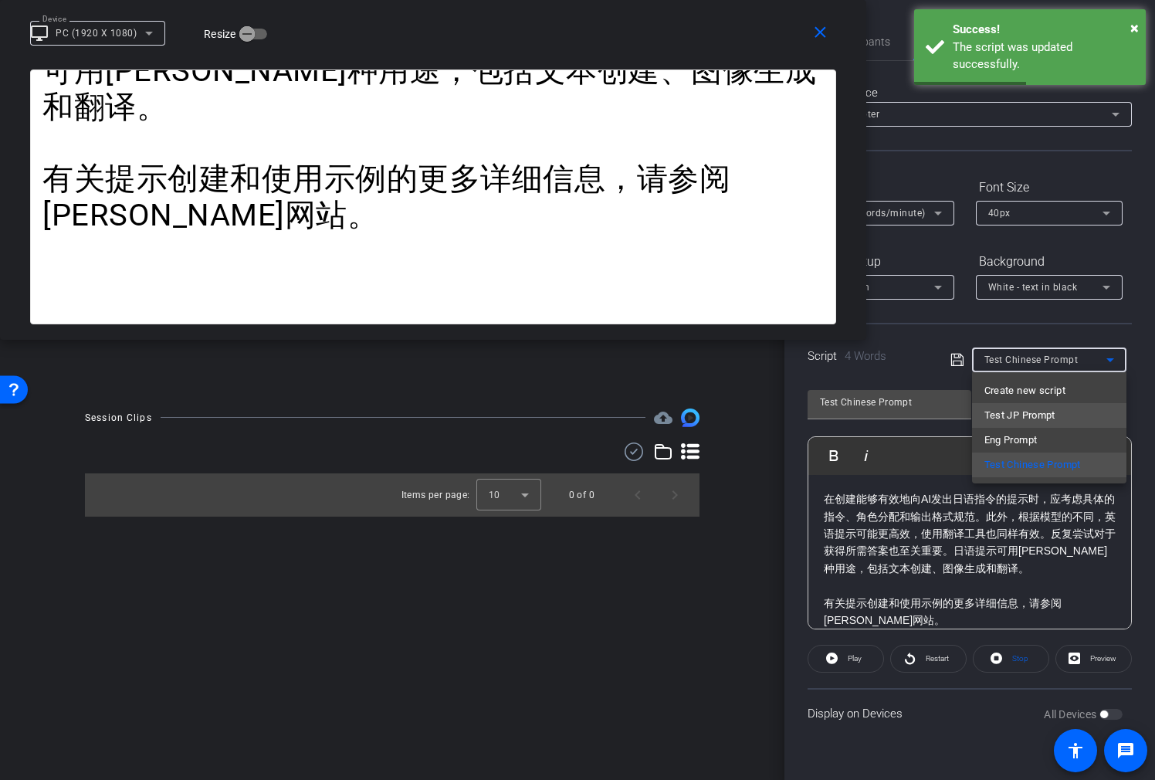
click at [1016, 409] on span "Test JP Prompt" at bounding box center [1020, 415] width 71 height 19
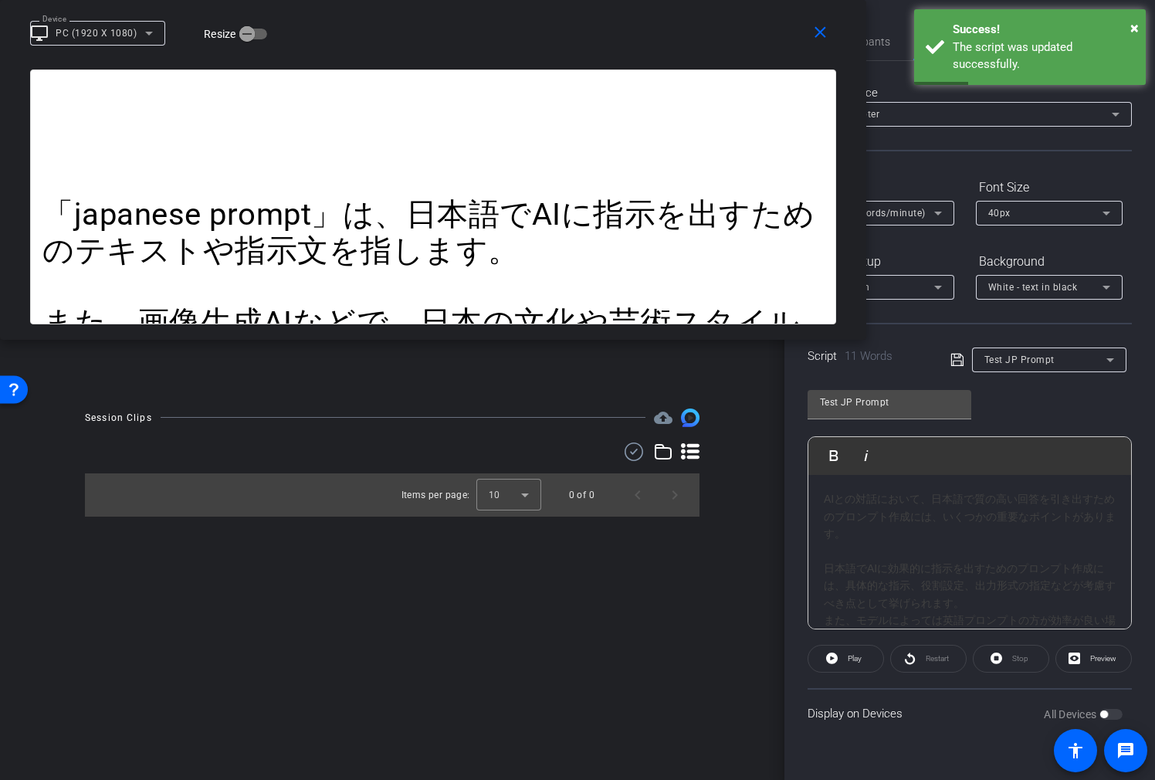
click at [897, 578] on div "日本語でAIに効果的に指示を出すためのプロンプト作成には、具体的な指示、役割設定、出力形式の指定などが考慮すべき点として挙げられます。 また、モデルによっては…" at bounding box center [970, 629] width 292 height 138
click at [850, 649] on span "Play" at bounding box center [853, 659] width 18 height 22
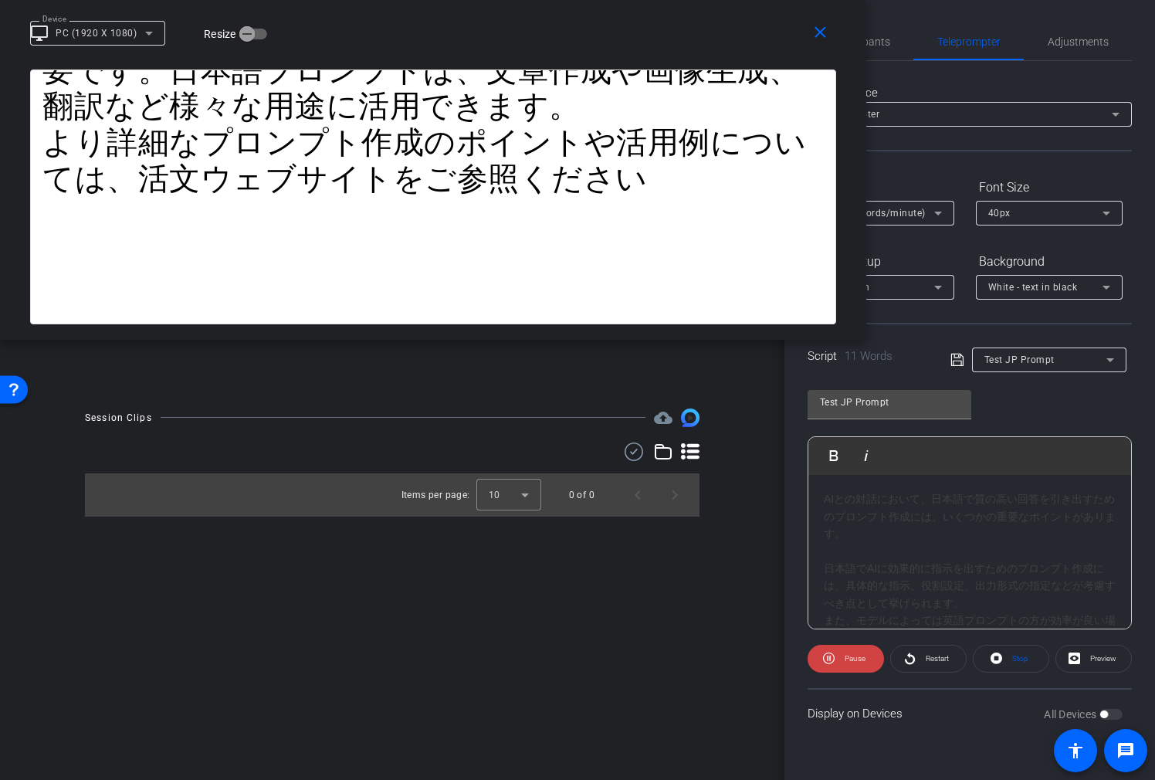
click at [924, 205] on div "1X (100 words/minute)" at bounding box center [877, 212] width 114 height 19
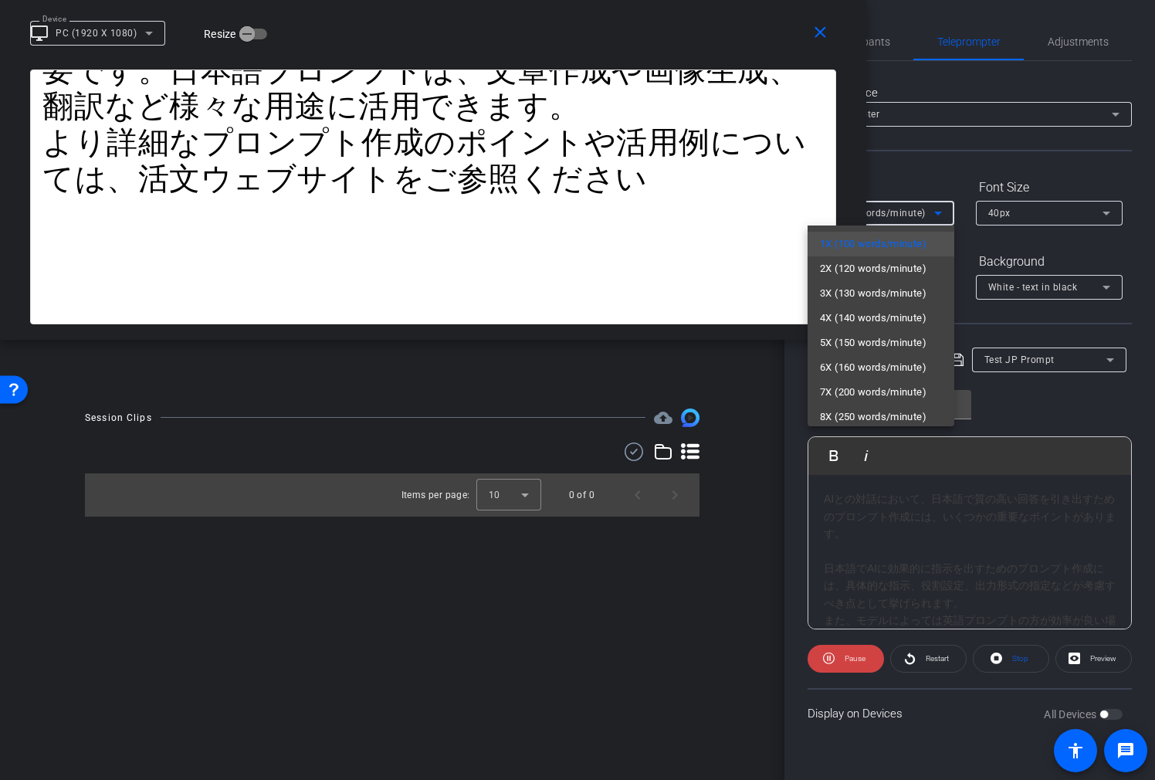
click at [906, 175] on div at bounding box center [577, 390] width 1155 height 780
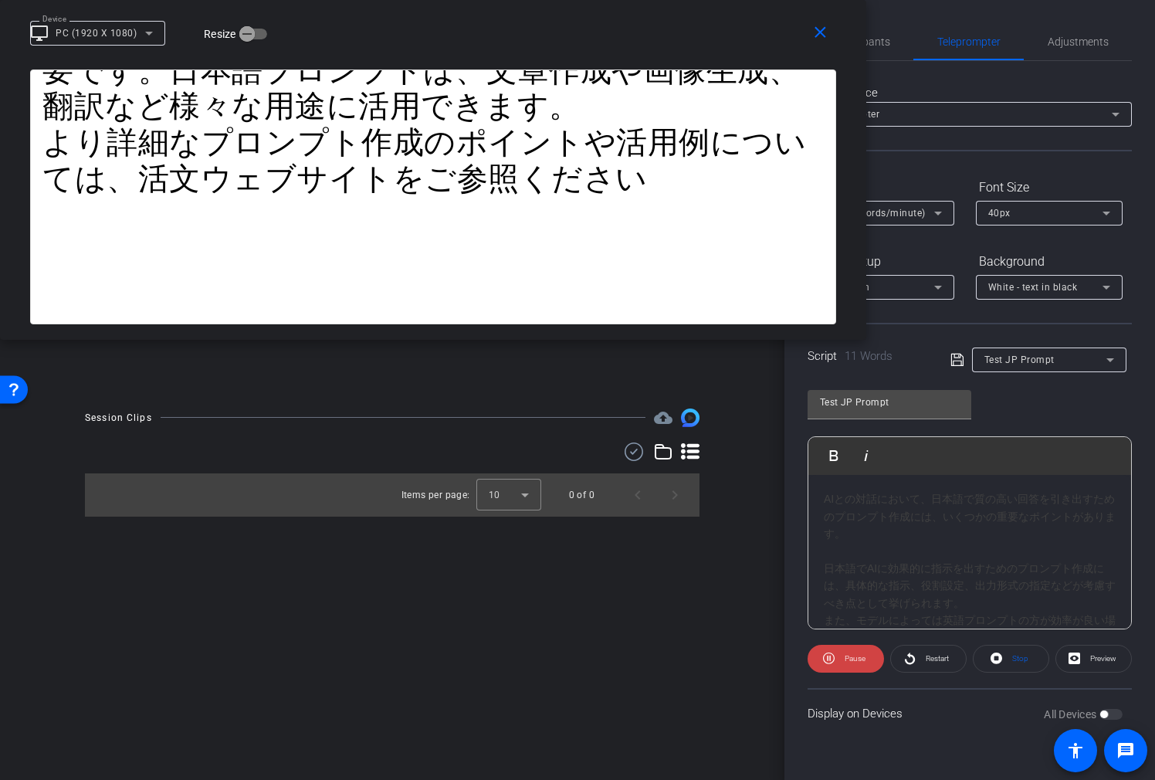
click at [1034, 362] on span "Test JP Prompt" at bounding box center [1020, 360] width 70 height 11
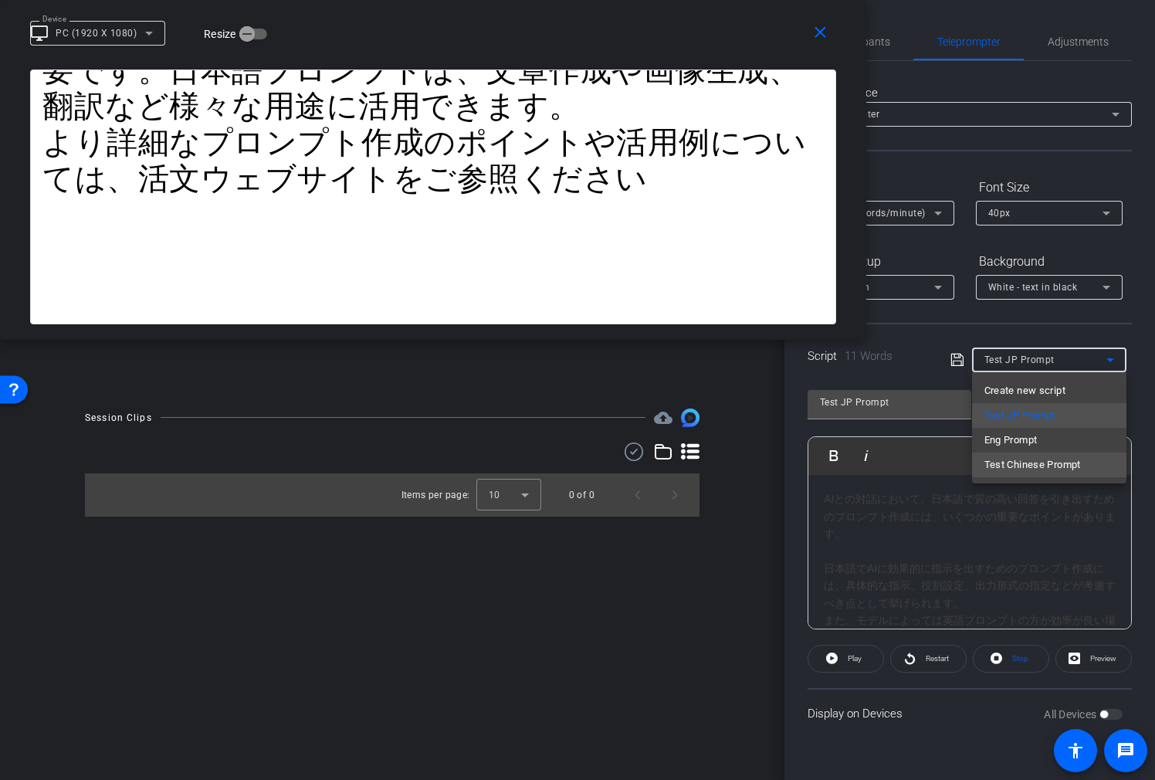
click at [1064, 461] on span "Test Chinese Prompt" at bounding box center [1033, 465] width 97 height 19
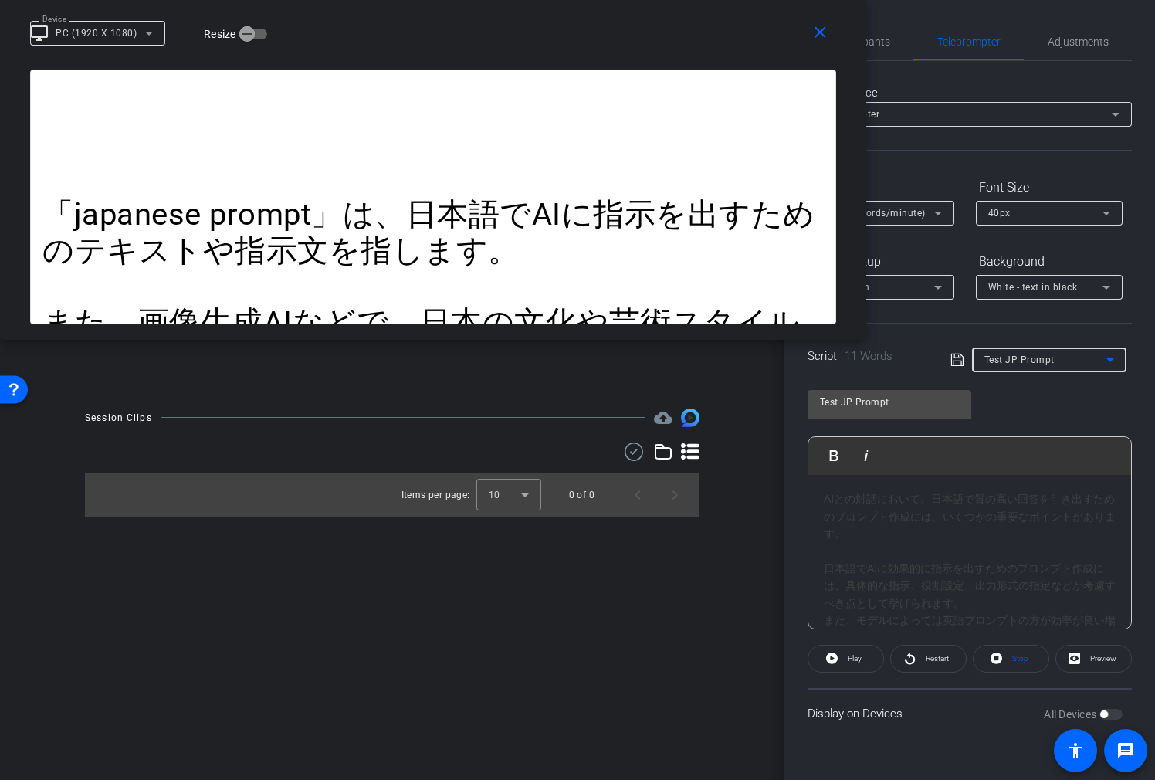
type input "Test Chinese Prompt"
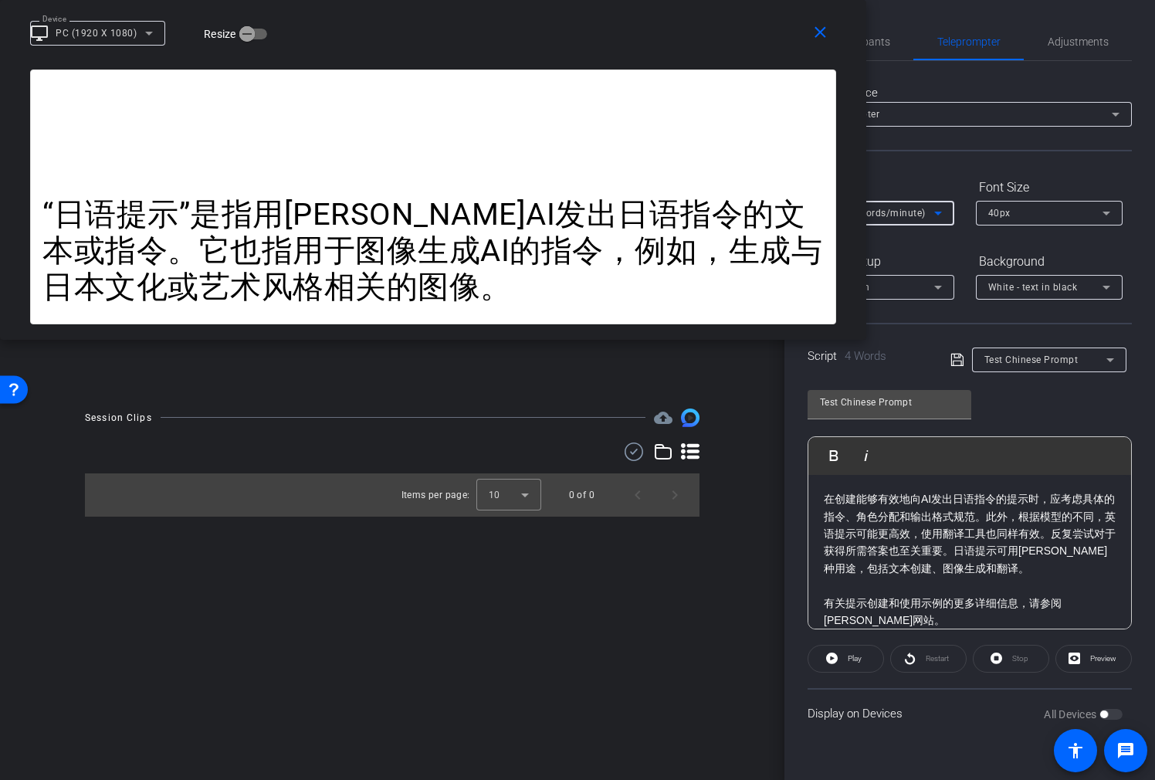
click at [897, 210] on span "1X (100 words/minute)" at bounding box center [873, 213] width 106 height 11
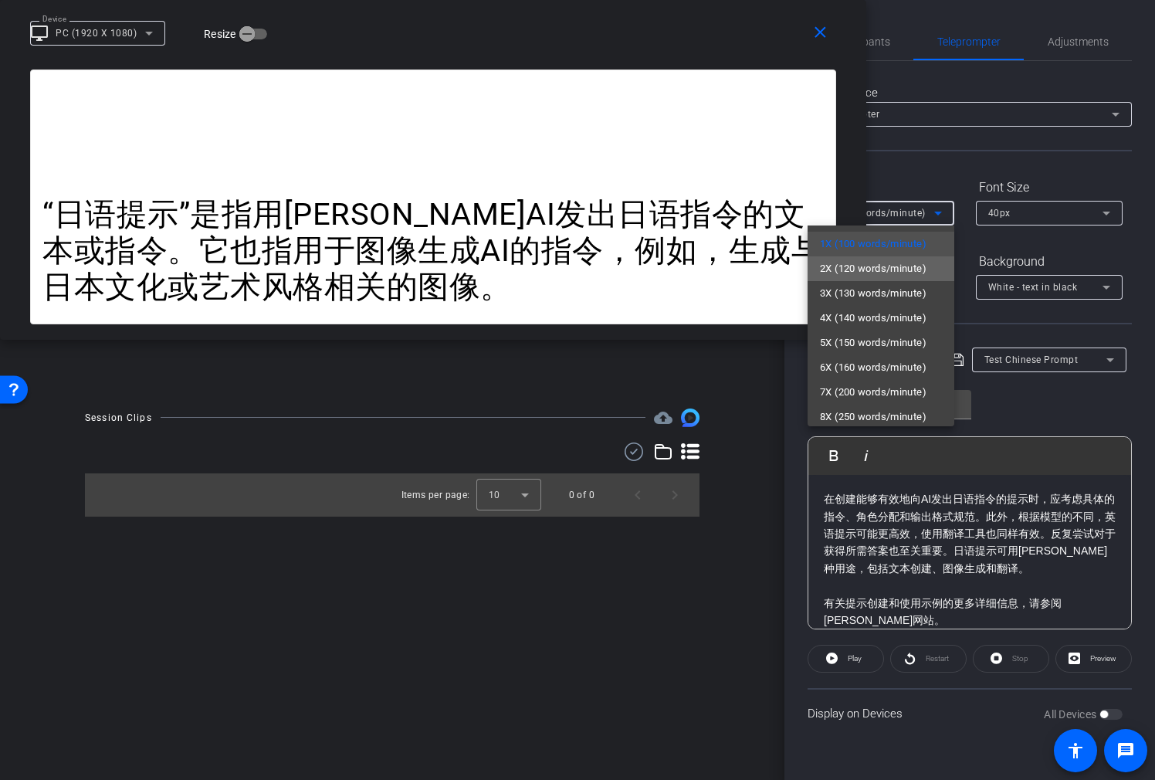
click at [888, 274] on span "2X (120 words/minute)" at bounding box center [873, 269] width 107 height 19
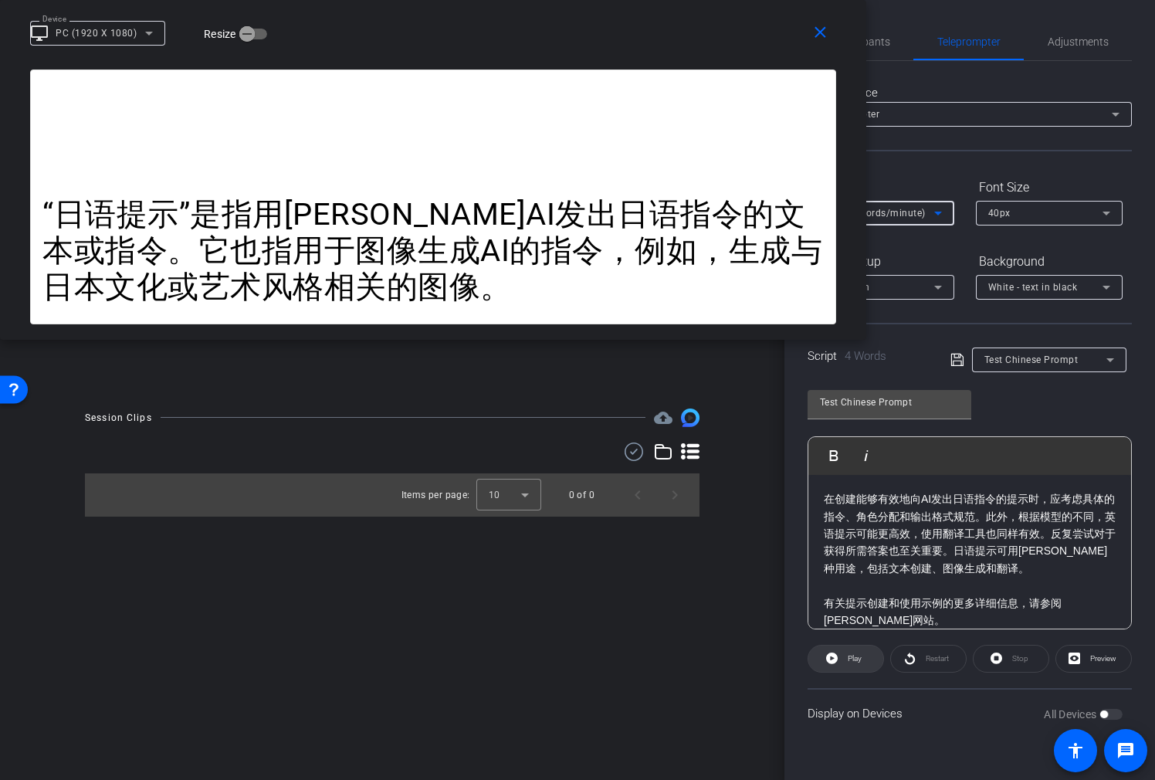
click at [855, 669] on span "Play" at bounding box center [853, 659] width 18 height 22
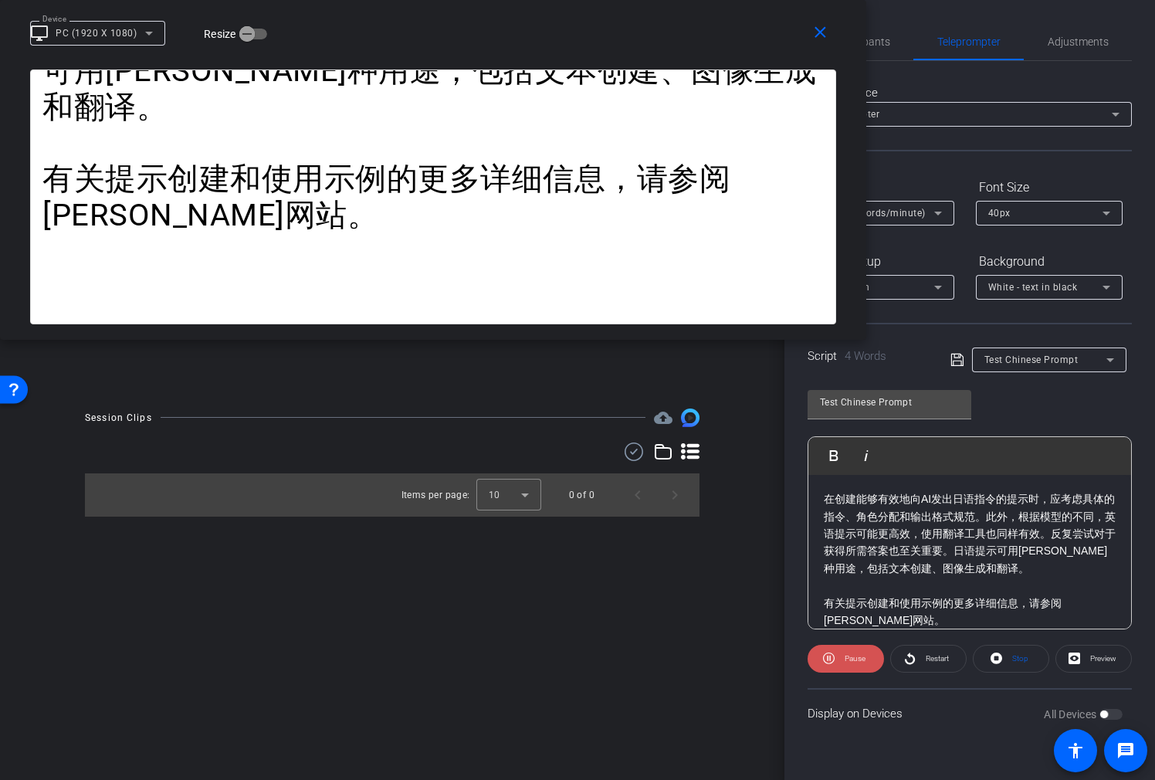
click at [854, 661] on span "Pause" at bounding box center [855, 658] width 21 height 8
click at [1036, 356] on span "Test Chinese Prompt" at bounding box center [1032, 360] width 94 height 11
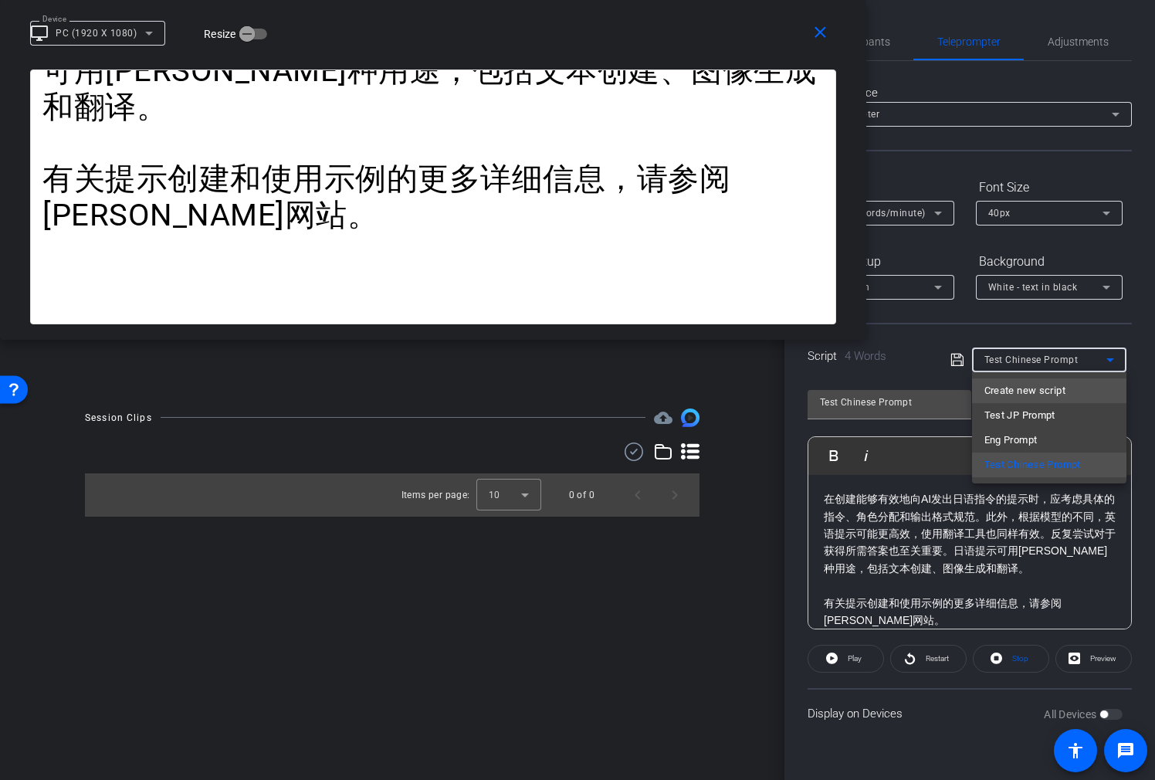
click at [1043, 395] on span "Create new script" at bounding box center [1025, 391] width 81 height 19
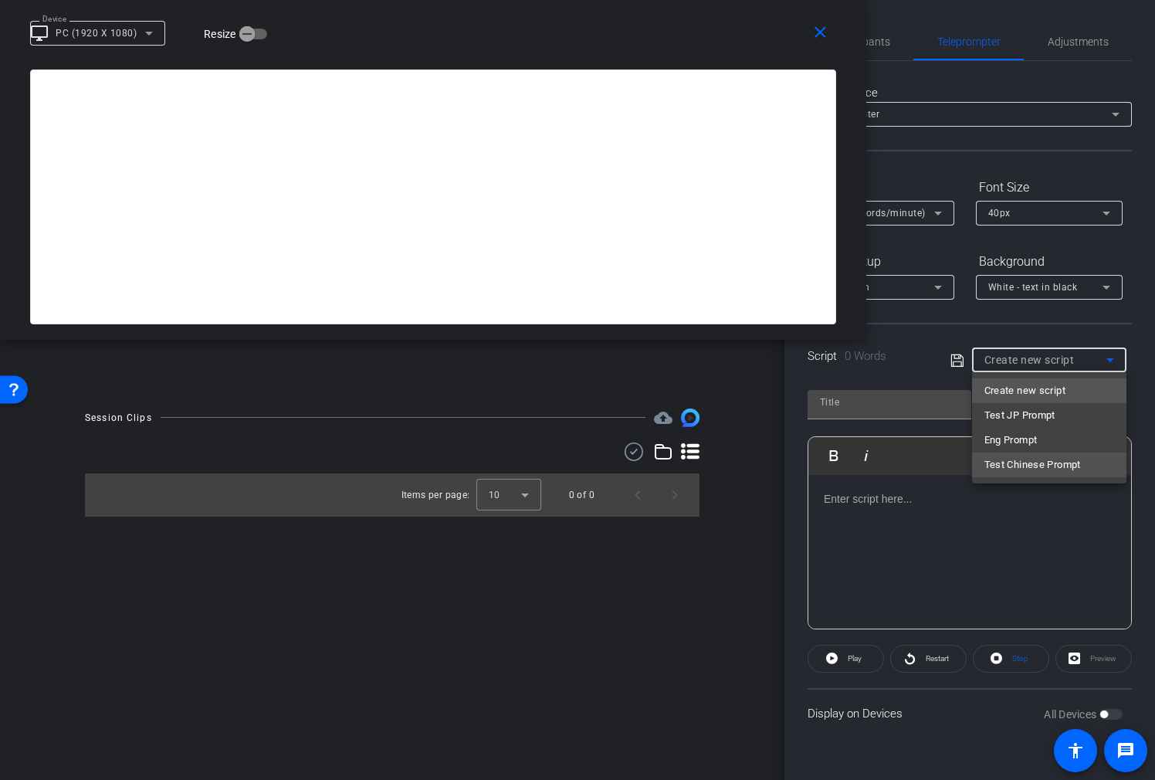
scroll to position [0, 0]
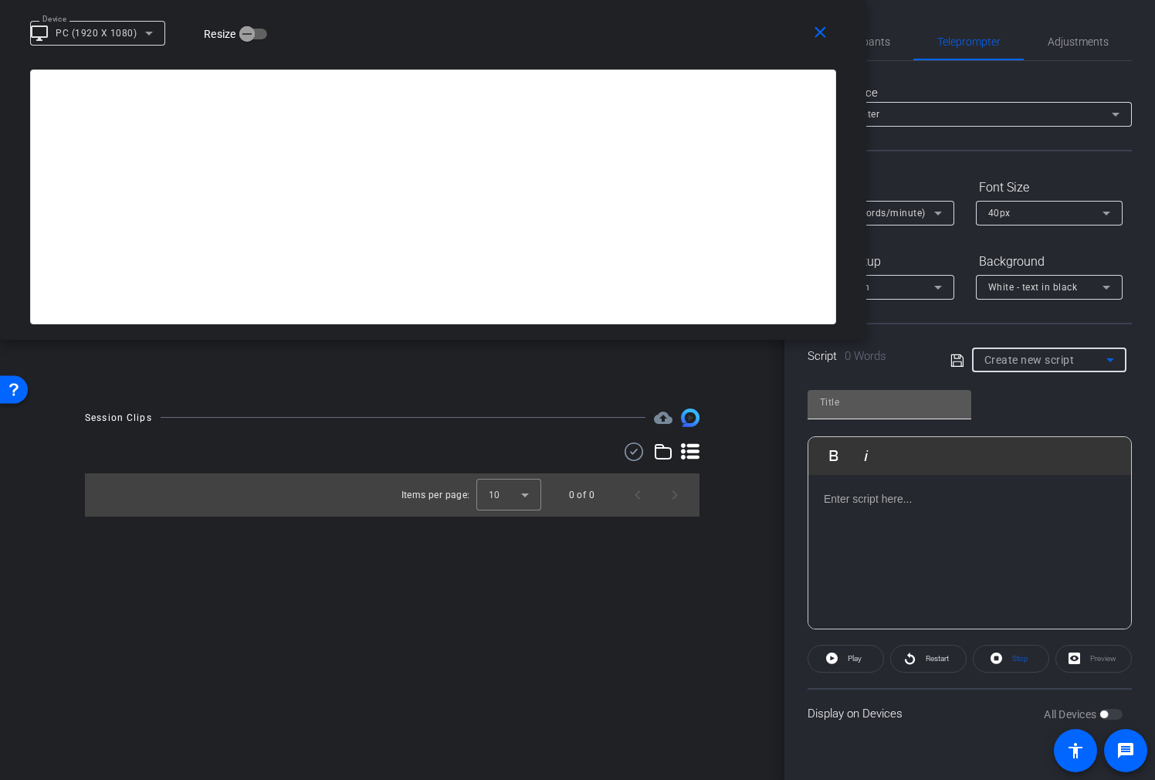
click at [873, 408] on input "text" at bounding box center [889, 402] width 139 height 19
click at [872, 551] on div at bounding box center [970, 552] width 323 height 154
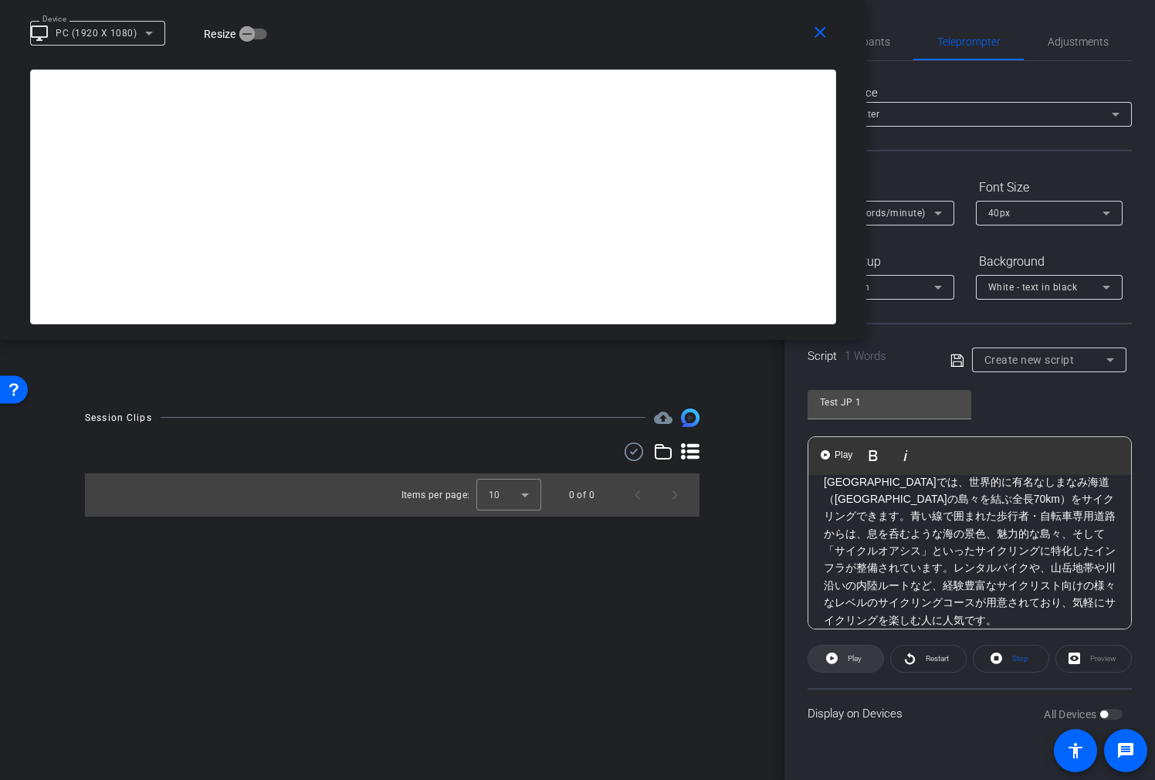
click at [866, 664] on span at bounding box center [846, 658] width 75 height 37
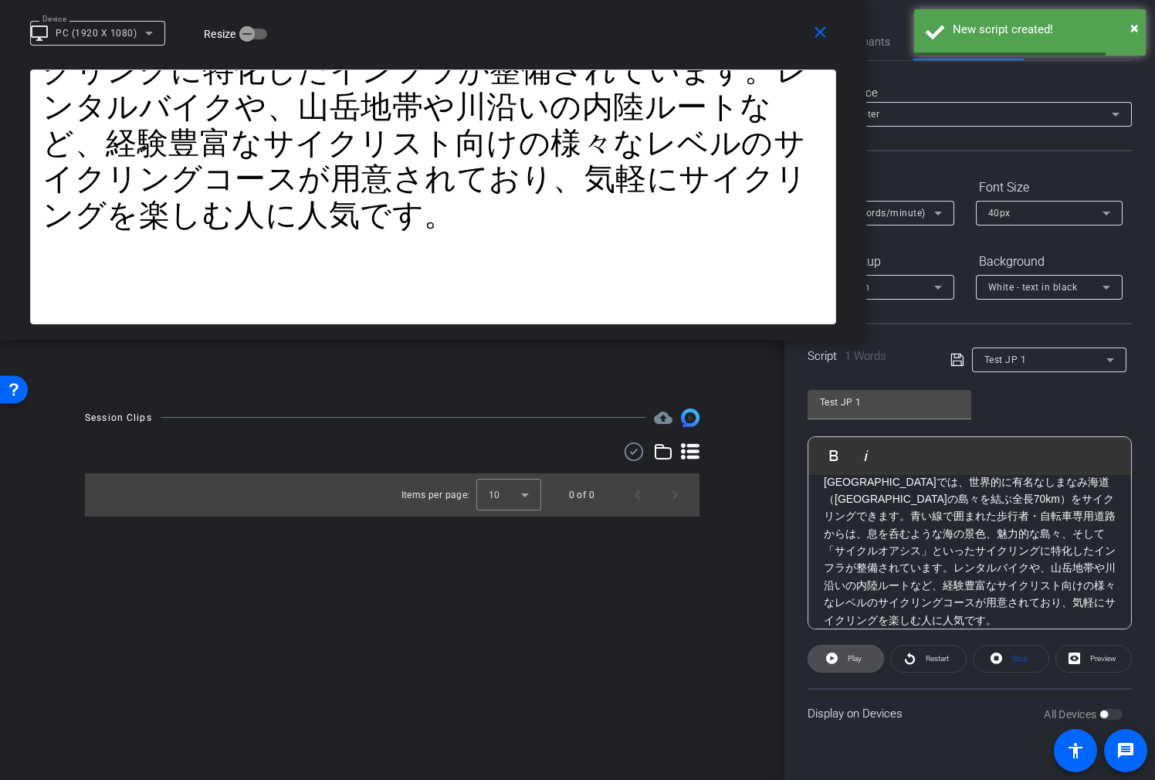
click at [858, 661] on span "Play" at bounding box center [855, 658] width 14 height 8
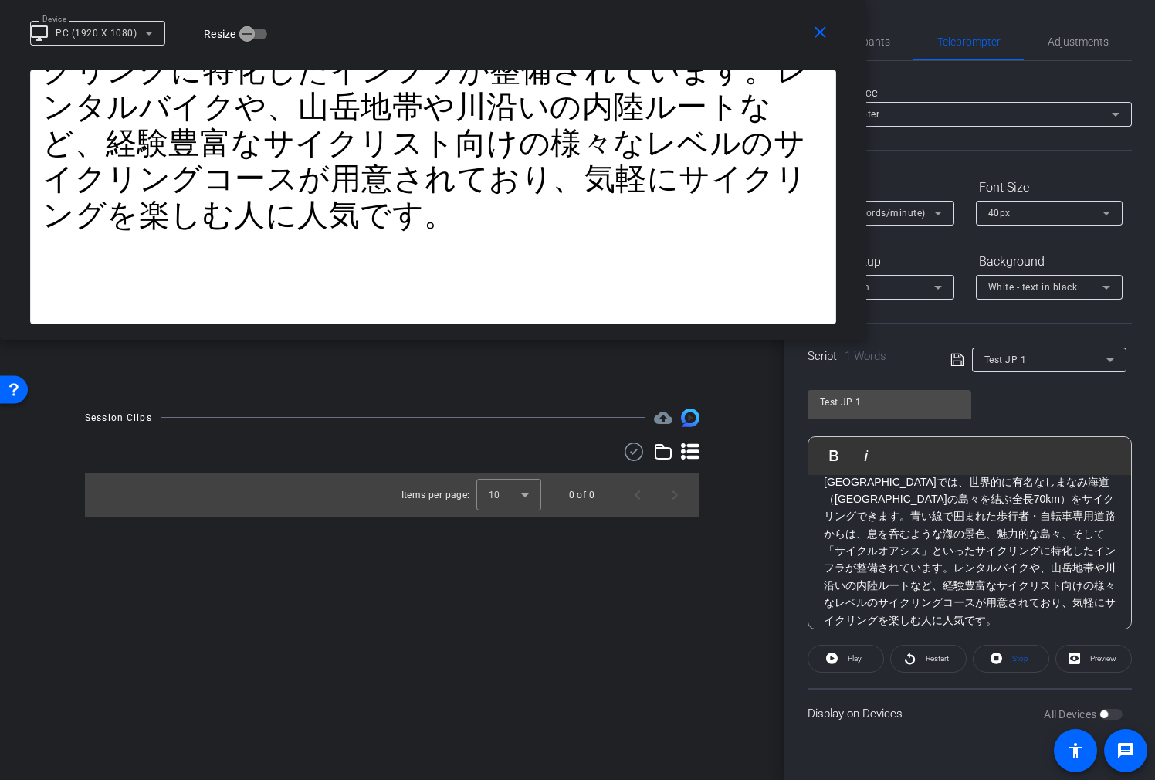
click at [938, 216] on icon at bounding box center [938, 213] width 19 height 19
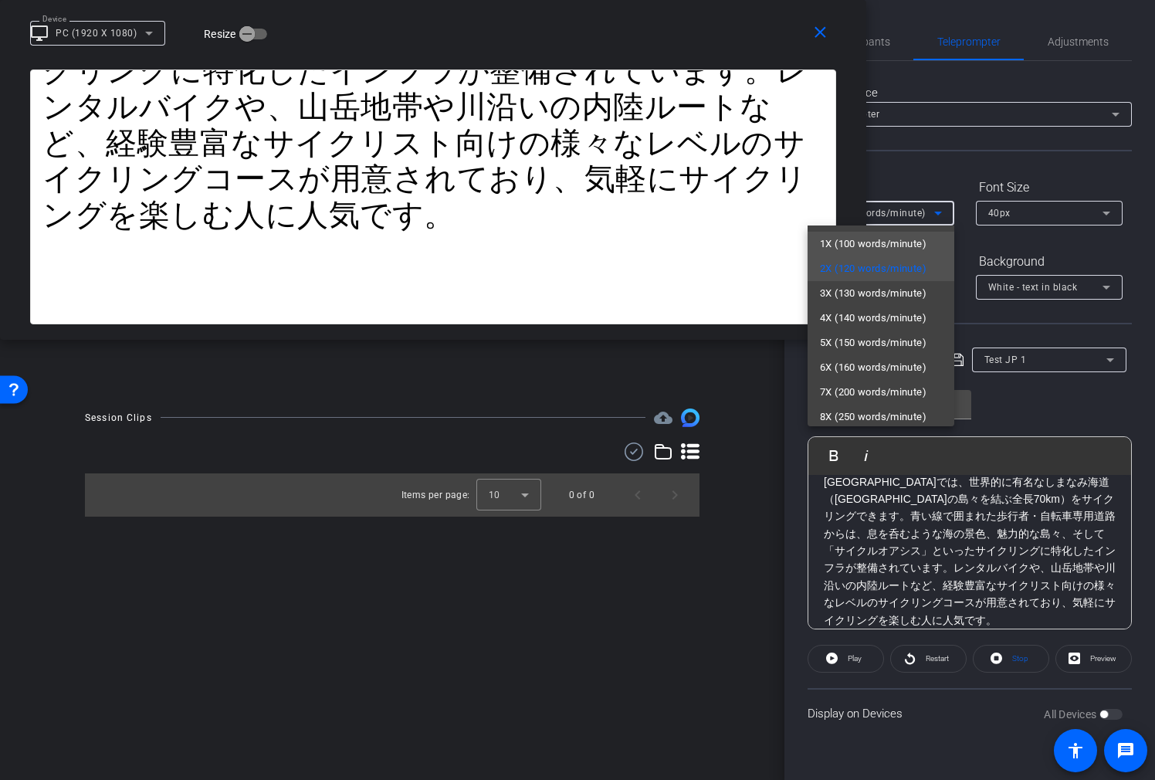
click at [925, 248] on span "1X (100 words/minute)" at bounding box center [873, 244] width 107 height 19
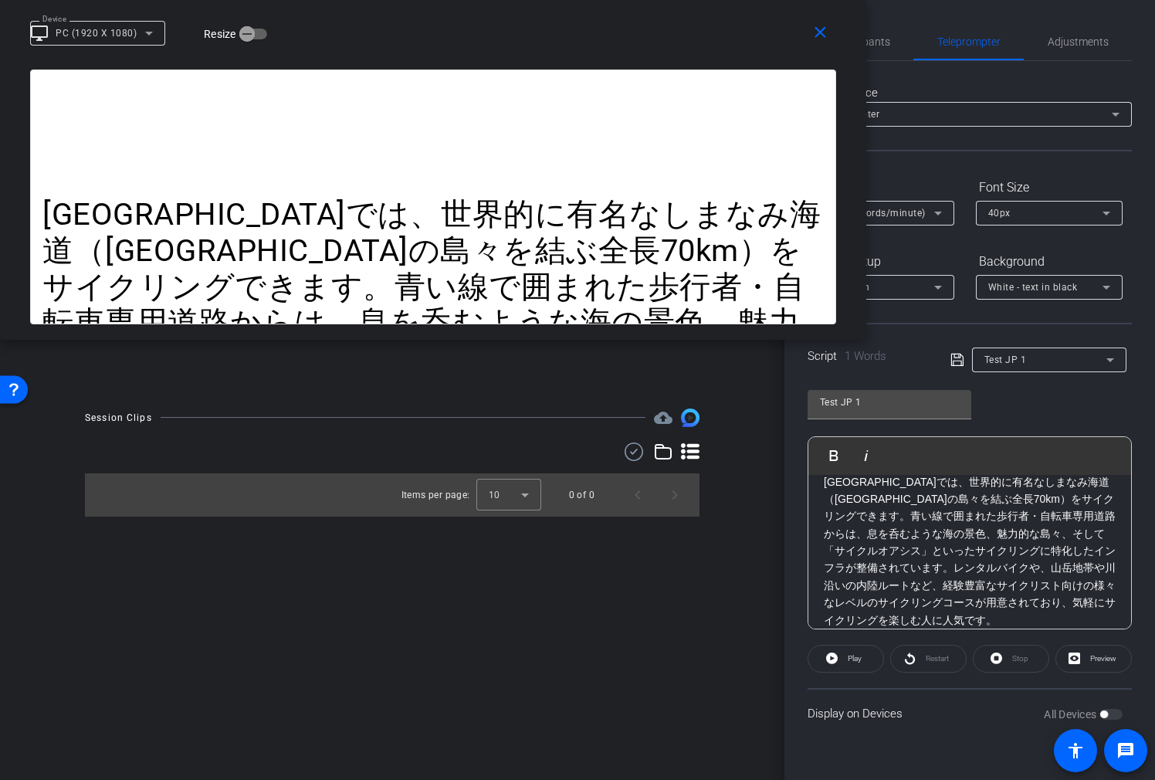
click at [1001, 382] on div "Test JP 1 Play Play from this location Play Selected Play and display the selec…" at bounding box center [970, 503] width 324 height 251
click at [869, 654] on span at bounding box center [846, 658] width 75 height 37
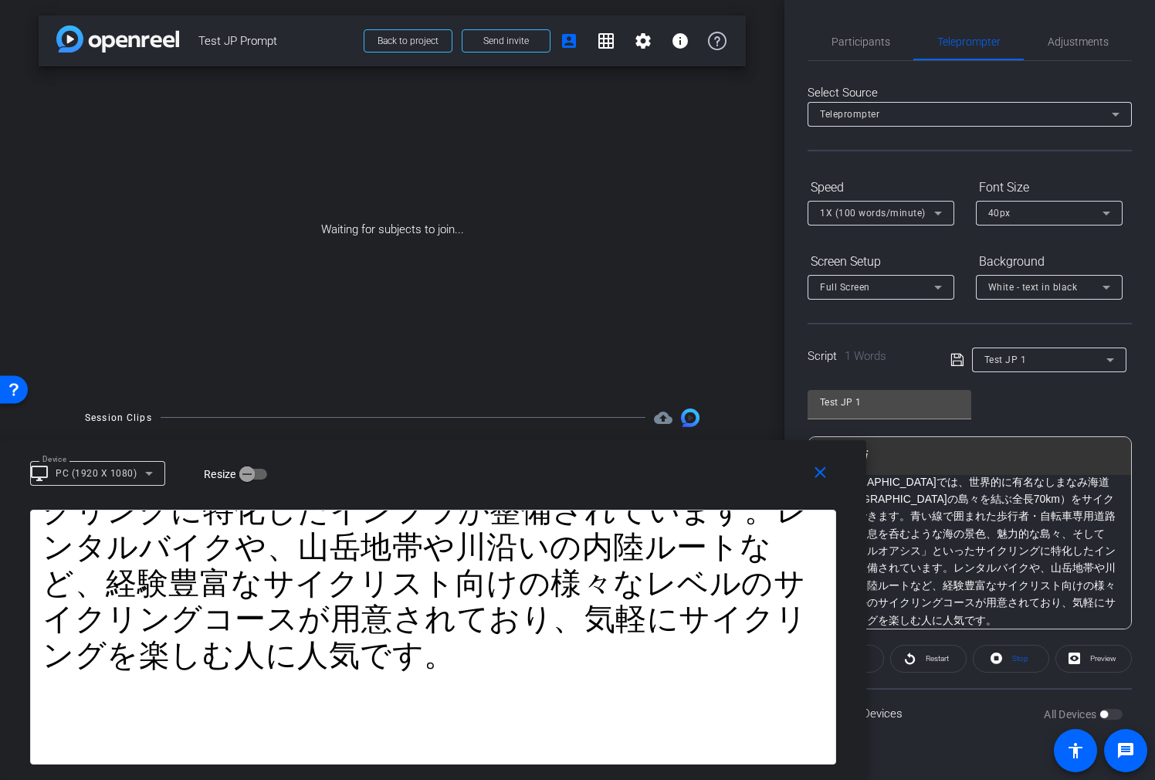
drag, startPoint x: 775, startPoint y: 26, endPoint x: 363, endPoint y: 490, distance: 619.9
click at [356, 494] on div "close Device desktop_windows PC (1920 X 1080) Resize" at bounding box center [433, 475] width 867 height 70
click at [930, 214] on icon at bounding box center [938, 213] width 19 height 19
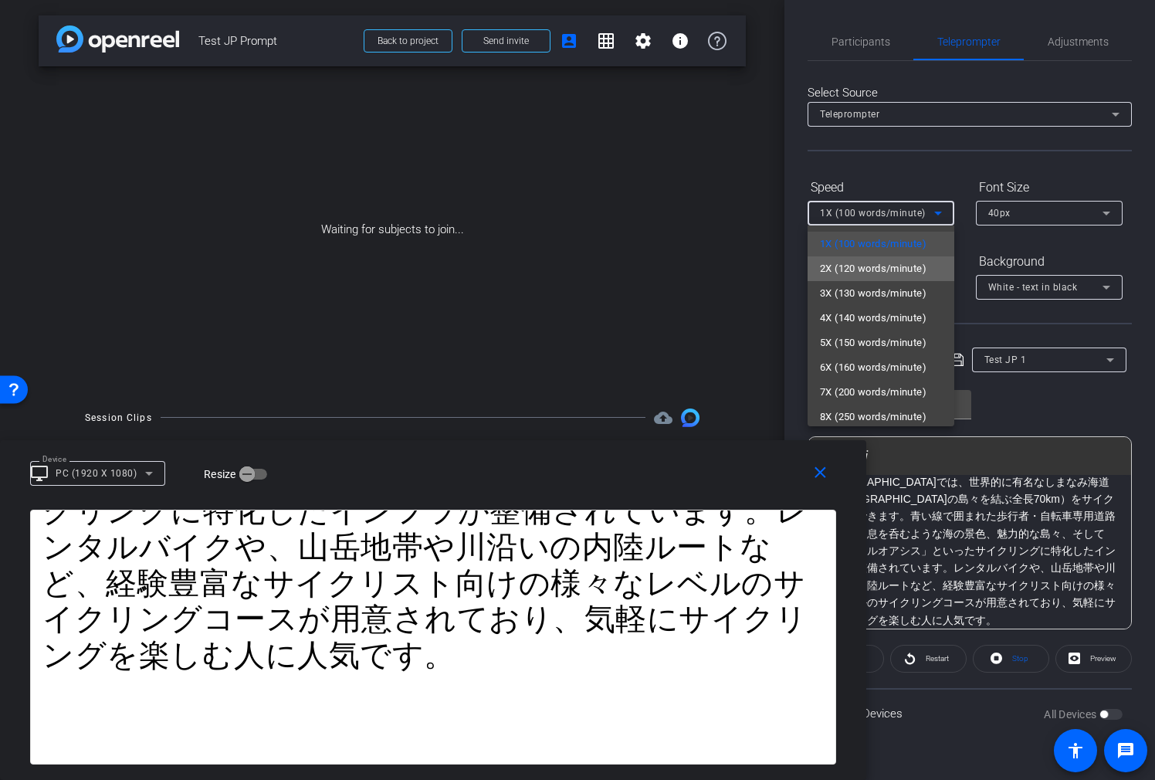
click at [917, 275] on span "2X (120 words/minute)" at bounding box center [873, 269] width 107 height 19
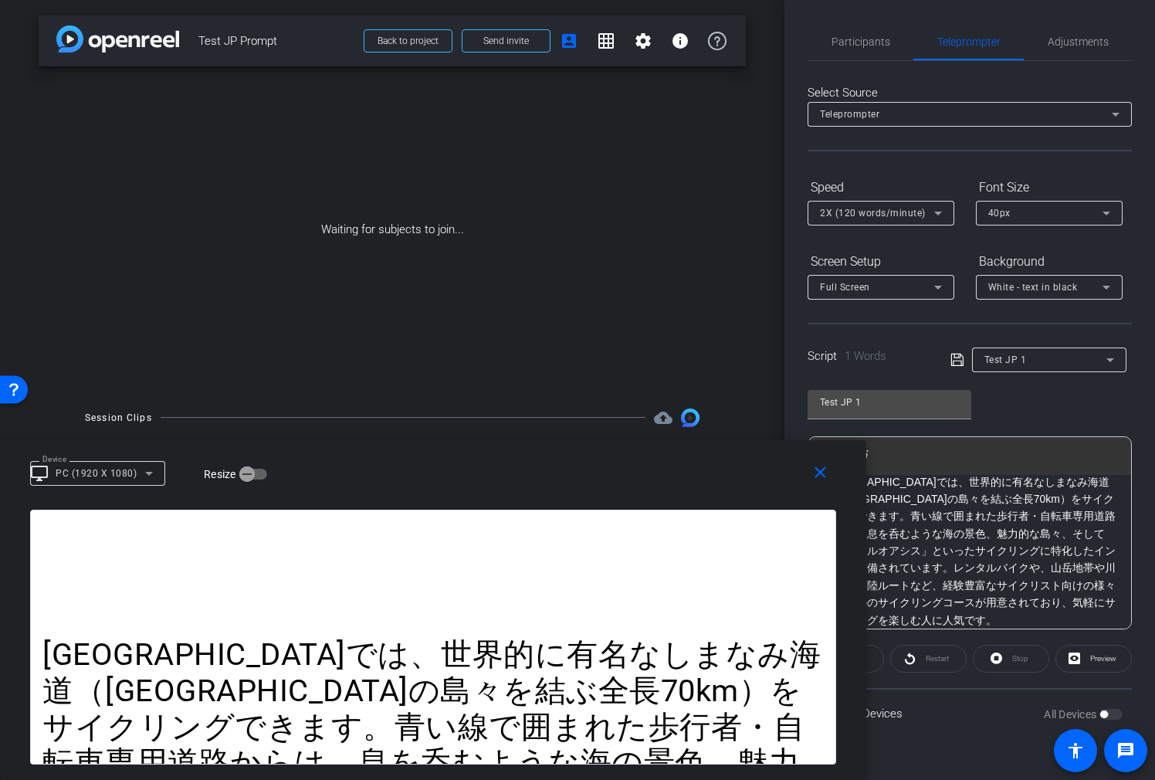
click at [962, 354] on icon at bounding box center [958, 360] width 14 height 19
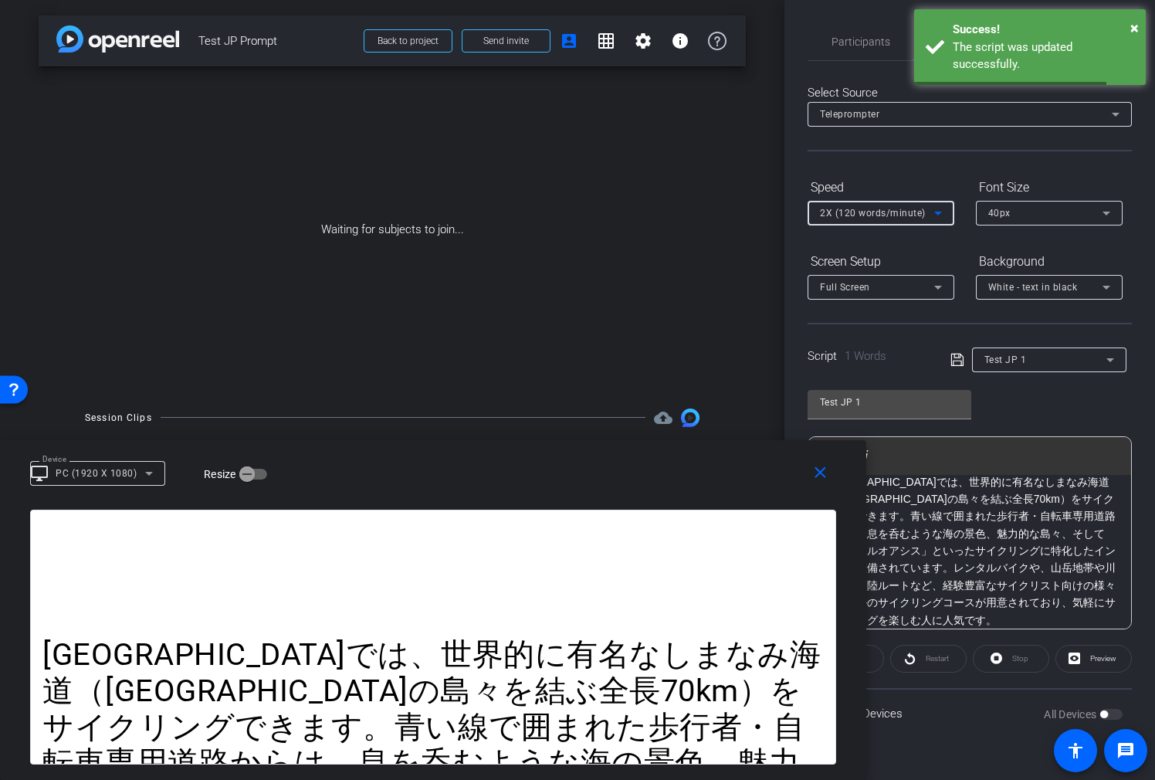
click at [928, 214] on div "2X (120 words/minute)" at bounding box center [877, 212] width 114 height 19
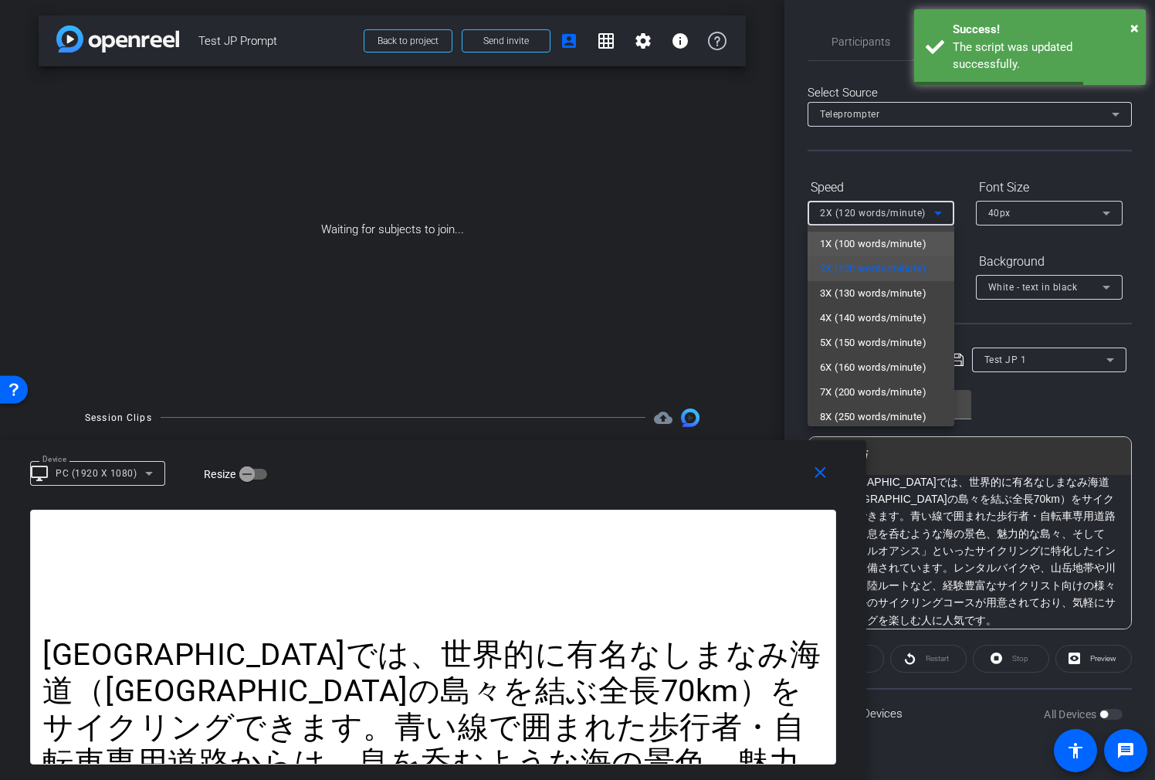
click at [904, 236] on span "1X (100 words/minute)" at bounding box center [873, 244] width 107 height 19
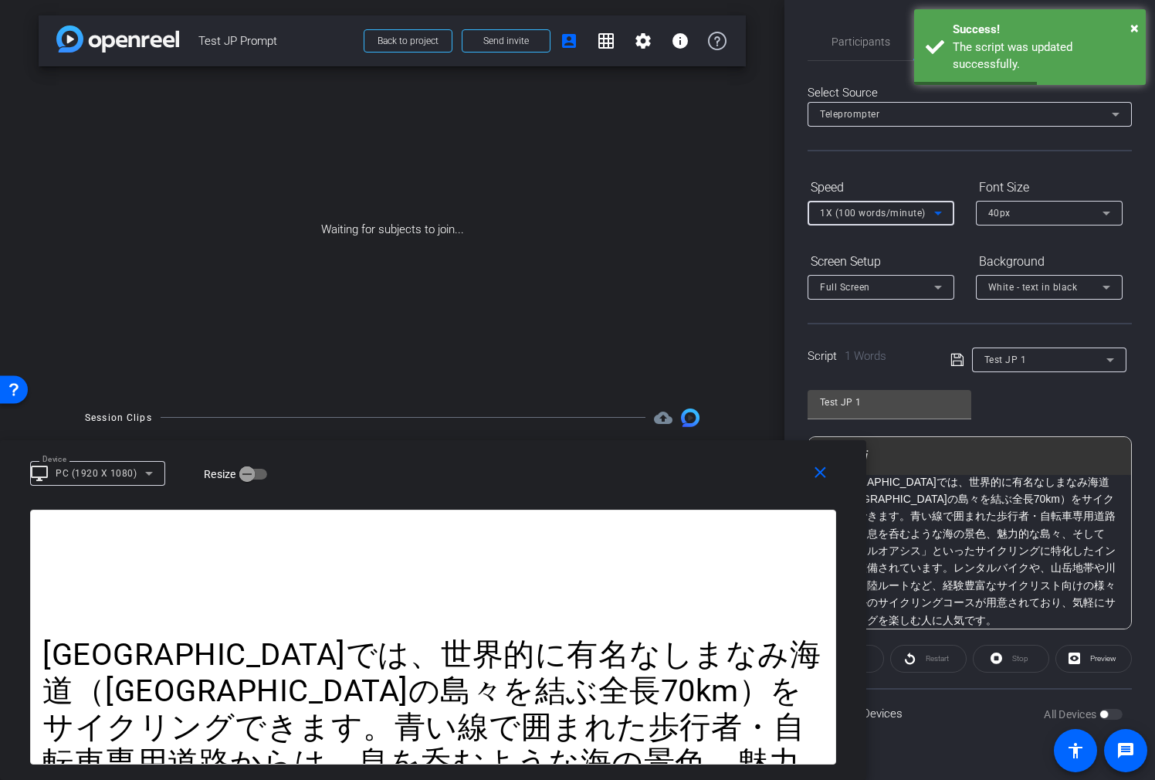
click at [884, 654] on div "Play Restart Stop Preview" at bounding box center [970, 659] width 324 height 28
click at [876, 660] on span at bounding box center [846, 658] width 75 height 37
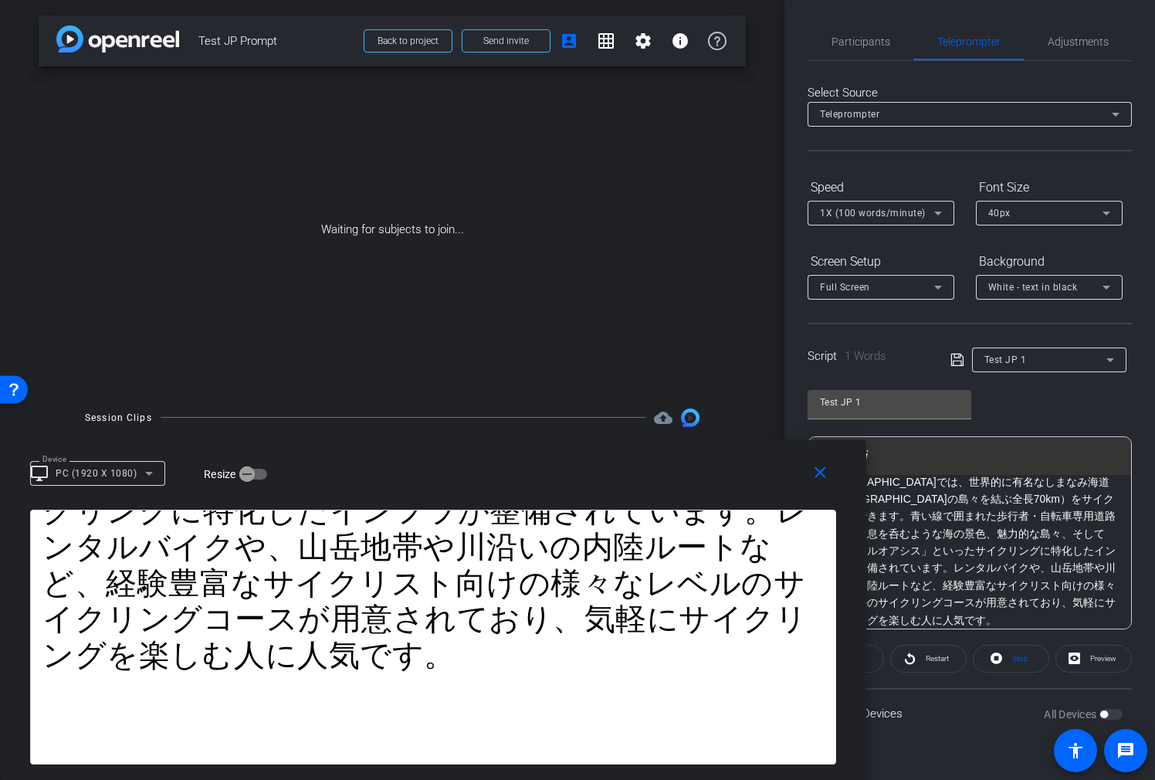
scroll to position [0, 0]
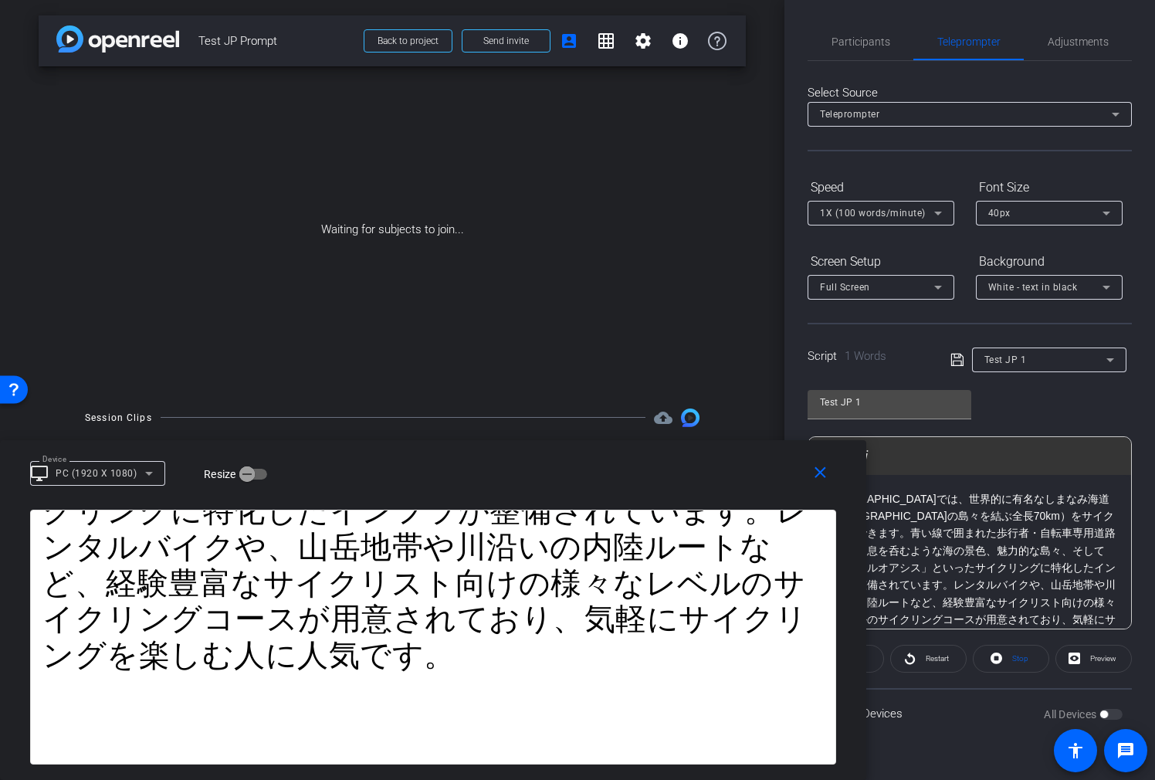
click at [1049, 515] on p "愛媛県では、世界的に有名なしまなみ海道（瀬戸内海の島々を結ぶ全長70km）をサイクリングできます。青い線で囲まれた歩行者・自転車専用道路からは、息を呑むような…" at bounding box center [970, 568] width 292 height 156
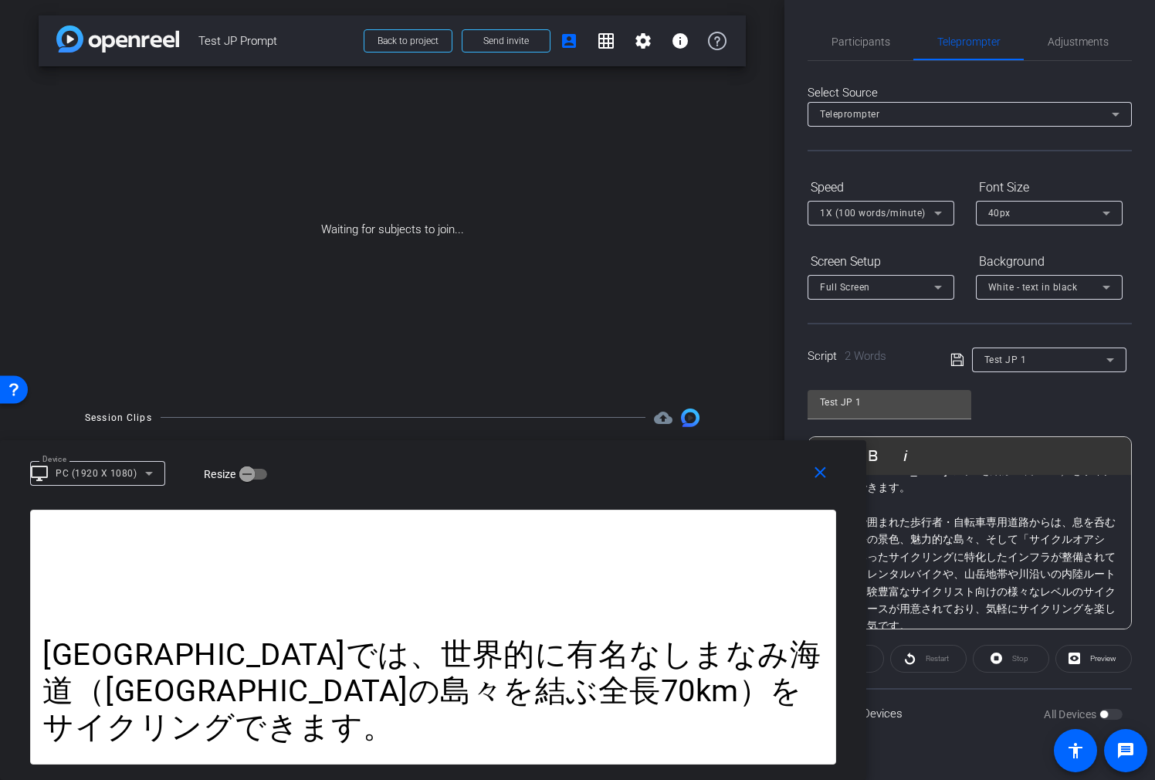
scroll to position [49, 0]
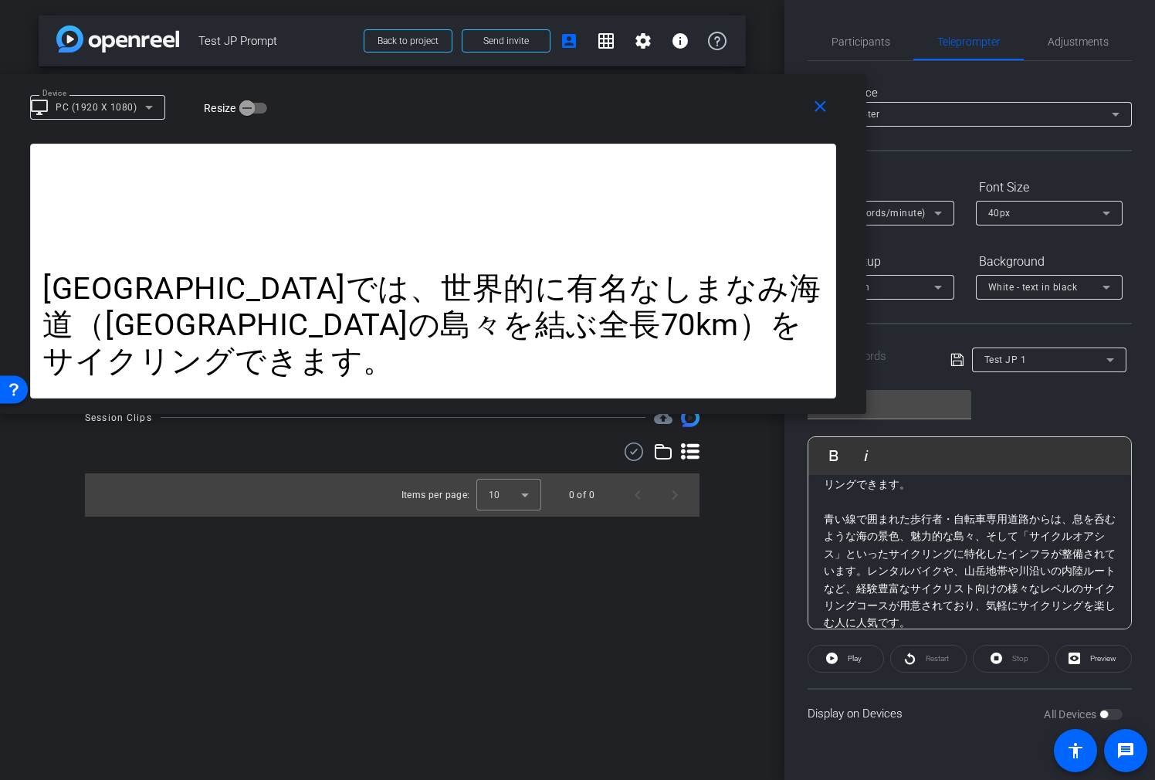
drag, startPoint x: 778, startPoint y: 473, endPoint x: 775, endPoint y: 185, distance: 288.9
click at [731, 117] on div "Device desktop_windows PC (1920 X 1080) Resize" at bounding box center [439, 106] width 818 height 27
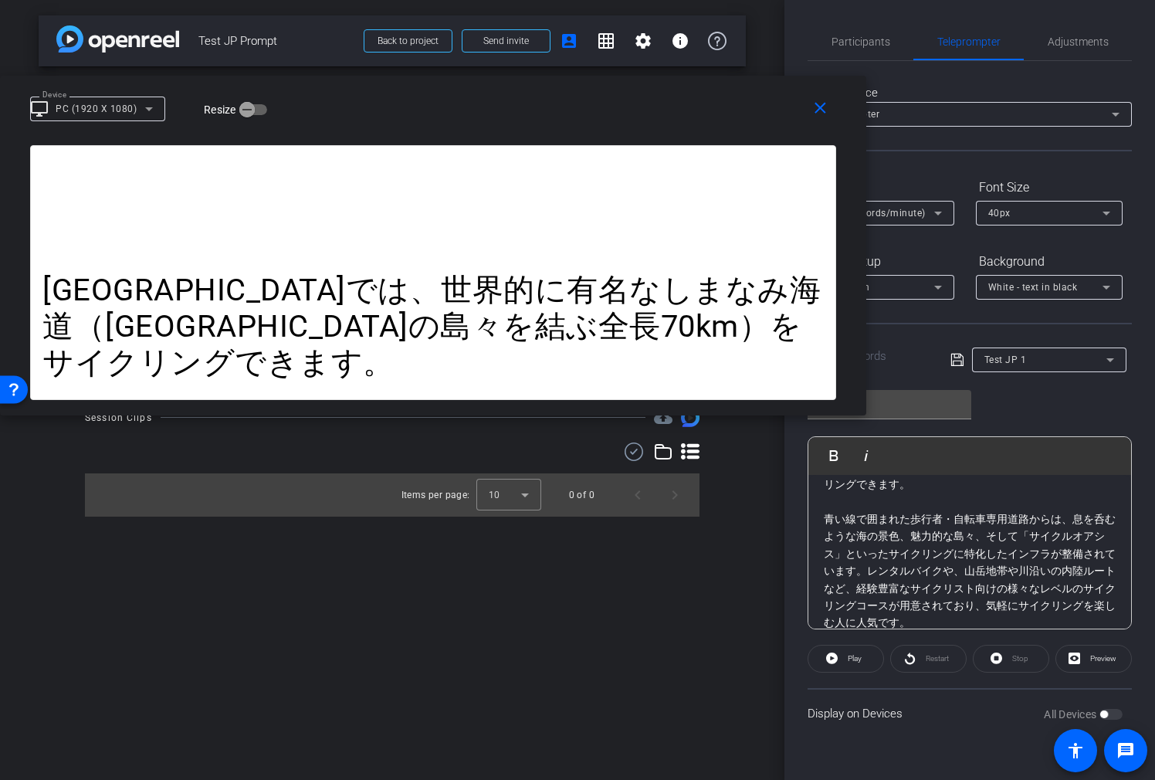
click at [867, 555] on p "青い線で囲まれた歩行者・自転車専用道路からは、息を呑むような海の景色、魅力的な島々、そして「サイクルオアシス」といったサイクリングに特化したインフラが整備され…" at bounding box center [970, 571] width 292 height 121
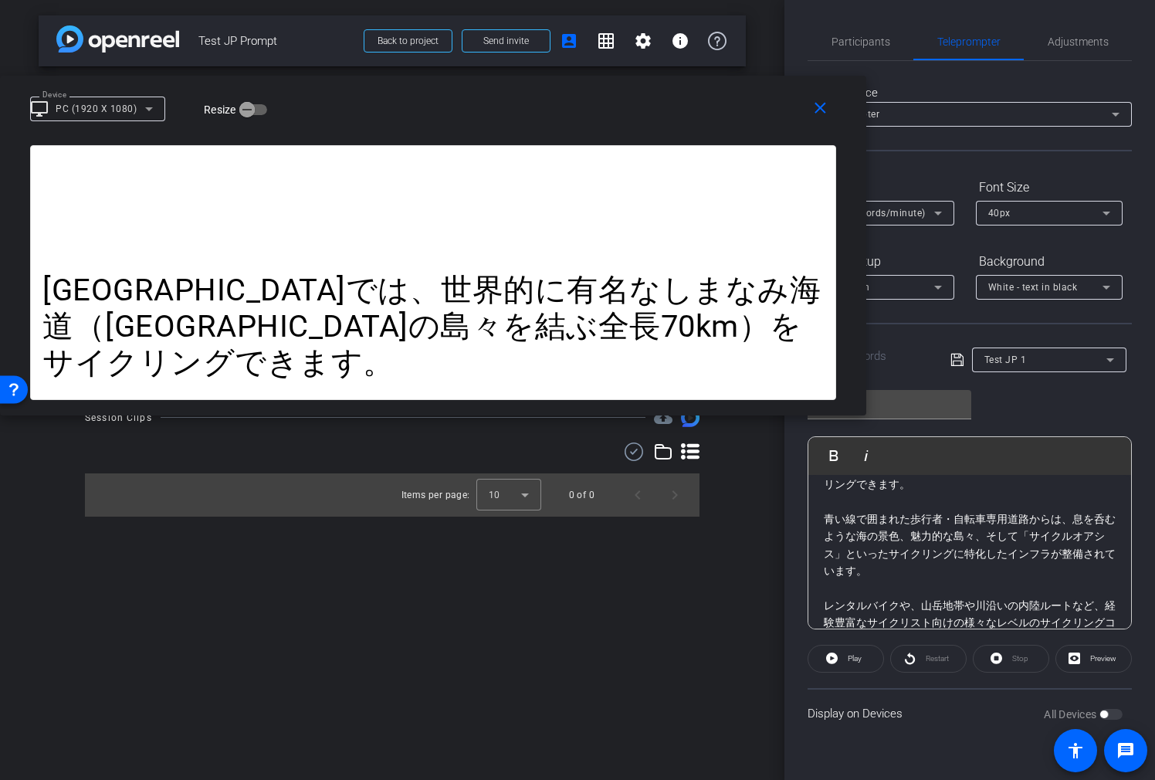
scroll to position [83, 0]
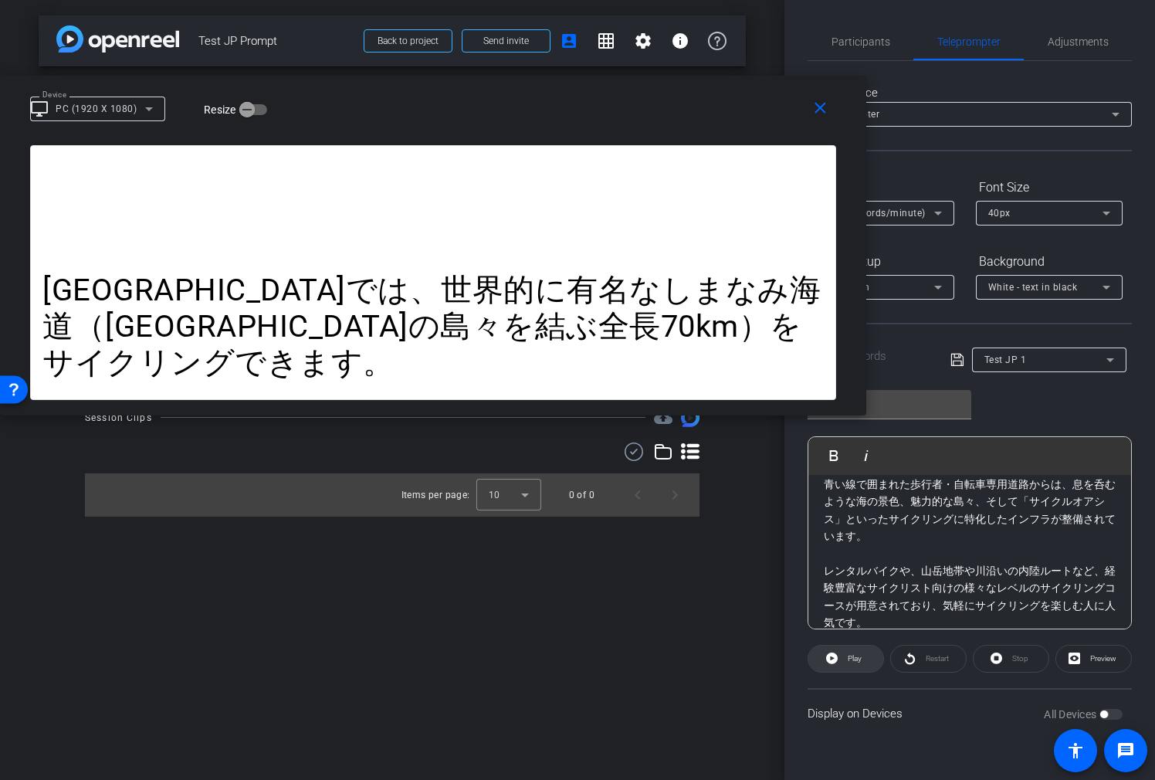
click at [879, 654] on span at bounding box center [846, 658] width 75 height 37
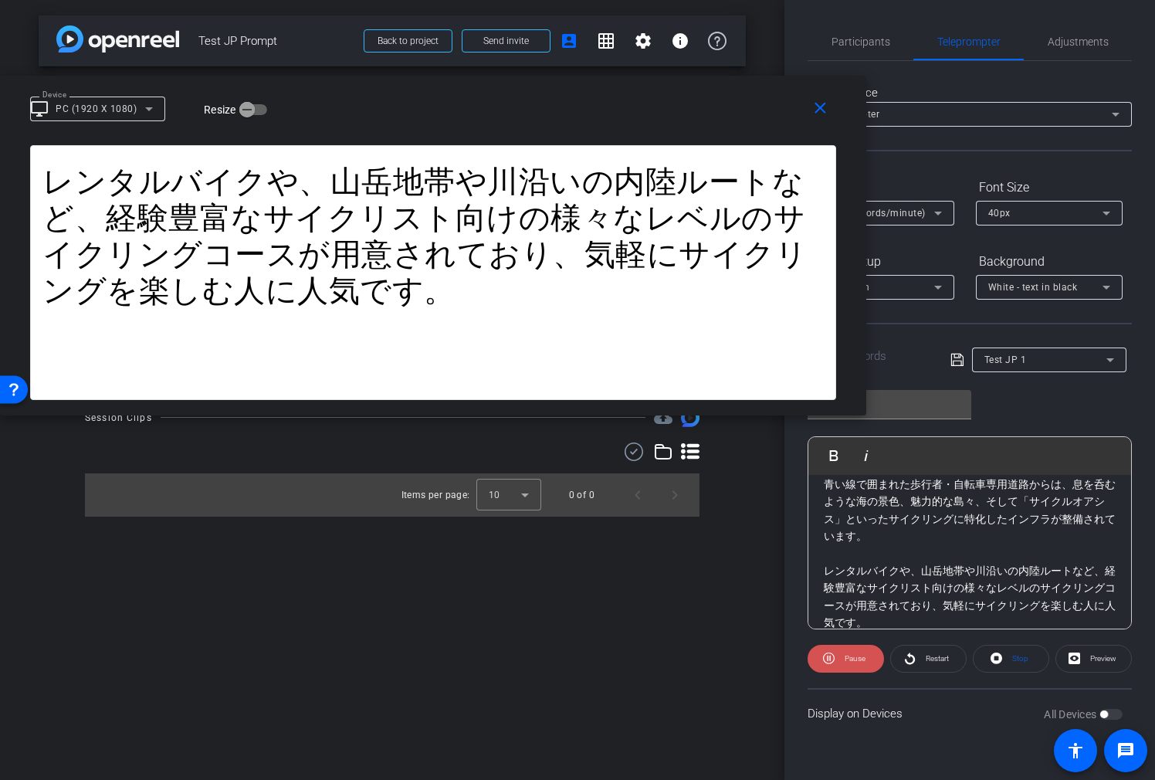
click at [869, 657] on span at bounding box center [846, 658] width 76 height 37
click at [1026, 351] on div "Test JP 1" at bounding box center [1046, 359] width 122 height 19
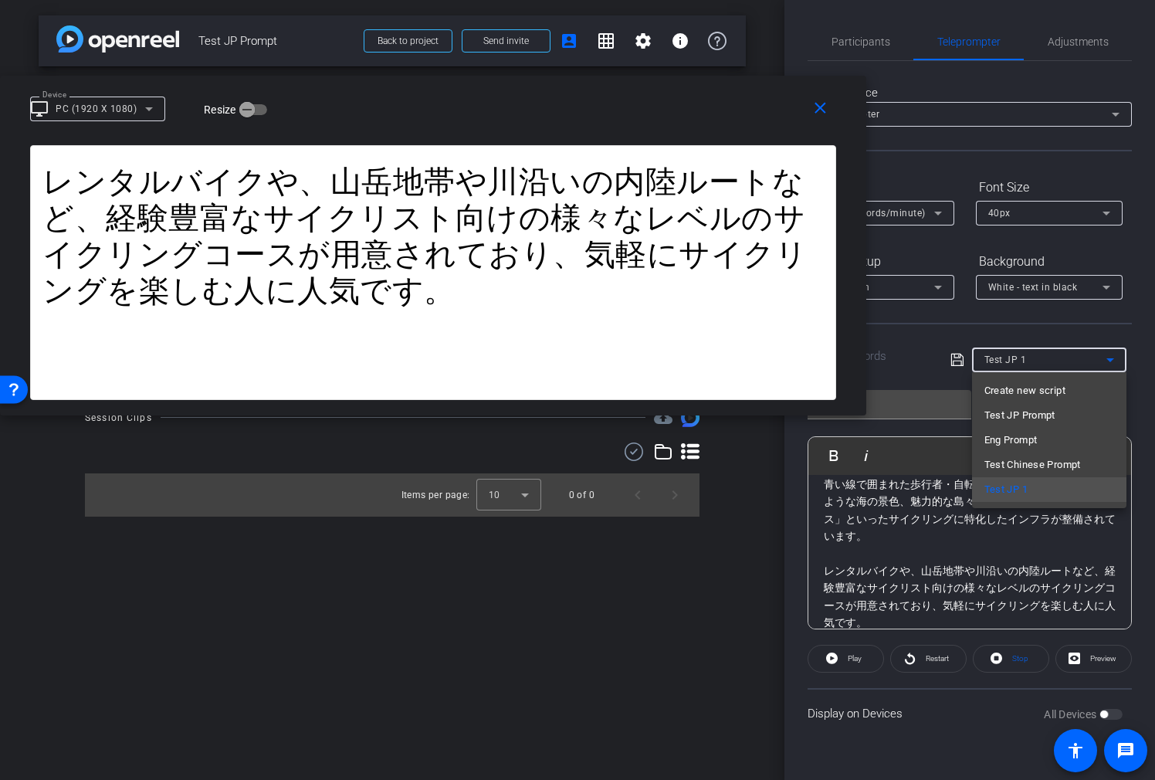
click at [1023, 439] on span "Eng Prompt" at bounding box center [1011, 440] width 53 height 19
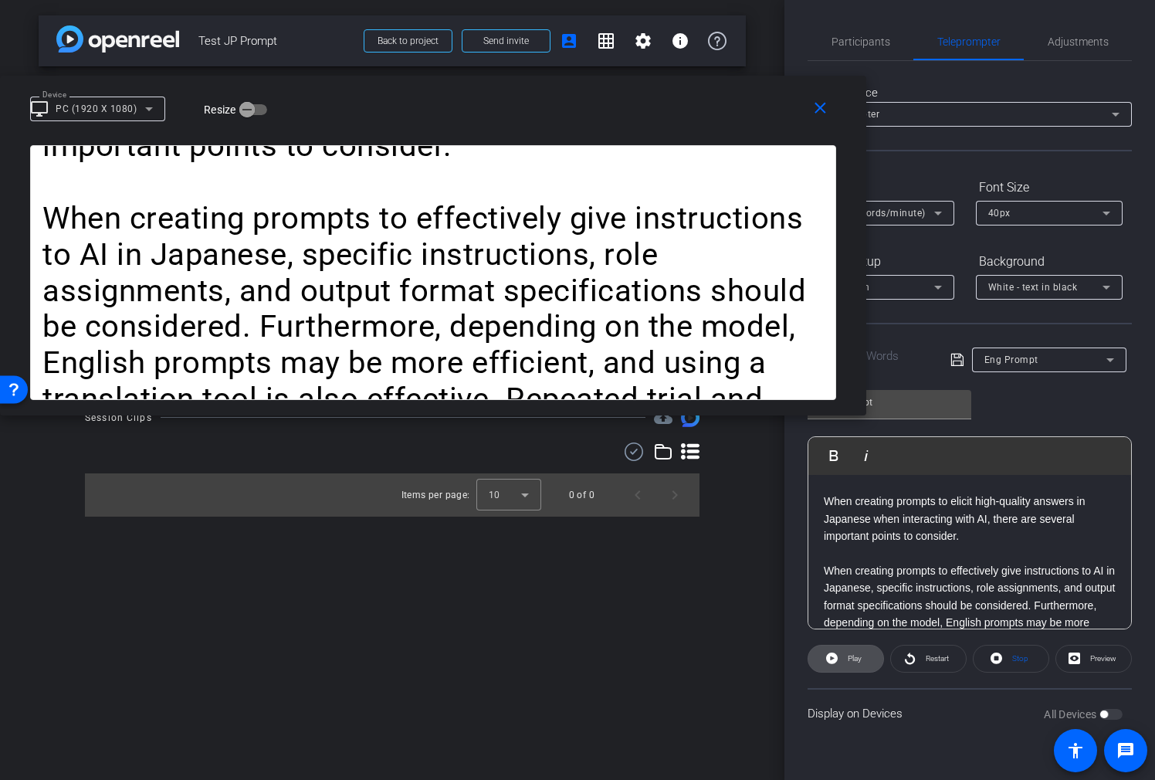
click at [867, 650] on span at bounding box center [846, 658] width 75 height 37
click at [923, 206] on div "1X (100 words/minute)" at bounding box center [877, 212] width 114 height 19
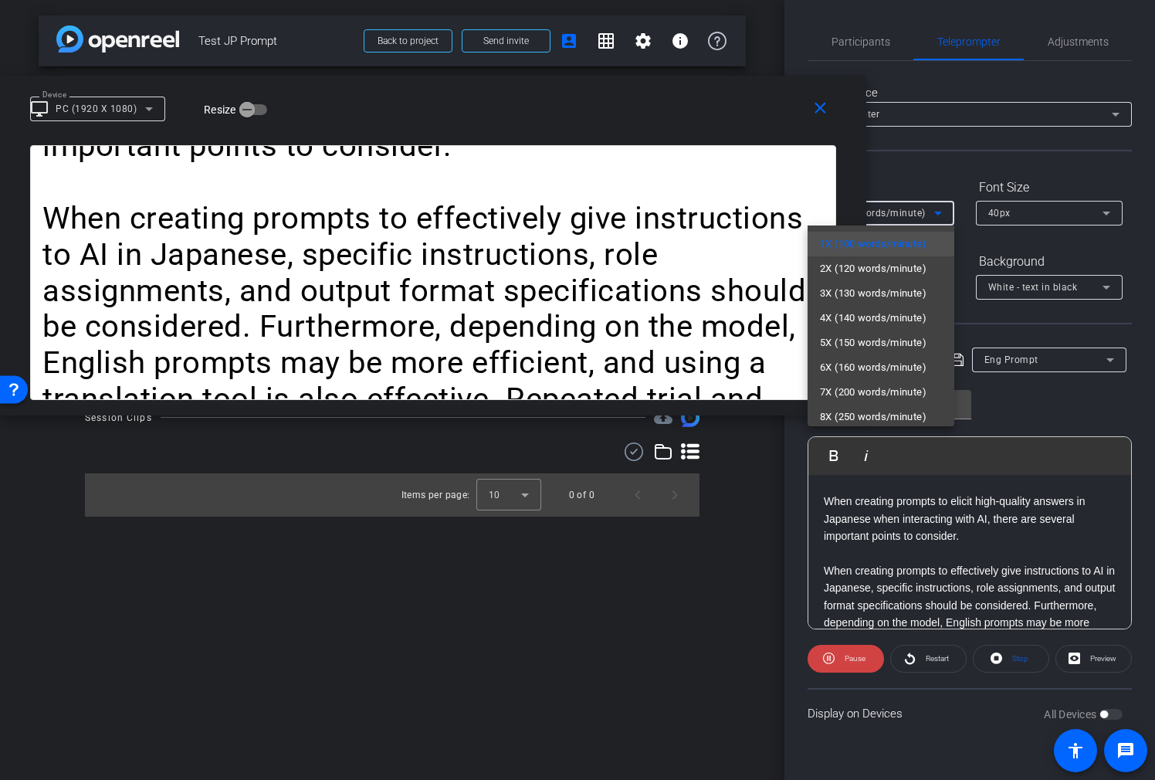
click at [900, 280] on mat-option "2X (120 words/minute)" at bounding box center [881, 268] width 147 height 25
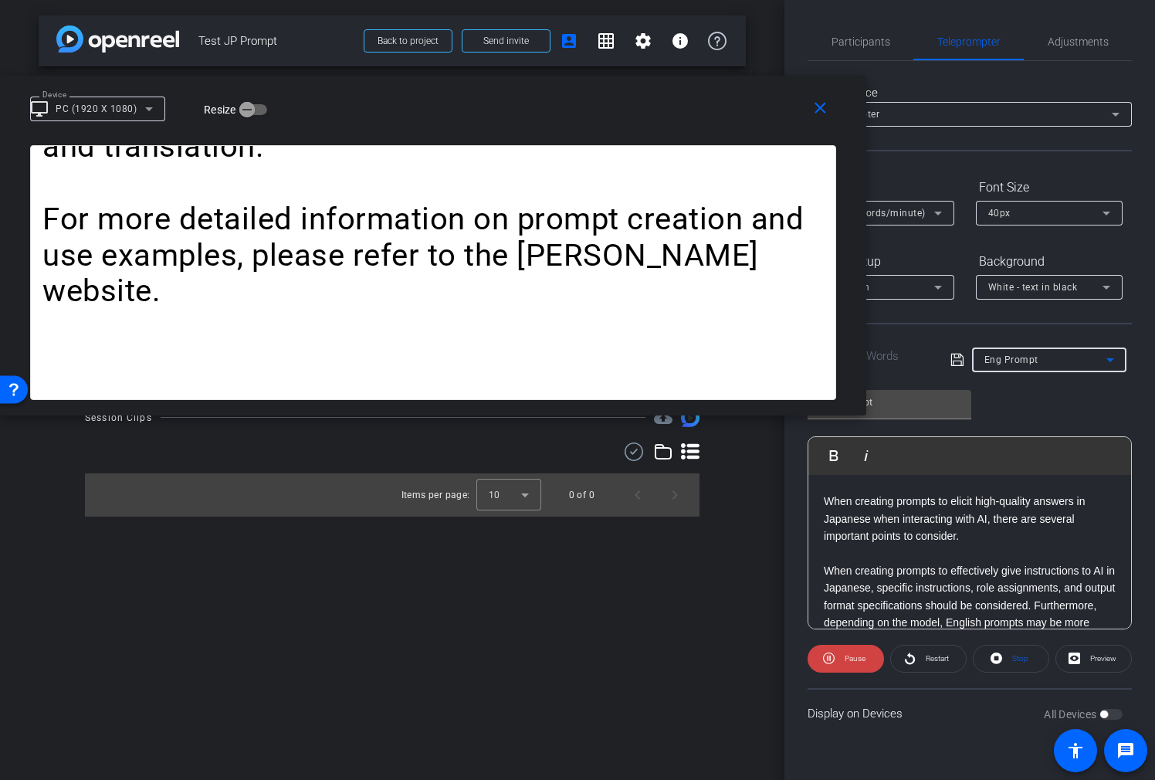
click at [1057, 359] on div "Eng Prompt" at bounding box center [1046, 359] width 122 height 19
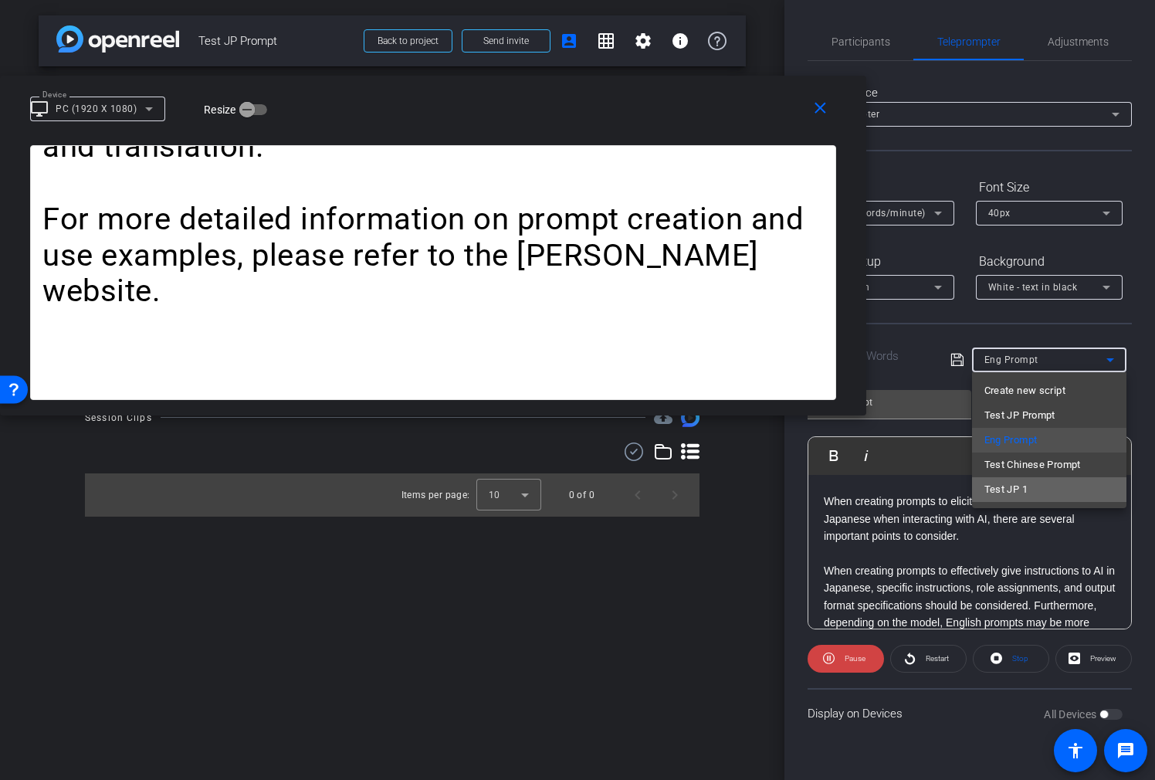
click at [1050, 487] on mat-option "Test JP 1" at bounding box center [1049, 489] width 154 height 25
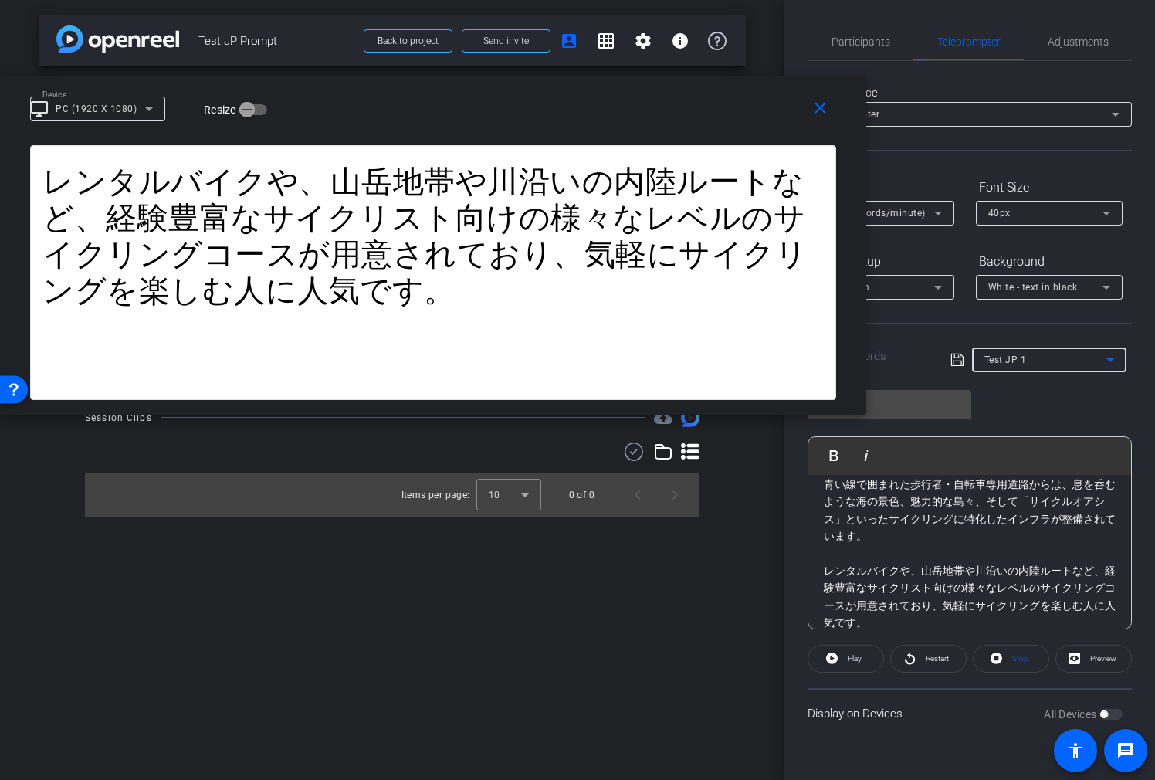
click at [1006, 355] on span "Test JP 1" at bounding box center [1006, 360] width 42 height 11
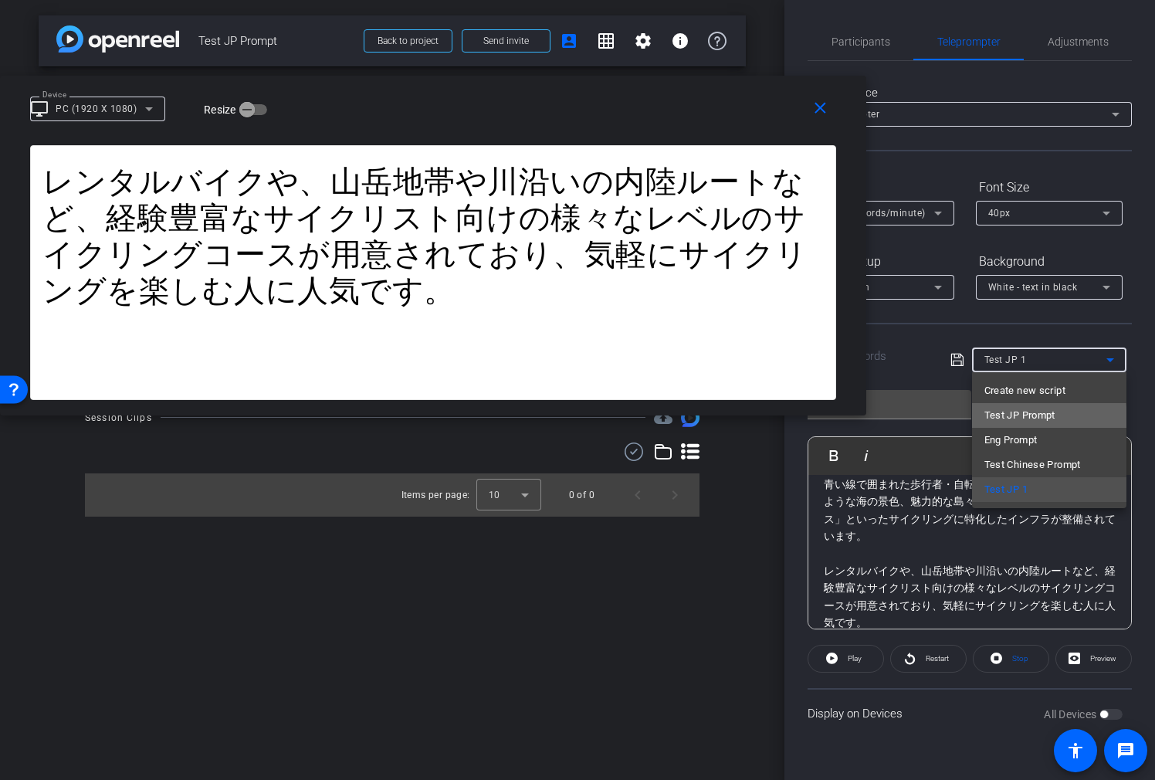
click at [1009, 420] on span "Test JP Prompt" at bounding box center [1020, 415] width 71 height 19
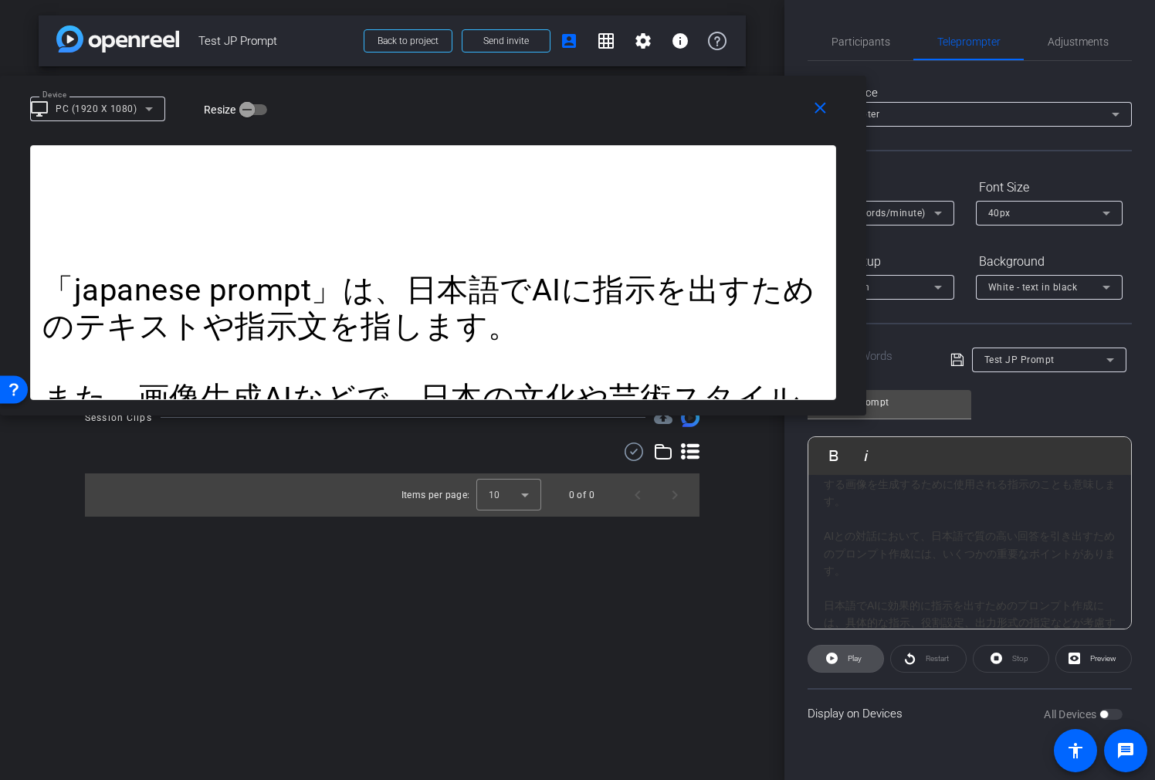
click at [853, 663] on span "Play" at bounding box center [853, 659] width 18 height 22
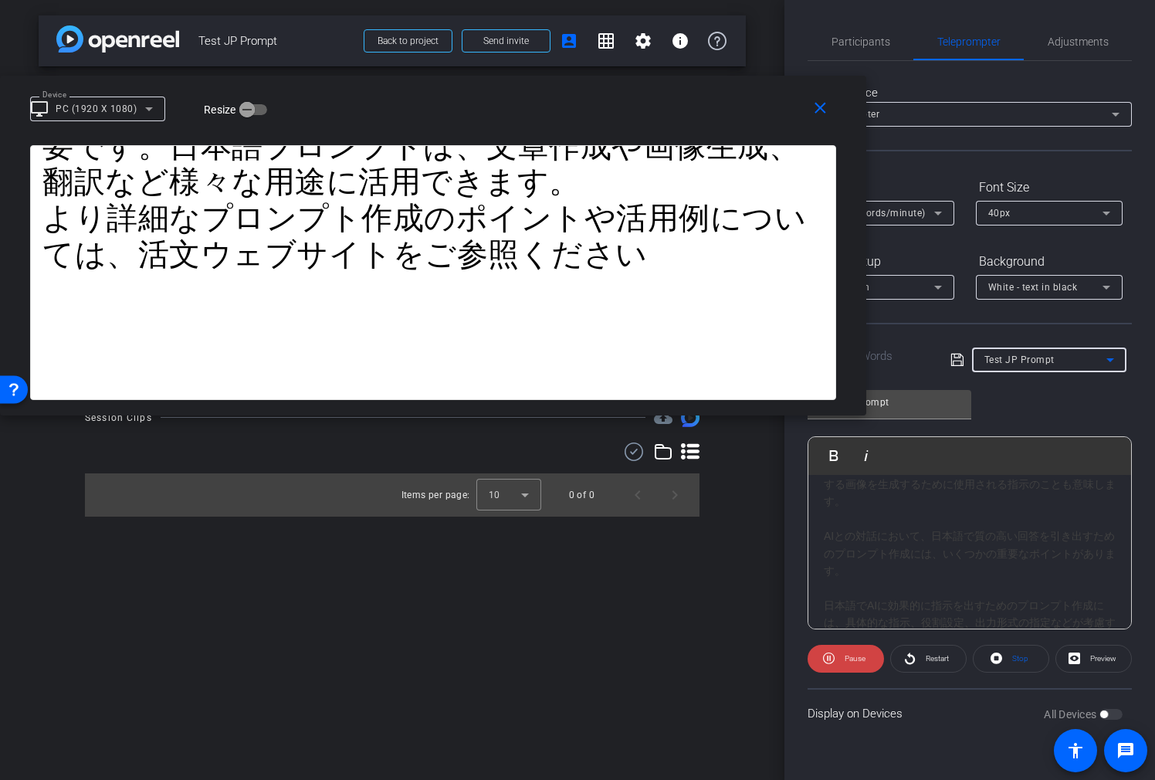
click at [1034, 363] on span "Test JP Prompt" at bounding box center [1020, 360] width 70 height 11
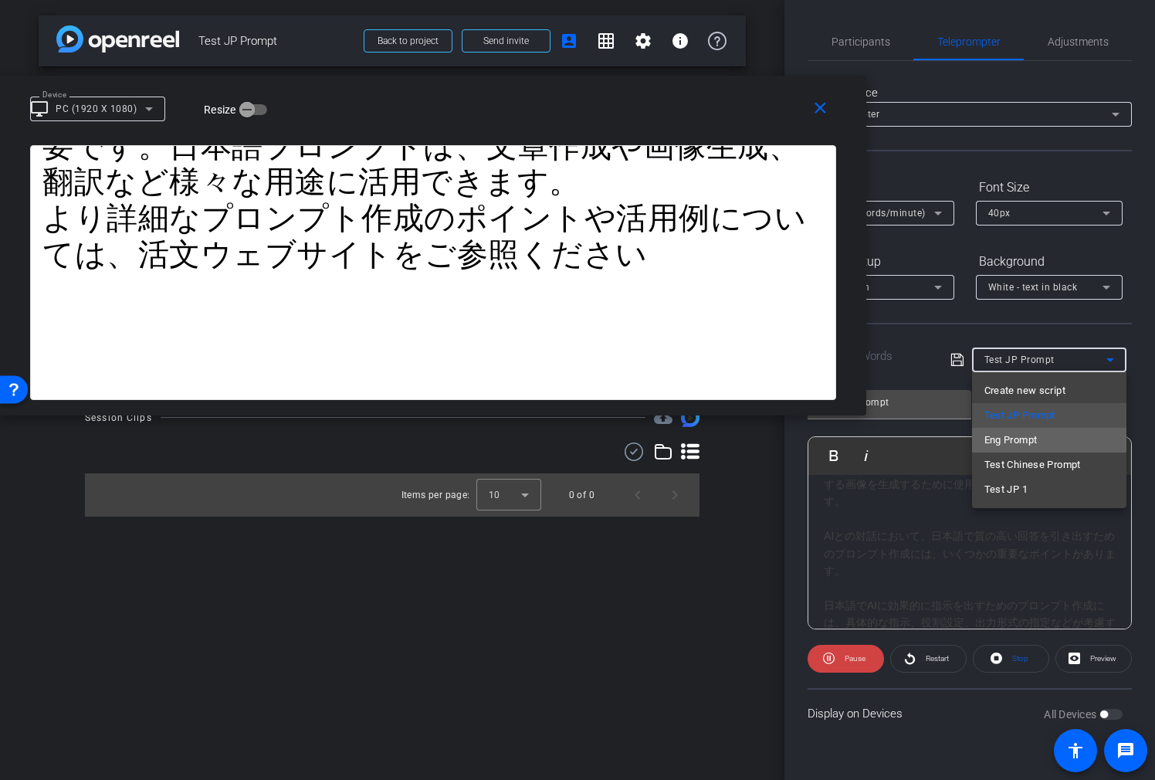
click at [1037, 440] on span "Eng Prompt" at bounding box center [1011, 440] width 53 height 19
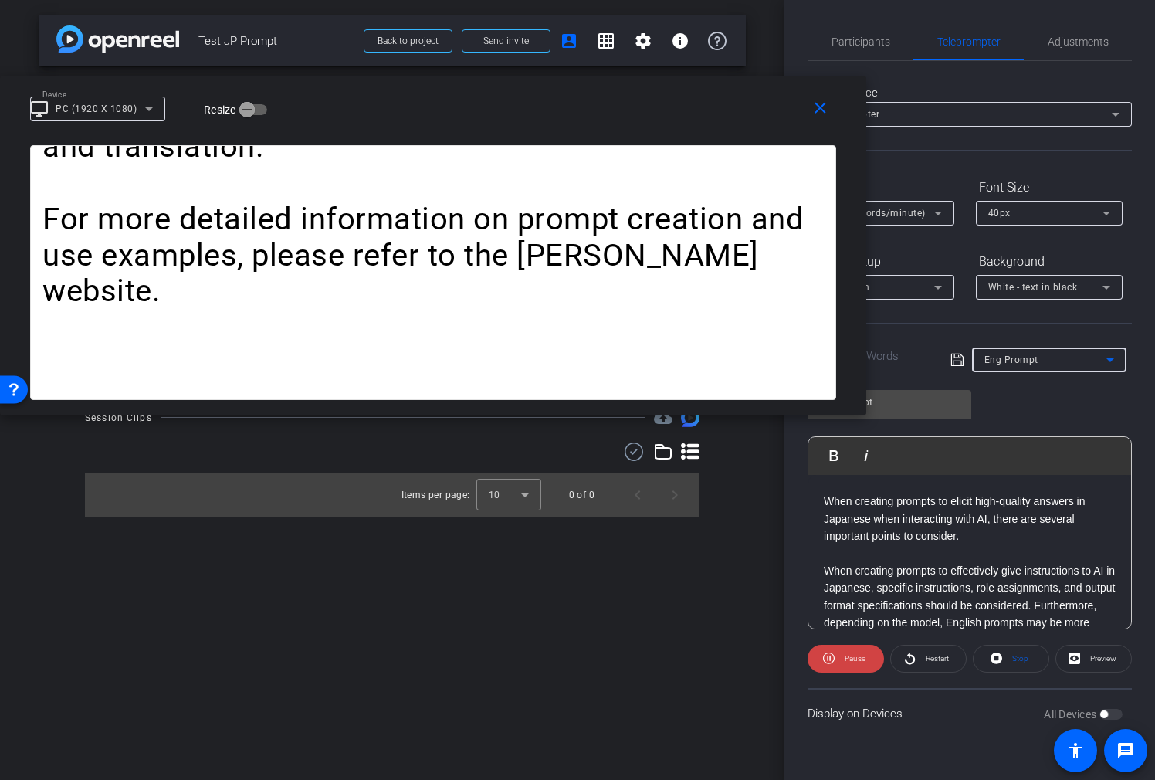
click at [1063, 358] on div "Eng Prompt" at bounding box center [1046, 359] width 122 height 19
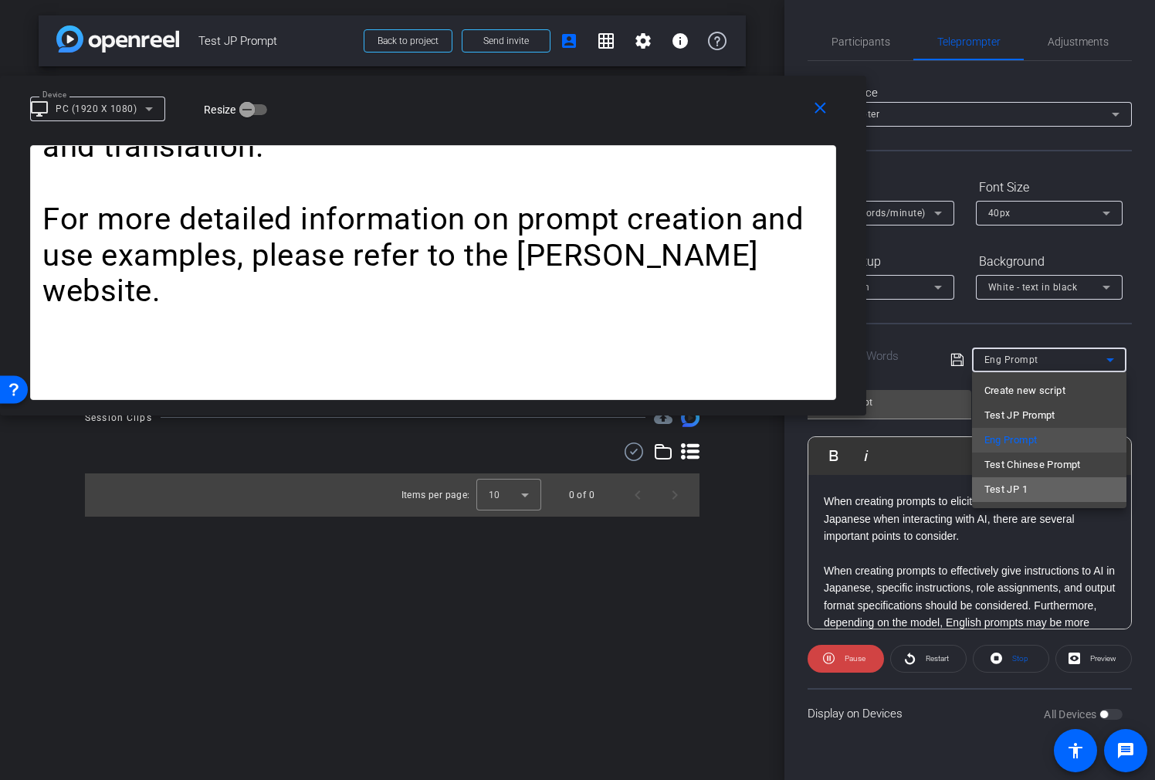
click at [1014, 490] on span "Test JP 1" at bounding box center [1006, 489] width 43 height 19
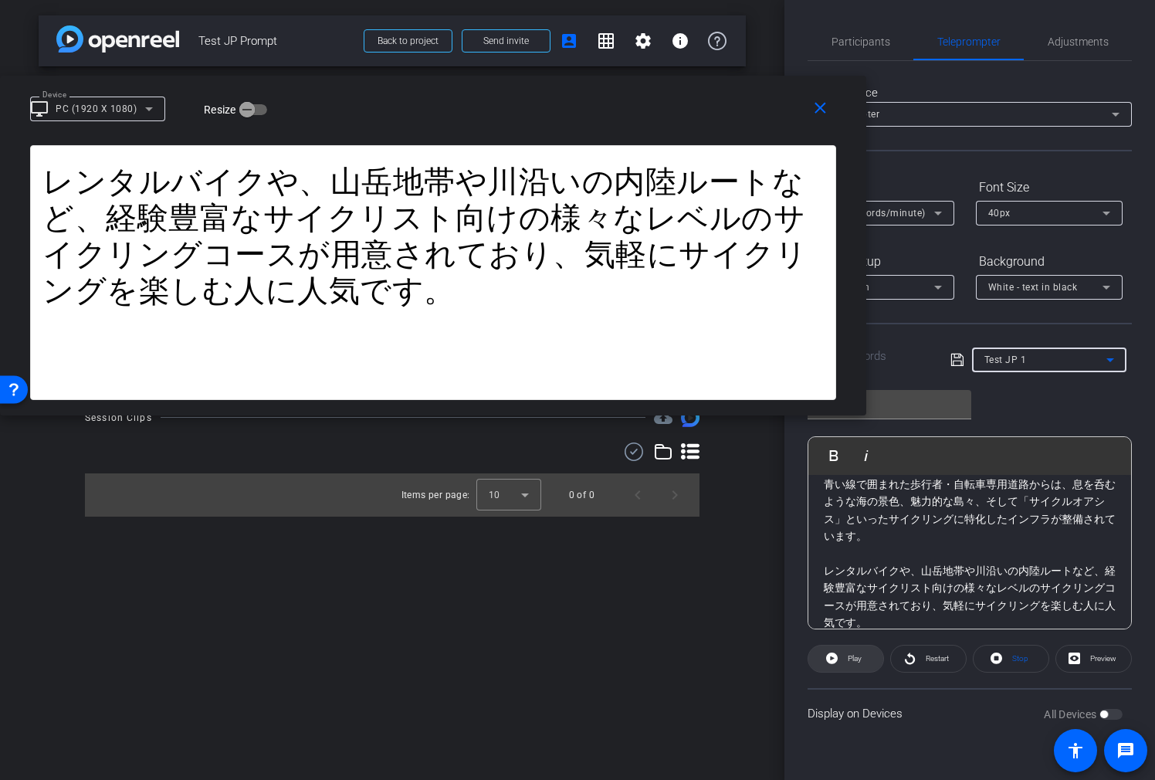
click at [844, 657] on span "Play" at bounding box center [853, 659] width 18 height 22
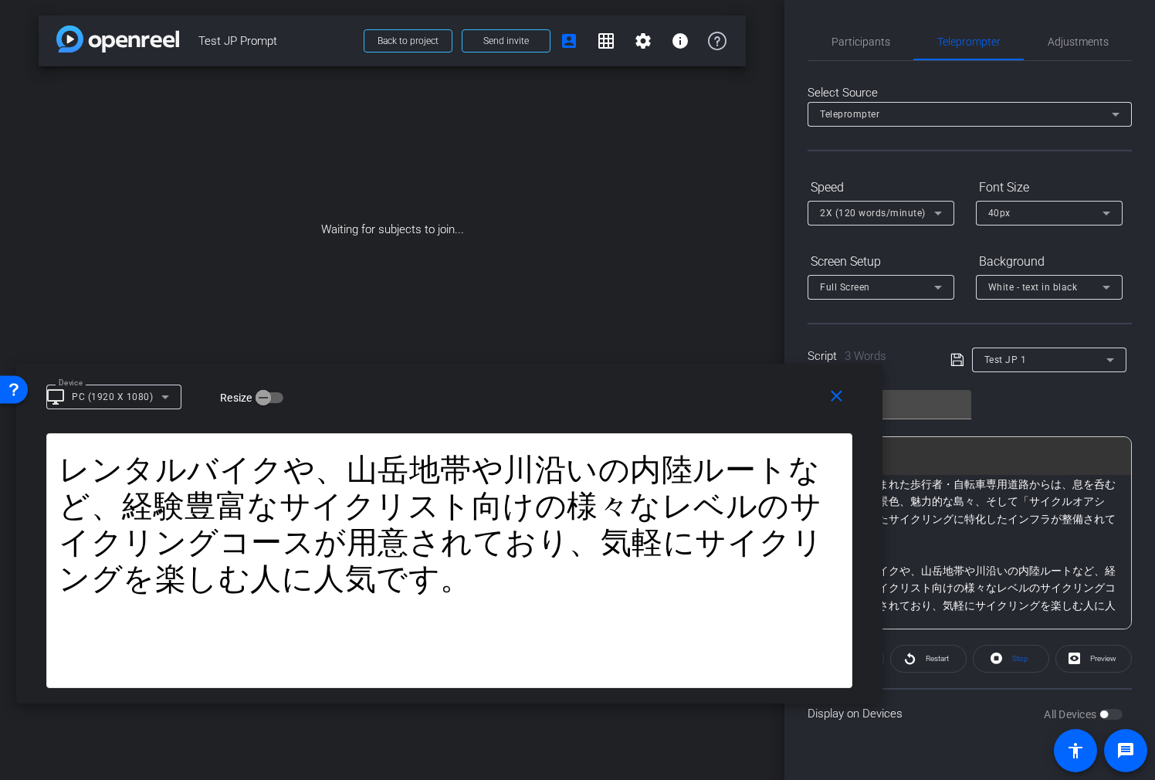
drag, startPoint x: 691, startPoint y: 127, endPoint x: 771, endPoint y: 414, distance: 297.4
click at [722, 416] on div "close Device desktop_windows PC (1920 X 1080) Resize" at bounding box center [449, 399] width 867 height 70
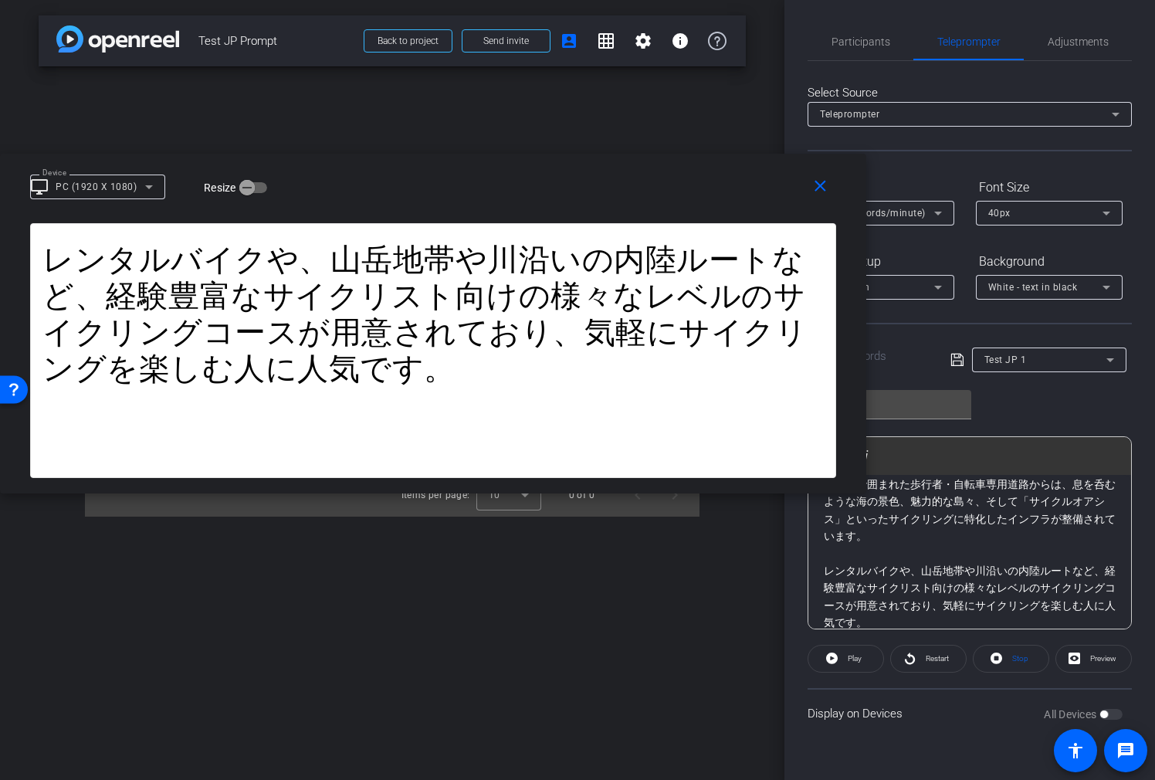
drag, startPoint x: 754, startPoint y: 388, endPoint x: 721, endPoint y: 266, distance: 125.5
click at [497, 178] on div "Device desktop_windows PC (1920 X 1080) Resize" at bounding box center [439, 185] width 818 height 27
click at [1030, 359] on div "Test JP 1" at bounding box center [1046, 359] width 122 height 19
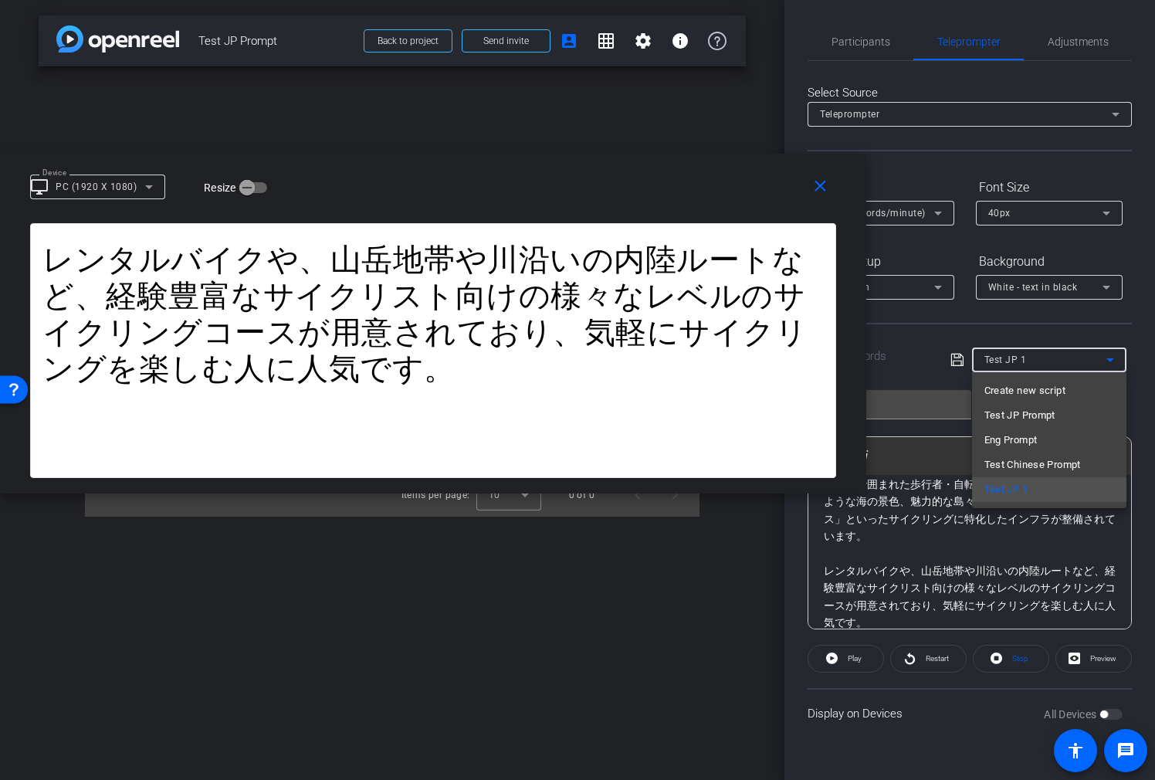
click at [1030, 437] on span "Eng Prompt" at bounding box center [1011, 440] width 53 height 19
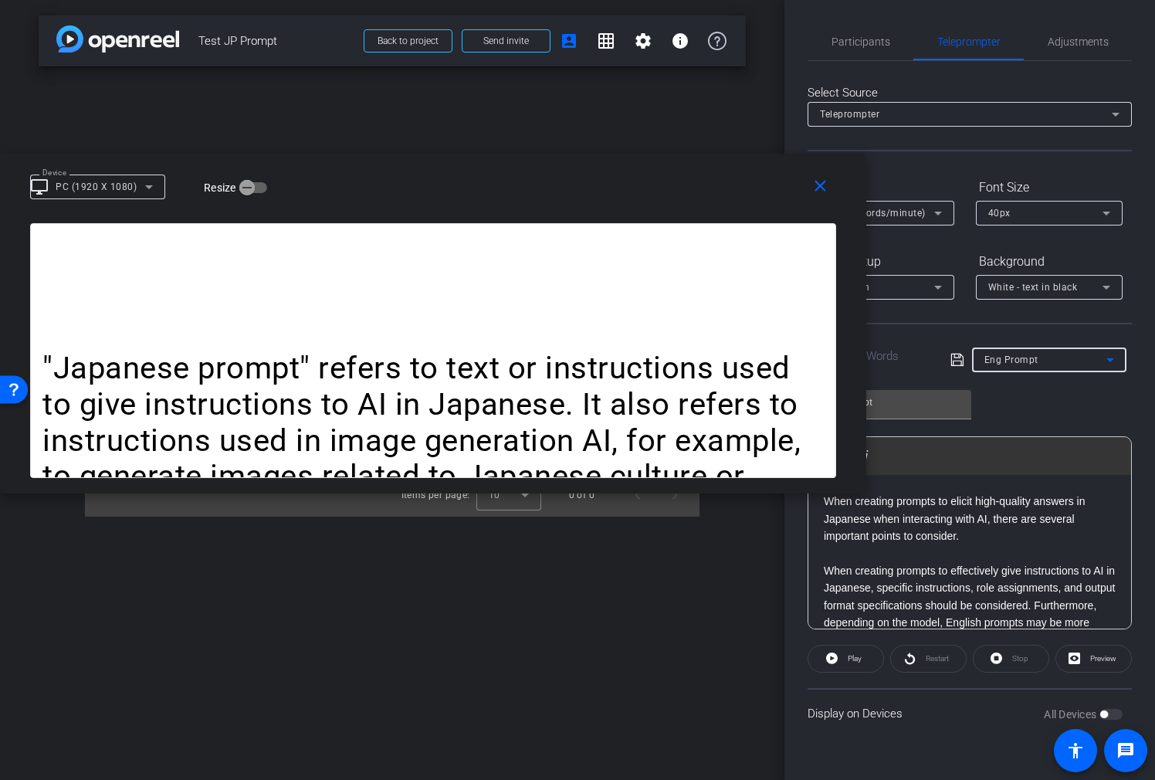
click at [861, 678] on openreel-capture-teleprompter "Speed 2X (120 words/minute) Font Size 40px Screen Setup Full Screen Background …" at bounding box center [970, 457] width 324 height 564
click at [857, 660] on span "Play" at bounding box center [855, 658] width 14 height 8
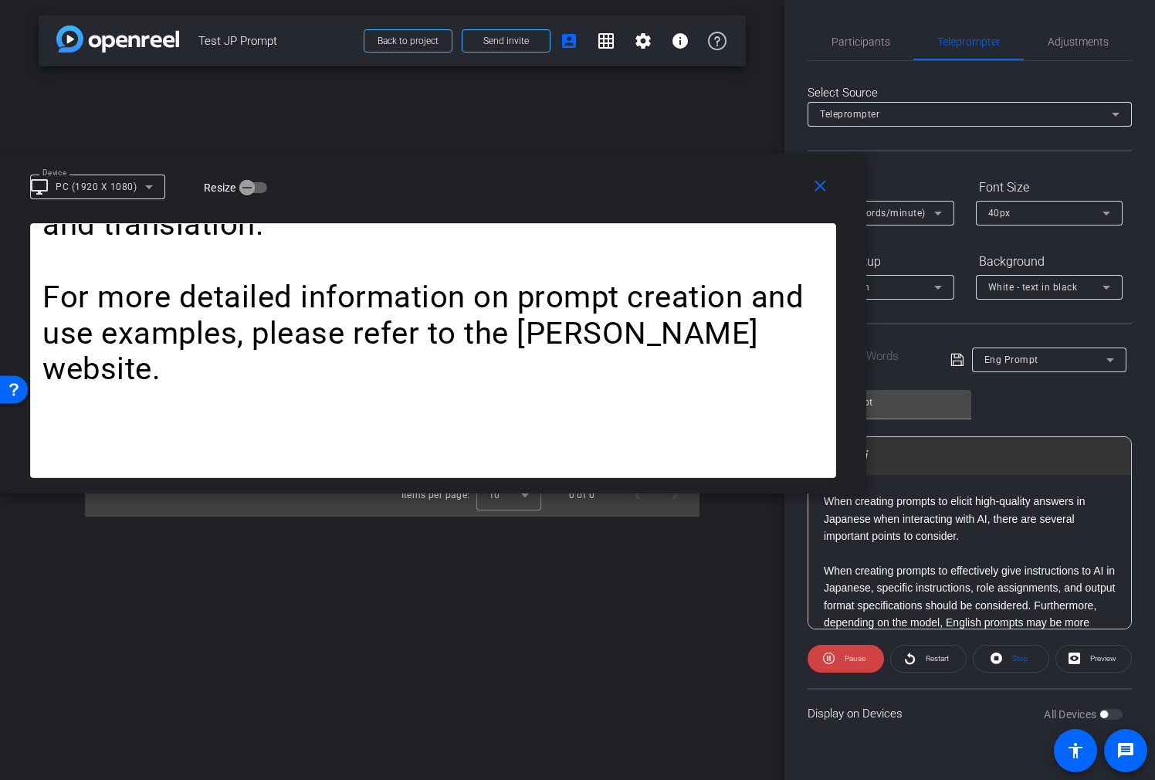
click at [1084, 357] on div "Eng Prompt" at bounding box center [1046, 359] width 122 height 19
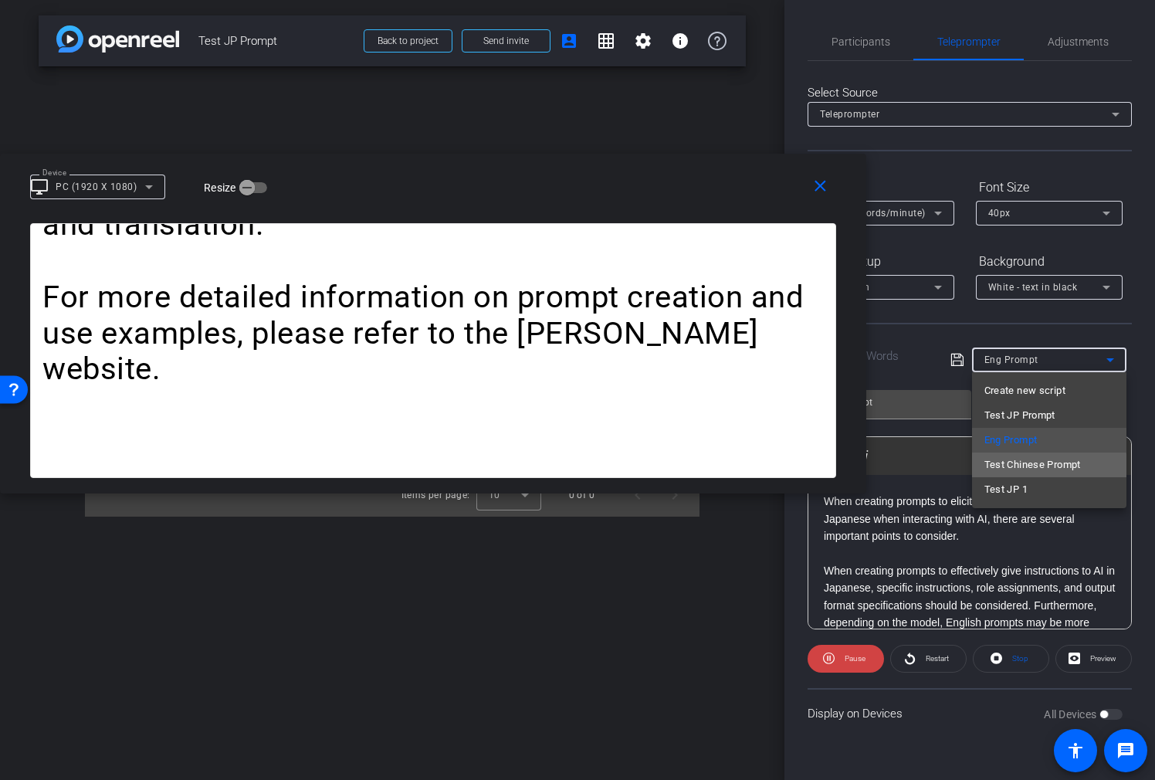
click at [1036, 466] on span "Test Chinese Prompt" at bounding box center [1033, 465] width 97 height 19
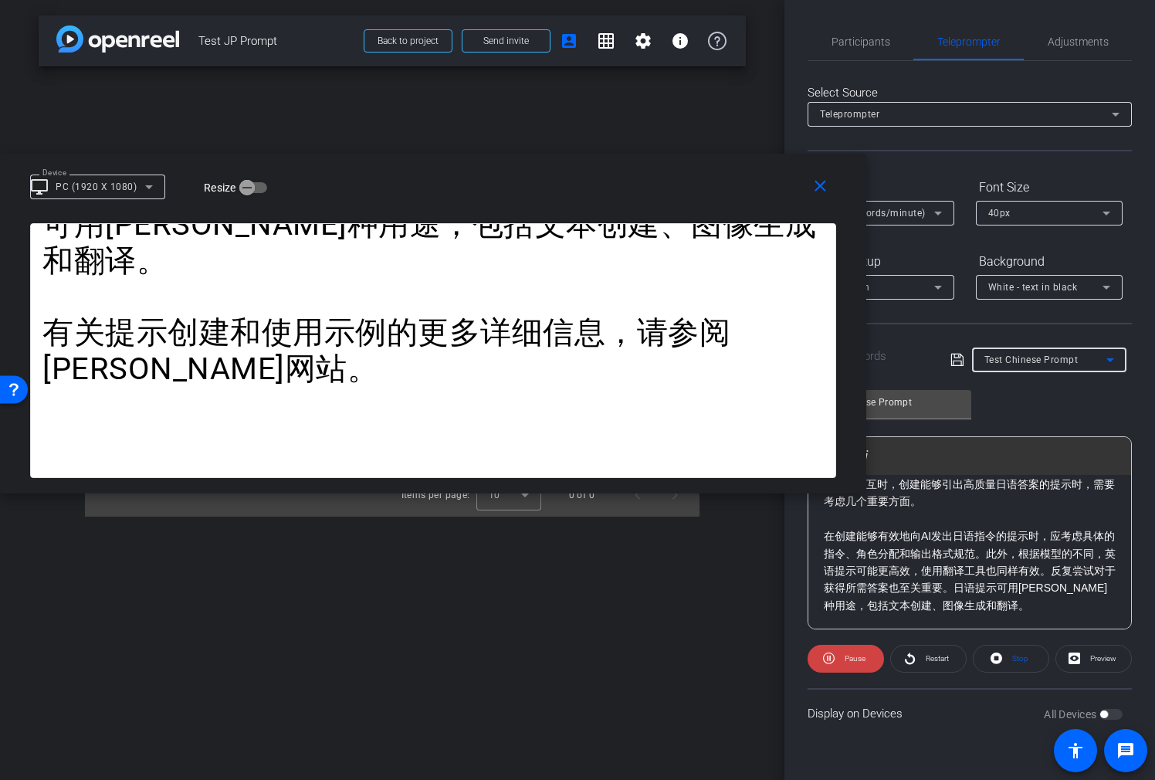
click at [1057, 351] on div "Test Chinese Prompt" at bounding box center [1046, 359] width 122 height 19
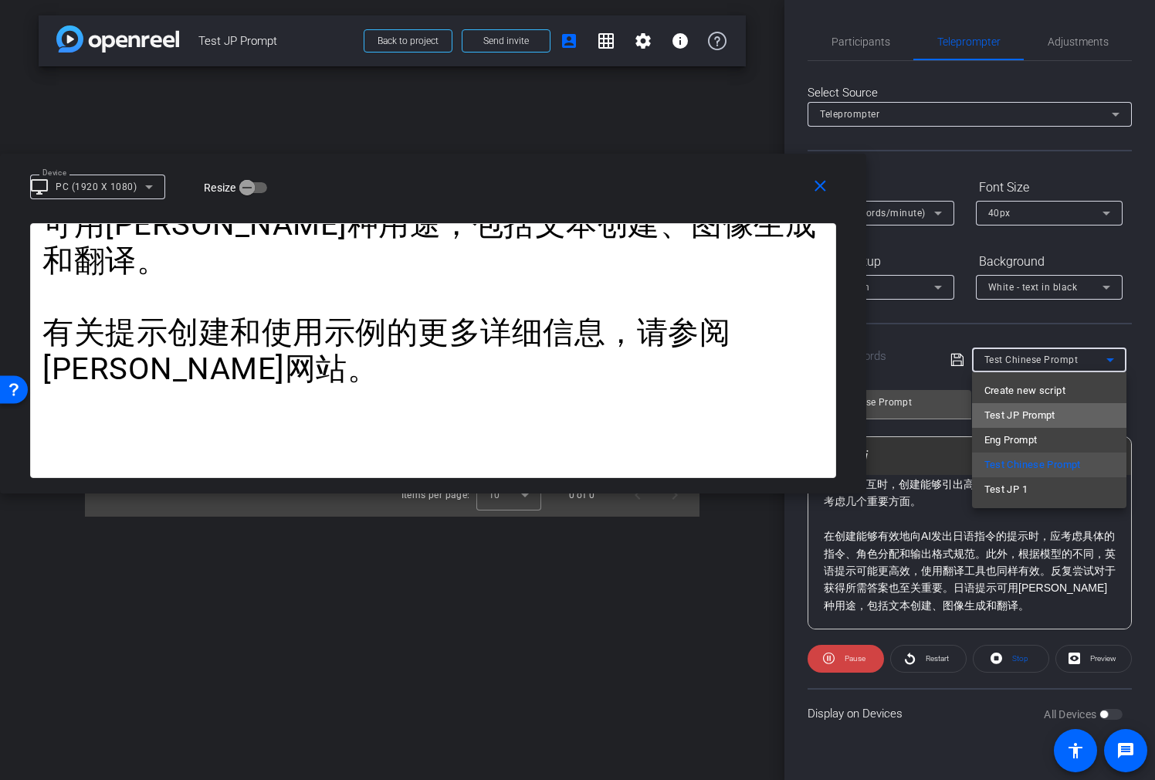
click at [1039, 412] on span "Test JP Prompt" at bounding box center [1020, 415] width 71 height 19
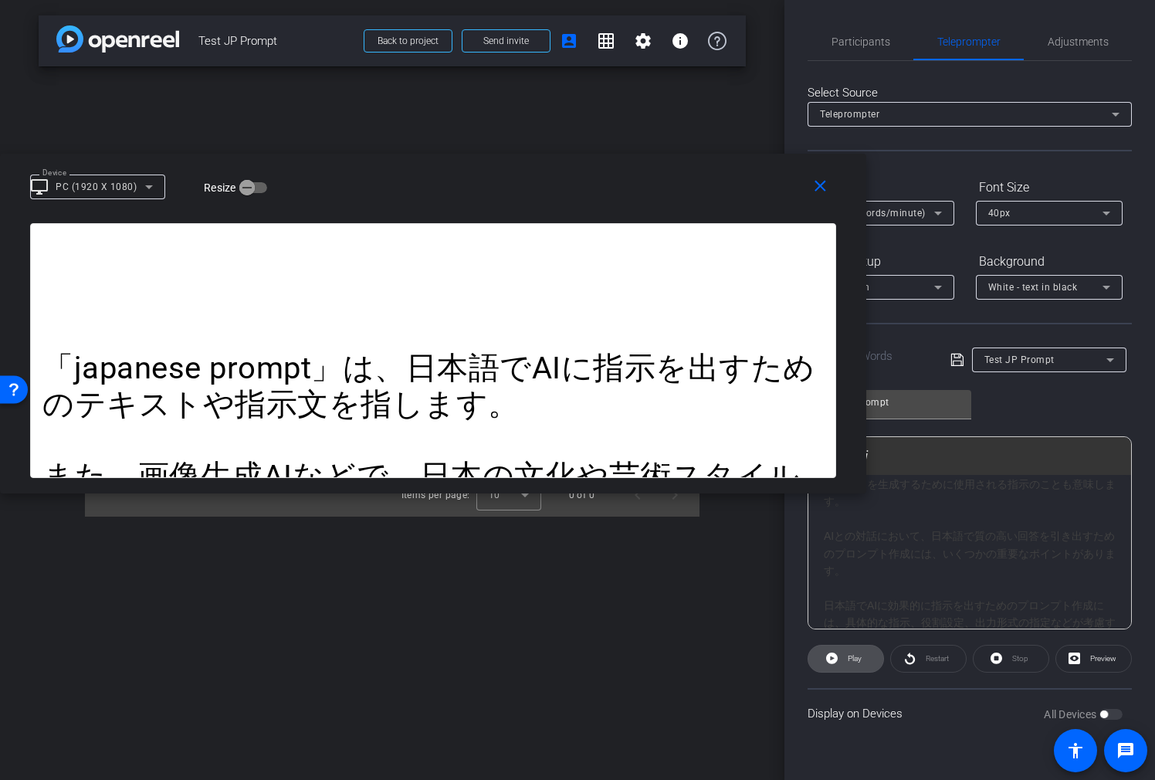
click at [836, 670] on span at bounding box center [846, 658] width 75 height 37
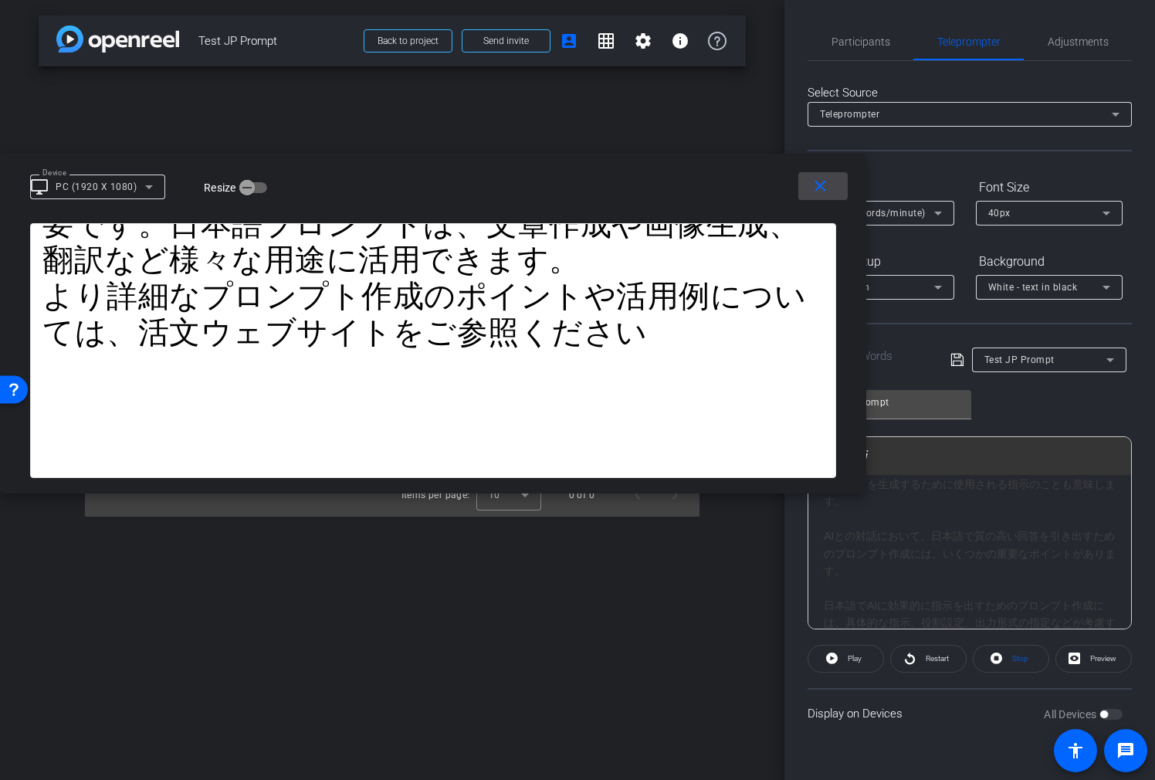
click at [817, 189] on mat-icon "close" at bounding box center [820, 186] width 19 height 19
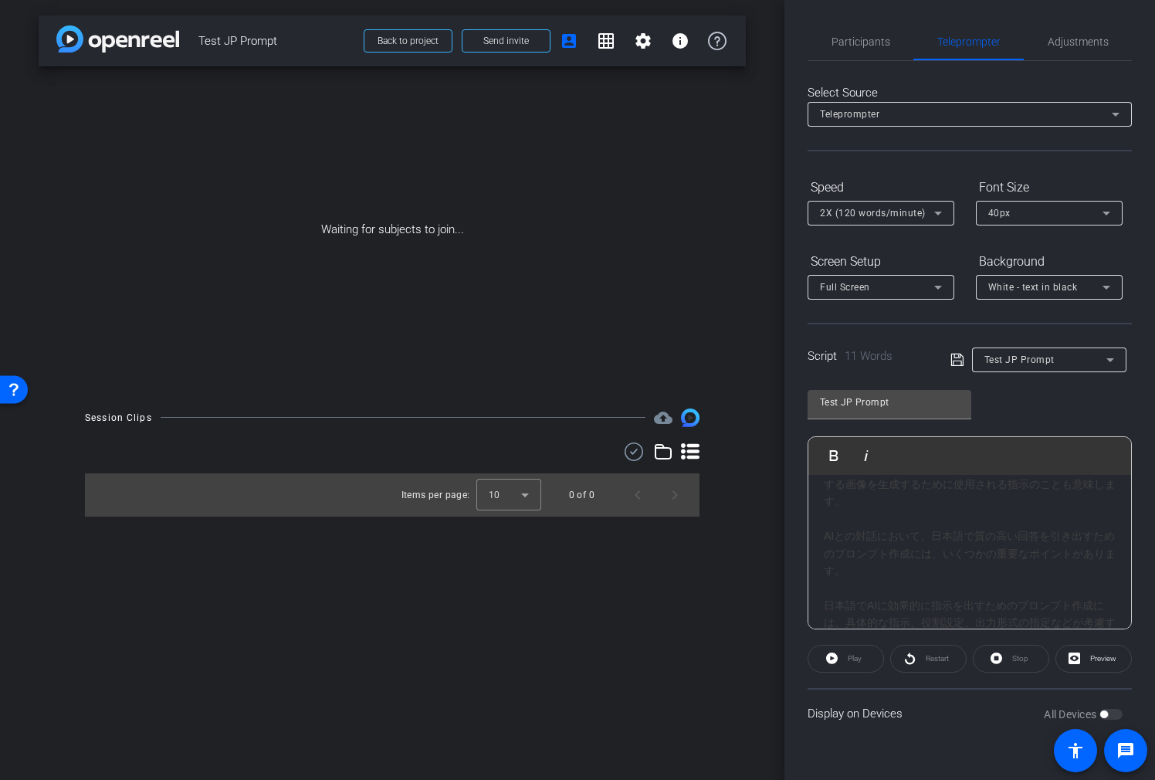
click at [915, 517] on p at bounding box center [970, 519] width 292 height 17
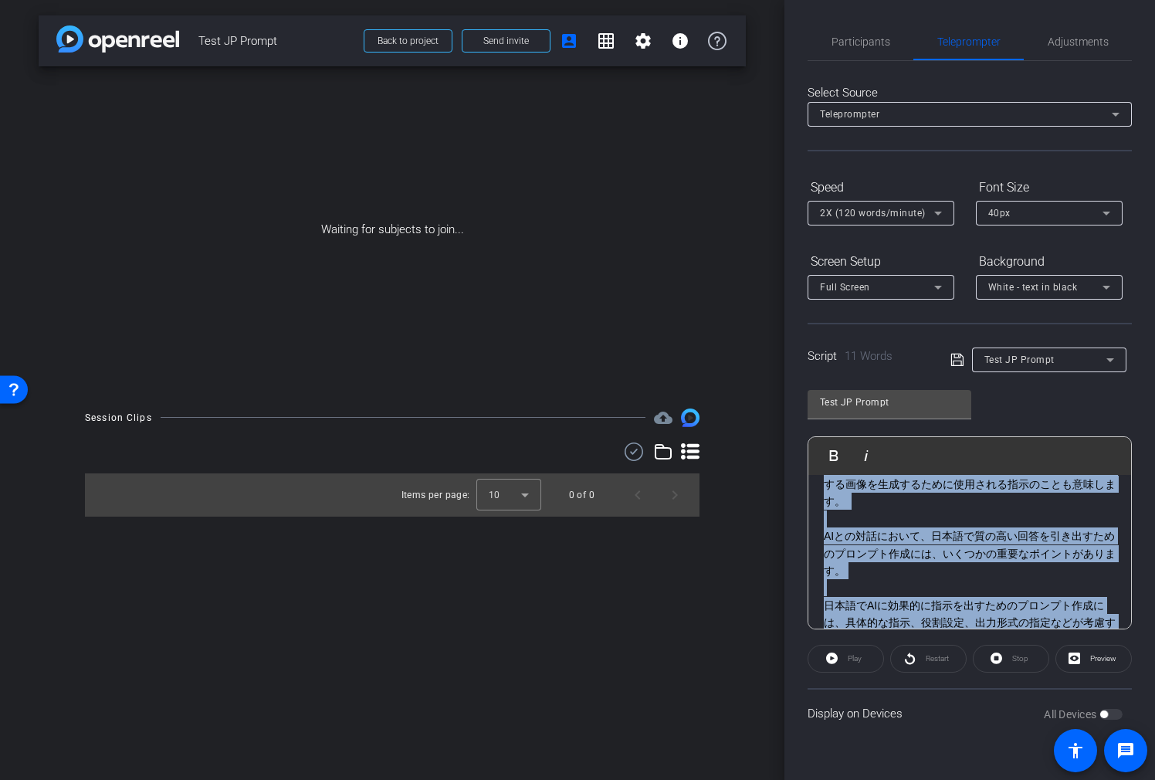
drag, startPoint x: 859, startPoint y: 641, endPoint x: 859, endPoint y: 653, distance: 11.6
click at [859, 652] on openreel-capture-teleprompter "Speed 2X (120 words/minute) Font Size 40px Screen Setup Full Screen Background …" at bounding box center [970, 457] width 324 height 564
click at [859, 653] on div "Play" at bounding box center [846, 659] width 76 height 28
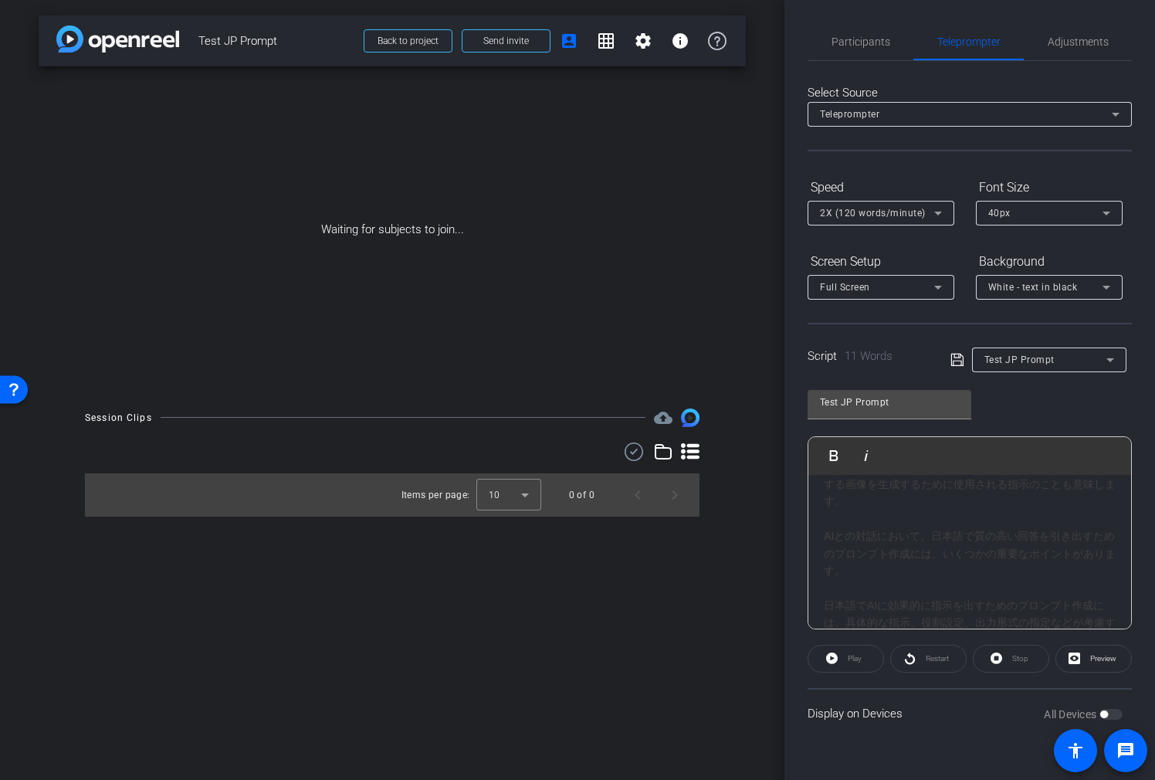
click at [859, 660] on div "Play" at bounding box center [846, 659] width 76 height 28
click at [1115, 663] on span "Preview" at bounding box center [1102, 659] width 30 height 22
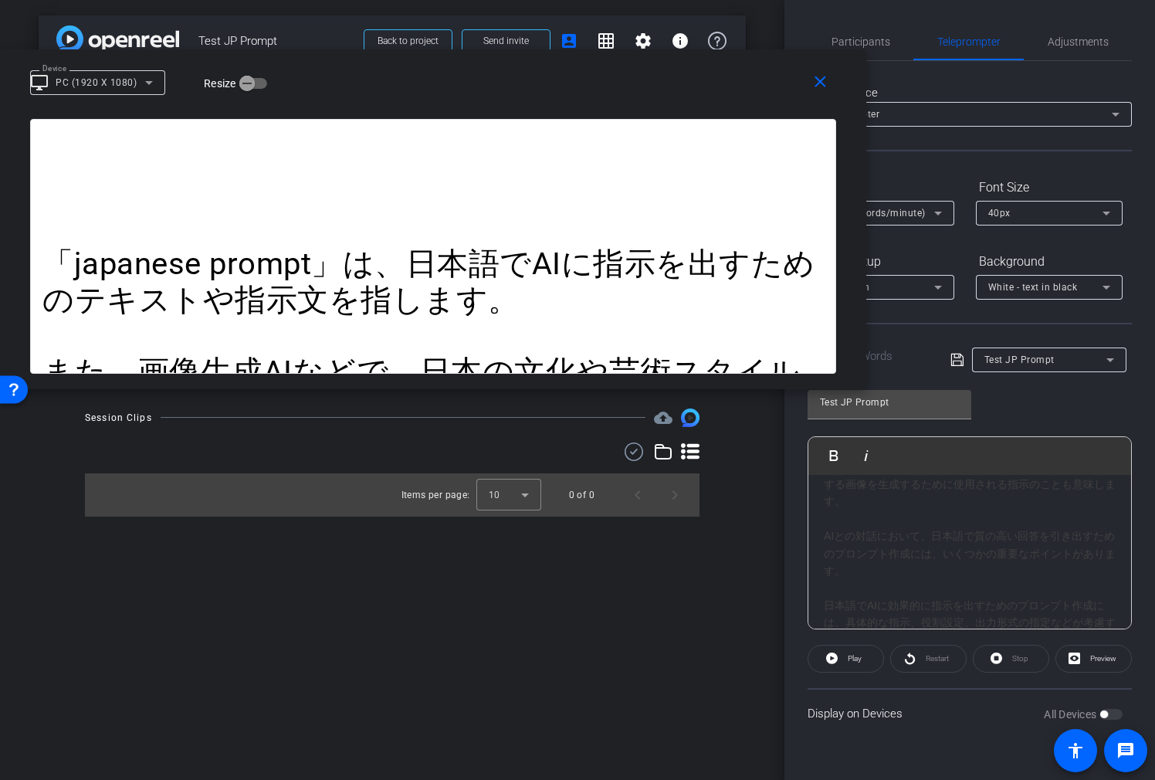
drag, startPoint x: 853, startPoint y: 252, endPoint x: 332, endPoint y: 121, distance: 537.4
click at [127, 78] on div "Device desktop_windows PC (1920 X 1080) Resize" at bounding box center [439, 81] width 818 height 27
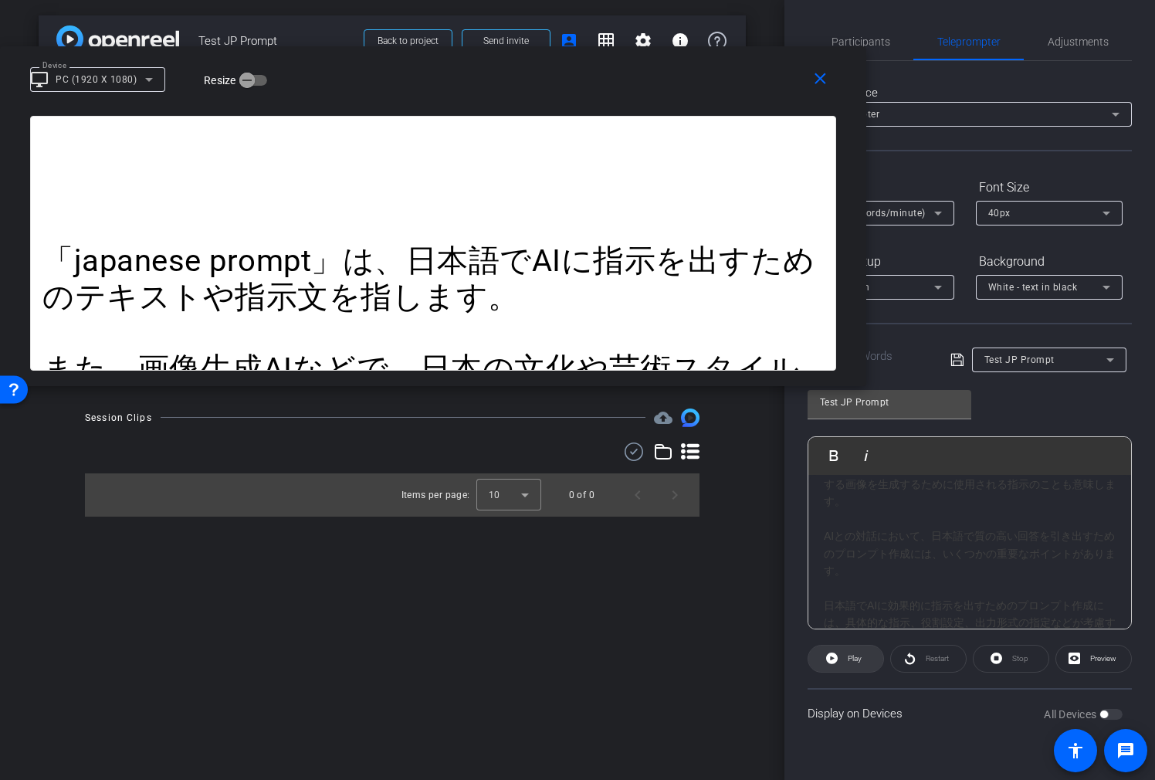
click at [867, 657] on span at bounding box center [846, 658] width 75 height 37
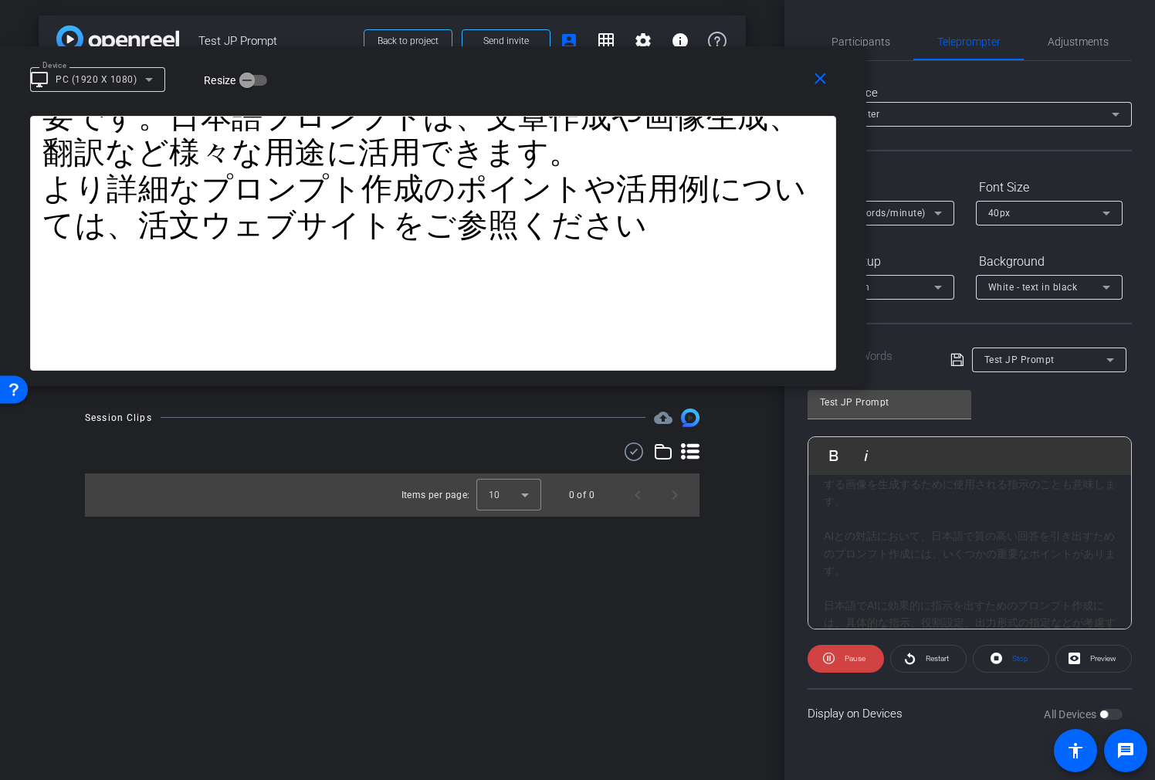
click at [906, 220] on div "2X (120 words/minute)" at bounding box center [877, 212] width 114 height 19
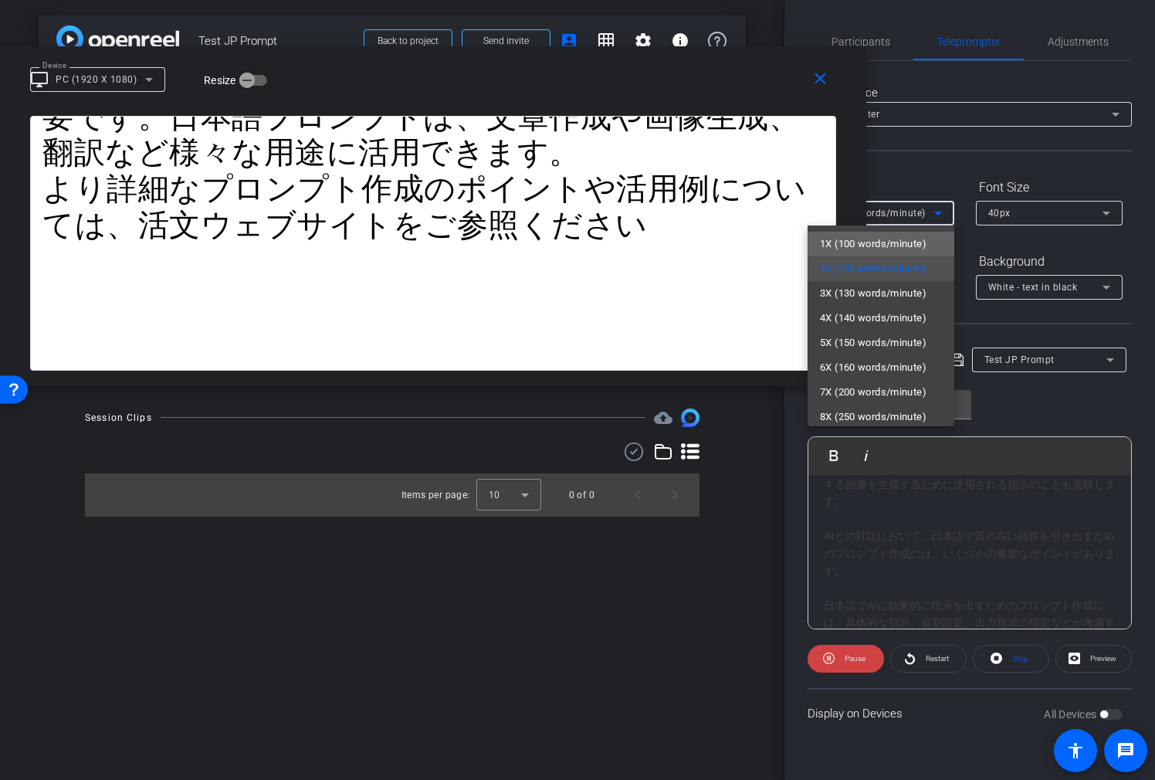
click at [901, 251] on span "1X (100 words/minute)" at bounding box center [873, 244] width 107 height 19
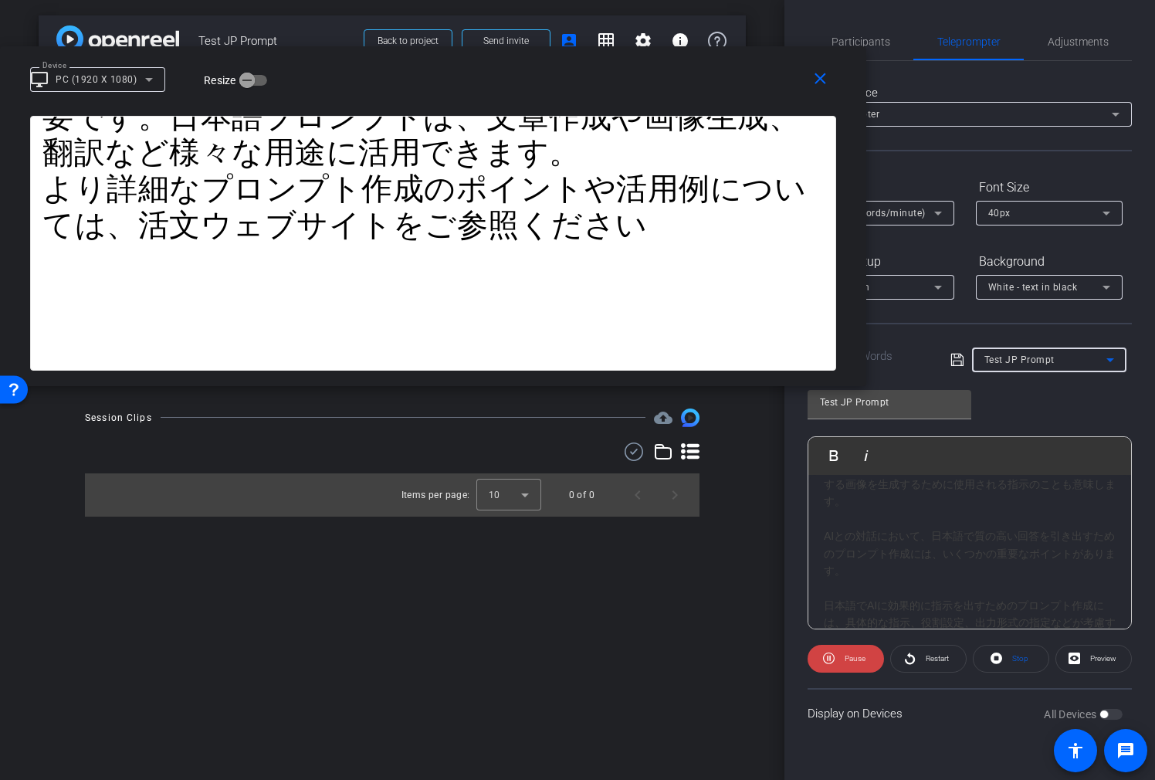
click at [1031, 358] on span "Test JP Prompt" at bounding box center [1020, 360] width 70 height 11
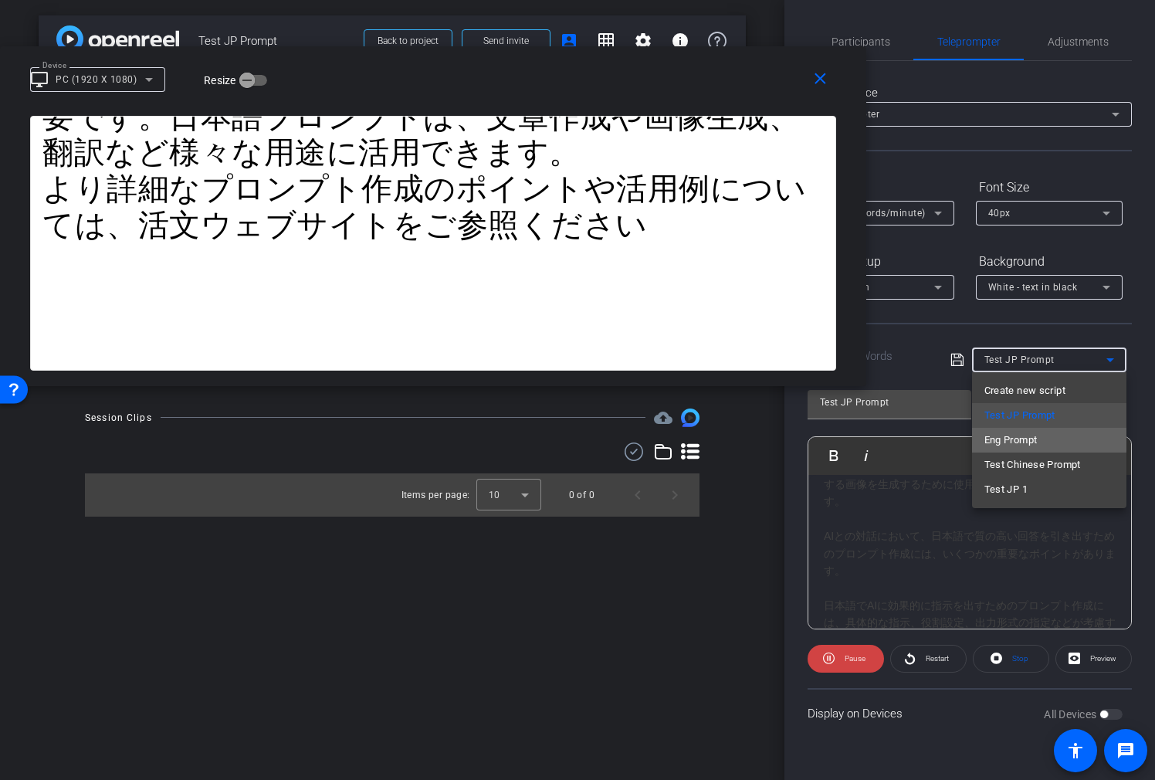
click at [1028, 434] on span "Eng Prompt" at bounding box center [1011, 440] width 53 height 19
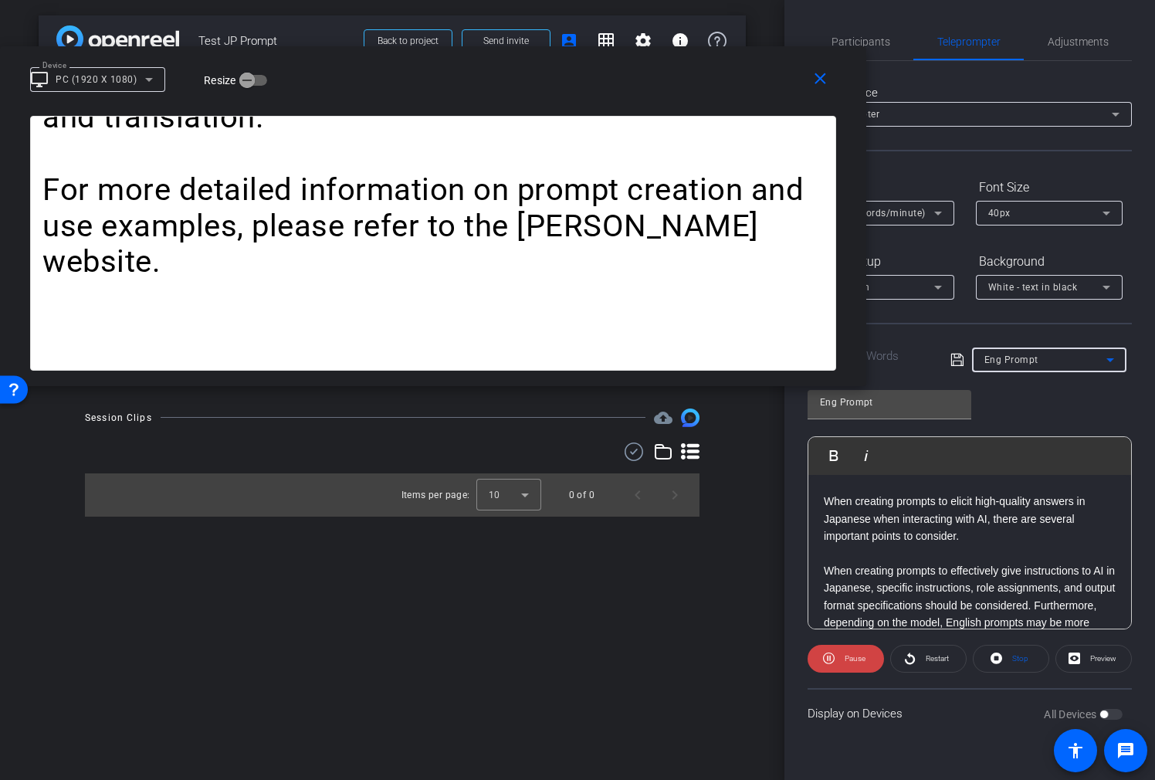
click at [901, 210] on span "1X (100 words/minute)" at bounding box center [873, 213] width 106 height 11
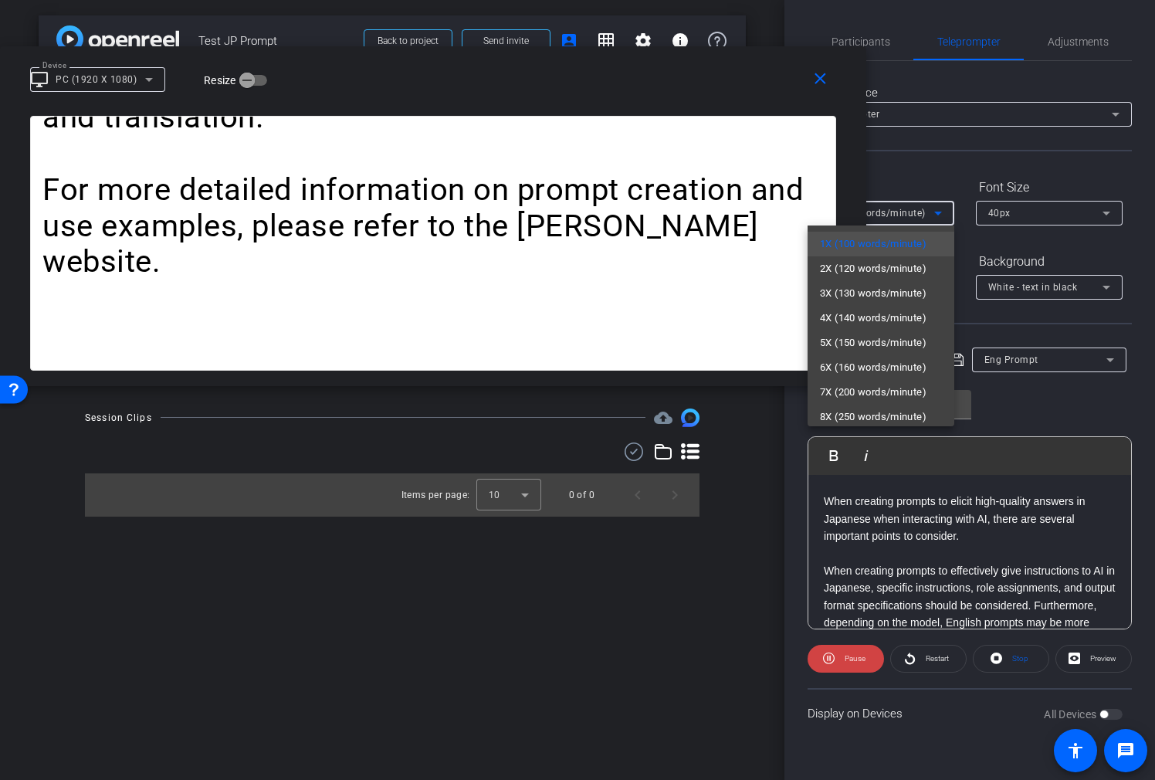
drag, startPoint x: 948, startPoint y: 177, endPoint x: 956, endPoint y: 195, distance: 19.7
click at [948, 177] on div at bounding box center [577, 390] width 1155 height 780
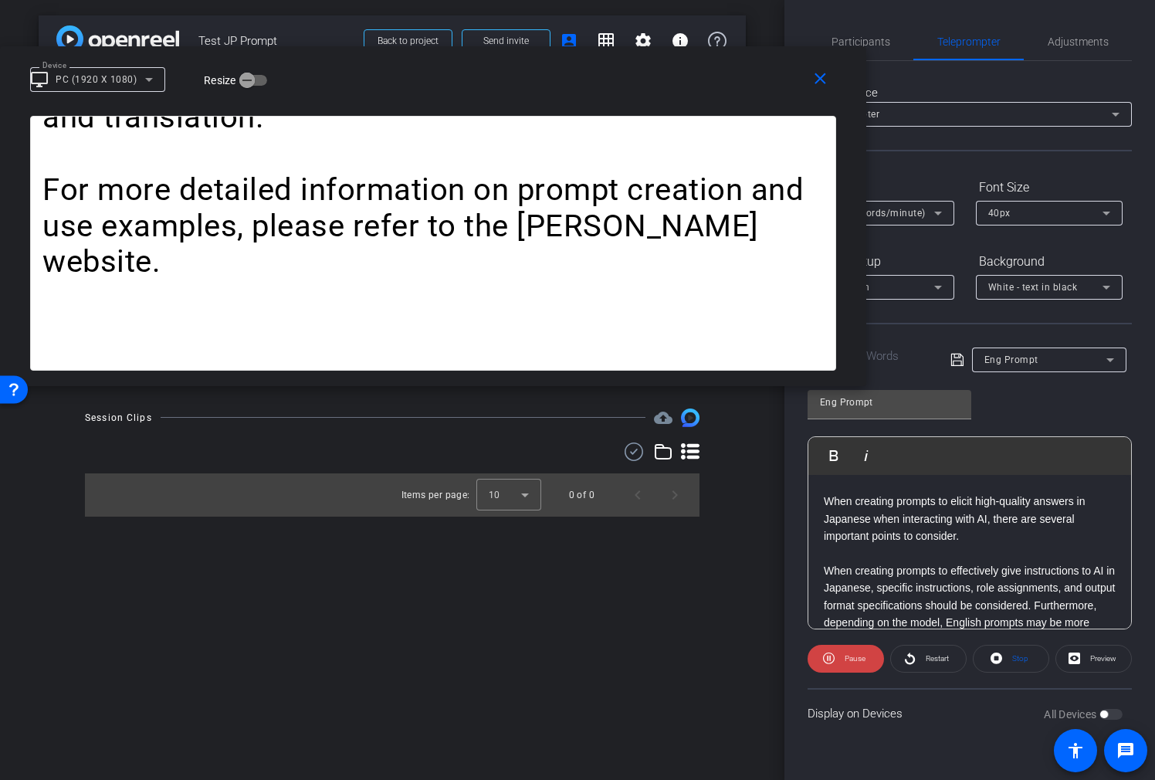
click at [1006, 358] on span "Eng Prompt" at bounding box center [1012, 360] width 54 height 11
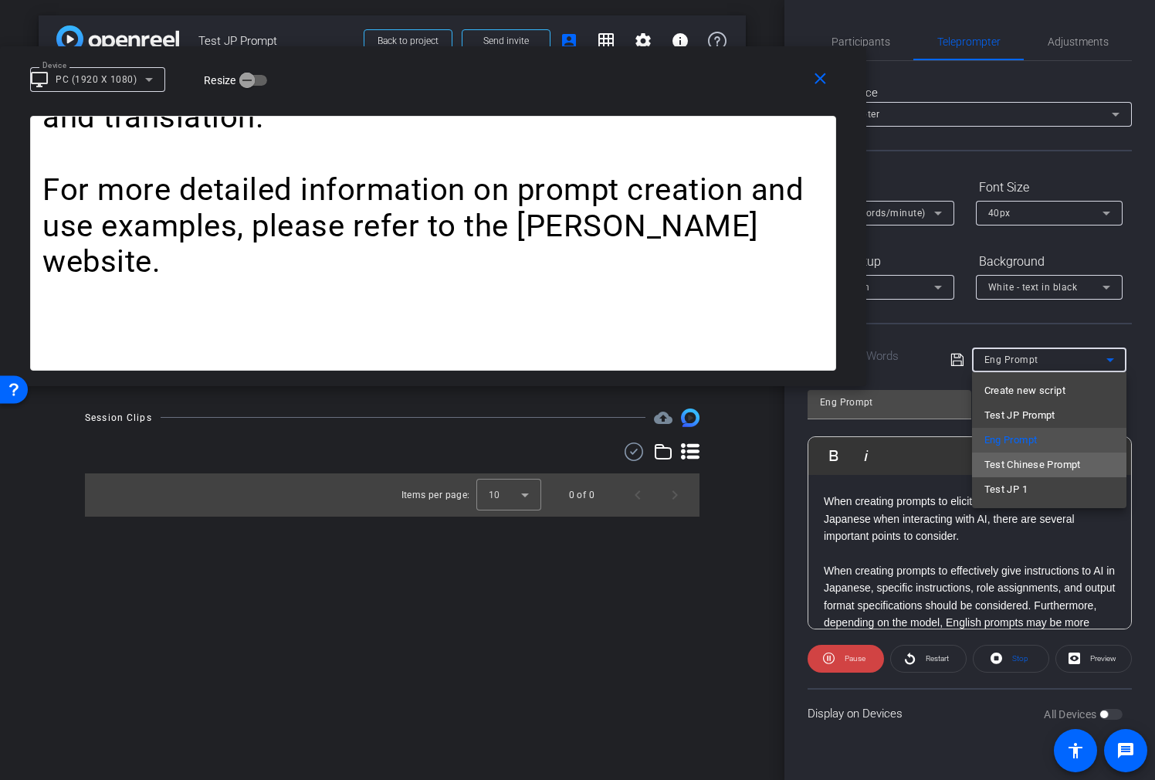
click at [1014, 471] on span "Test Chinese Prompt" at bounding box center [1033, 465] width 97 height 19
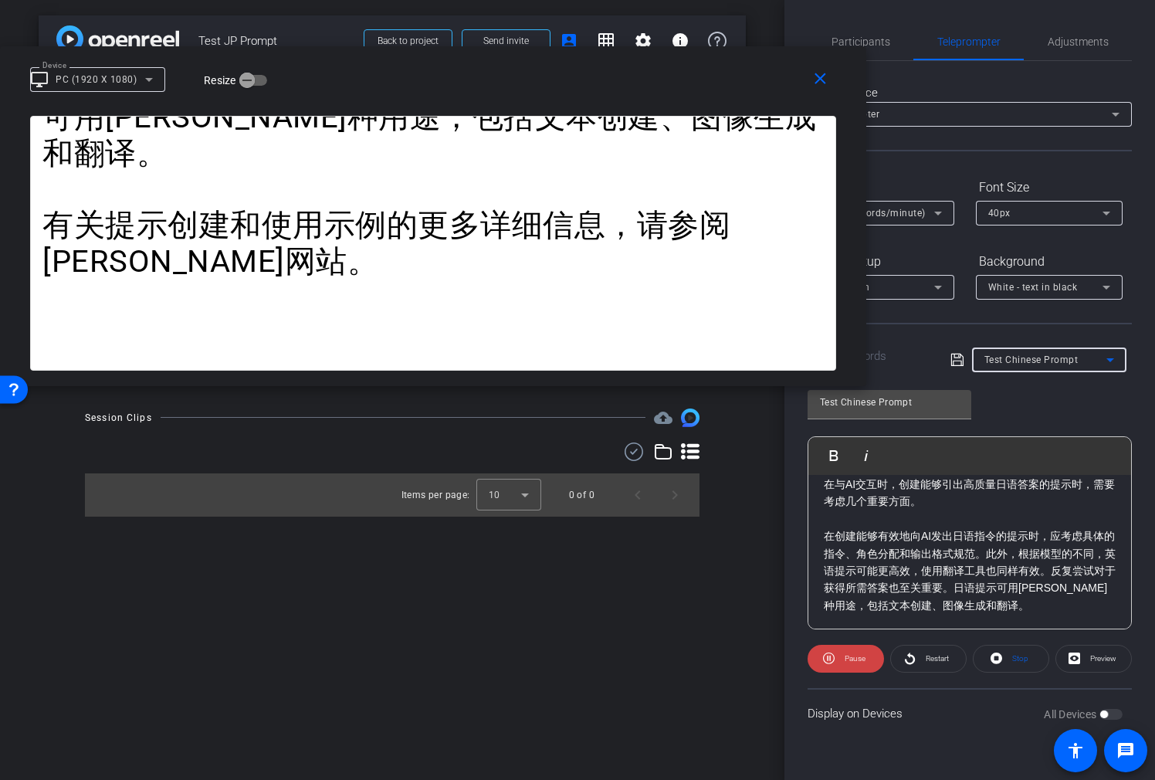
click at [1071, 351] on div "Test Chinese Prompt" at bounding box center [1046, 359] width 122 height 19
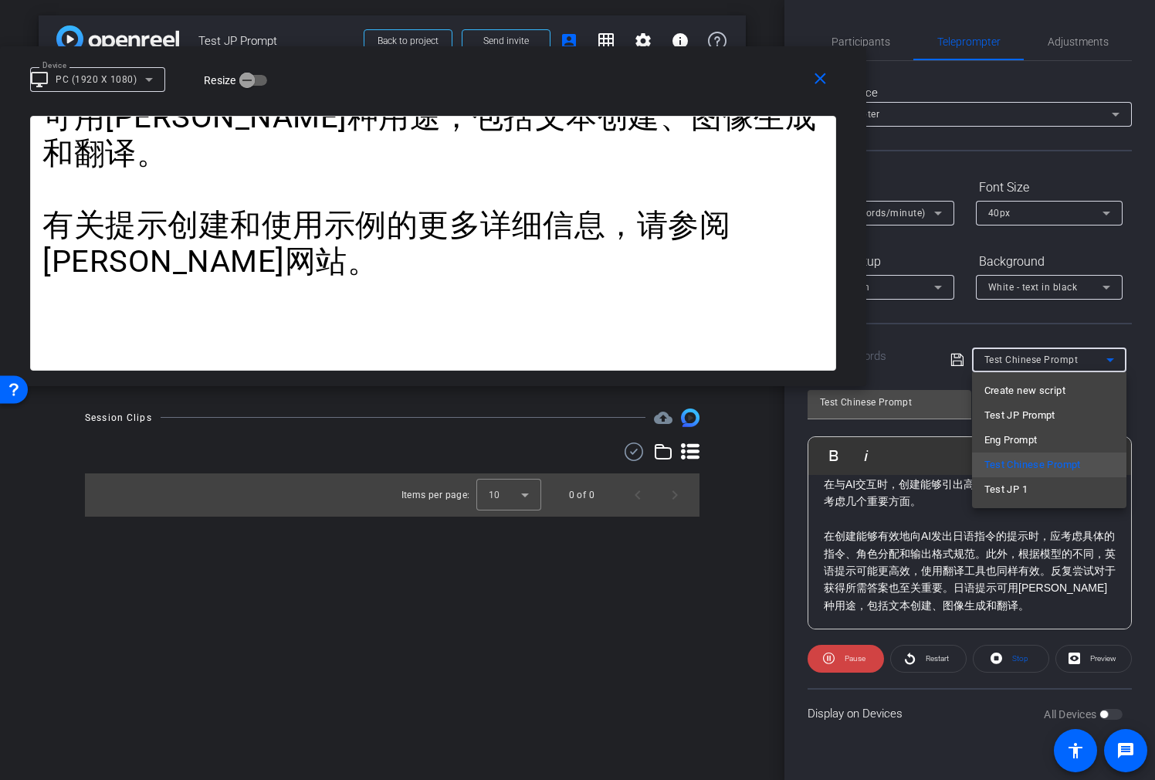
click at [907, 221] on div at bounding box center [577, 390] width 1155 height 780
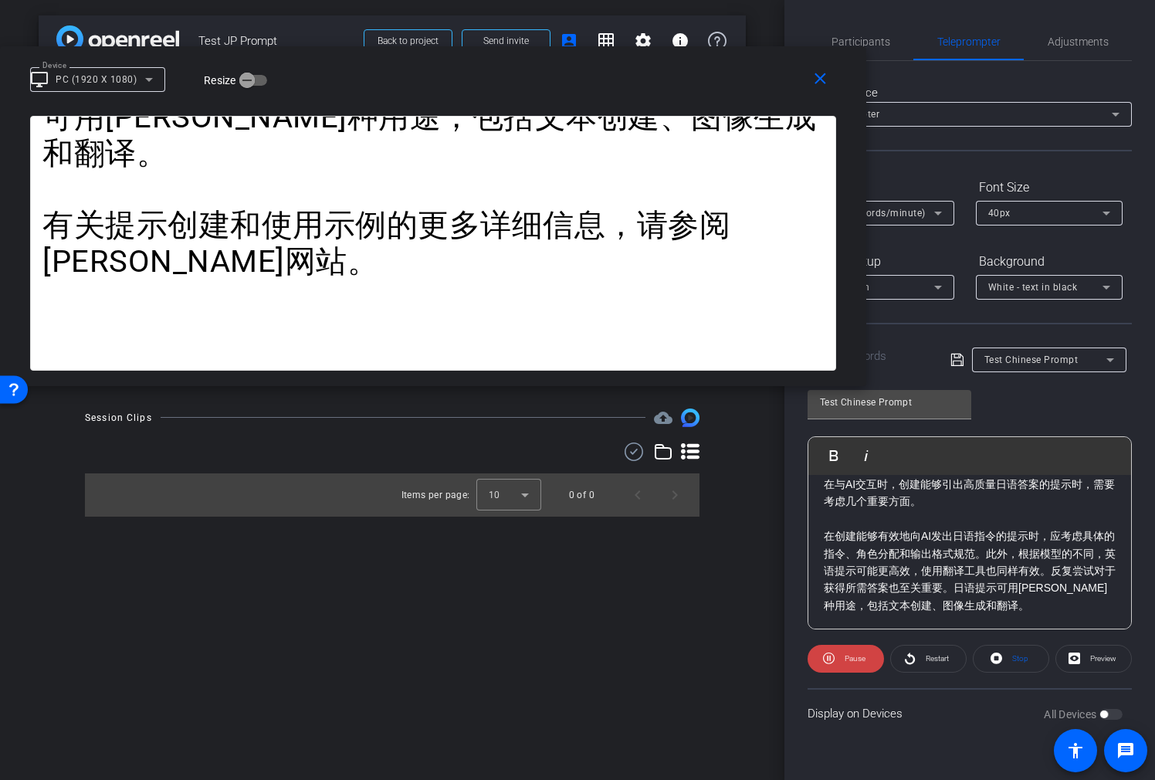
click at [913, 211] on span "1X (100 words/minute)" at bounding box center [873, 213] width 106 height 11
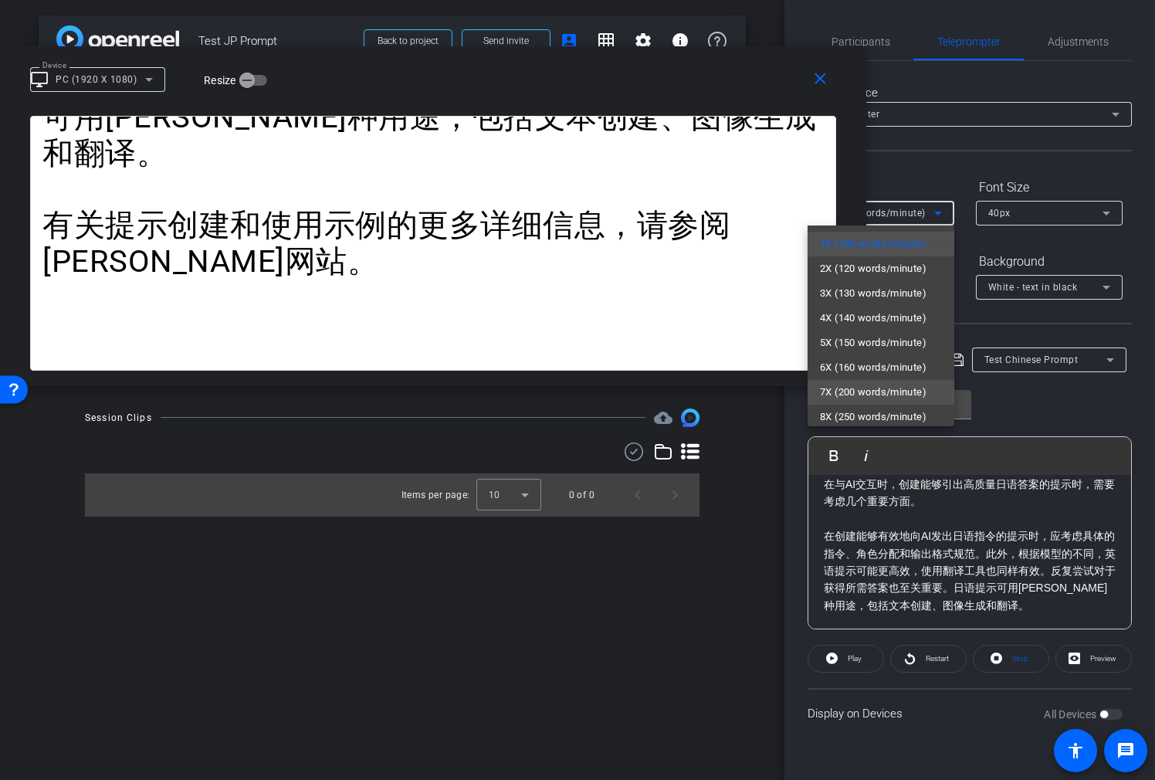
click at [885, 392] on span "7X (200 words/minute)" at bounding box center [873, 392] width 107 height 19
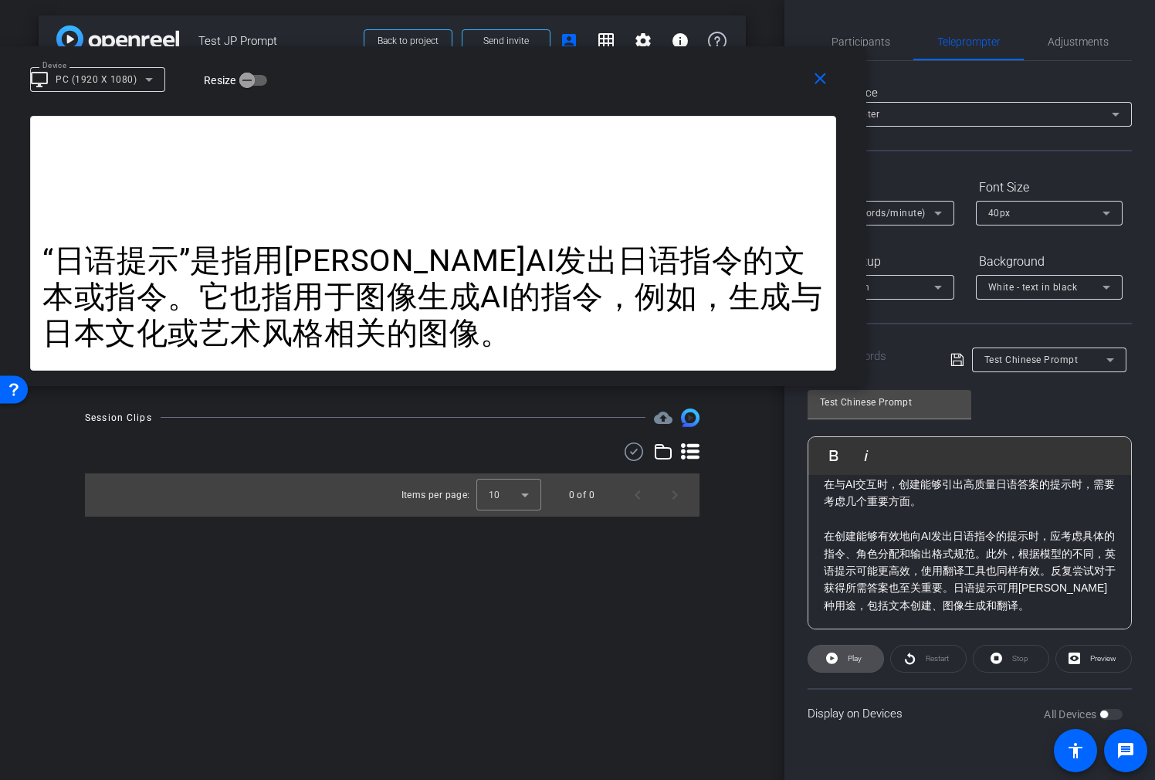
click at [865, 659] on span at bounding box center [846, 658] width 75 height 37
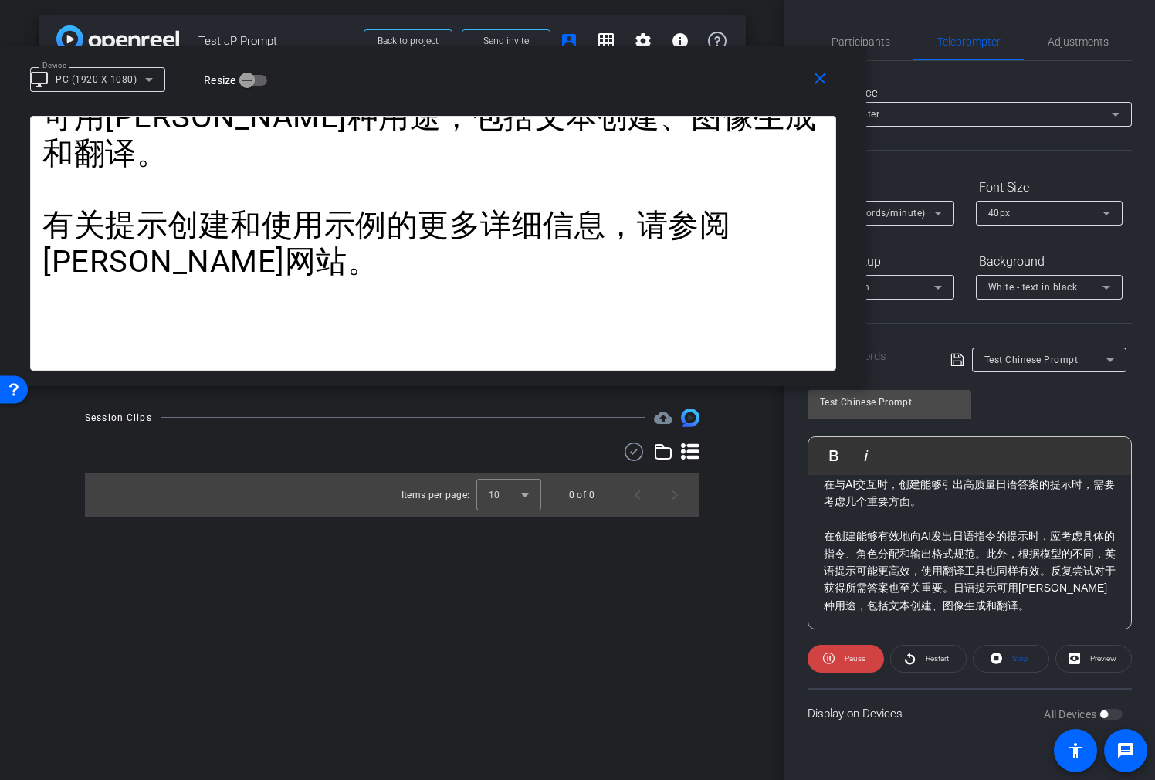
click at [1069, 356] on span "Test Chinese Prompt" at bounding box center [1032, 360] width 94 height 11
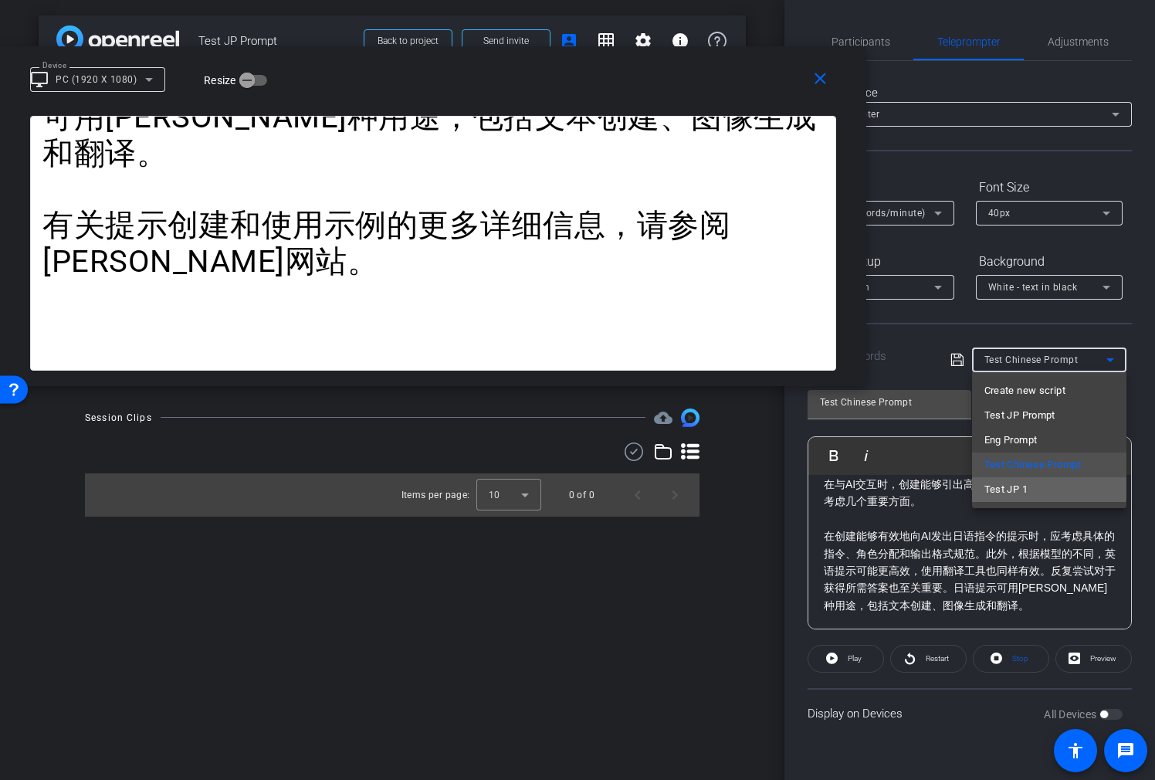
click at [1030, 481] on mat-option "Test JP 1" at bounding box center [1049, 489] width 154 height 25
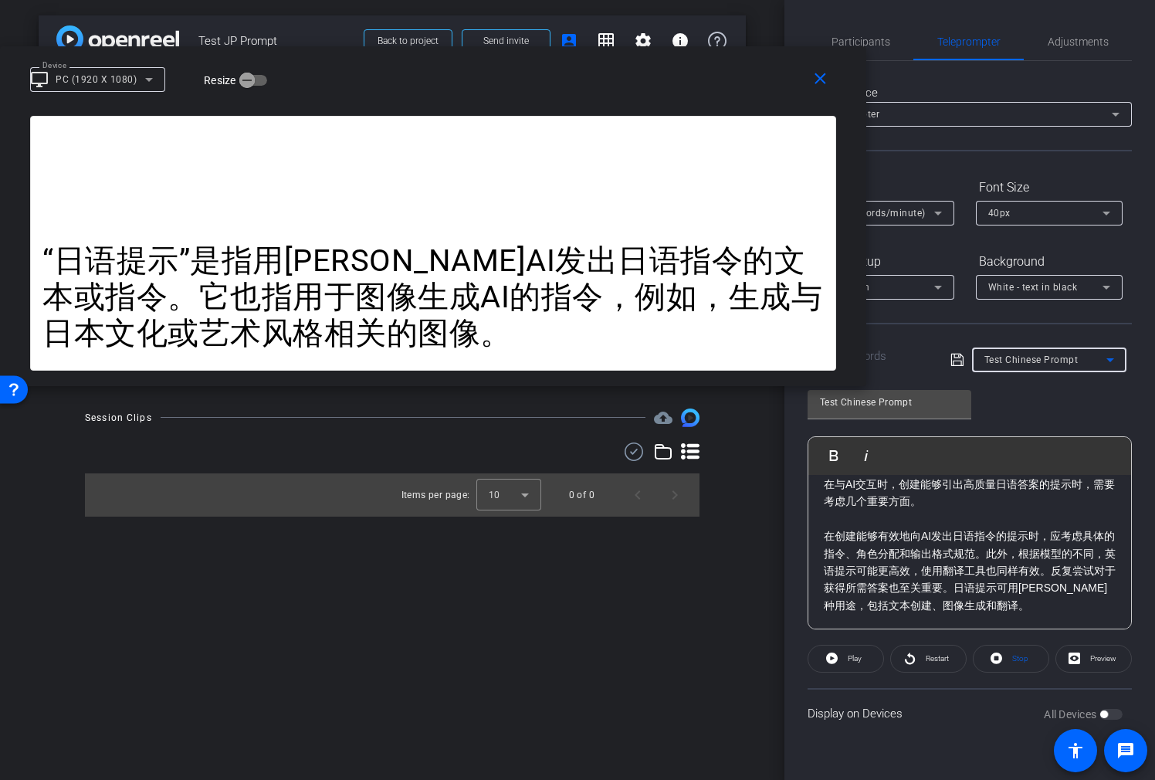
type input "Test JP 1"
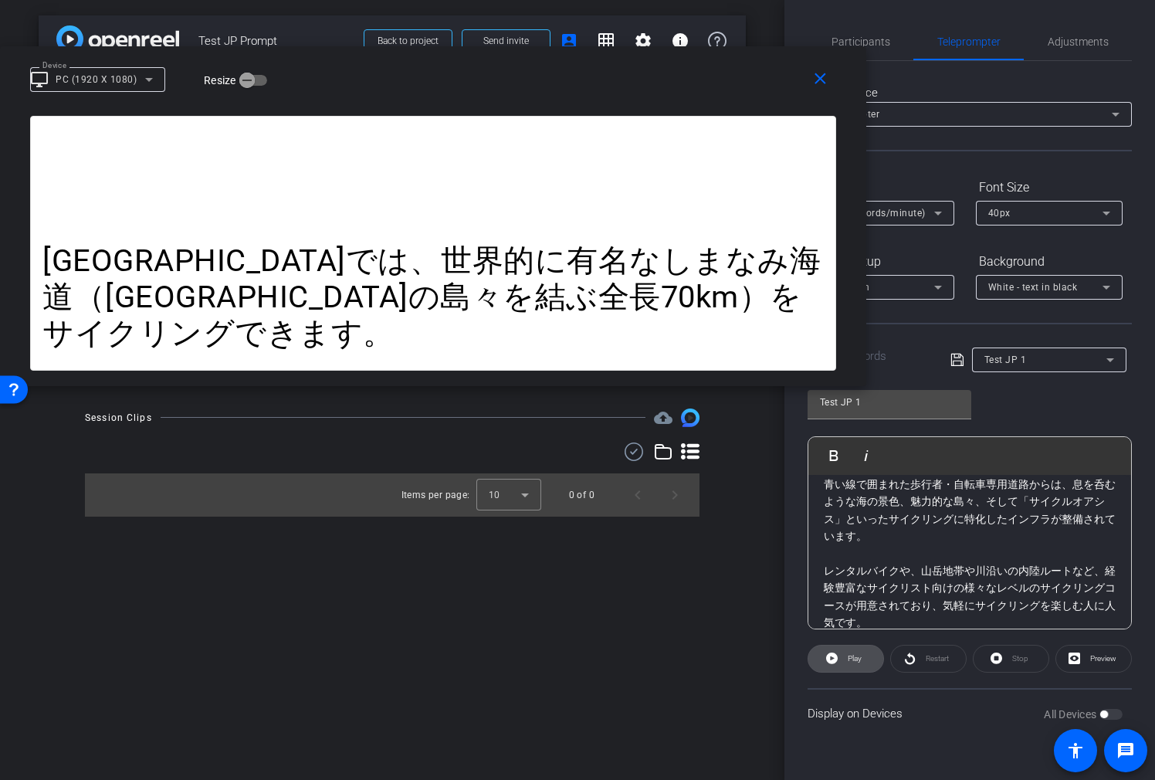
click at [853, 667] on span "Play" at bounding box center [853, 659] width 18 height 22
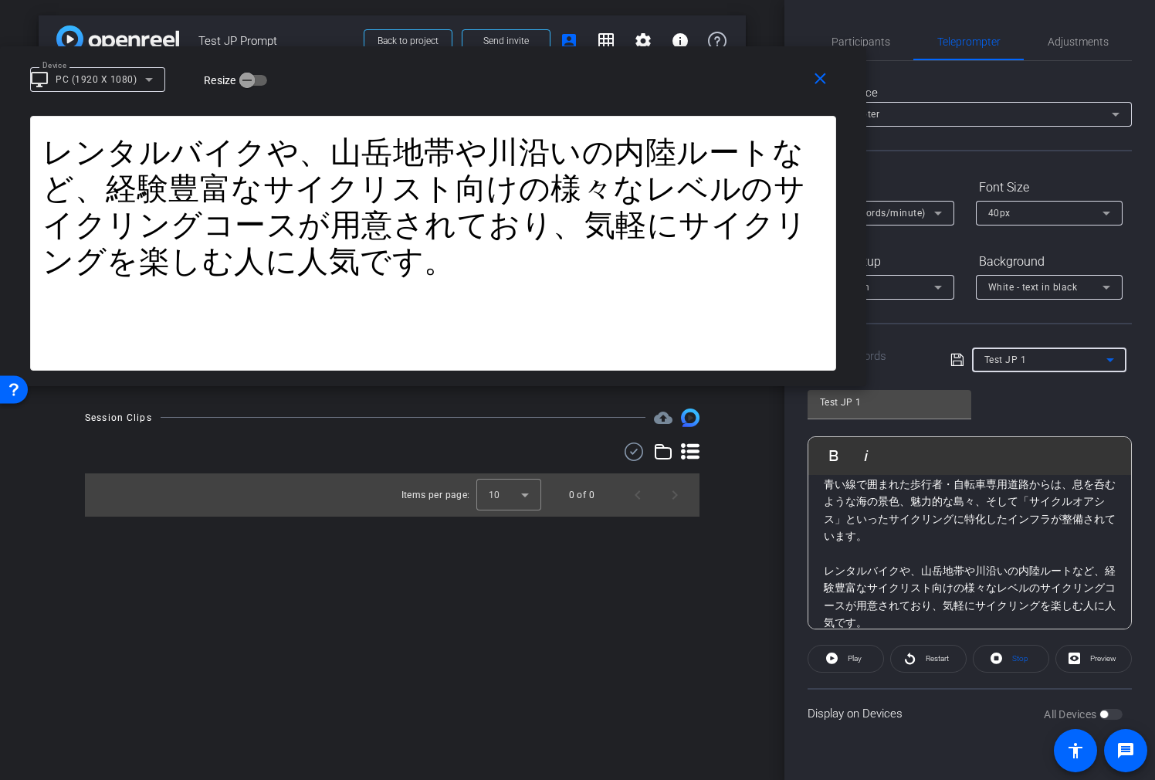
click at [1070, 354] on div "Test JP 1" at bounding box center [1046, 359] width 122 height 19
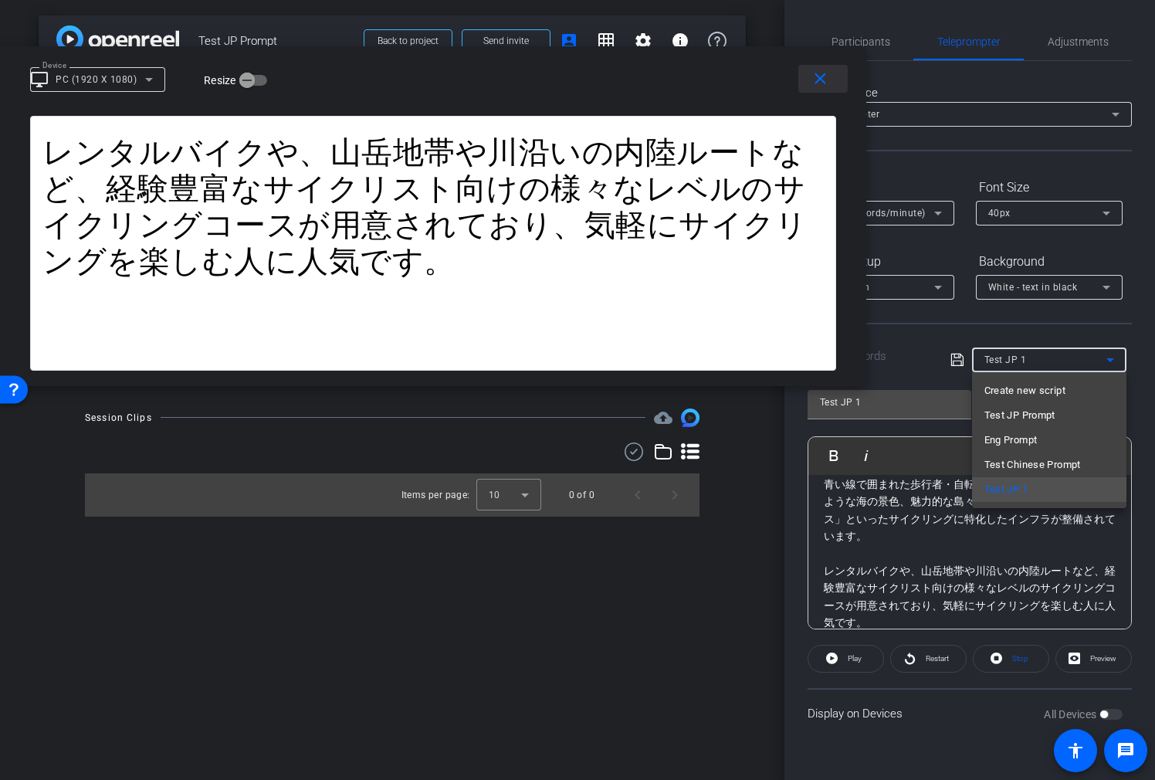
click at [814, 76] on div at bounding box center [577, 390] width 1155 height 780
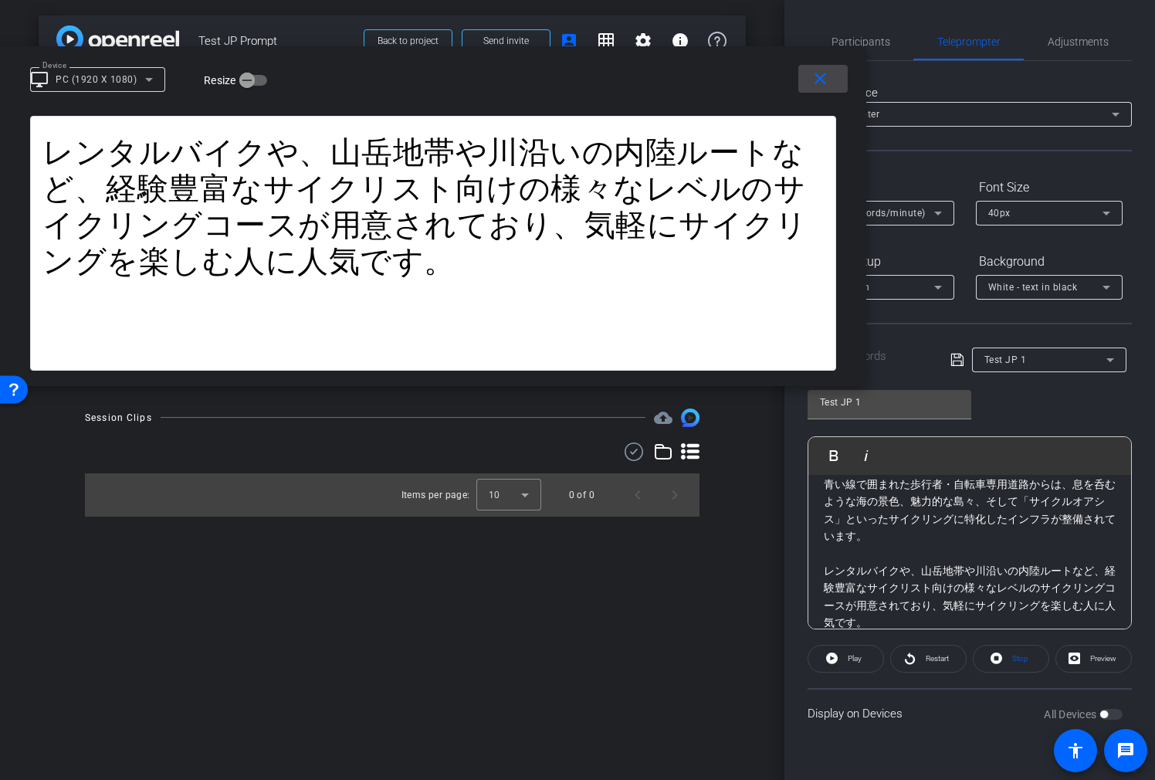
click at [817, 77] on mat-icon "close" at bounding box center [820, 79] width 19 height 19
